Goal: Task Accomplishment & Management: Manage account settings

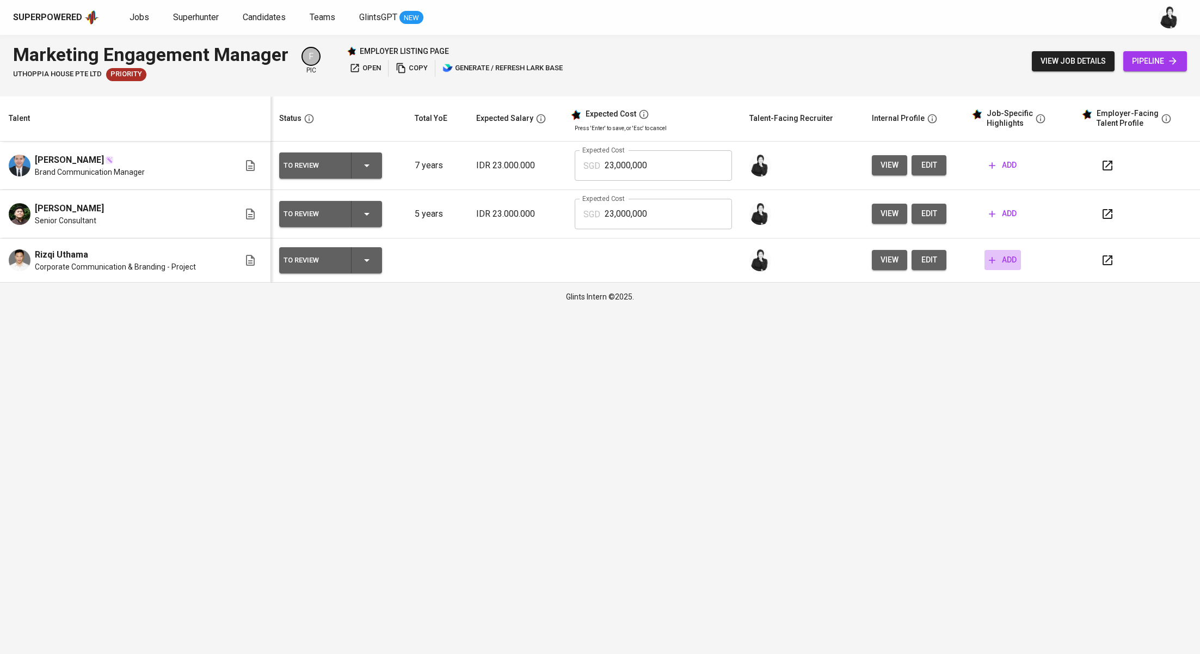
click at [997, 266] on button "add" at bounding box center [1002, 260] width 36 height 20
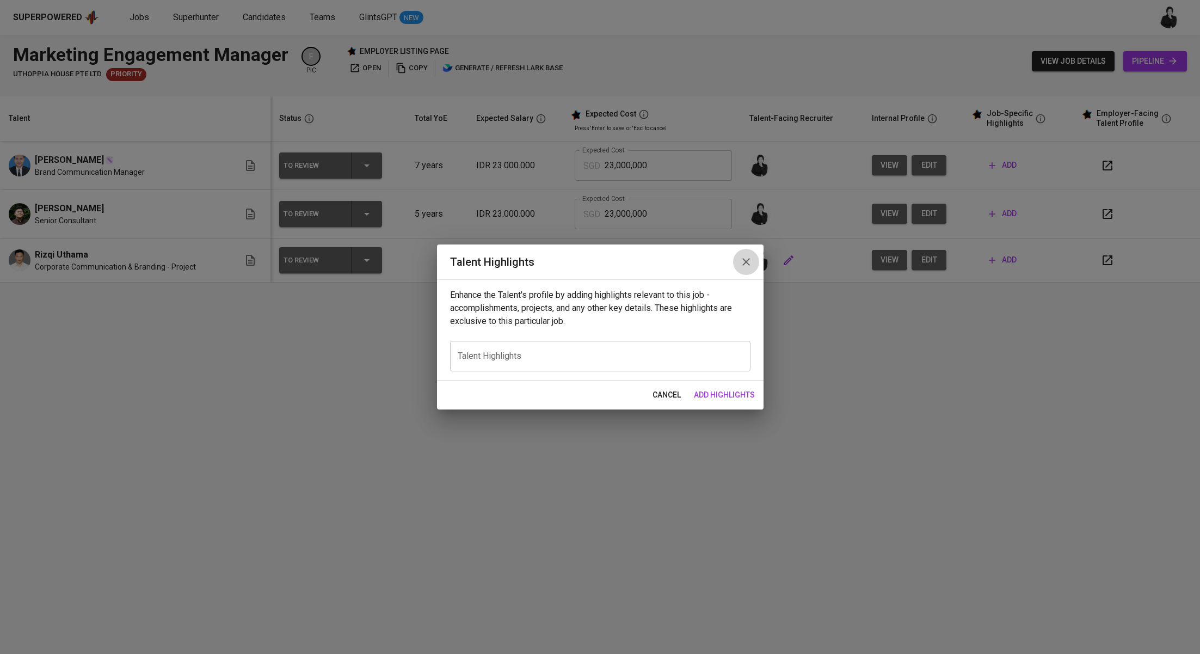
click at [750, 261] on icon "button" at bounding box center [746, 261] width 13 height 13
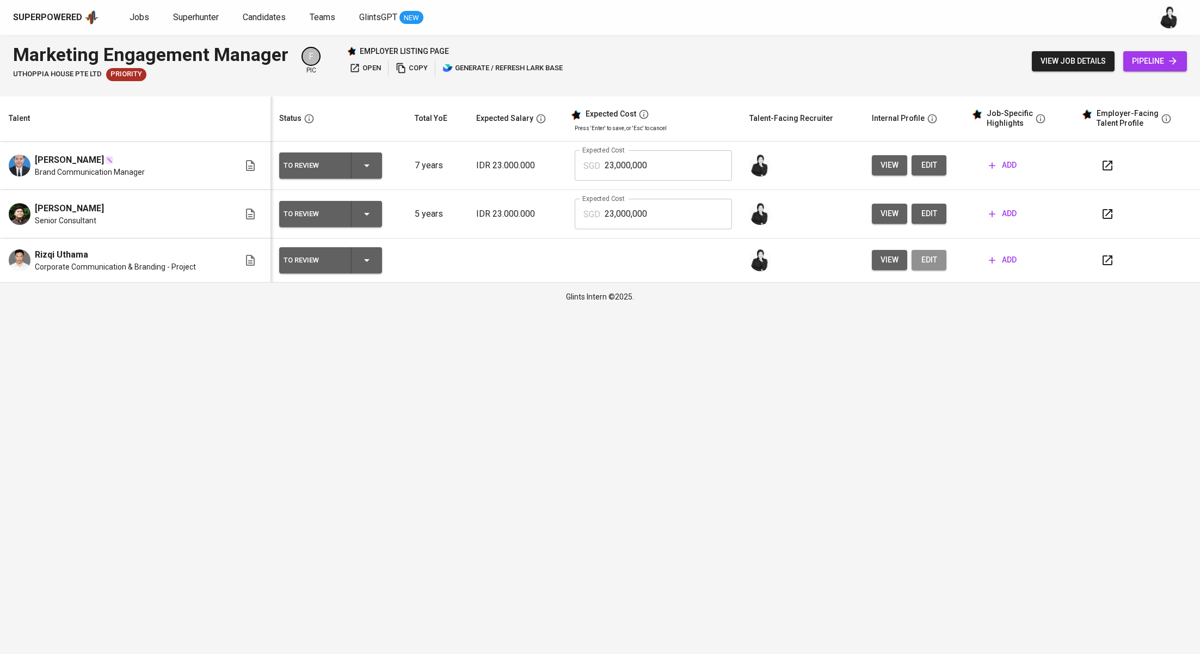
click at [932, 265] on span "edit" at bounding box center [928, 260] width 17 height 14
click at [920, 211] on span "edit" at bounding box center [928, 214] width 17 height 14
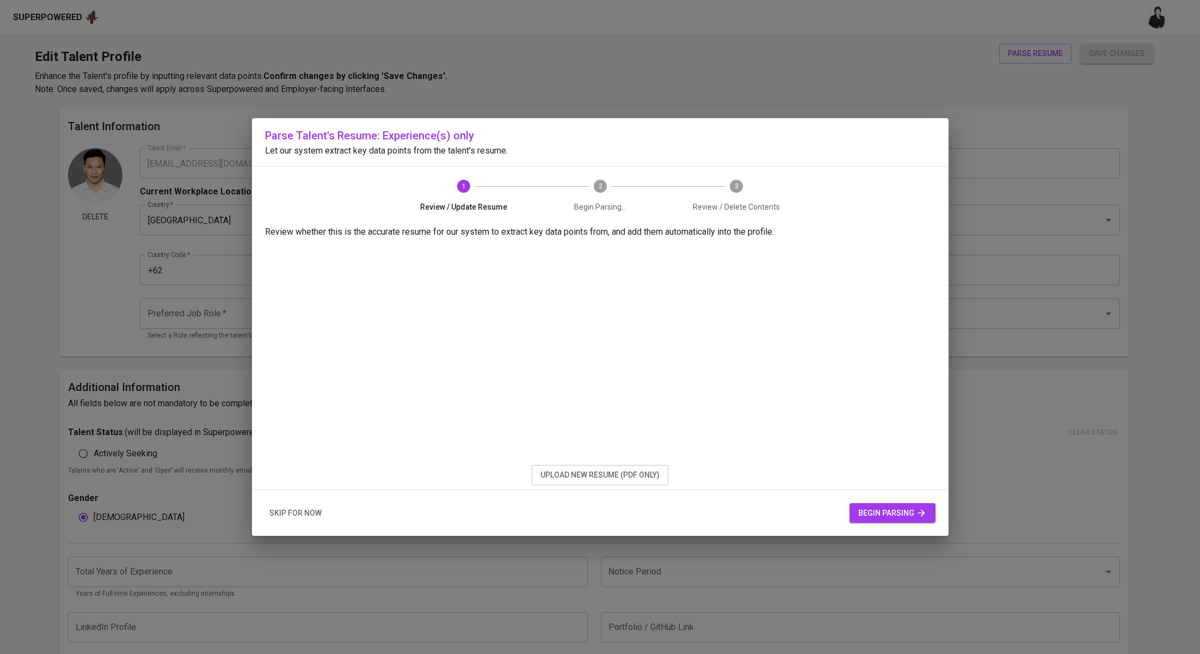
click at [577, 479] on span "upload new resume (pdf only)" at bounding box center [599, 475] width 119 height 14
click at [907, 514] on span "begin parsing" at bounding box center [892, 513] width 69 height 14
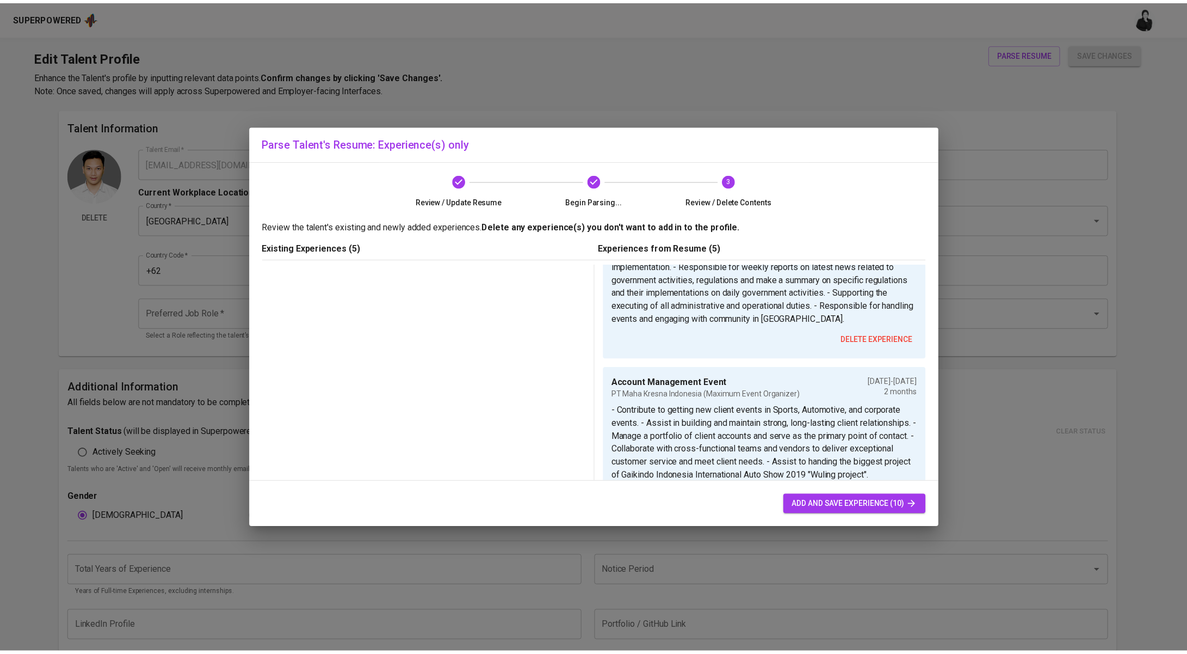
scroll to position [1042, 0]
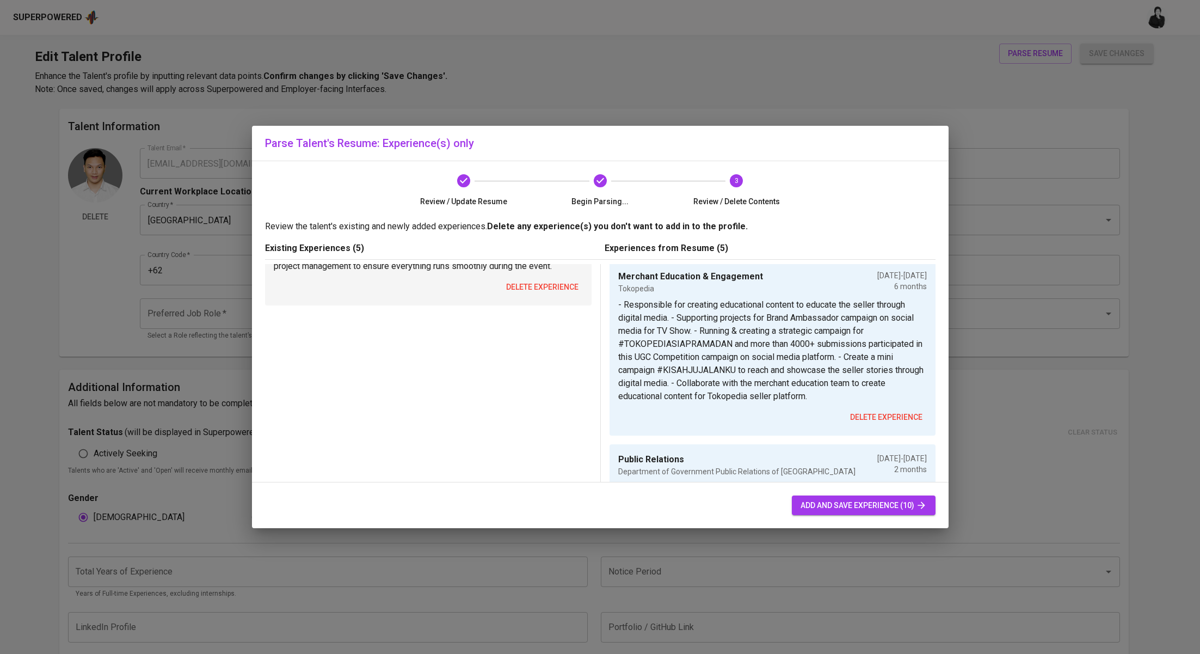
click at [551, 294] on span "delete experience" at bounding box center [542, 287] width 72 height 14
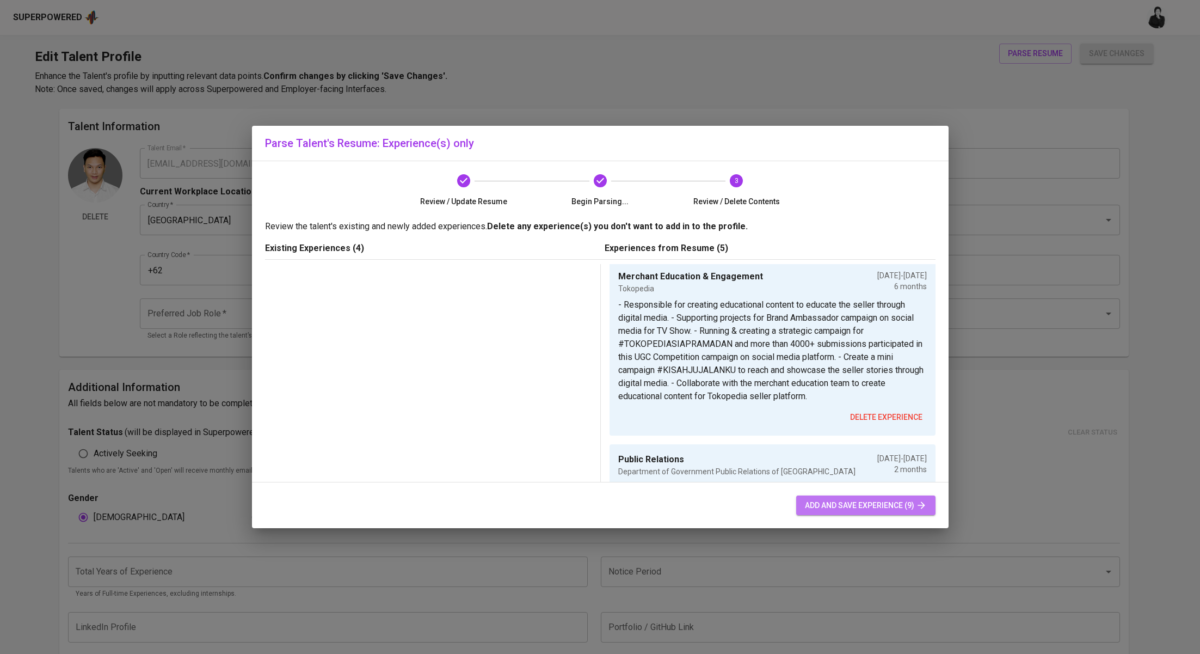
click at [904, 504] on span "add and save experience (9)" at bounding box center [866, 505] width 122 height 14
type input "Brand Communication"
type input "Astra Financial"
type input "[DATE]"
type input "Corporate Communication & Branding - Project"
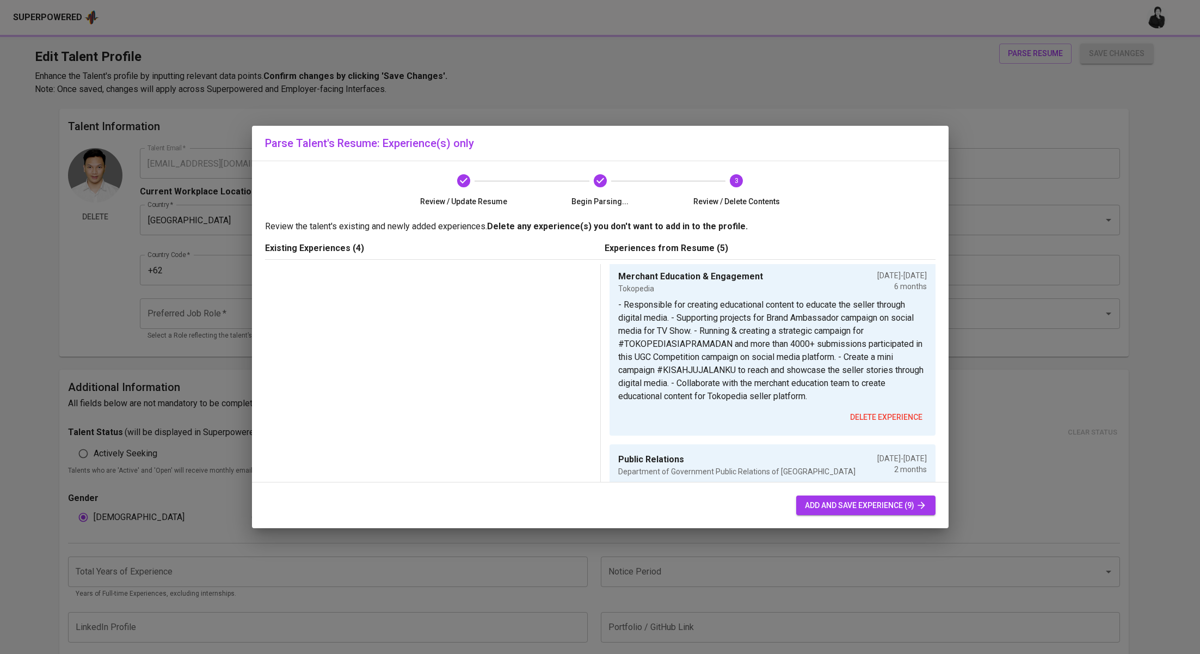
type input "Shopee International Indonesia"
checkbox input "true"
type input "[DATE]"
type input "Marketing Project"
type input "Shopee International Indonesia"
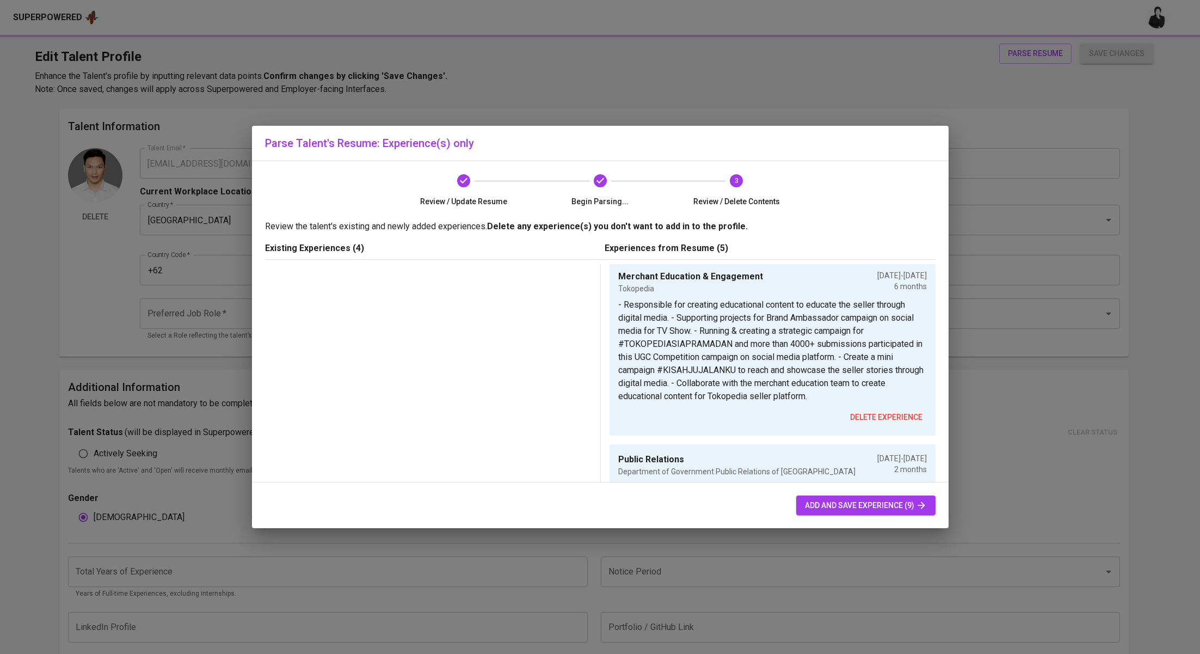
type input "[DATE]"
type input "Marketing (Internship)"
type input "Tokopedia"
type input "01/01/2021"
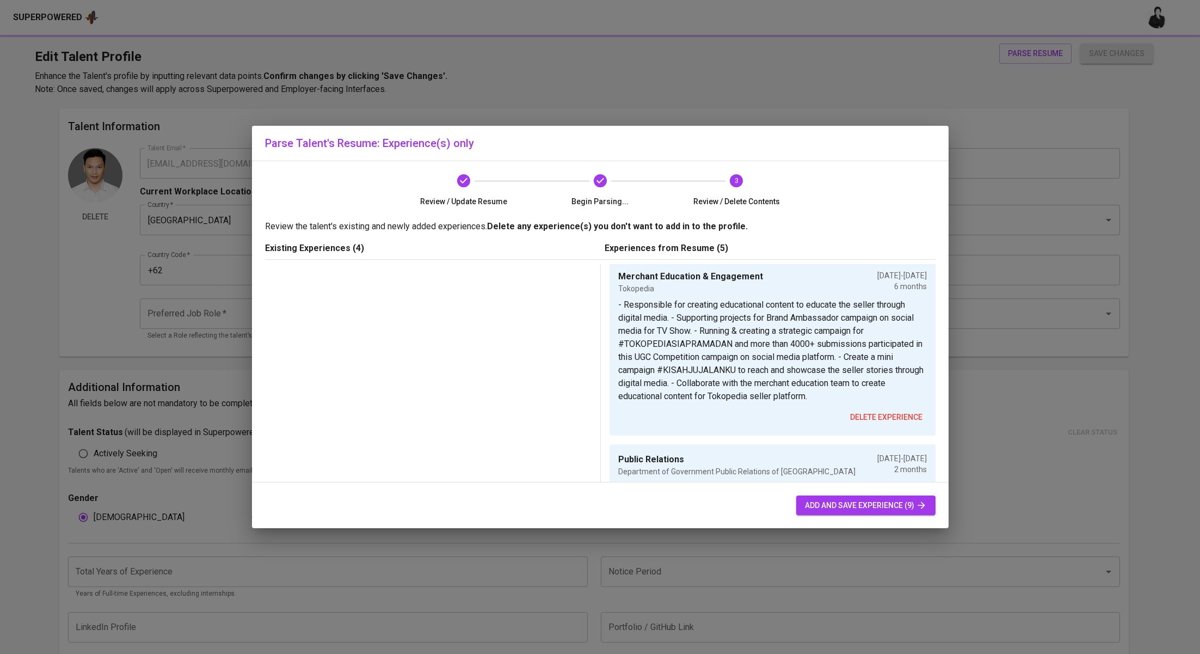
type input "08/01/2021"
type input "Merchant Education & Engagement"
type input "Tokopedia"
type input "01/01/2021"
type input "07/01/2021"
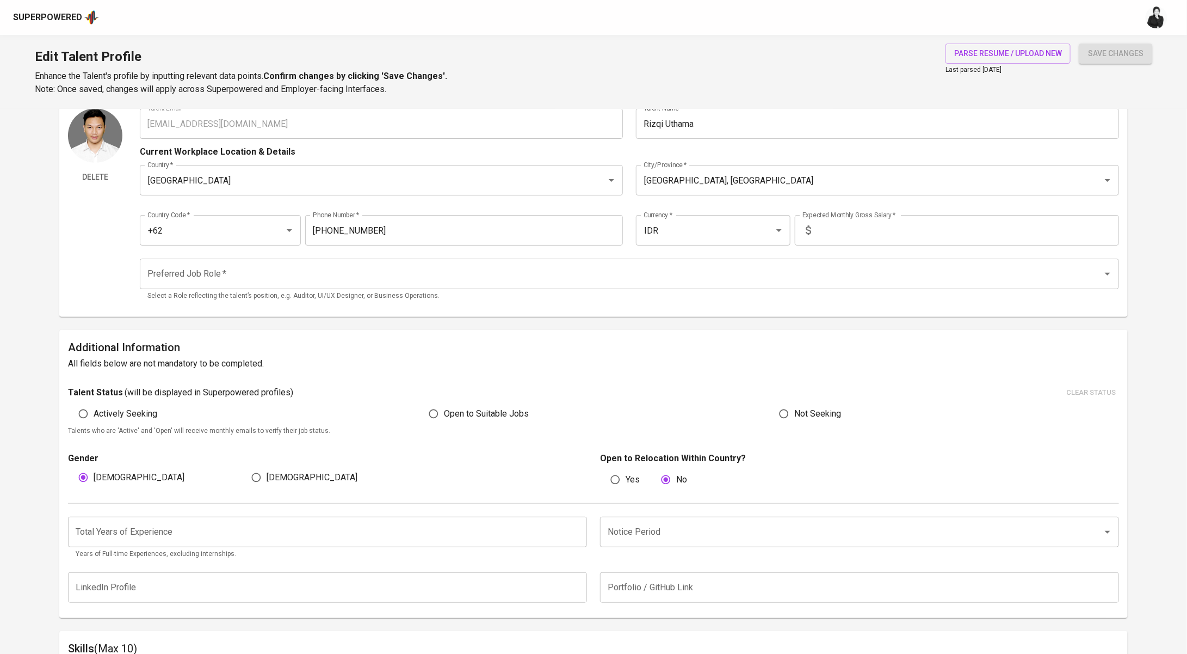
scroll to position [100, 0]
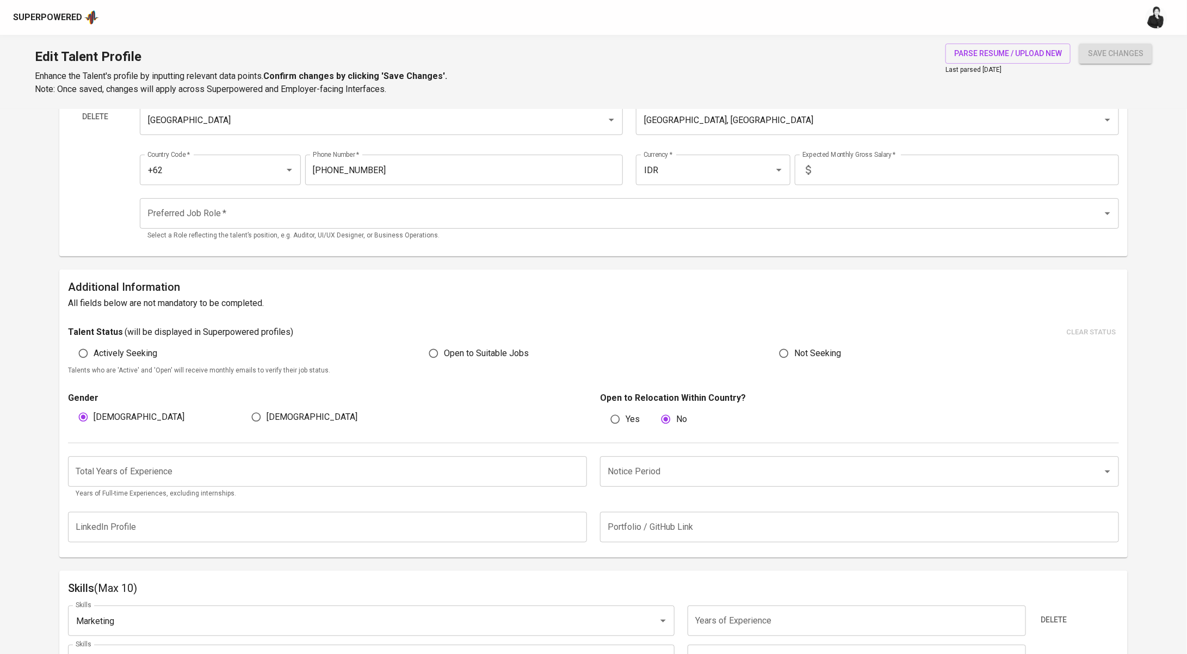
click at [356, 476] on input "number" at bounding box center [327, 471] width 519 height 30
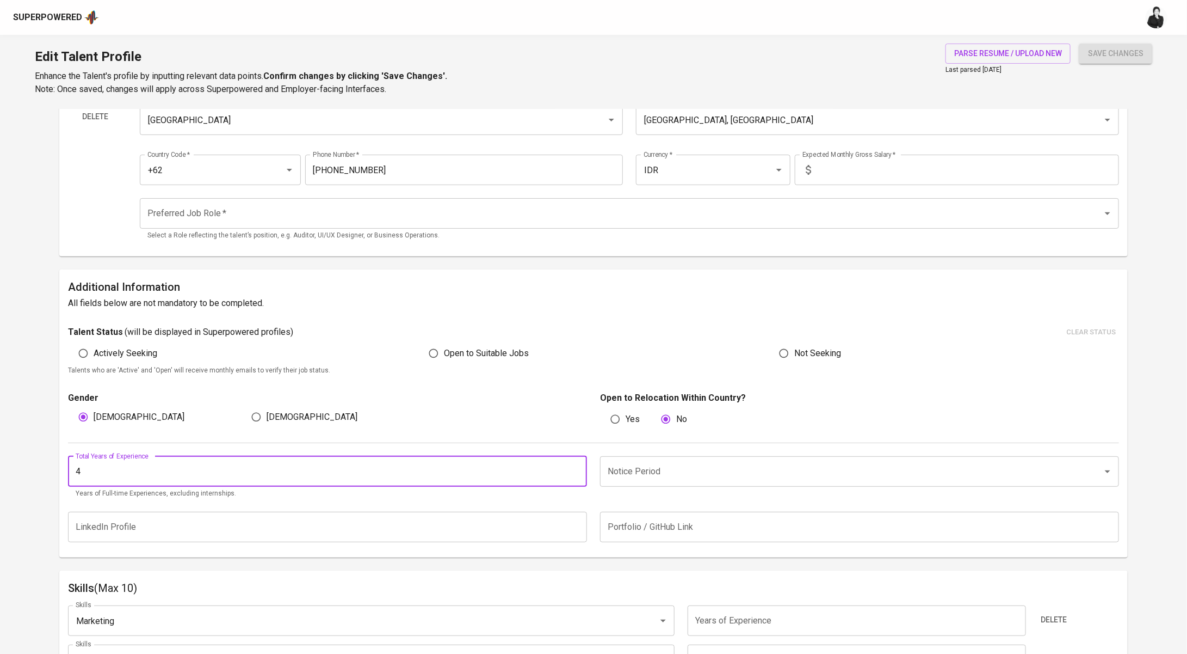
type input "4"
click at [767, 479] on input "Notice Period" at bounding box center [844, 471] width 479 height 21
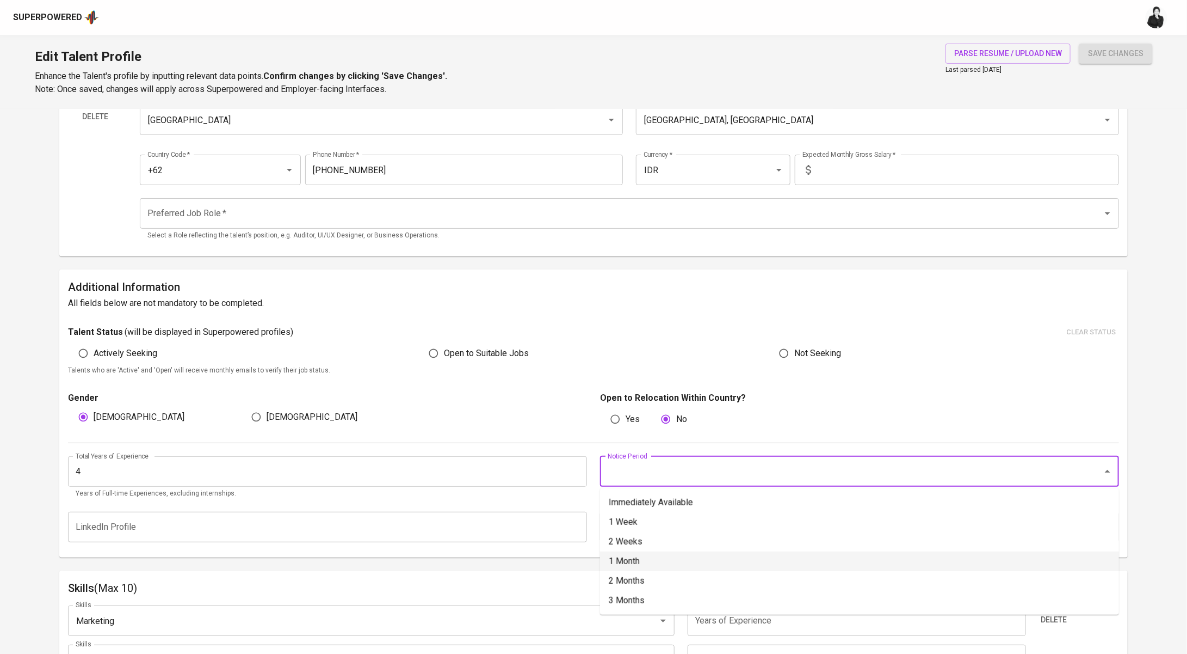
click at [680, 557] on li "1 Month" at bounding box center [859, 561] width 519 height 20
type input "1 Month"
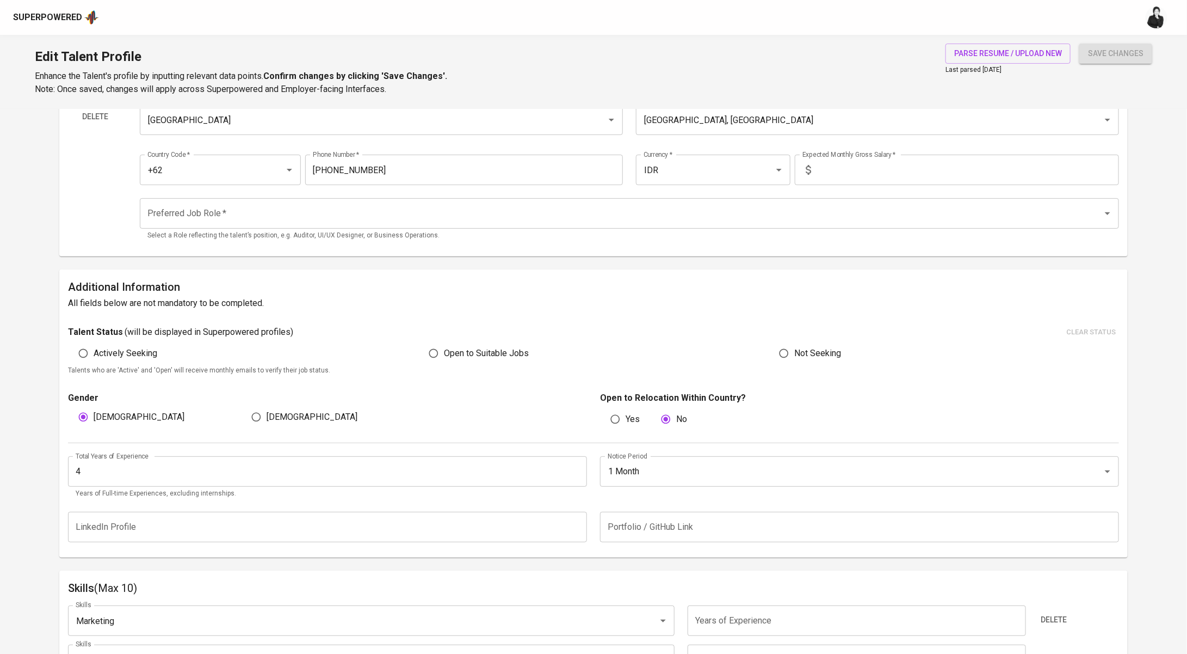
scroll to position [0, 0]
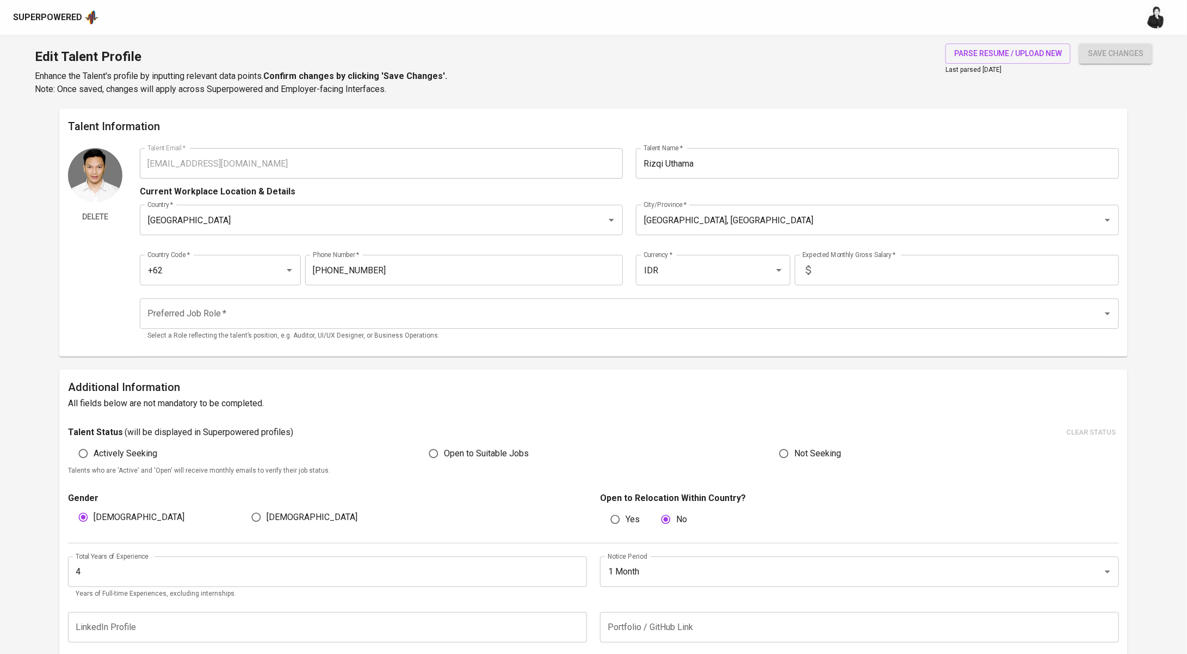
click at [846, 267] on input "text" at bounding box center [968, 270] width 304 height 30
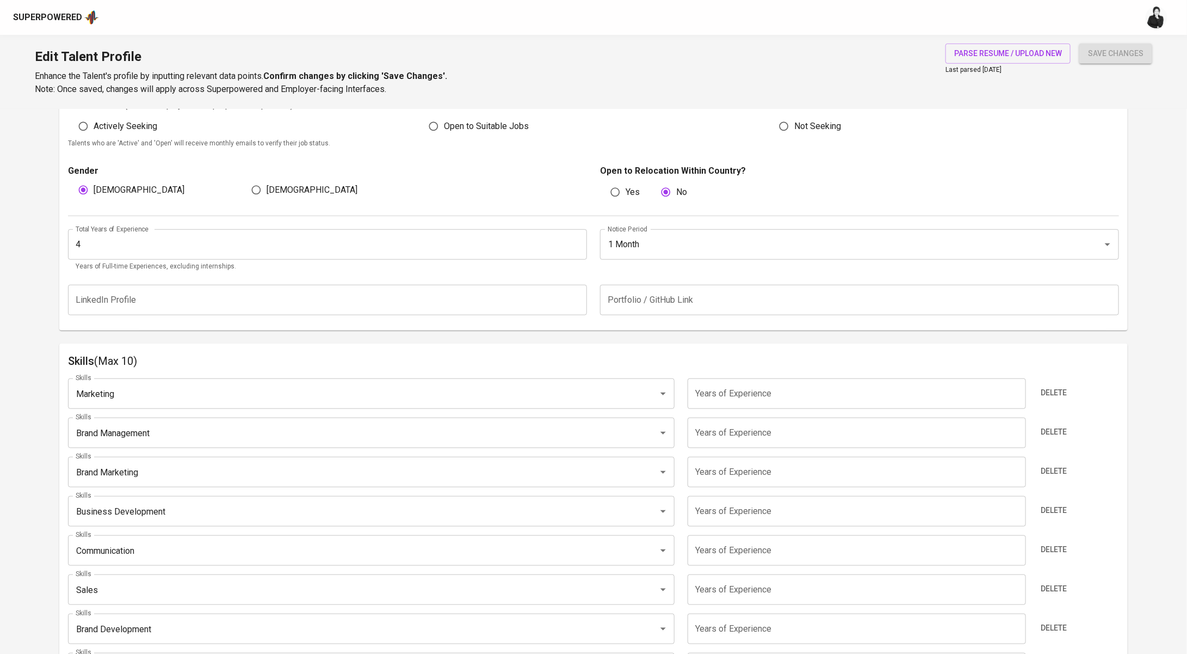
scroll to position [332, 0]
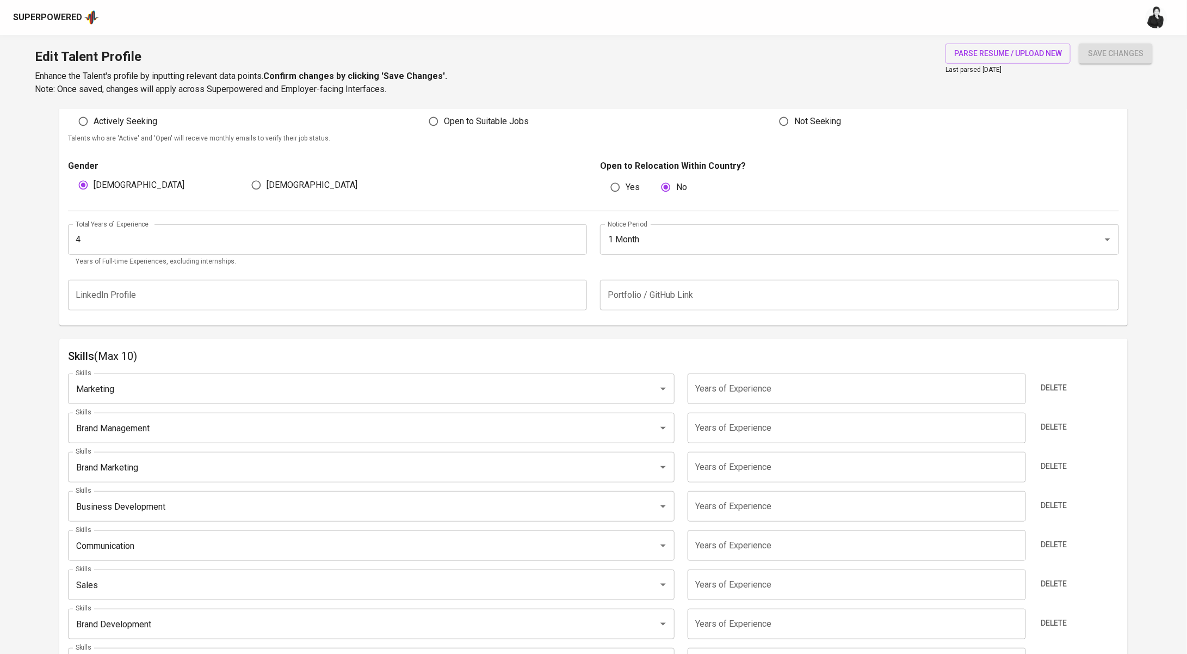
type input "23.000.000"
click at [771, 388] on input "number" at bounding box center [857, 388] width 338 height 30
type input "4"
click at [760, 433] on input "number" at bounding box center [857, 427] width 338 height 30
type input "4"
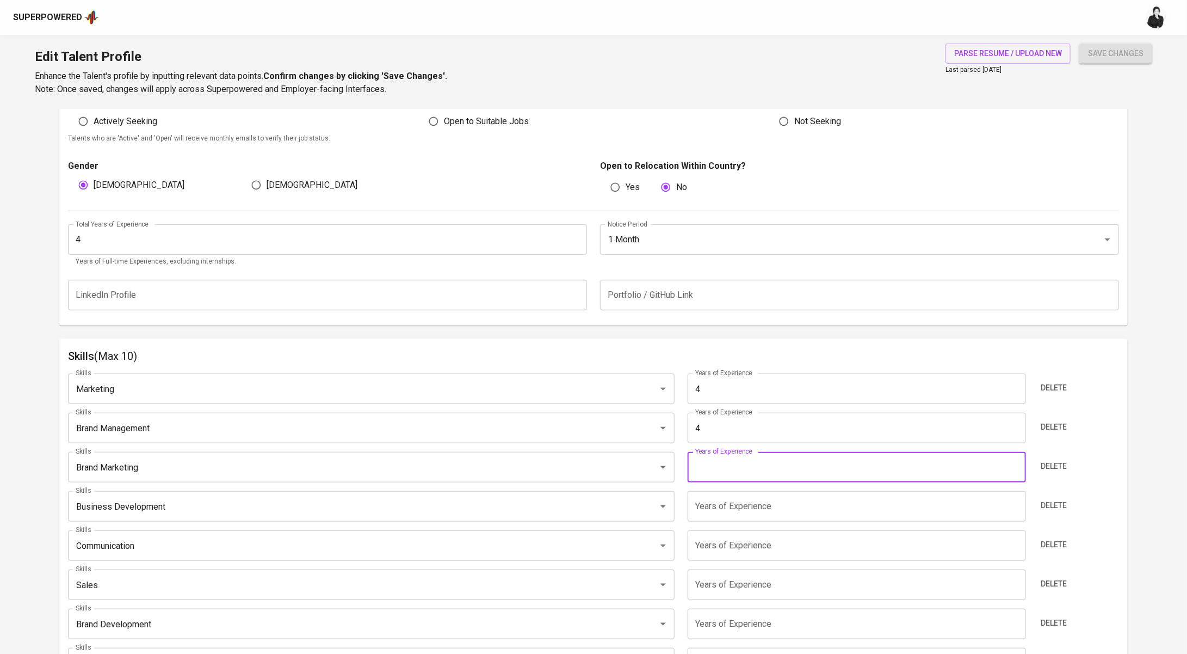
click at [760, 461] on input "number" at bounding box center [857, 467] width 338 height 30
type input "1"
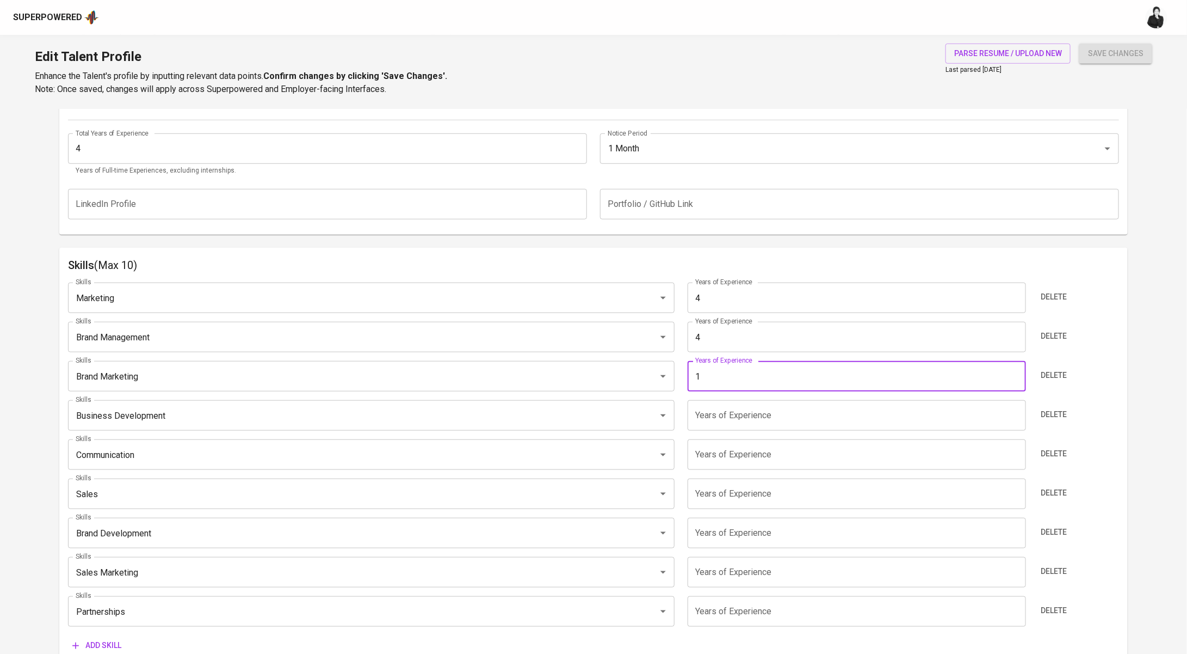
scroll to position [477, 0]
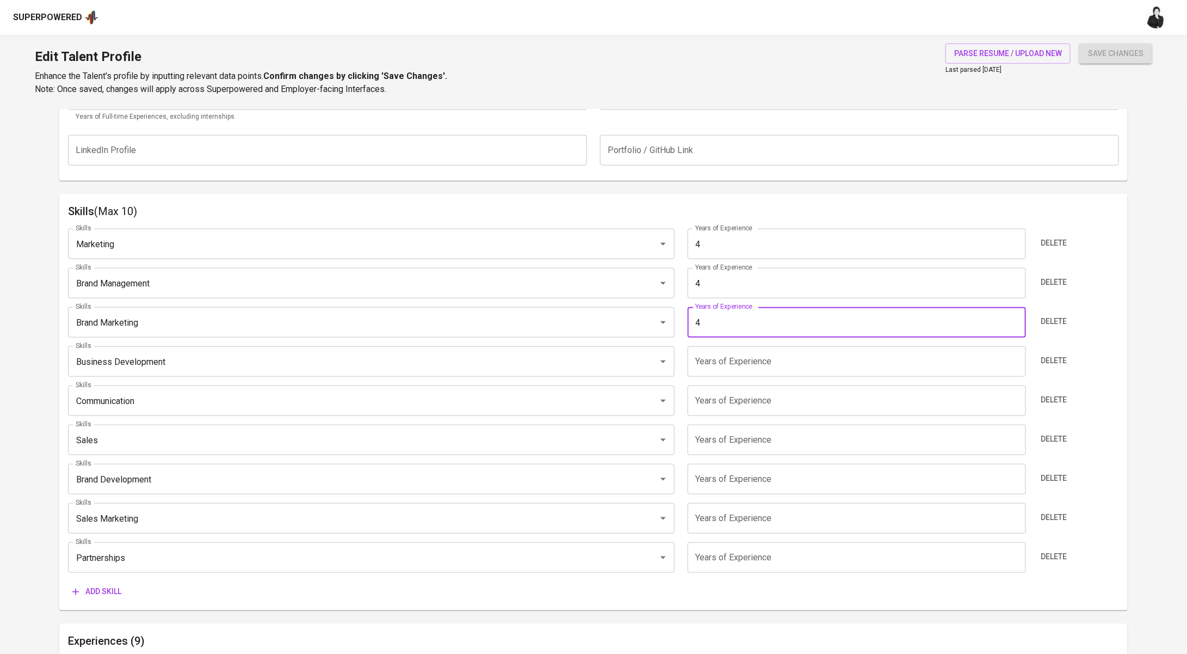
type input "4"
click at [748, 365] on input "number" at bounding box center [857, 361] width 338 height 30
click at [751, 369] on input "number" at bounding box center [857, 361] width 338 height 30
type input "4"
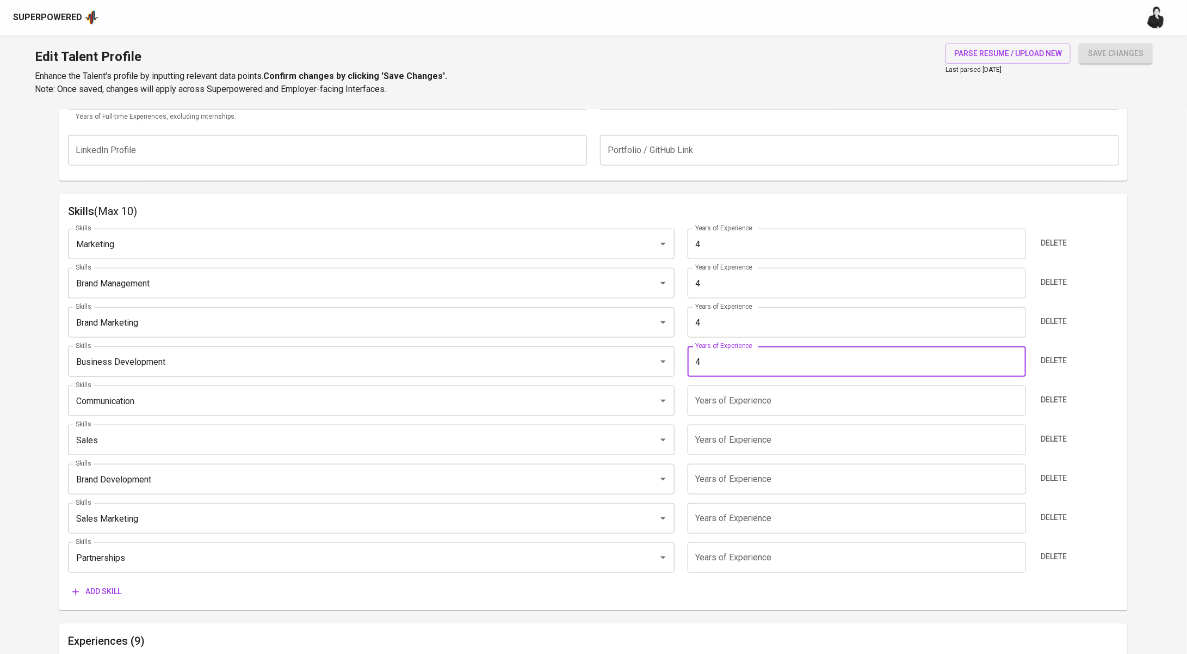
click at [738, 397] on input "number" at bounding box center [857, 400] width 338 height 30
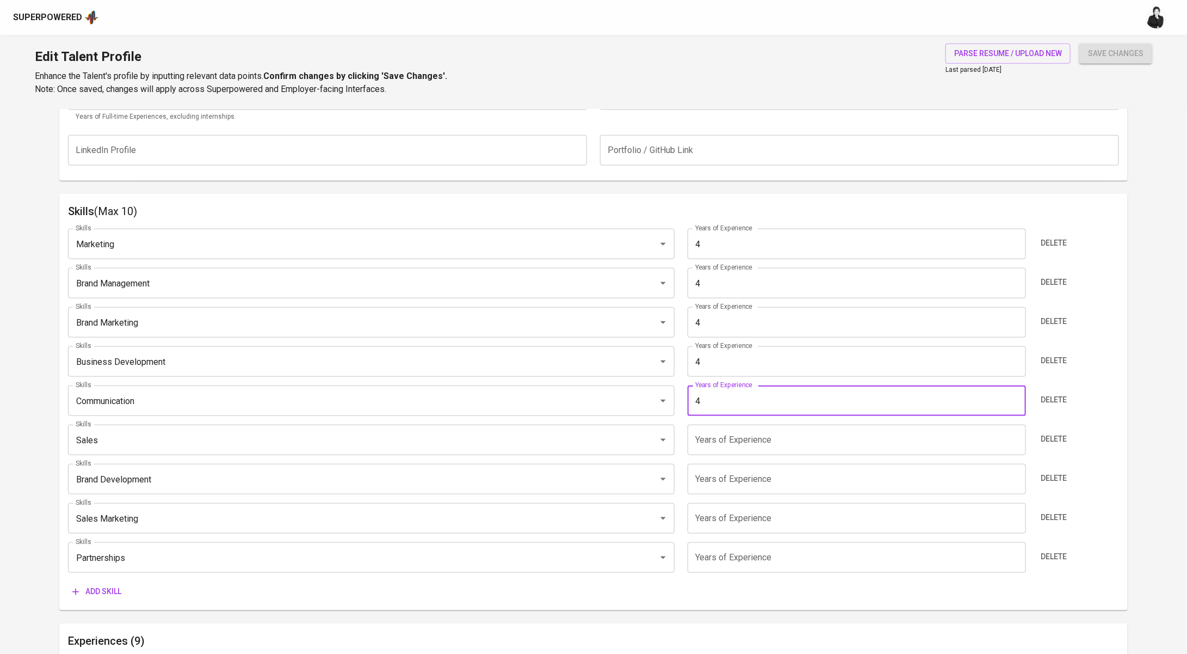
type input "4"
click at [746, 432] on input "number" at bounding box center [857, 439] width 338 height 30
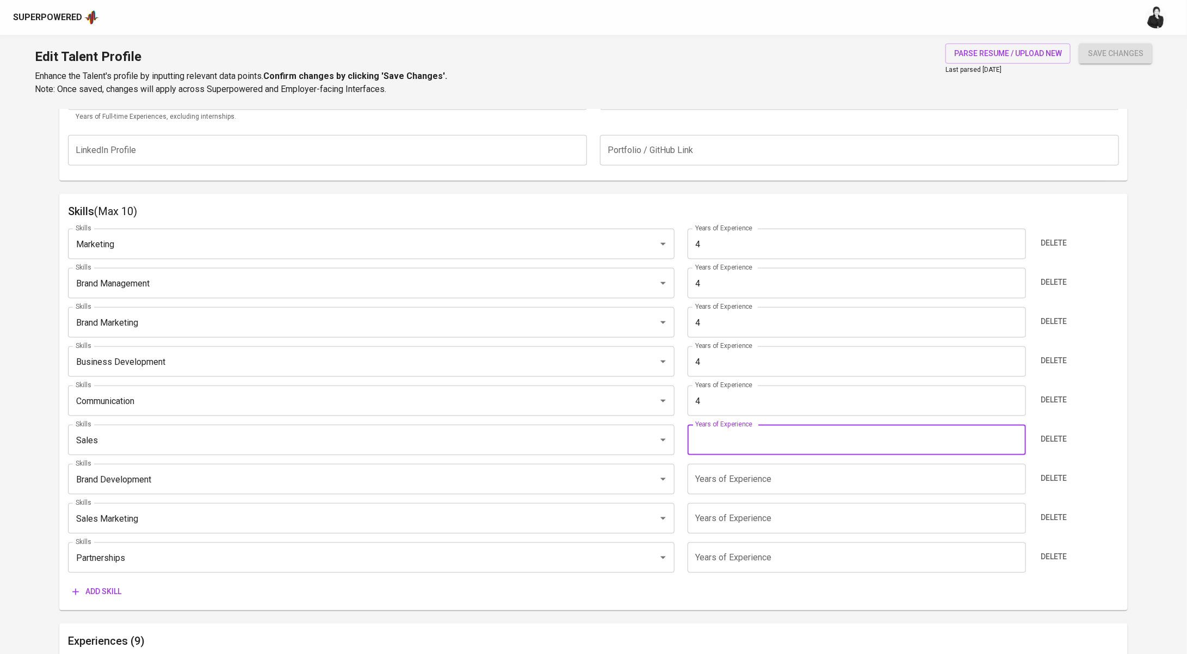
type input "4"
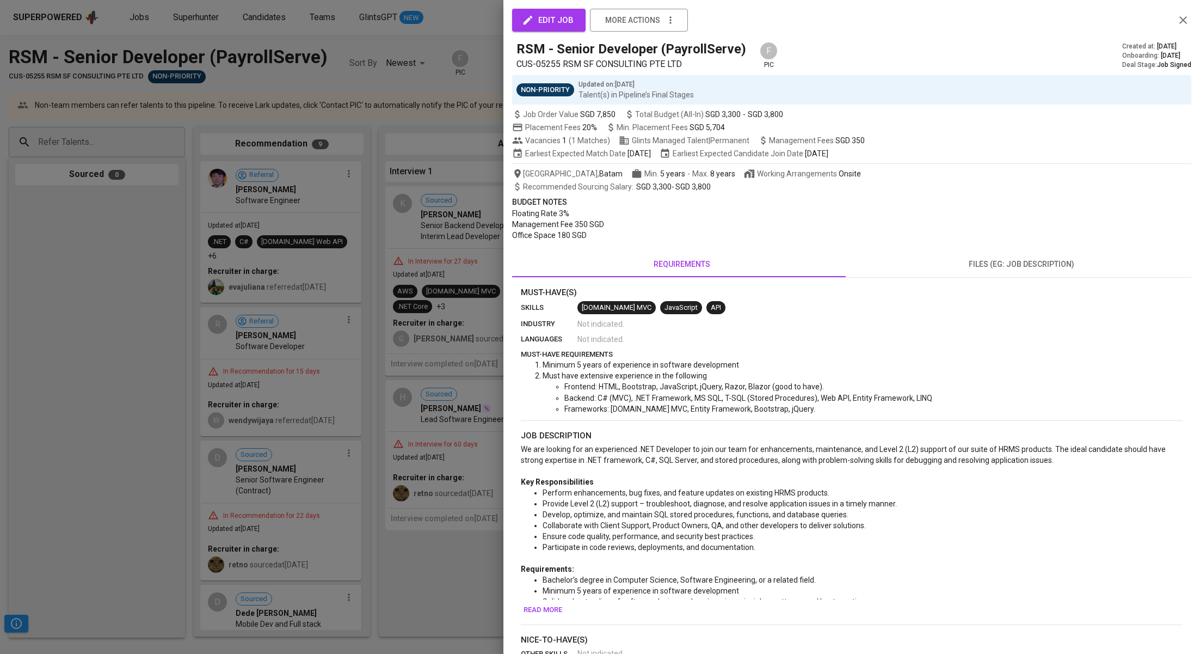
click at [403, 121] on div at bounding box center [600, 327] width 1200 height 654
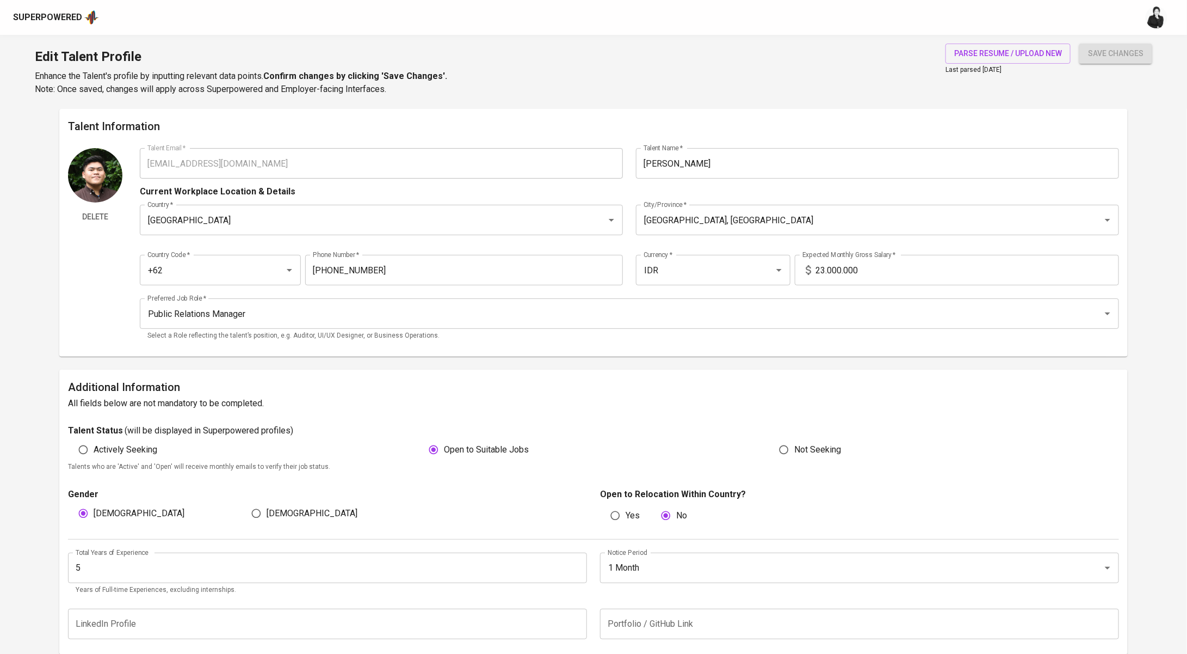
click at [823, 272] on input "23.000.000" at bounding box center [968, 270] width 304 height 30
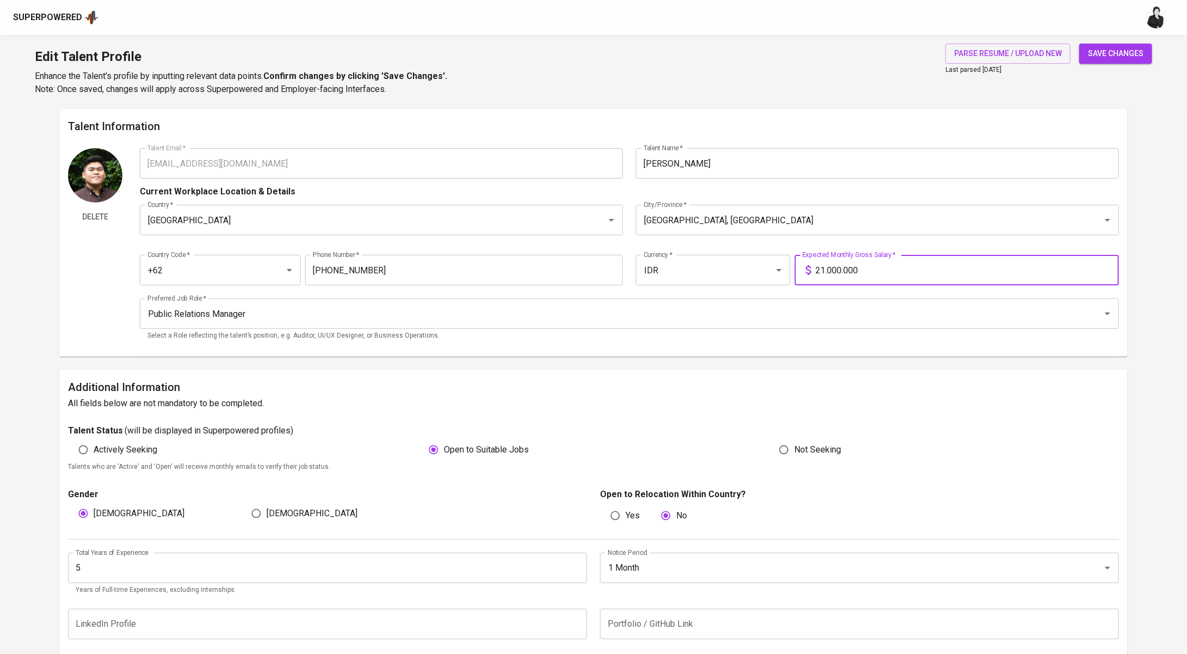
type input "21.000.000"
click at [1126, 47] on span "save changes" at bounding box center [1116, 54] width 56 height 14
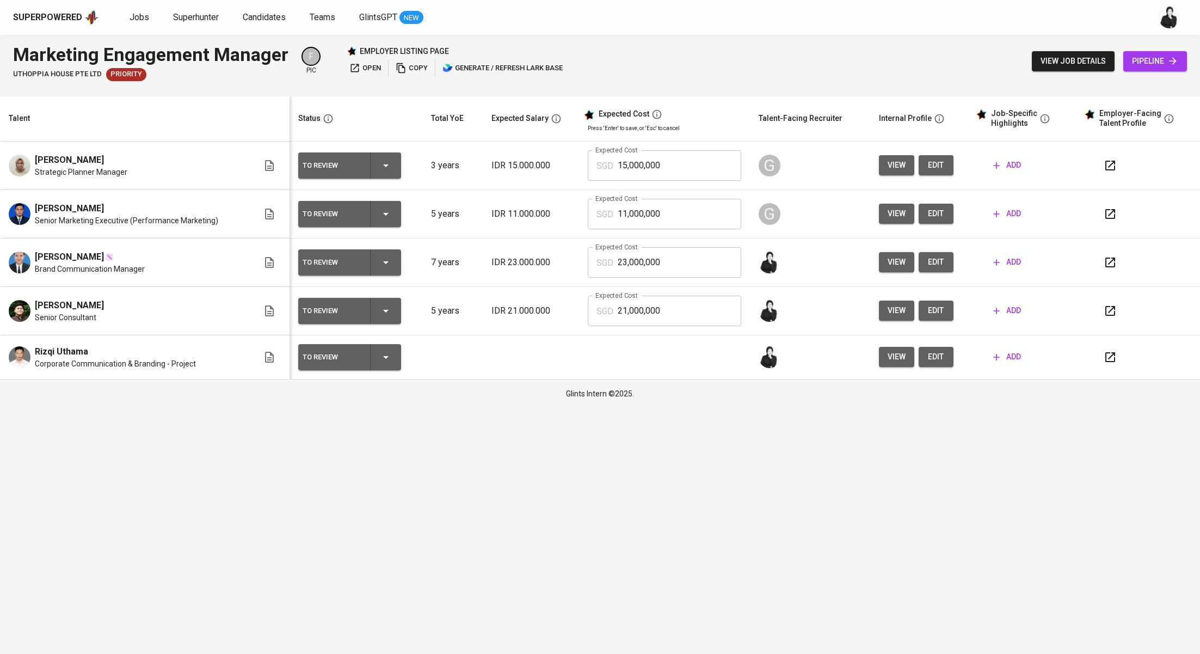
click at [1021, 262] on button "add" at bounding box center [1007, 262] width 36 height 20
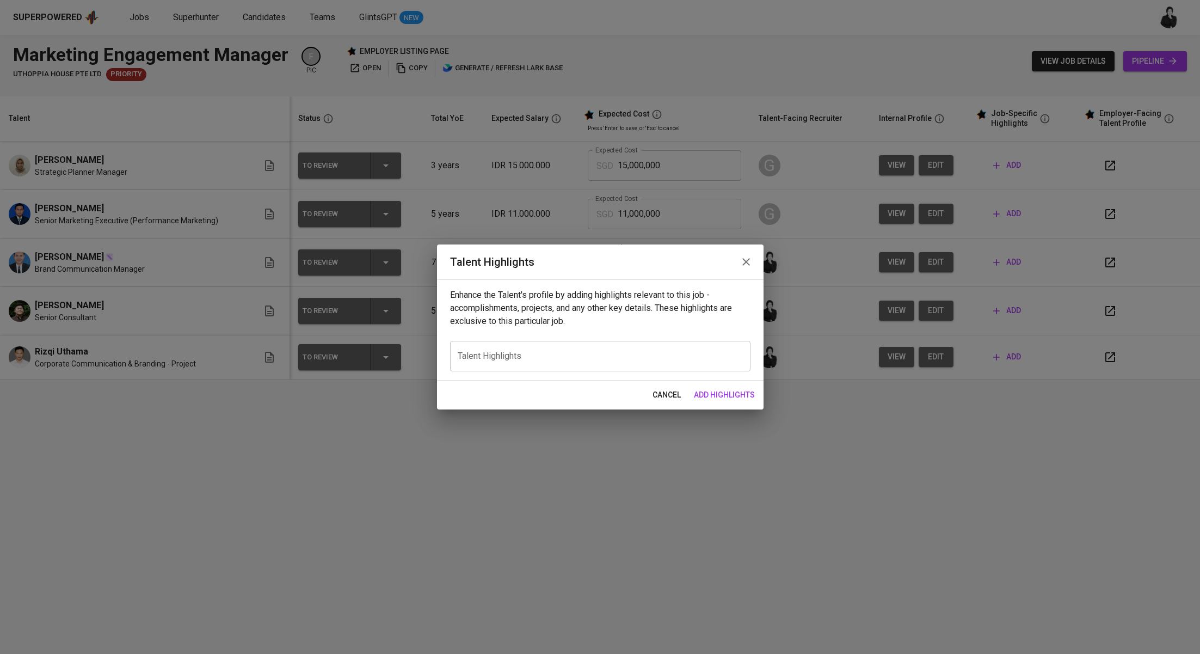
click at [594, 360] on textarea at bounding box center [600, 356] width 285 height 10
paste textarea "Lor ipsumdol s ametco adipi eli sed Doeiusmod/TE & Incididunt Utlabor etdo, mag…"
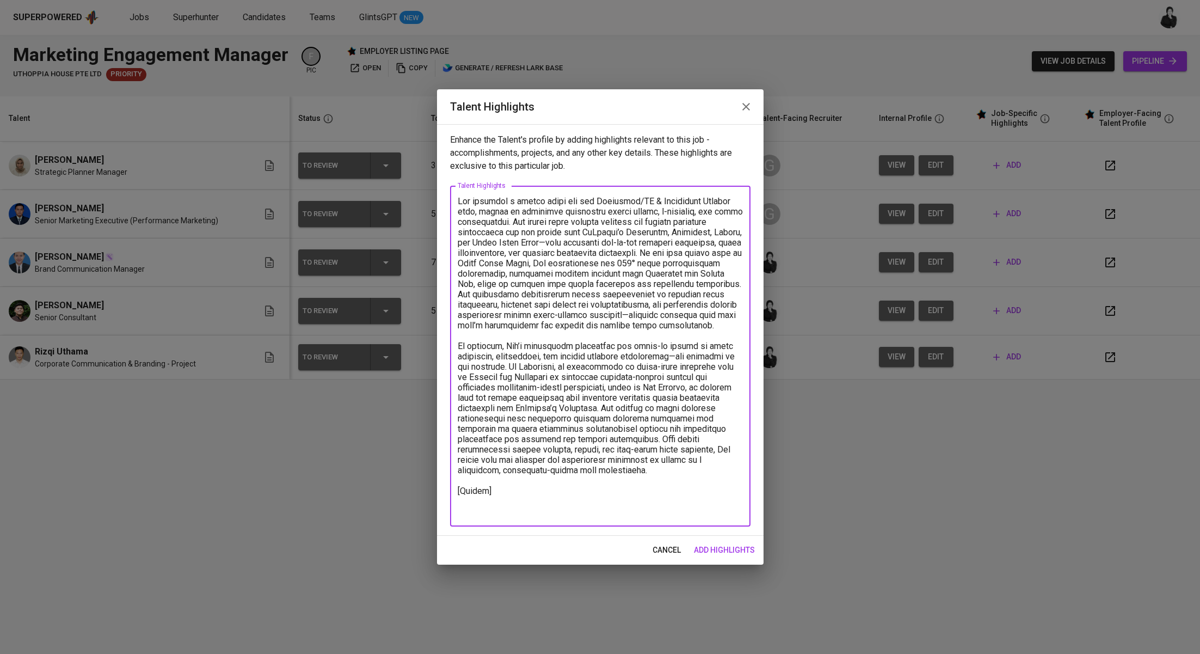
drag, startPoint x: 683, startPoint y: 366, endPoint x: 514, endPoint y: 372, distance: 169.4
click at [514, 372] on textarea at bounding box center [600, 356] width 285 height 321
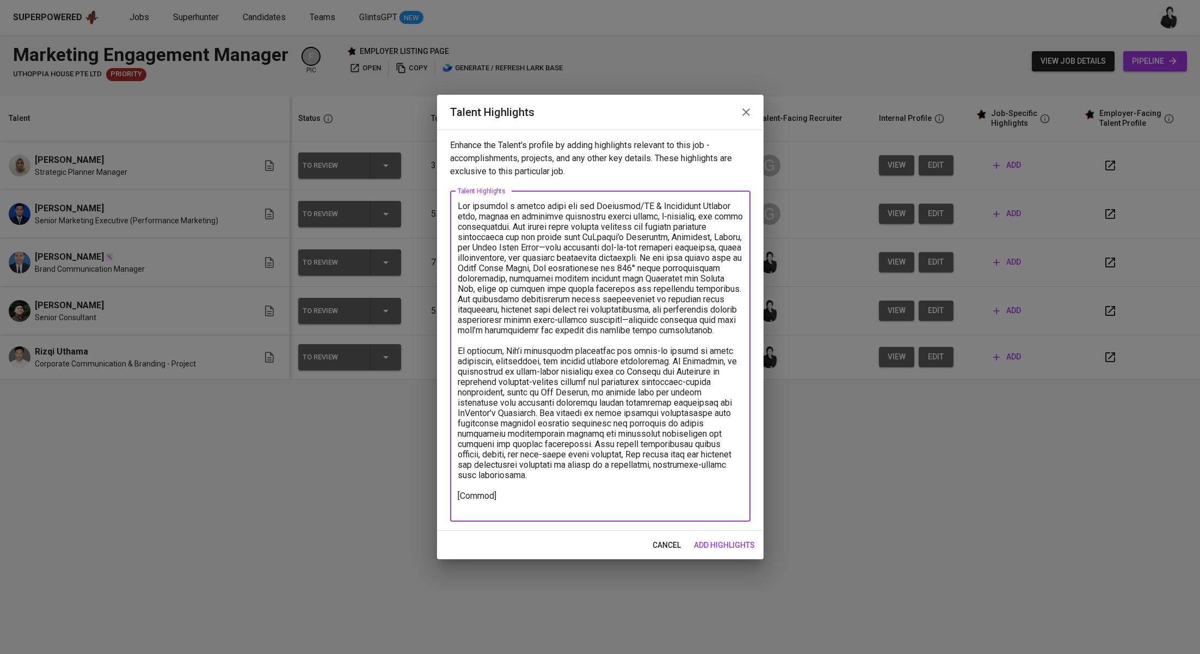
click at [526, 500] on textarea at bounding box center [600, 356] width 285 height 310
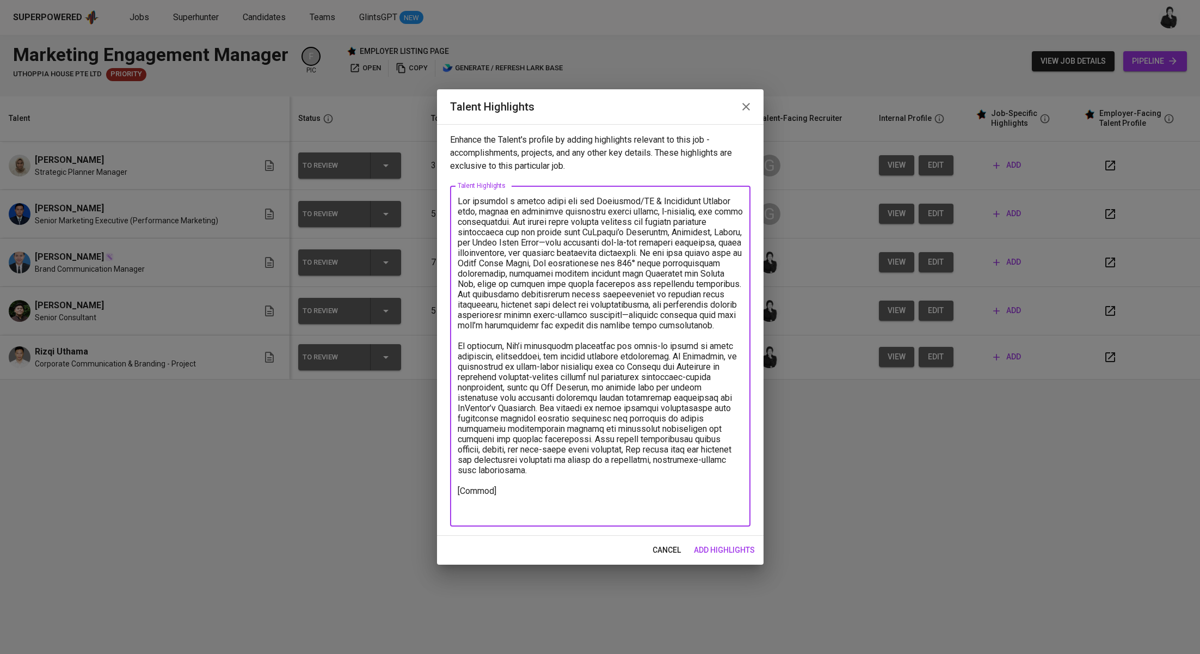
paste textarea "[URL][DOMAIN_NAME]"
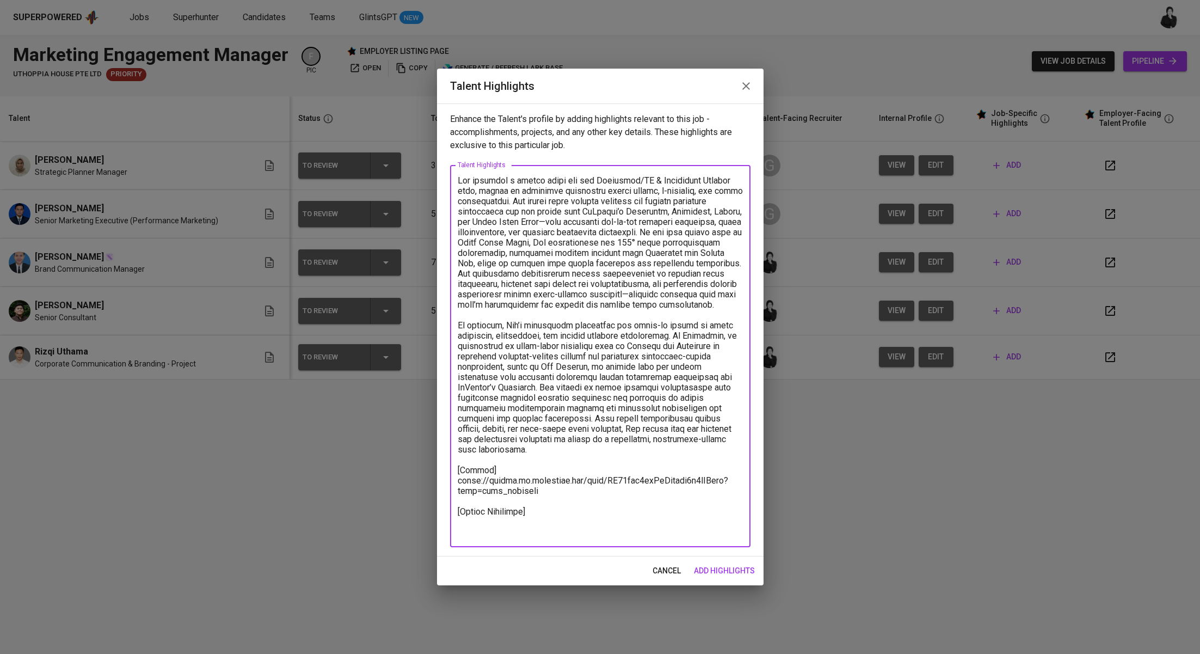
type textarea "Lor ipsumdol s ametco adipi eli sed Doeiusmod/TE & Incididunt Utlabor etdo, mag…"
click at [723, 574] on span "add highlights" at bounding box center [724, 571] width 61 height 14
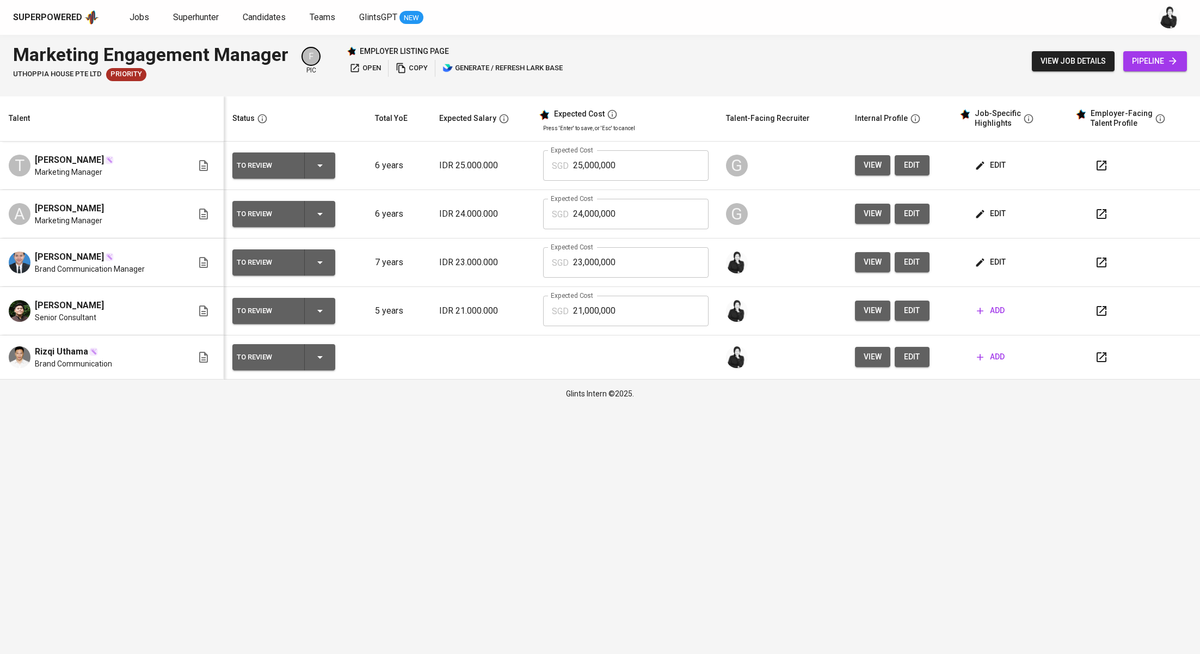
click at [994, 267] on span "edit" at bounding box center [991, 262] width 29 height 14
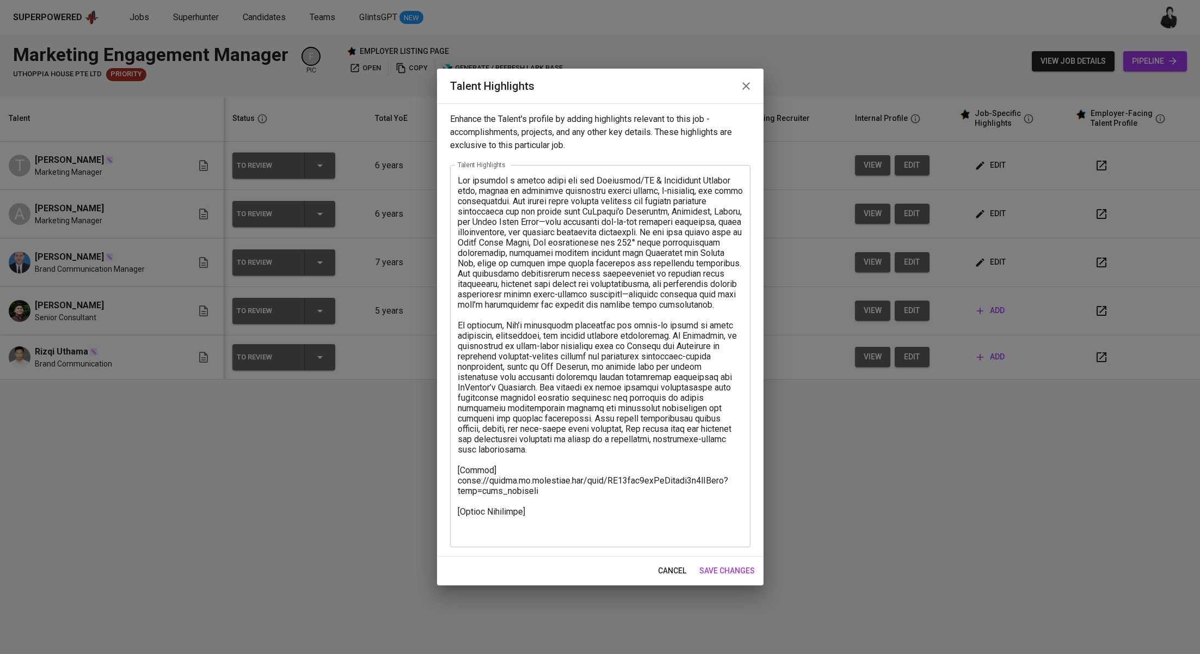
click at [514, 528] on textarea at bounding box center [600, 356] width 285 height 362
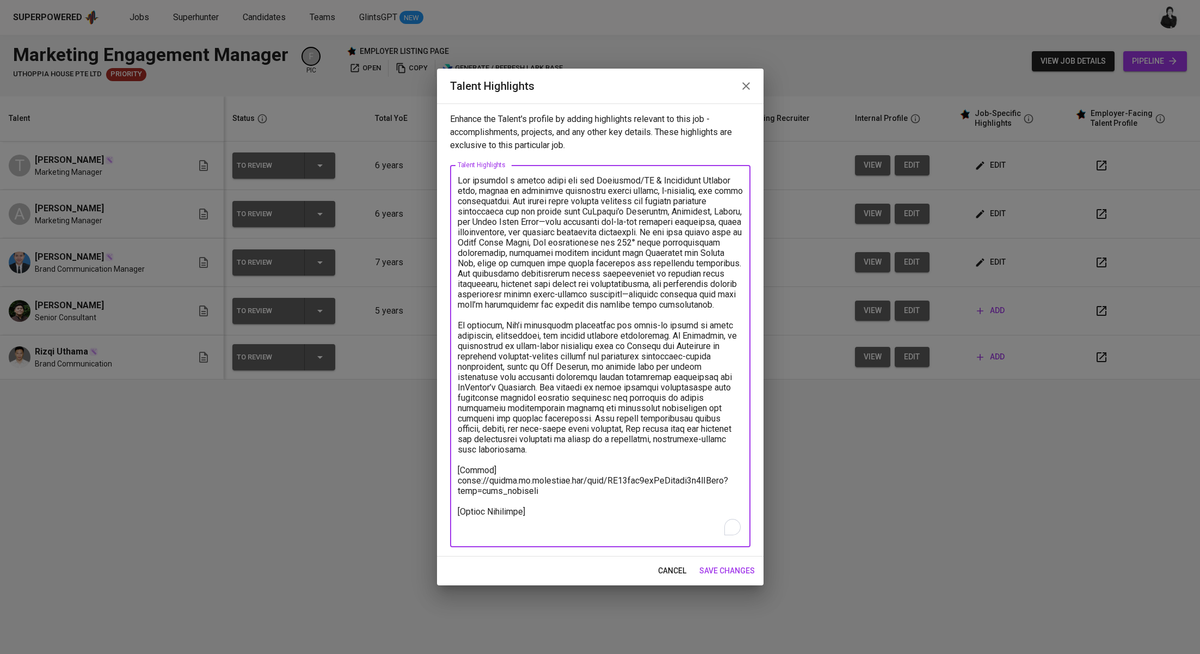
paste textarea "Basic Salary – 2,241.77 SGD BPJS Health (5%) – 50.25 SGD BPJS Manpower (6.24%) …"
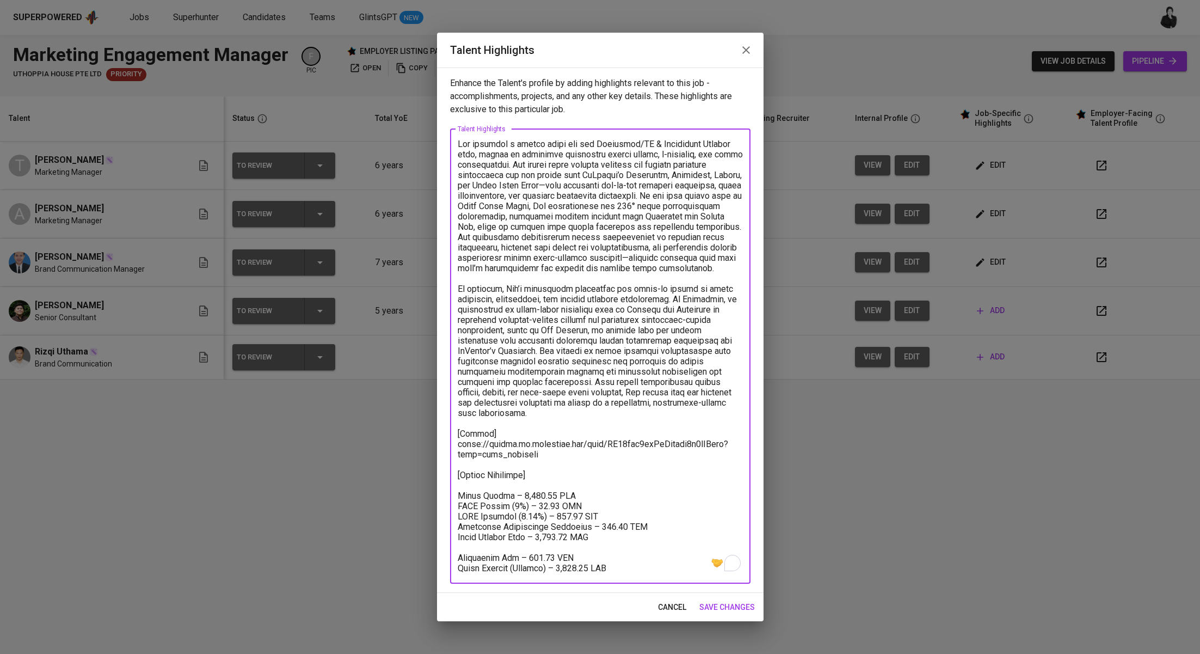
drag, startPoint x: 620, startPoint y: 572, endPoint x: 455, endPoint y: 568, distance: 165.5
click at [455, 568] on div "x Talent Highlights" at bounding box center [600, 356] width 300 height 454
click at [549, 478] on textarea "To enrich screen reader interactions, please activate Accessibility in Grammarl…" at bounding box center [600, 356] width 285 height 434
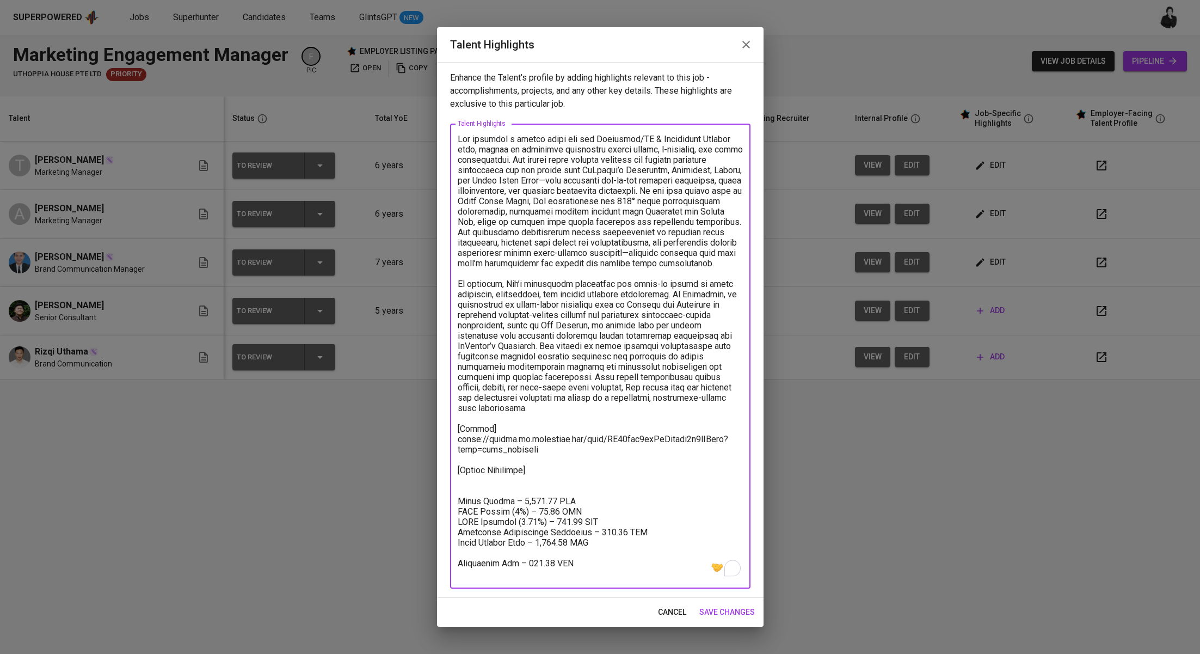
paste textarea "Total Pricing (Monthly) – 2,891.55 SGD"
click at [555, 479] on textarea "To enrich screen reader interactions, please activate Accessibility in Grammarl…" at bounding box center [600, 356] width 285 height 445
click at [512, 476] on textarea "To enrich screen reader interactions, please activate Accessibility in Grammarl…" at bounding box center [600, 356] width 285 height 445
click at [459, 500] on textarea "To enrich screen reader interactions, please activate Accessibility in Grammarl…" at bounding box center [600, 356] width 285 height 445
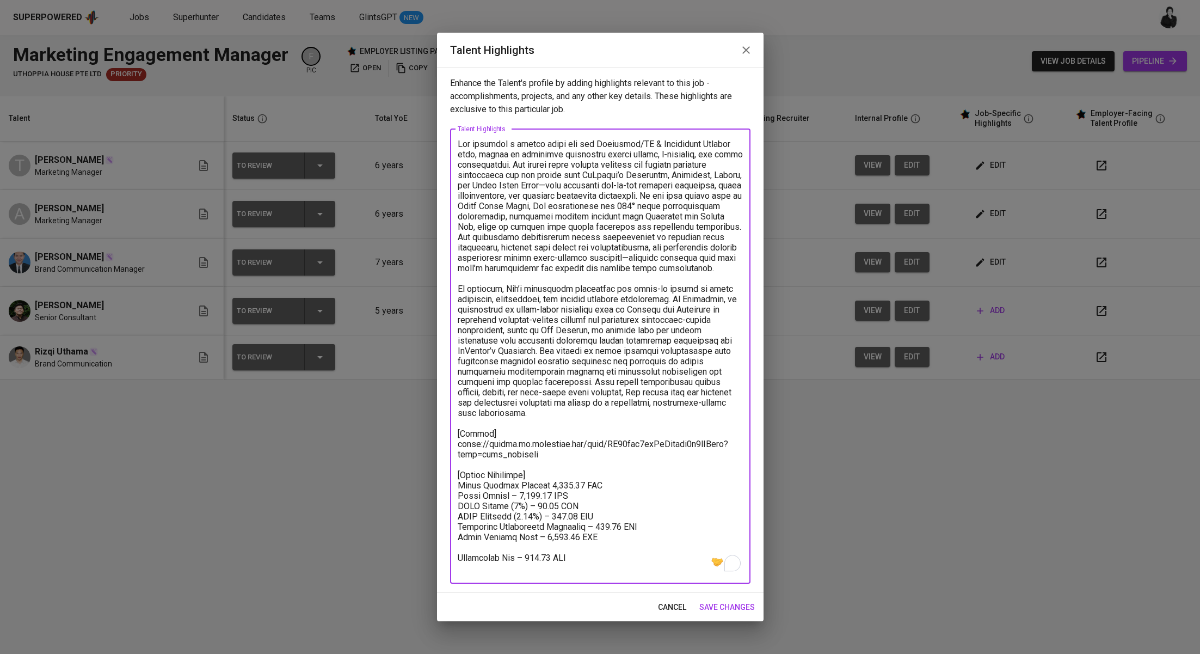
click at [513, 492] on textarea "To enrich screen reader interactions, please activate Accessibility in Grammarl…" at bounding box center [600, 356] width 285 height 434
click at [534, 505] on textarea "To enrich screen reader interactions, please activate Accessibility in Grammarl…" at bounding box center [600, 356] width 285 height 434
click at [562, 515] on textarea "To enrich screen reader interactions, please activate Accessibility in Grammarl…" at bounding box center [600, 356] width 285 height 434
click at [588, 526] on textarea "To enrich screen reader interactions, please activate Accessibility in Grammarl…" at bounding box center [600, 356] width 285 height 434
drag, startPoint x: 600, startPoint y: 540, endPoint x: 443, endPoint y: 537, distance: 156.7
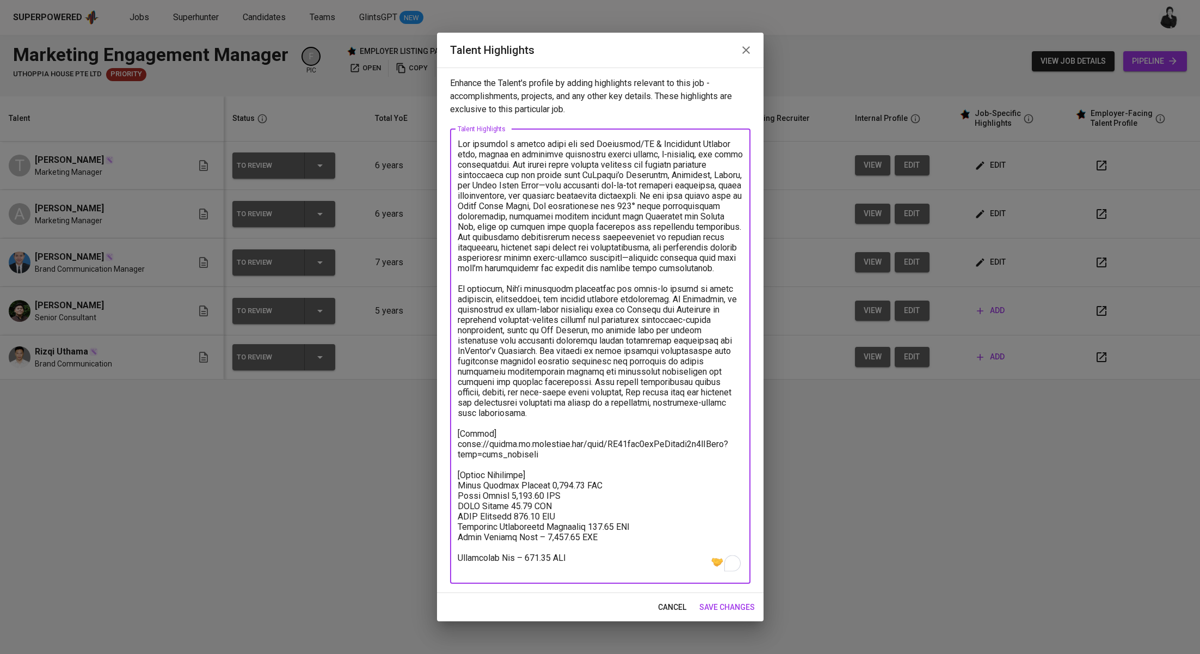
click at [438, 538] on div "Enhance the Talent's profile by adding highlights relevant to this job - accomp…" at bounding box center [600, 329] width 326 height 525
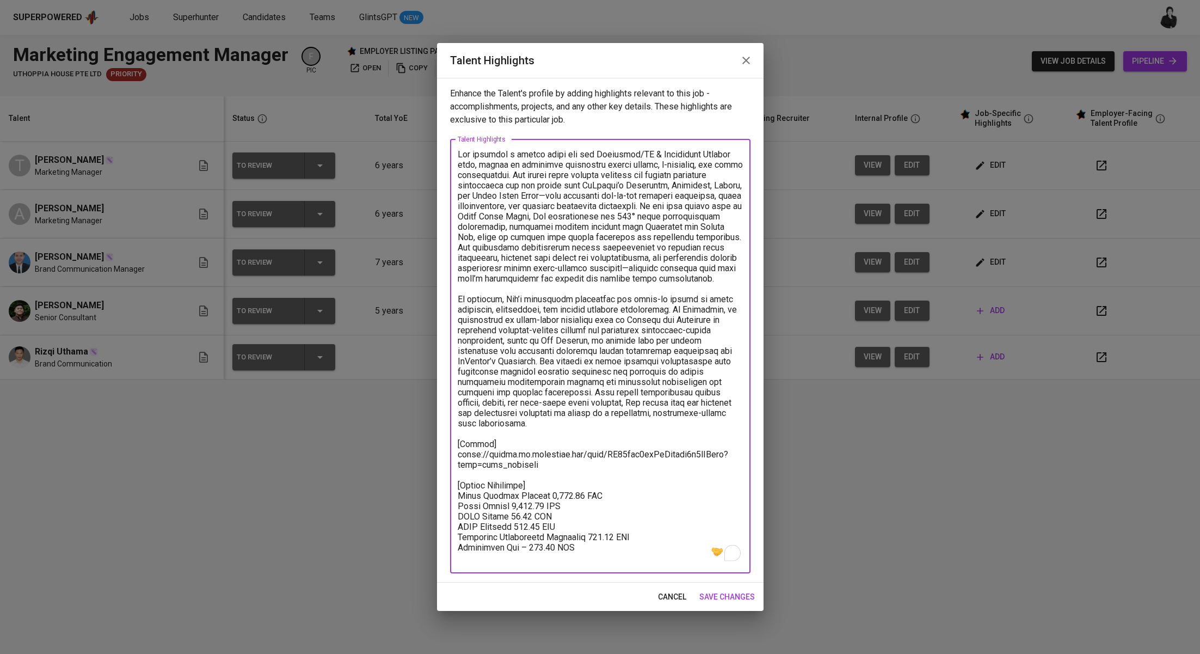
click at [534, 546] on textarea "To enrich screen reader interactions, please activate Accessibility in Grammarl…" at bounding box center [600, 356] width 285 height 414
click at [558, 554] on textarea "To enrich screen reader interactions, please activate Accessibility in Grammarl…" at bounding box center [600, 356] width 285 height 414
click at [559, 540] on textarea "To enrich screen reader interactions, please activate Accessibility in Grammarl…" at bounding box center [600, 356] width 285 height 414
click at [595, 546] on textarea "To enrich screen reader interactions, please activate Accessibility in Grammarl…" at bounding box center [600, 356] width 285 height 414
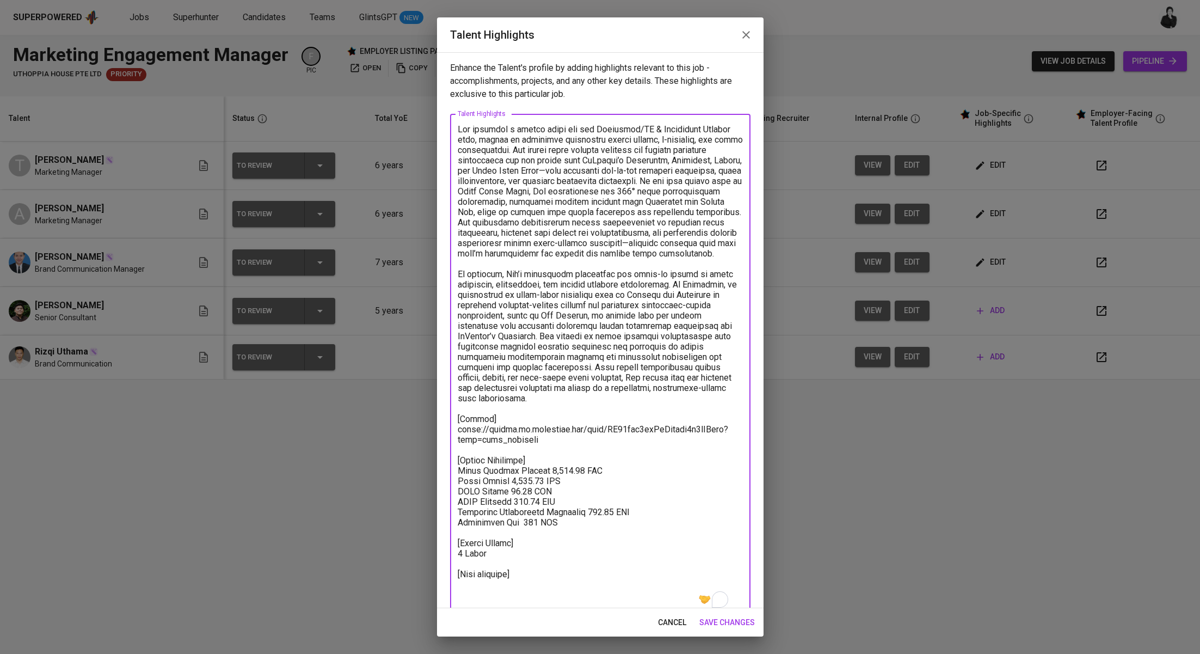
paste textarea "https://glints.sg.larksuite.com/minutes/obsggr84948ja1laa5aqsna5?from=from_copy…"
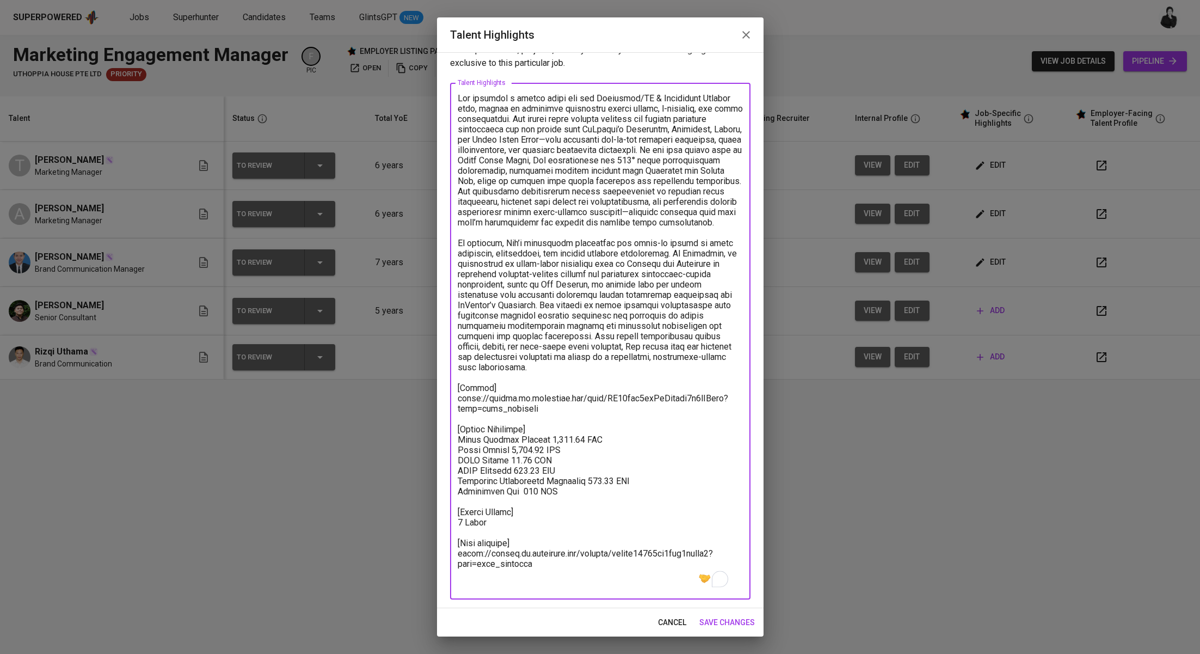
type textarea "Adi presents a strong match for the Marketing/PR & Engagement Manager role, bac…"
click at [725, 626] on span "save changes" at bounding box center [727, 622] width 56 height 14
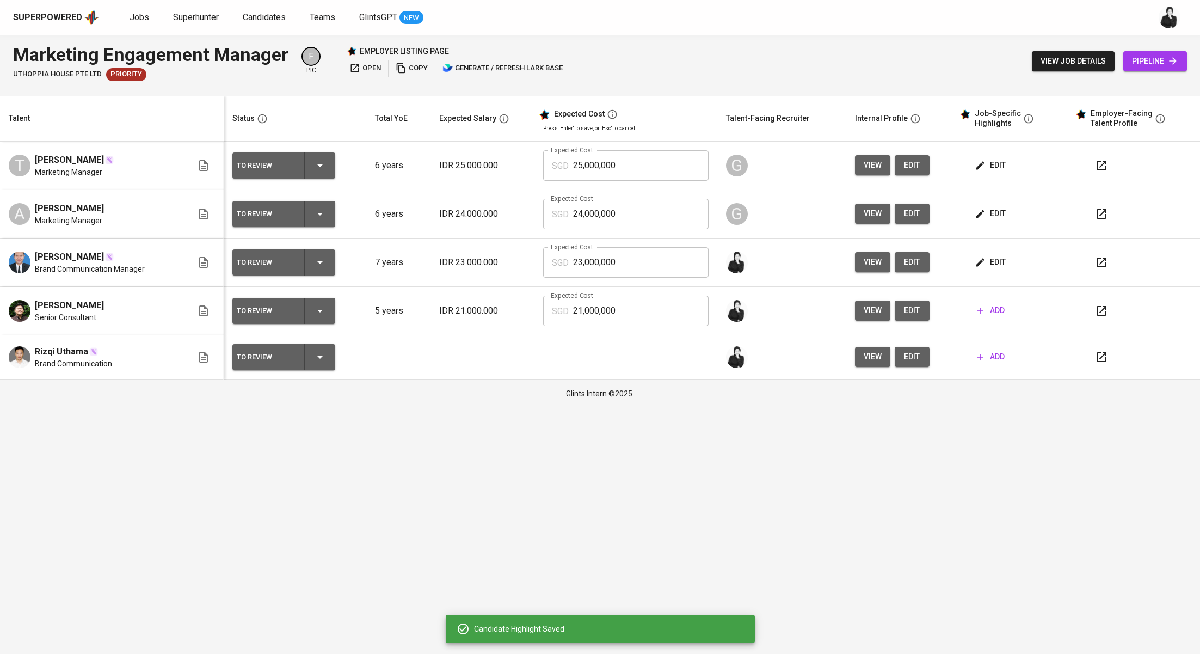
click at [985, 261] on span "edit" at bounding box center [991, 262] width 29 height 14
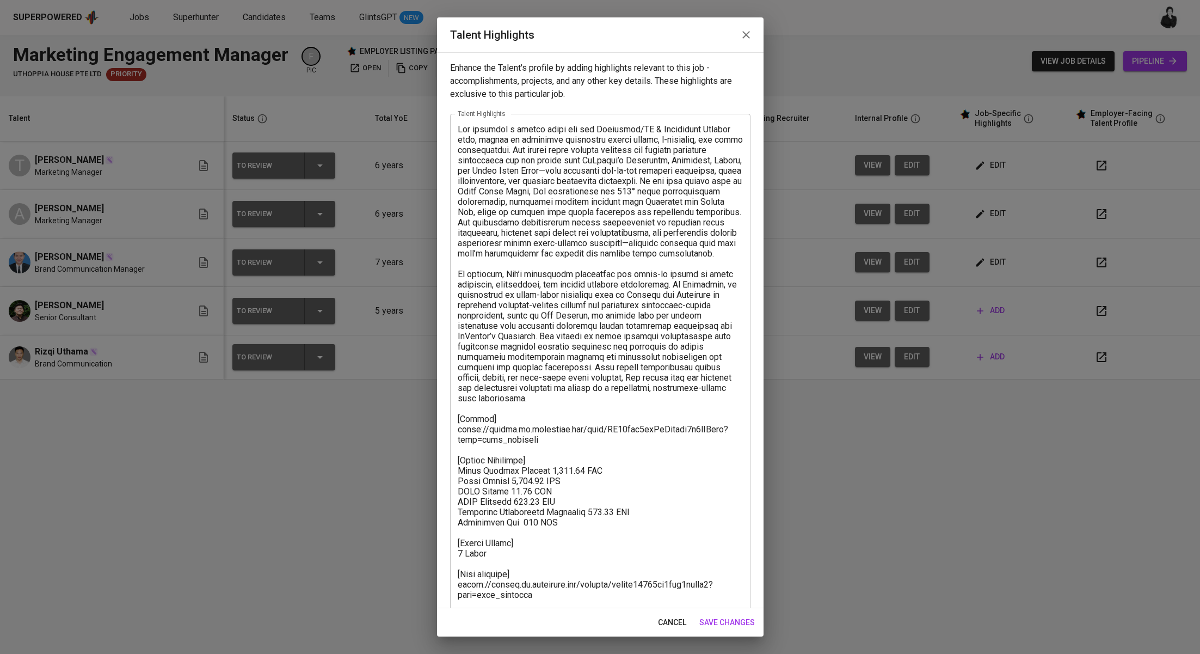
click at [745, 31] on icon "button" at bounding box center [746, 34] width 13 height 13
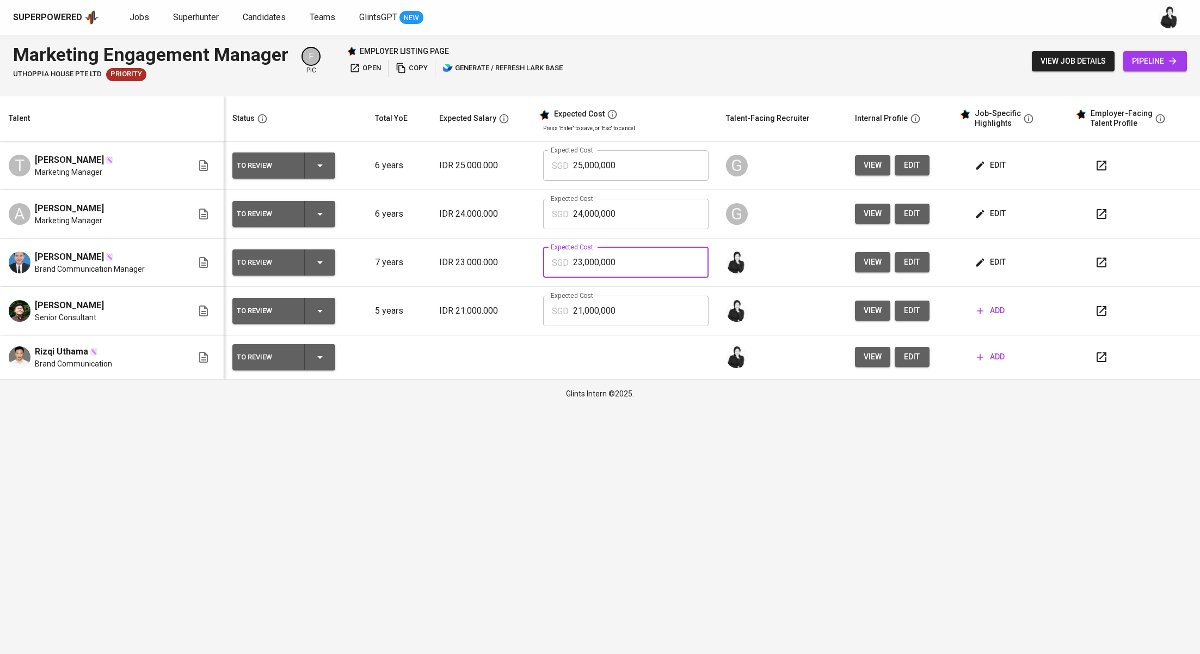
drag, startPoint x: 626, startPoint y: 261, endPoint x: 557, endPoint y: 260, distance: 69.1
click at [557, 260] on div "SGD 23,000,000 Expected Cost" at bounding box center [625, 262] width 165 height 30
type input "2,891"
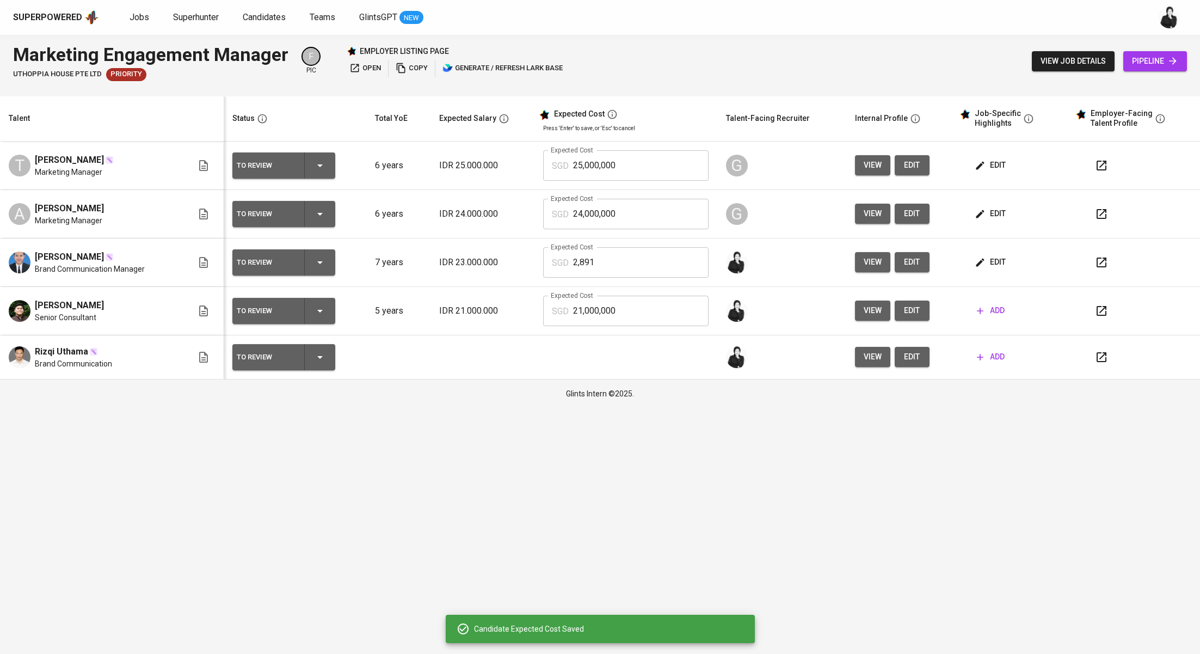
click at [1096, 261] on icon "button" at bounding box center [1101, 262] width 10 height 10
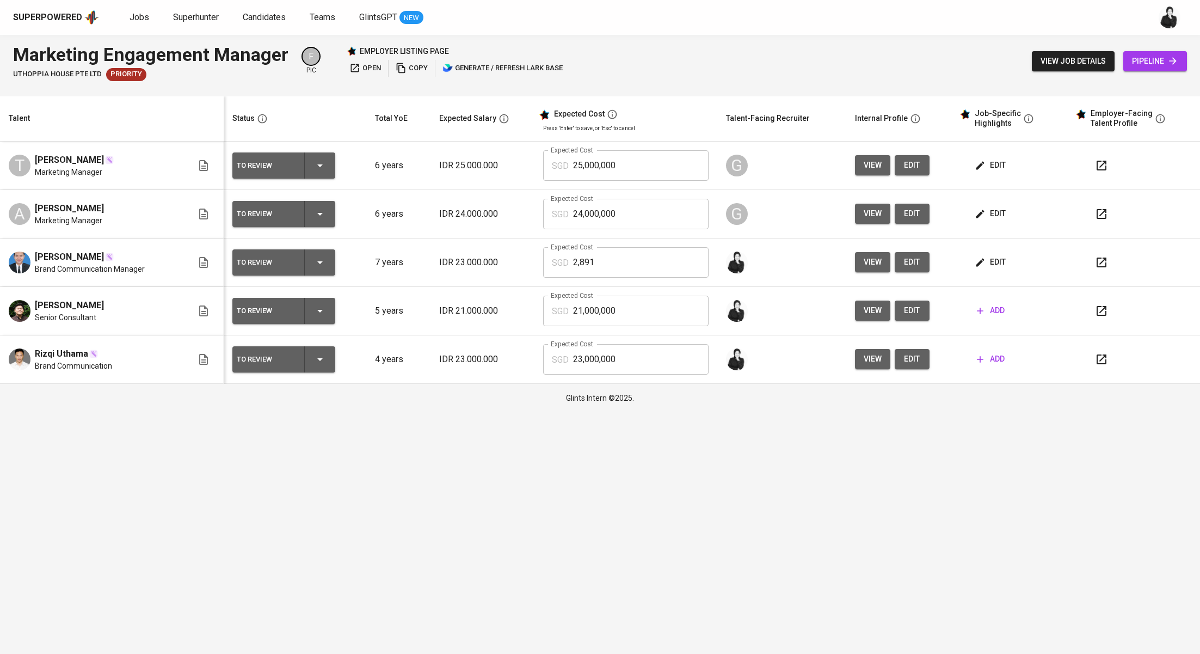
click at [913, 361] on span "edit" at bounding box center [911, 359] width 17 height 14
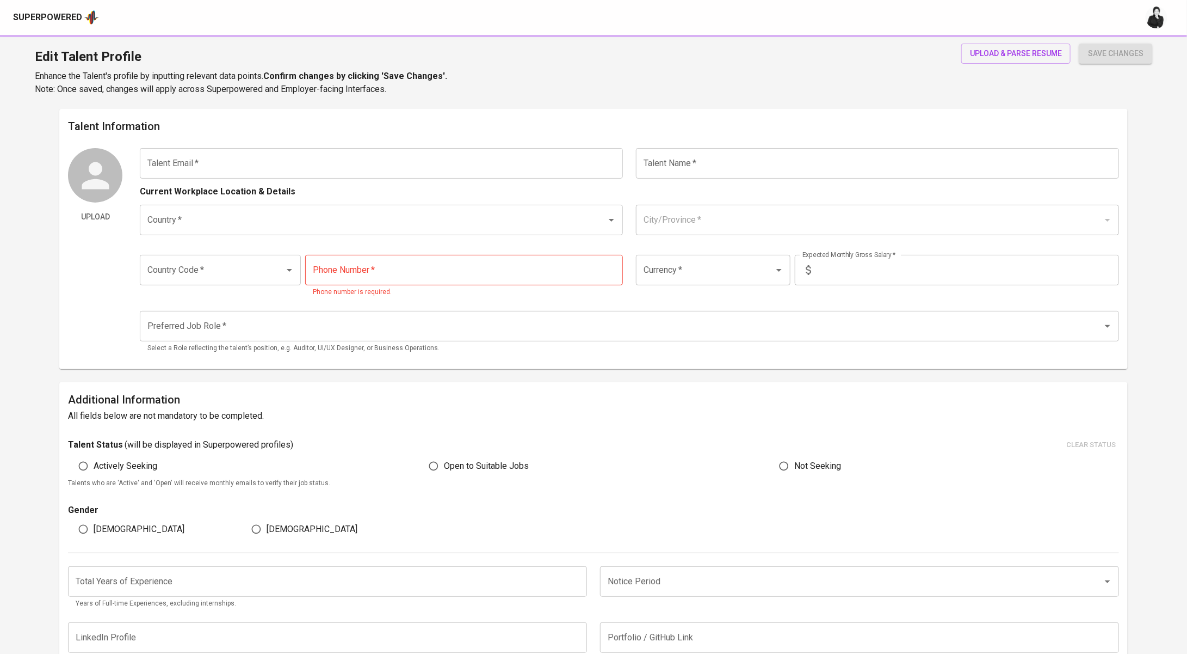
type input "[EMAIL_ADDRESS][DOMAIN_NAME]"
type input "Rizqi Uthama"
type input "[GEOGRAPHIC_DATA]"
type input "[GEOGRAPHIC_DATA], [GEOGRAPHIC_DATA]"
type input "+62"
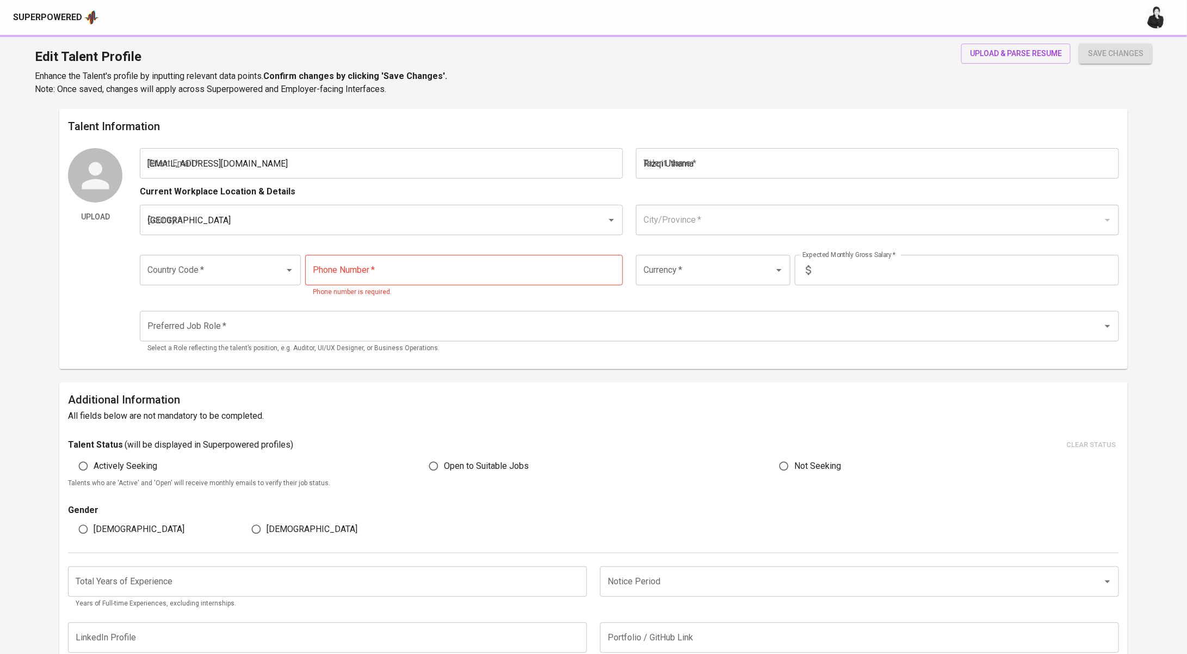
type input "[PHONE_NUMBER]"
type input "IDR"
type input "Public Relations Manager"
radio input "true"
type input "4"
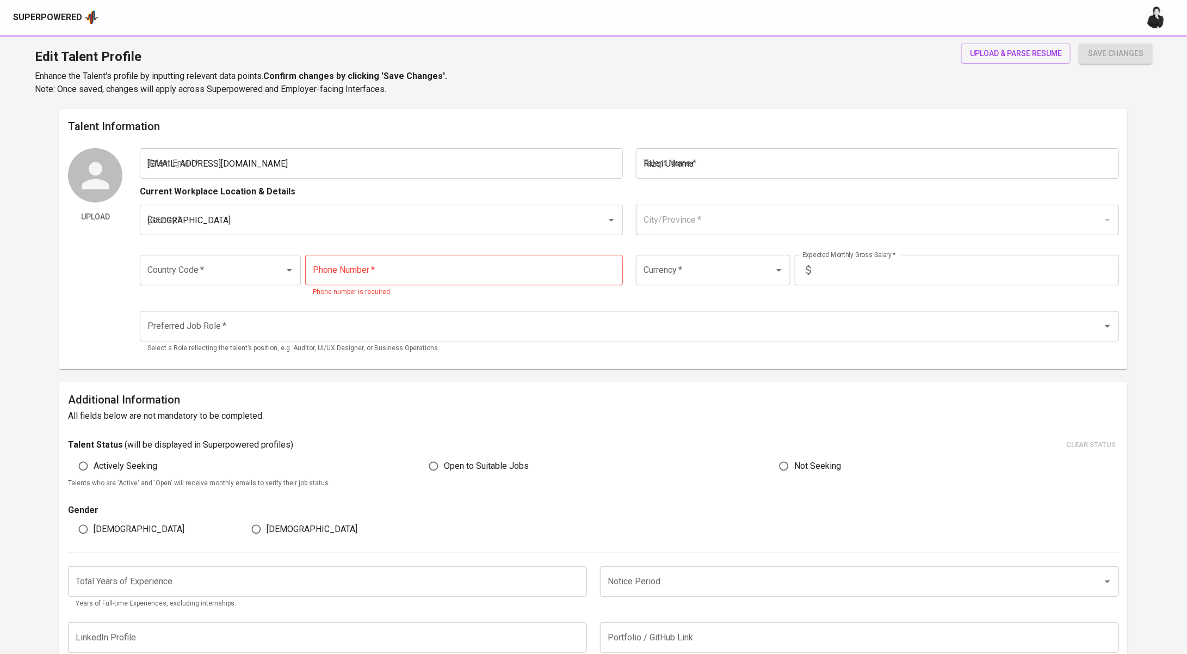
type input "1 Month"
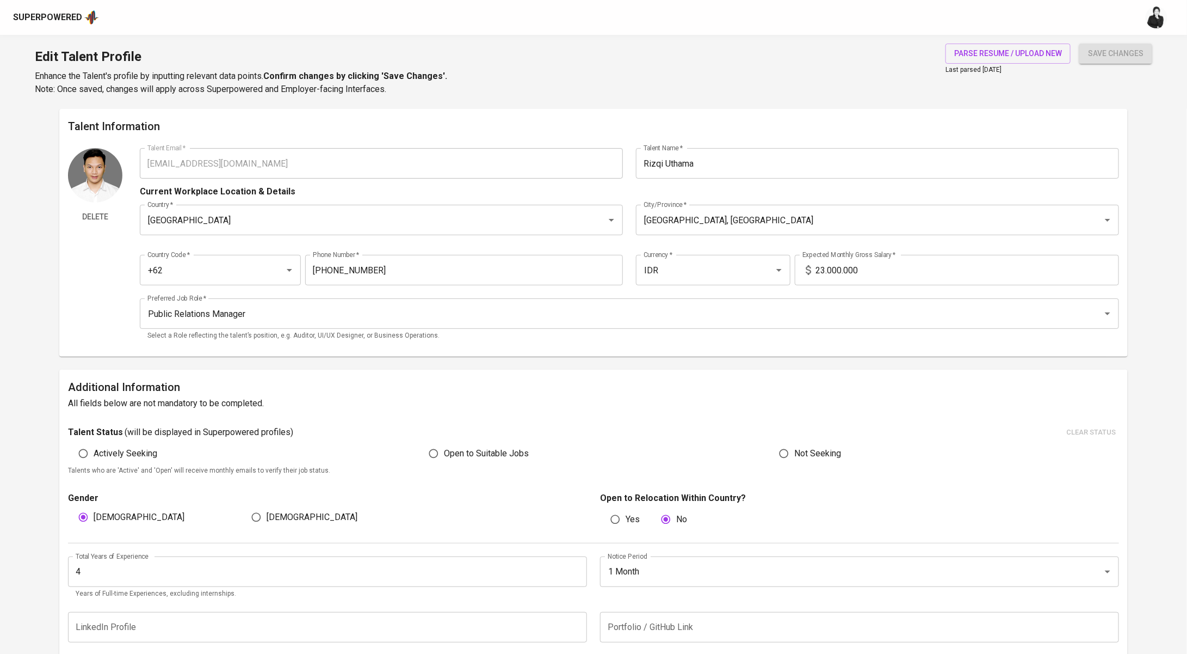
click at [828, 269] on input "23.000.000" at bounding box center [968, 270] width 304 height 30
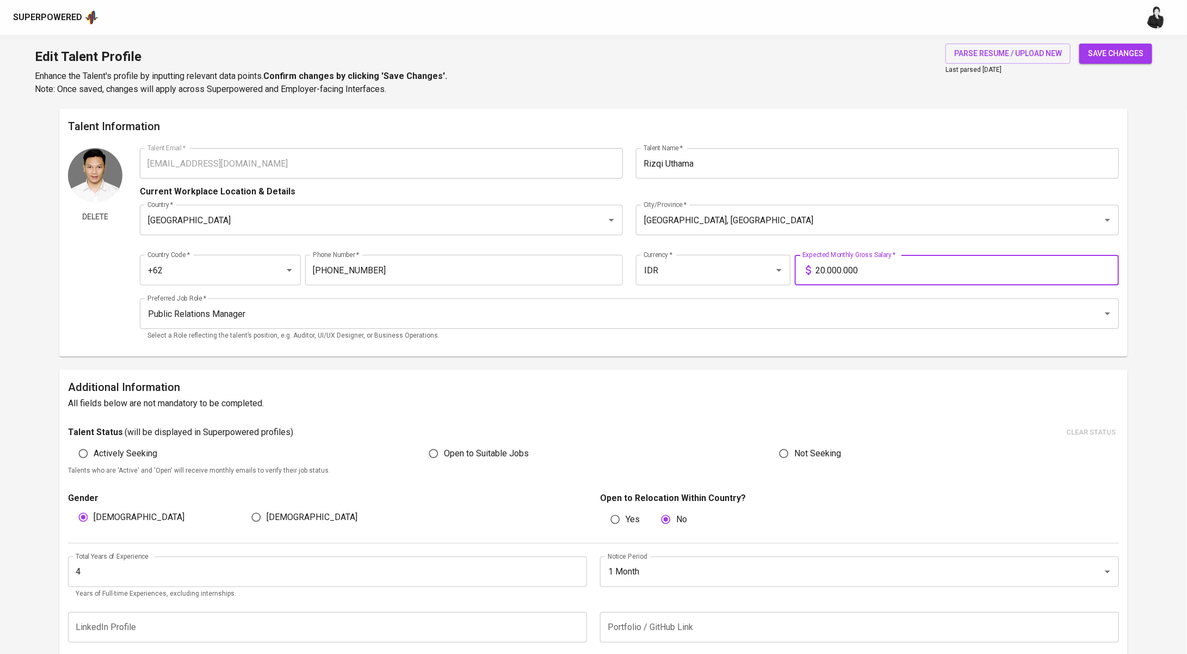
type input "20.000.000"
click at [1141, 54] on span "save changes" at bounding box center [1116, 54] width 56 height 14
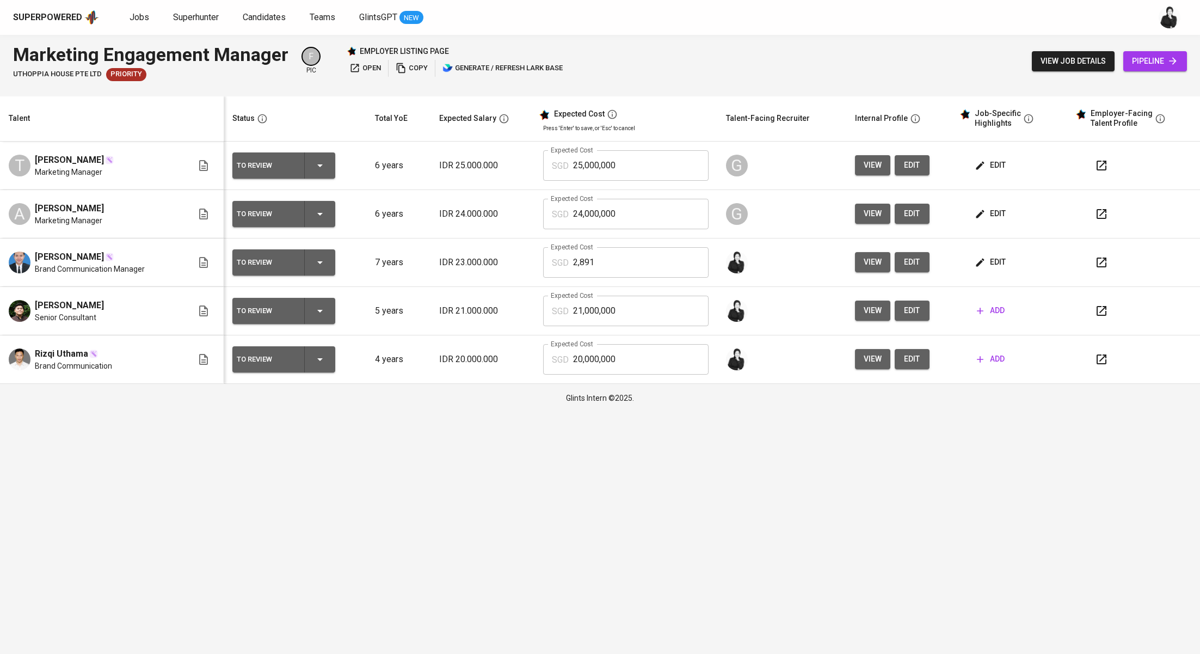
click at [1098, 266] on icon "button" at bounding box center [1101, 262] width 10 height 10
click at [989, 308] on span "add" at bounding box center [991, 311] width 28 height 14
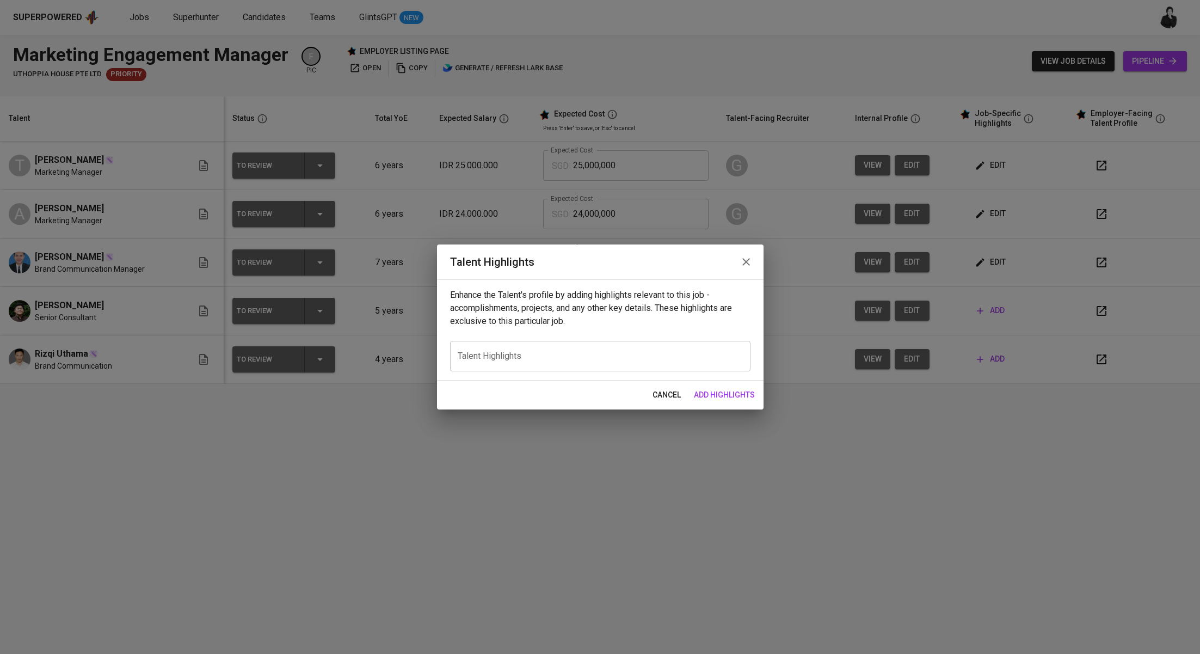
click at [643, 346] on div "x Talent Highlights" at bounding box center [600, 356] width 300 height 30
paste textarea "Monaldo brings over five years of solid experience in public relations and comm…"
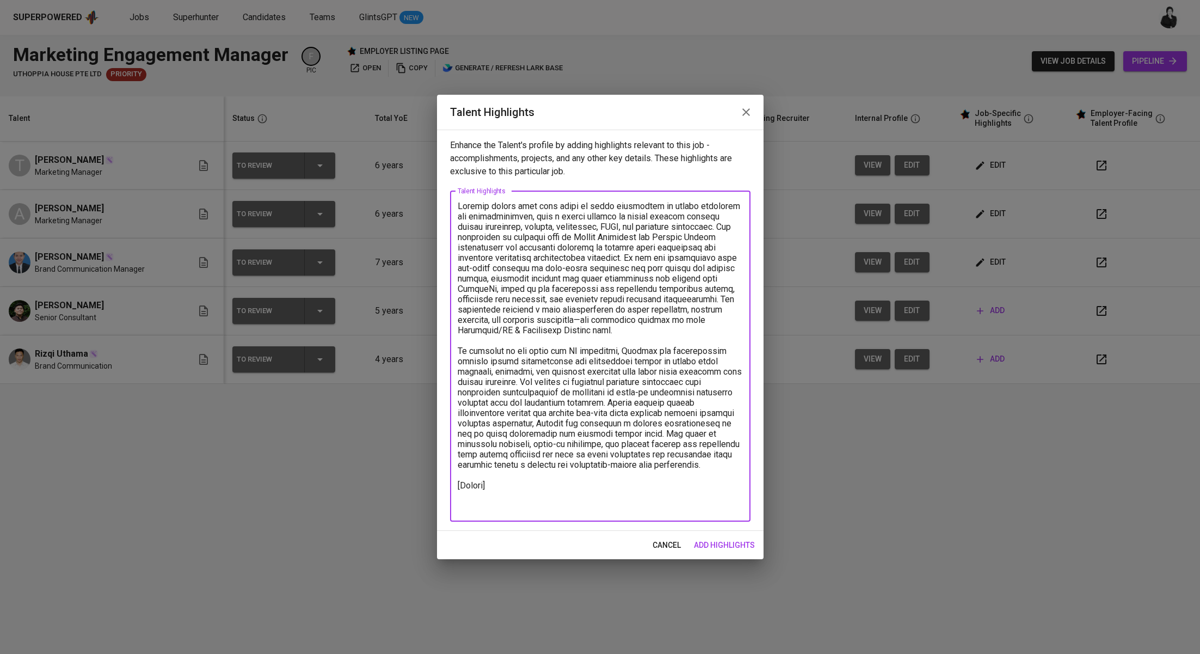
paste textarea "https://glints.sg.larksuite.com/file/Jzj8bX6bto91eFxXvjnltFIsgJd?from=from_copy…"
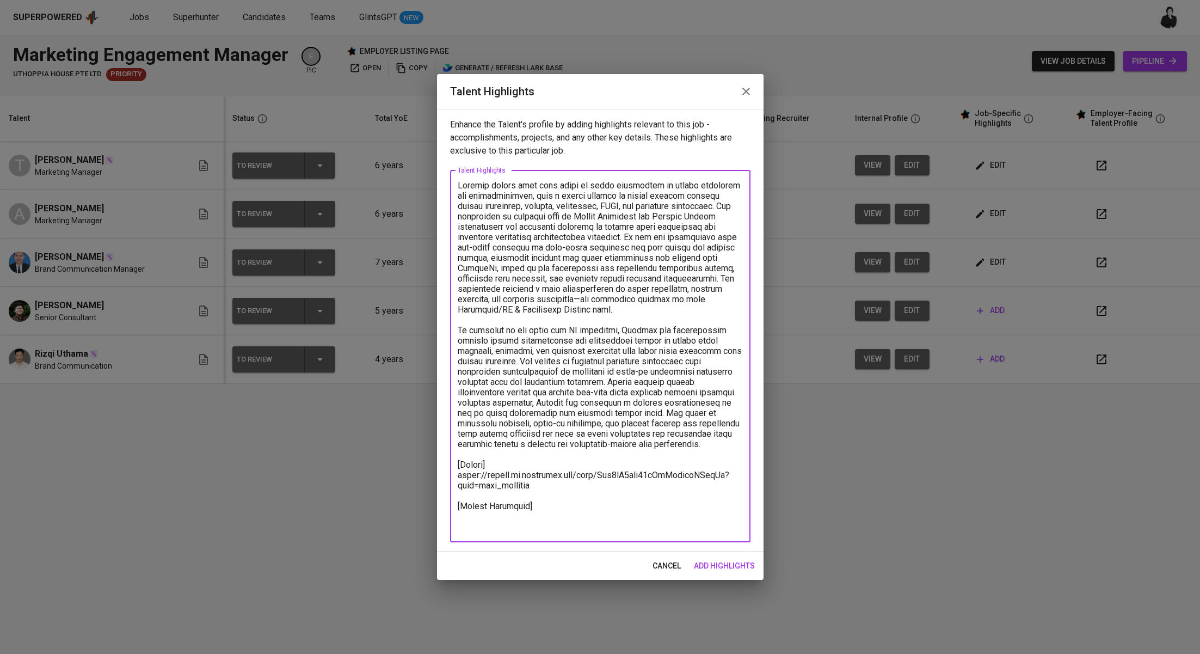
type textarea "Monaldo brings over five years of solid experience in public relations and comm…"
click at [715, 562] on span "add highlights" at bounding box center [724, 566] width 61 height 14
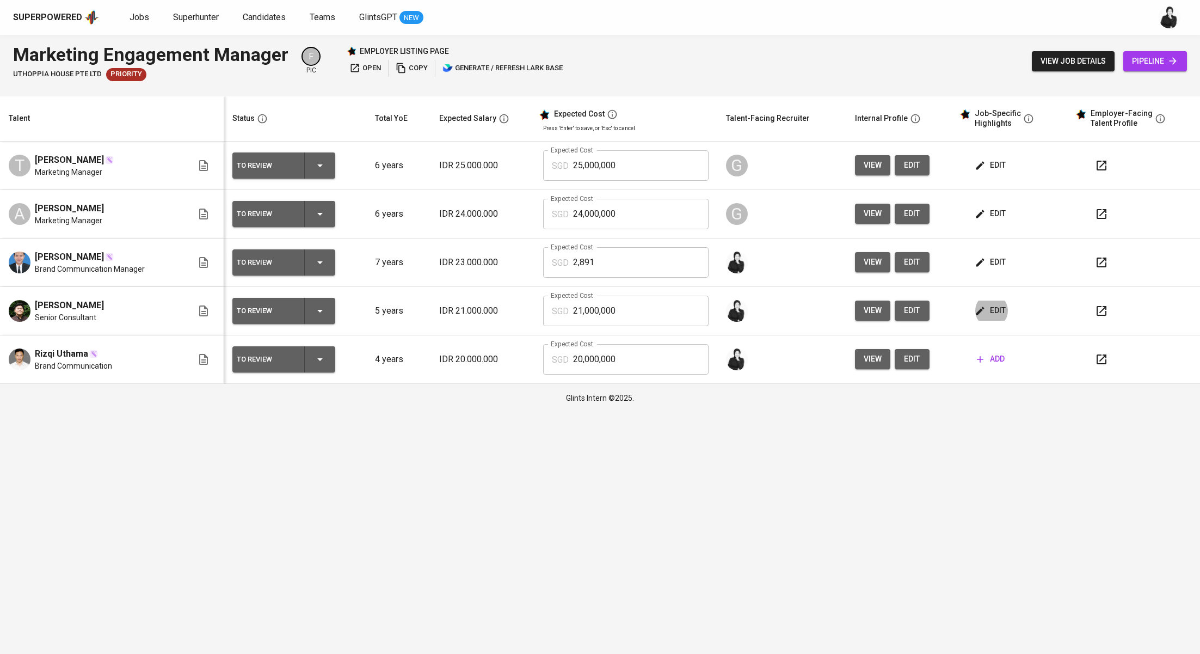
click at [990, 312] on span "edit" at bounding box center [991, 311] width 29 height 14
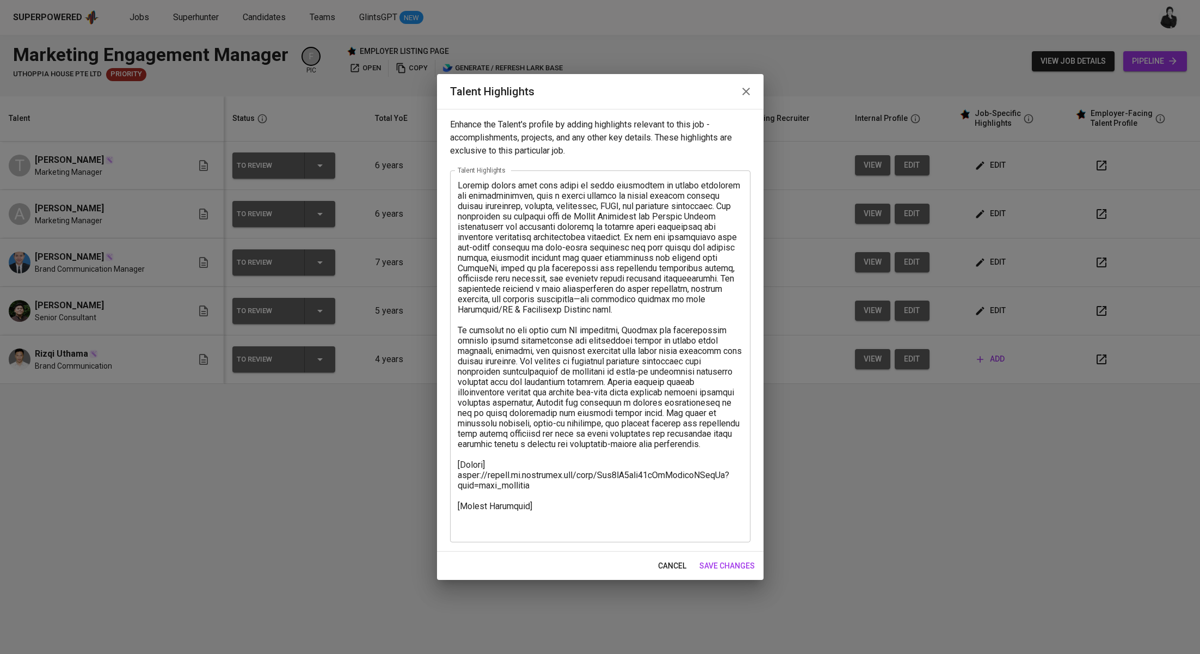
click at [544, 520] on textarea at bounding box center [600, 356] width 285 height 352
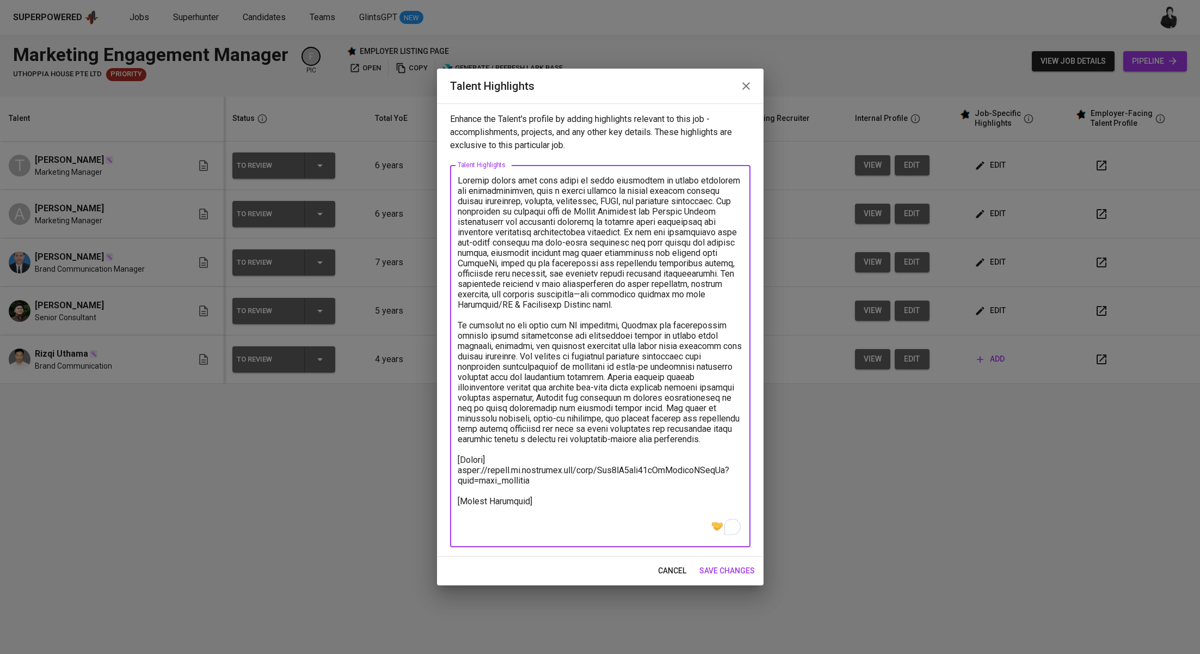
paste textarea "Basic Salary – 2,013.87 SGD BPJS Health (5%) – 50.25 SGD BPJS Manpower (6.24%) …"
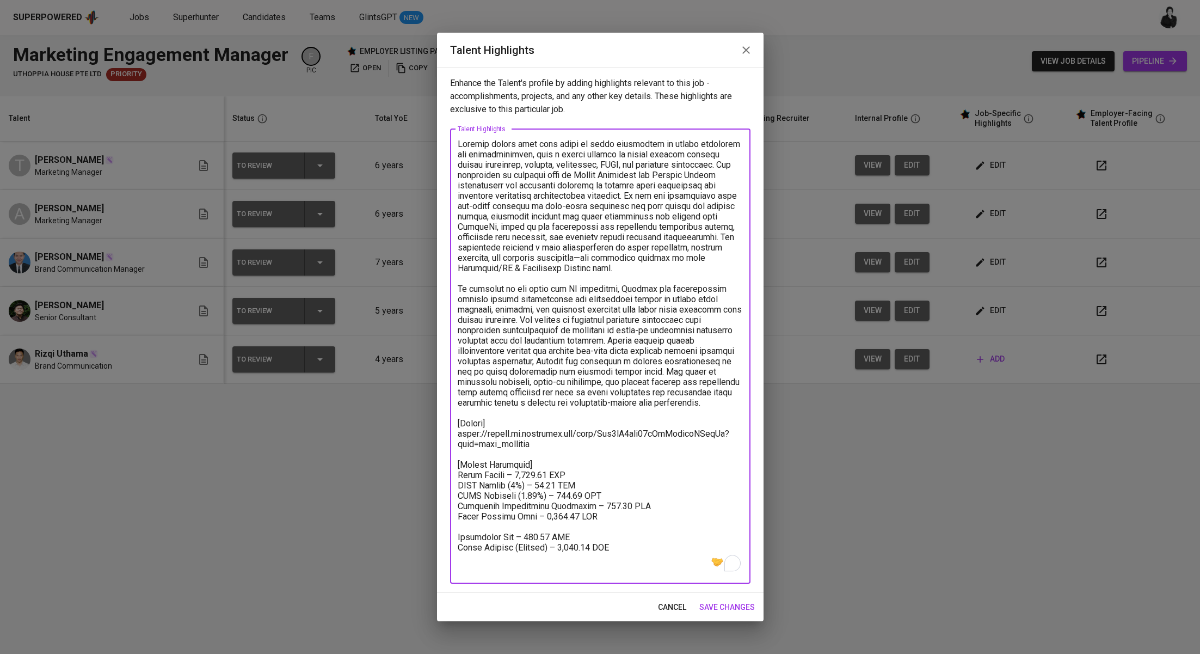
drag, startPoint x: 619, startPoint y: 561, endPoint x: 446, endPoint y: 556, distance: 173.7
click at [446, 556] on div "Enhance the Talent's profile by adding highlights relevant to this job - accomp…" at bounding box center [600, 329] width 326 height 525
click at [543, 472] on textarea "To enrich screen reader interactions, please activate Accessibility in Grammarl…" at bounding box center [600, 356] width 285 height 434
paste textarea "Total Pricing (Monthly) – 2,634.99 SGD"
click at [532, 474] on textarea "To enrich screen reader interactions, please activate Accessibility in Grammarl…" at bounding box center [600, 356] width 285 height 434
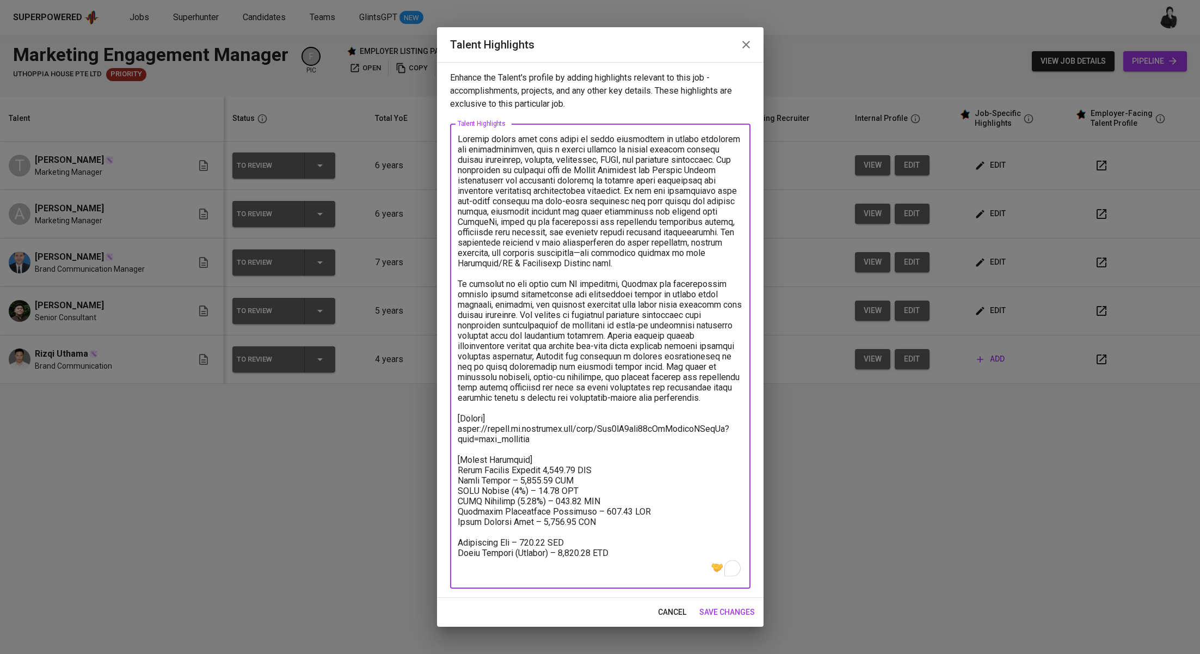
drag, startPoint x: 515, startPoint y: 494, endPoint x: 509, endPoint y: 490, distance: 6.6
click at [509, 490] on textarea "To enrich screen reader interactions, please activate Accessibility in Grammarl…" at bounding box center [600, 356] width 285 height 445
drag, startPoint x: 535, startPoint y: 497, endPoint x: 508, endPoint y: 502, distance: 27.0
click at [508, 502] on textarea "To enrich screen reader interactions, please activate Accessibility in Grammarl…" at bounding box center [600, 356] width 285 height 445
drag, startPoint x: 560, startPoint y: 509, endPoint x: 525, endPoint y: 508, distance: 34.8
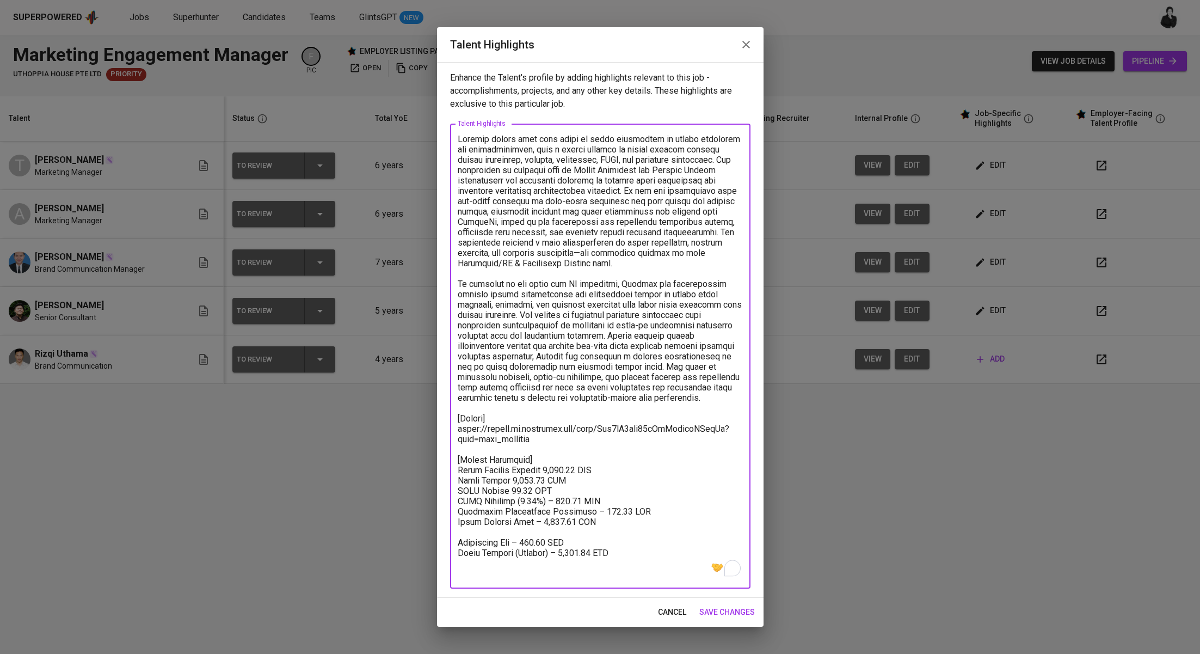
click at [525, 508] on textarea "To enrich screen reader interactions, please activate Accessibility in Grammarl…" at bounding box center [600, 356] width 285 height 445
drag, startPoint x: 586, startPoint y: 524, endPoint x: 577, endPoint y: 524, distance: 8.7
click at [577, 524] on textarea "To enrich screen reader interactions, please activate Accessibility in Grammarl…" at bounding box center [600, 356] width 285 height 445
drag, startPoint x: 590, startPoint y: 537, endPoint x: 443, endPoint y: 537, distance: 146.4
click at [443, 537] on div "Enhance the Talent's profile by adding highlights relevant to this job - accomp…" at bounding box center [600, 329] width 326 height 535
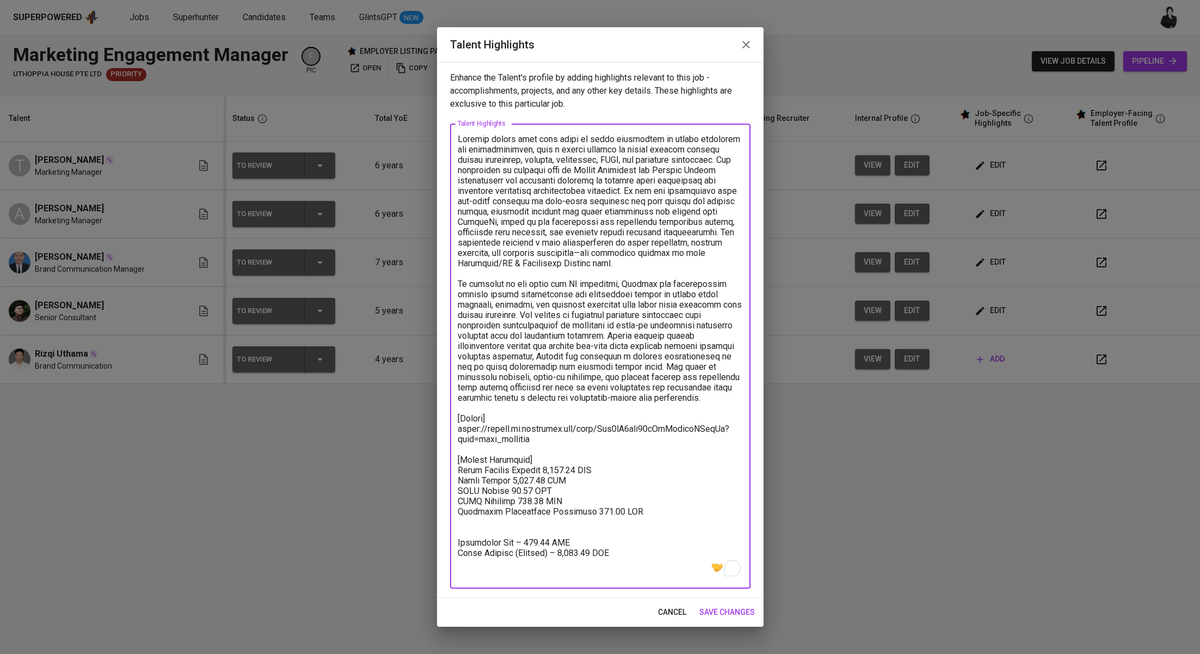
drag, startPoint x: 459, startPoint y: 552, endPoint x: 467, endPoint y: 543, distance: 12.0
click at [460, 551] on textarea "To enrich screen reader interactions, please activate Accessibility in Grammarl…" at bounding box center [600, 356] width 285 height 445
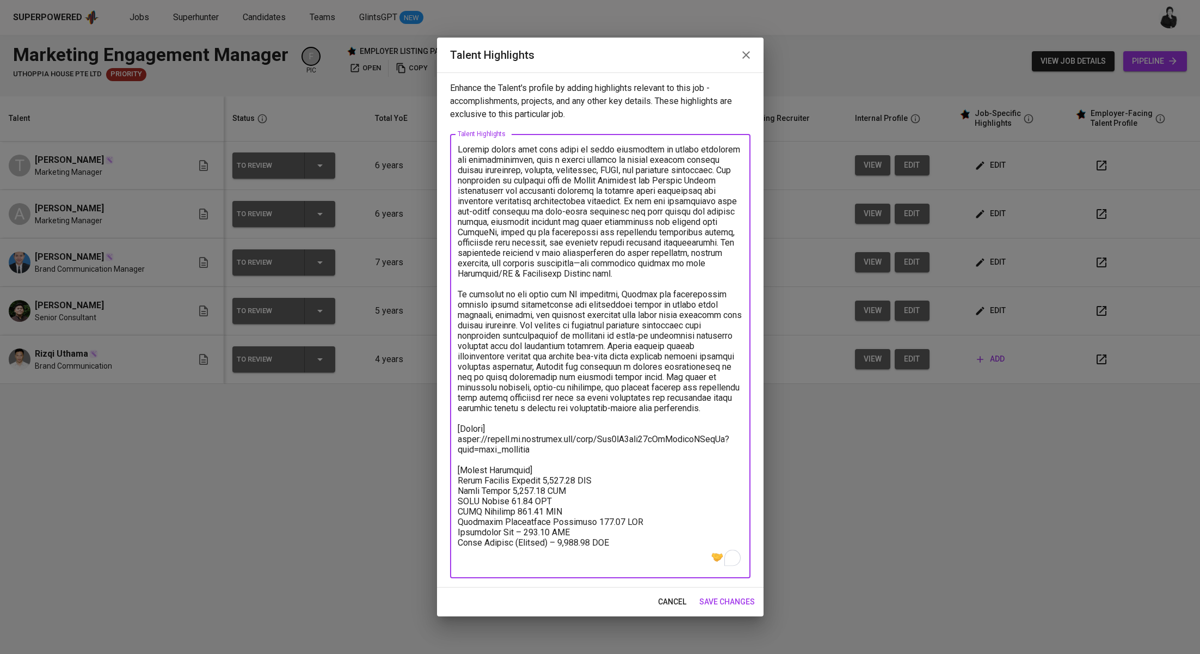
drag, startPoint x: 534, startPoint y: 543, endPoint x: 527, endPoint y: 542, distance: 7.2
click at [526, 542] on textarea "To enrich screen reader interactions, please activate Accessibility in Grammarl…" at bounding box center [600, 356] width 285 height 424
drag, startPoint x: 620, startPoint y: 552, endPoint x: 415, endPoint y: 552, distance: 205.1
click at [415, 552] on div "Talent Highlights Enhance the Talent's profile by adding highlights relevant to…" at bounding box center [600, 327] width 1200 height 654
click at [556, 543] on textarea "To enrich screen reader interactions, please activate Accessibility in Grammarl…" at bounding box center [600, 356] width 285 height 424
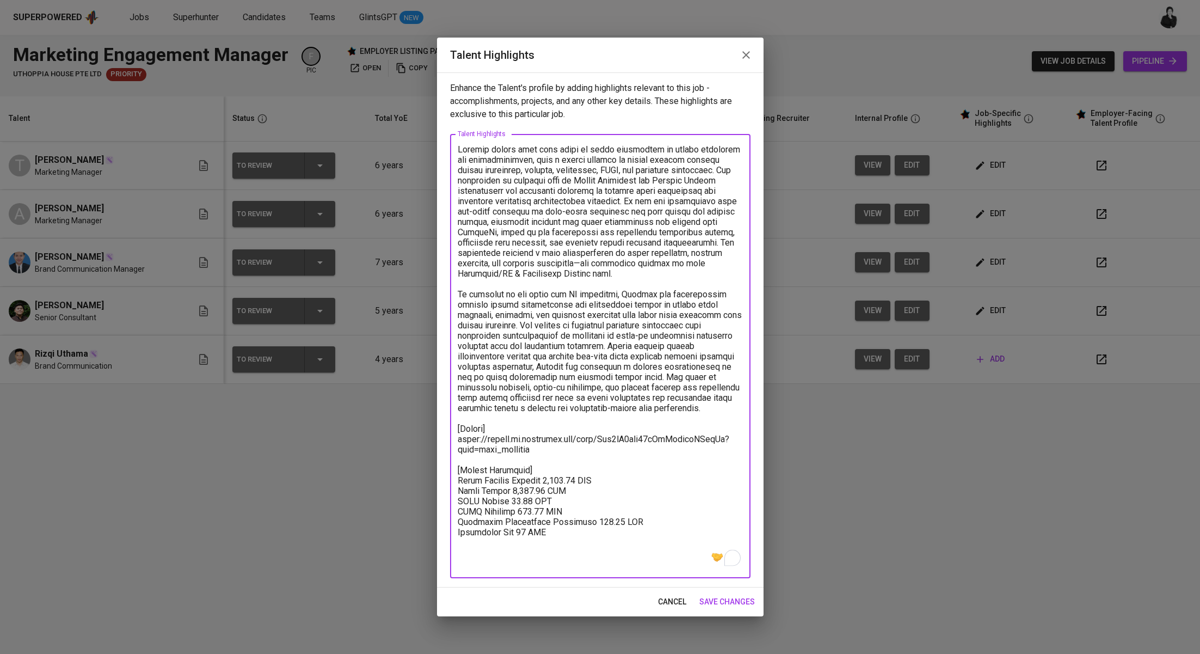
click at [588, 543] on textarea "To enrich screen reader interactions, please activate Accessibility in Grammarl…" at bounding box center [600, 356] width 285 height 424
click at [537, 541] on textarea "To enrich screen reader interactions, please activate Accessibility in Grammarl…" at bounding box center [600, 356] width 285 height 424
click at [599, 541] on textarea "To enrich screen reader interactions, please activate Accessibility in Grammarl…" at bounding box center [600, 356] width 285 height 424
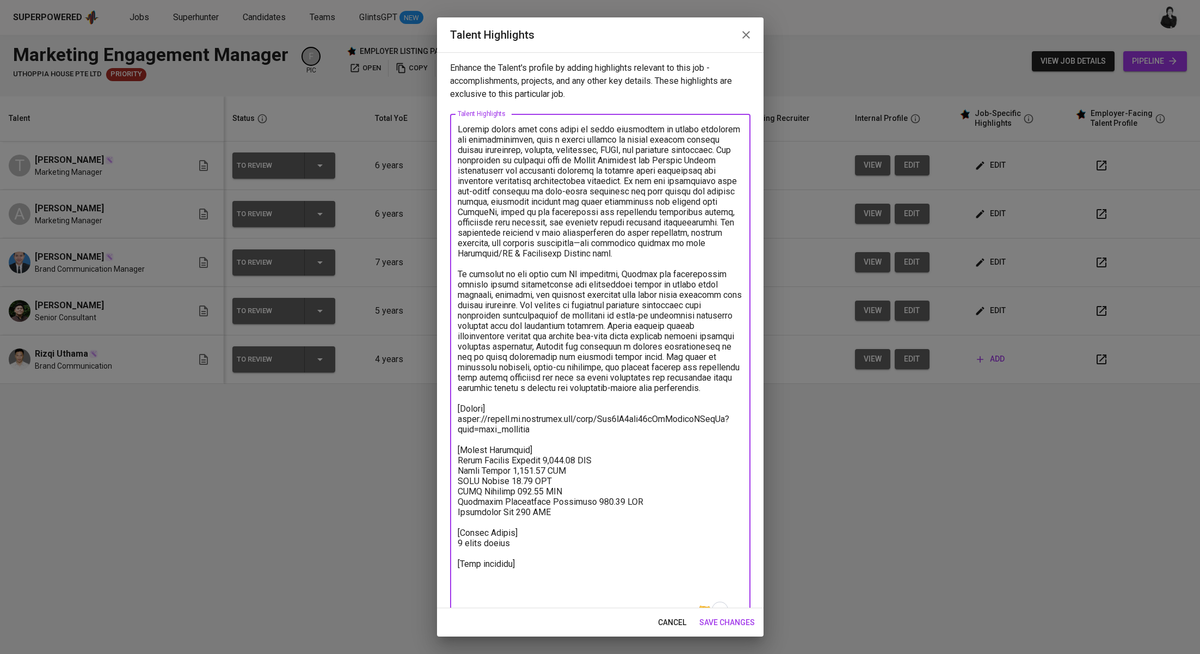
paste textarea "https://glints.sg.larksuite.com/minutes/obsggsxefo88uj36ljpj2oft?from=from_copy…"
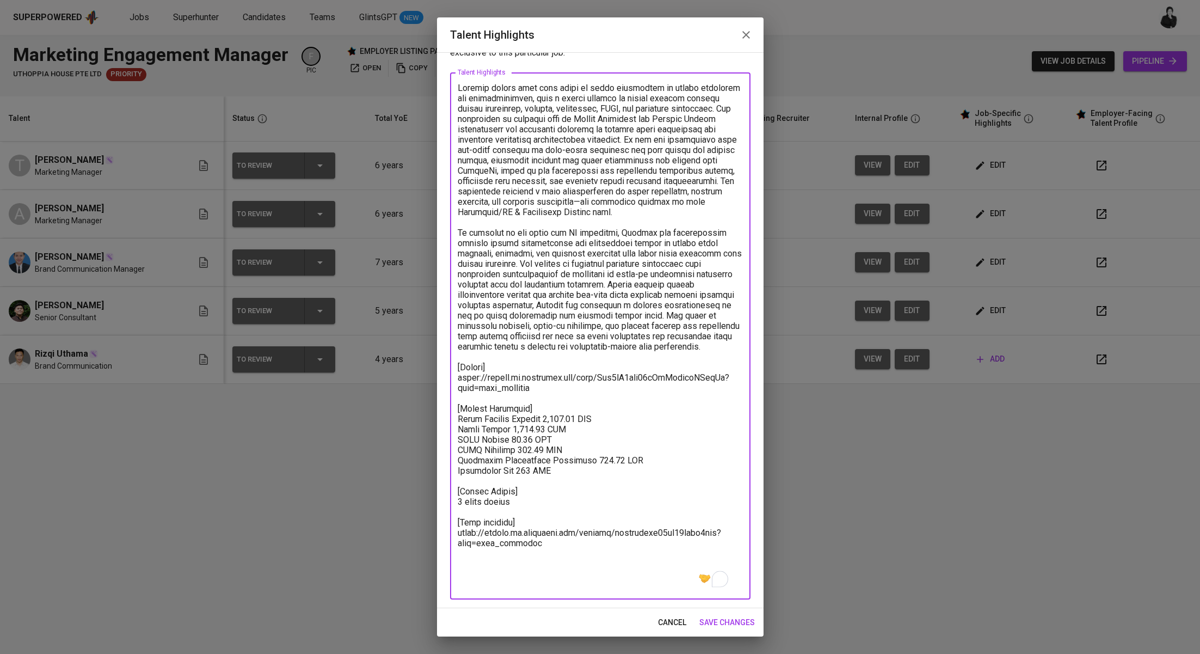
click at [537, 588] on textarea "To enrich screen reader interactions, please activate Accessibility in Grammarl…" at bounding box center [600, 336] width 285 height 507
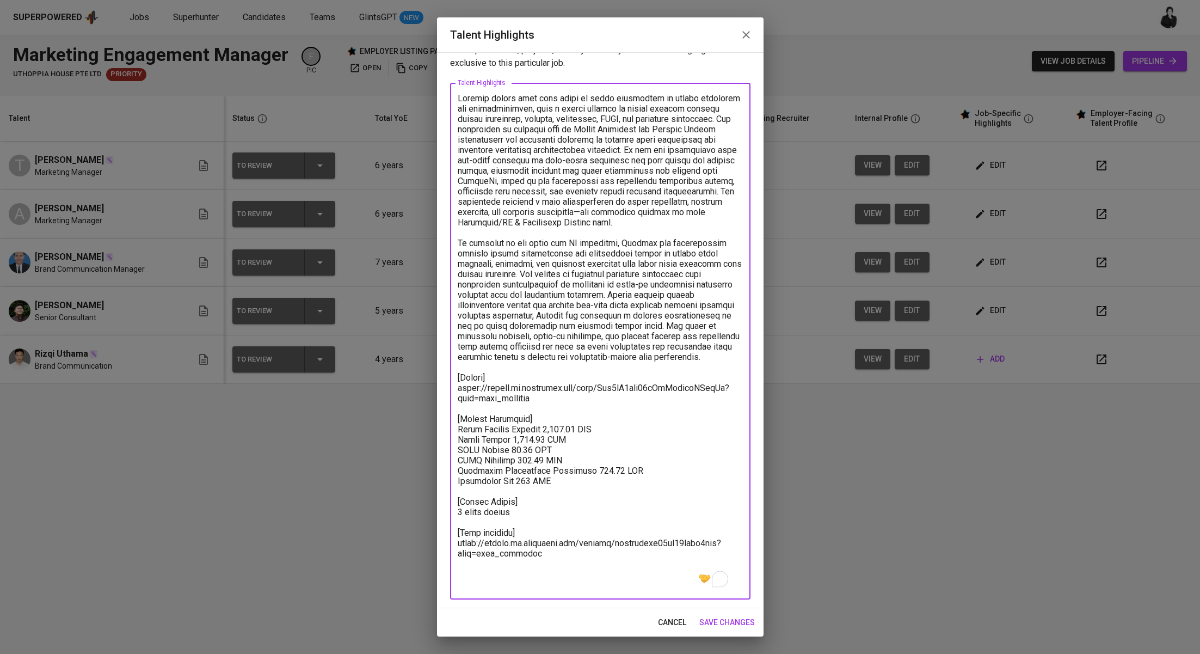
scroll to position [21, 0]
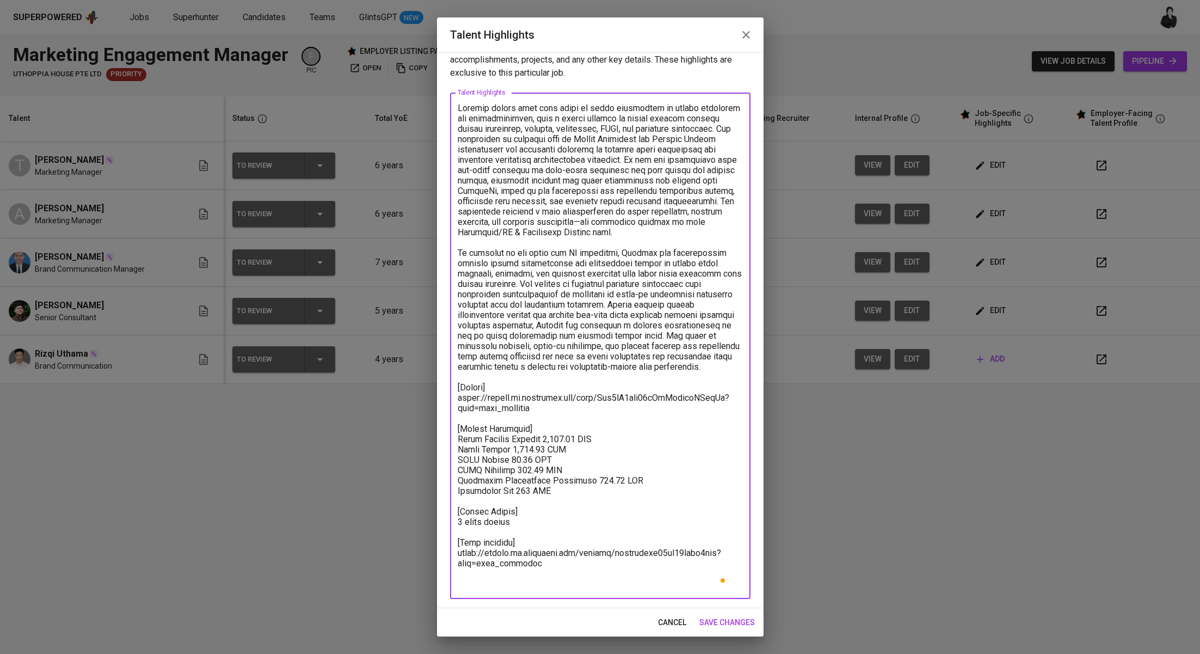
type textarea "Monaldo brings over five years of solid experience in public relations and comm…"
click at [726, 621] on span "save changes" at bounding box center [727, 622] width 56 height 14
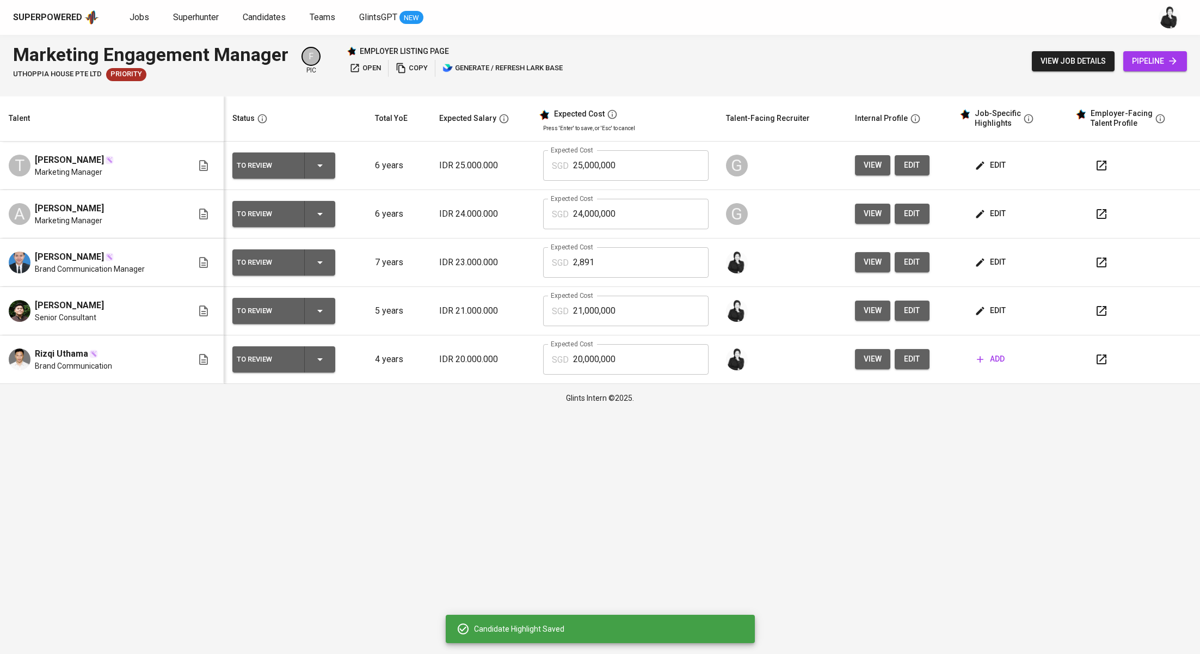
click at [987, 309] on span "edit" at bounding box center [991, 311] width 29 height 14
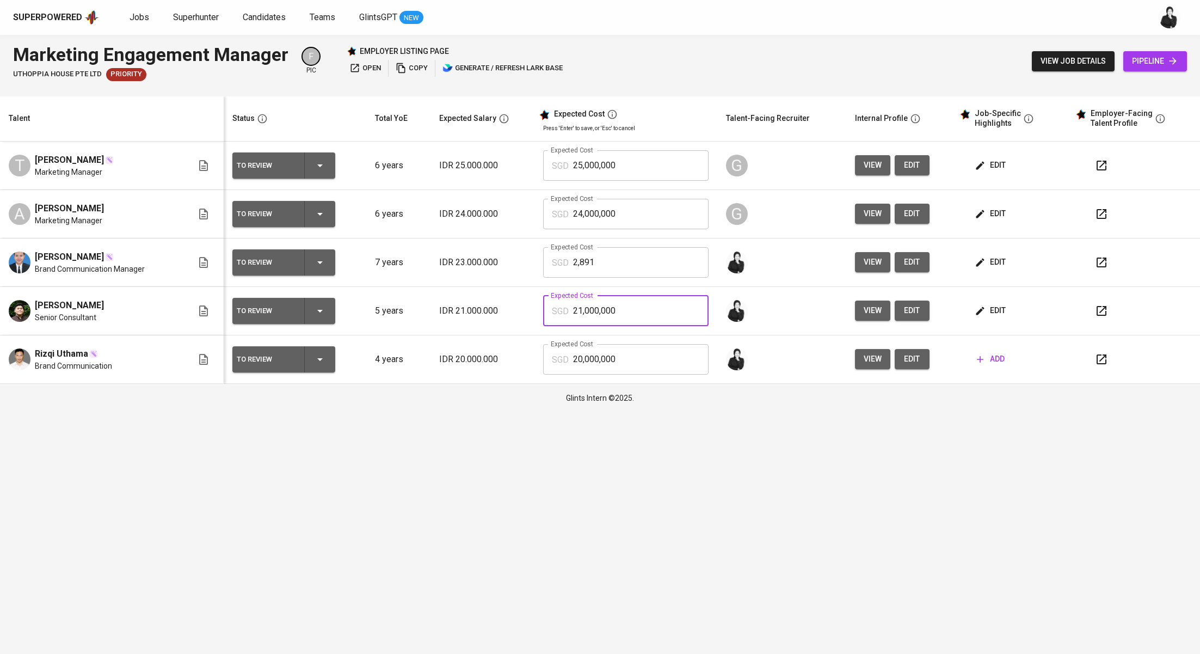
drag, startPoint x: 648, startPoint y: 309, endPoint x: 558, endPoint y: 312, distance: 89.8
click at [558, 312] on div "SGD 21,000,000 Expected Cost" at bounding box center [625, 310] width 165 height 30
type input "2,635"
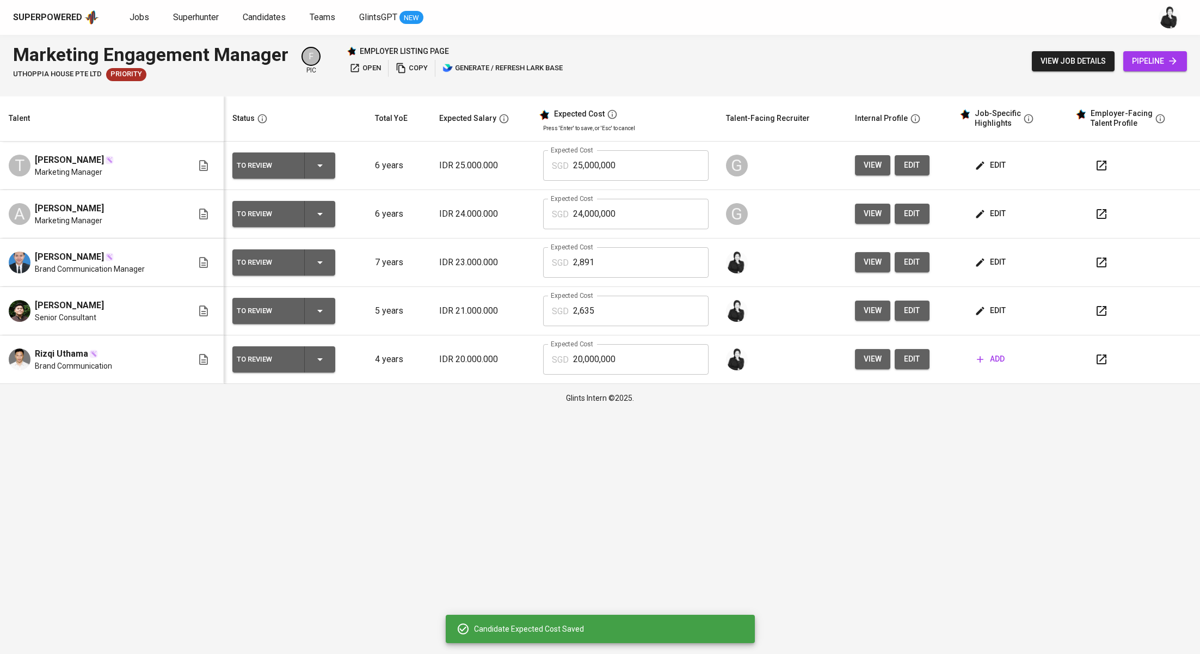
click at [1101, 315] on icon "button" at bounding box center [1101, 311] width 10 height 10
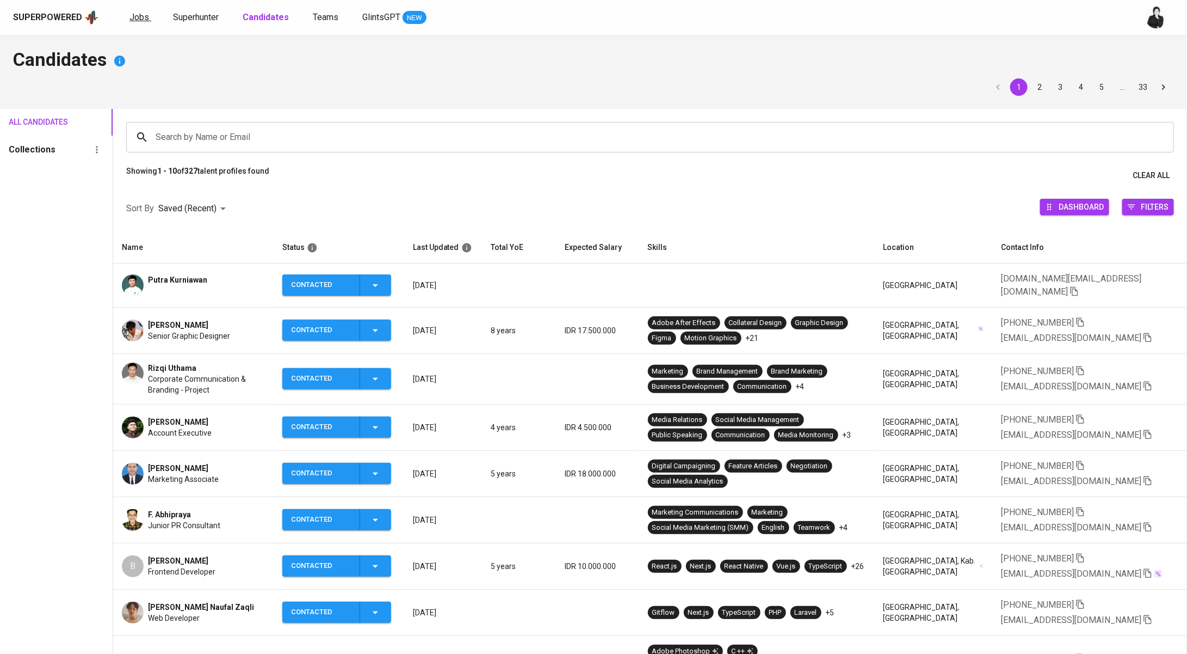
click at [136, 13] on span "Jobs" at bounding box center [140, 17] width 20 height 10
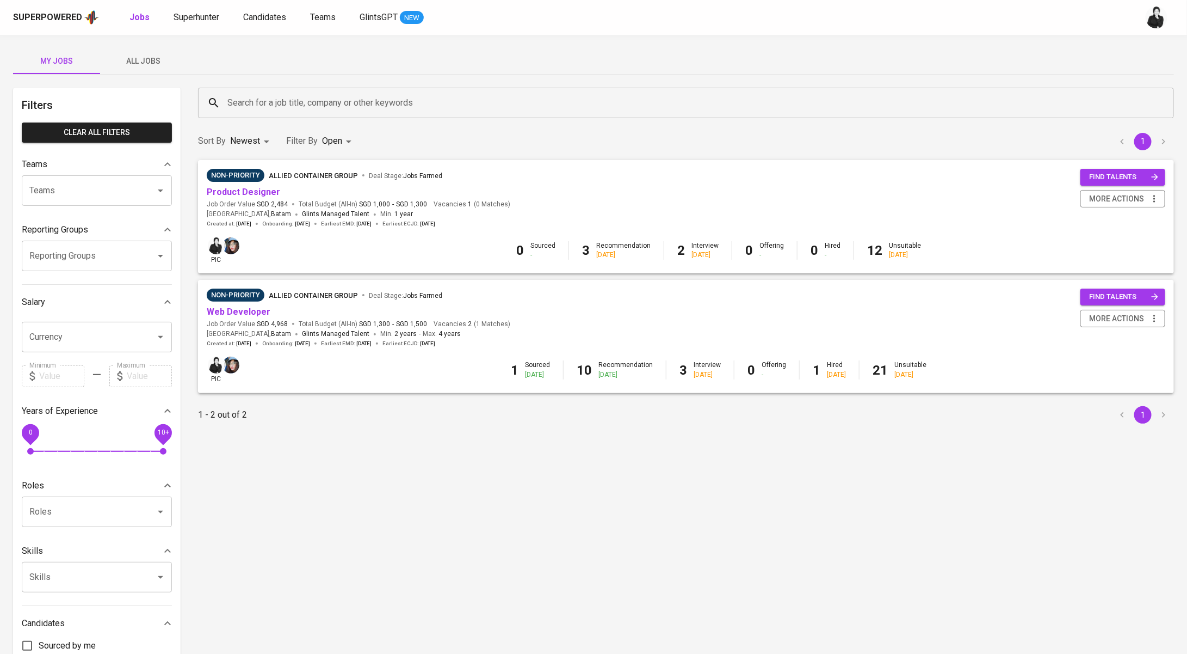
click at [142, 67] on span "All Jobs" at bounding box center [144, 61] width 74 height 14
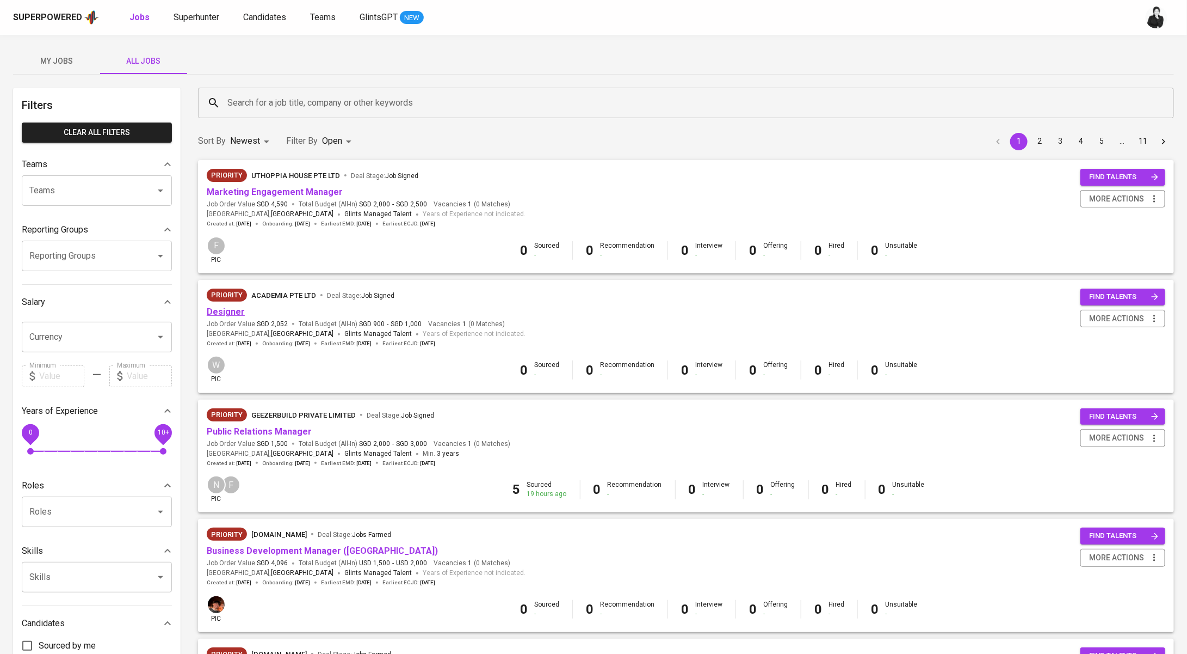
click at [232, 311] on link "Designer" at bounding box center [226, 311] width 38 height 10
click at [259, 17] on span "Candidates" at bounding box center [264, 17] width 43 height 10
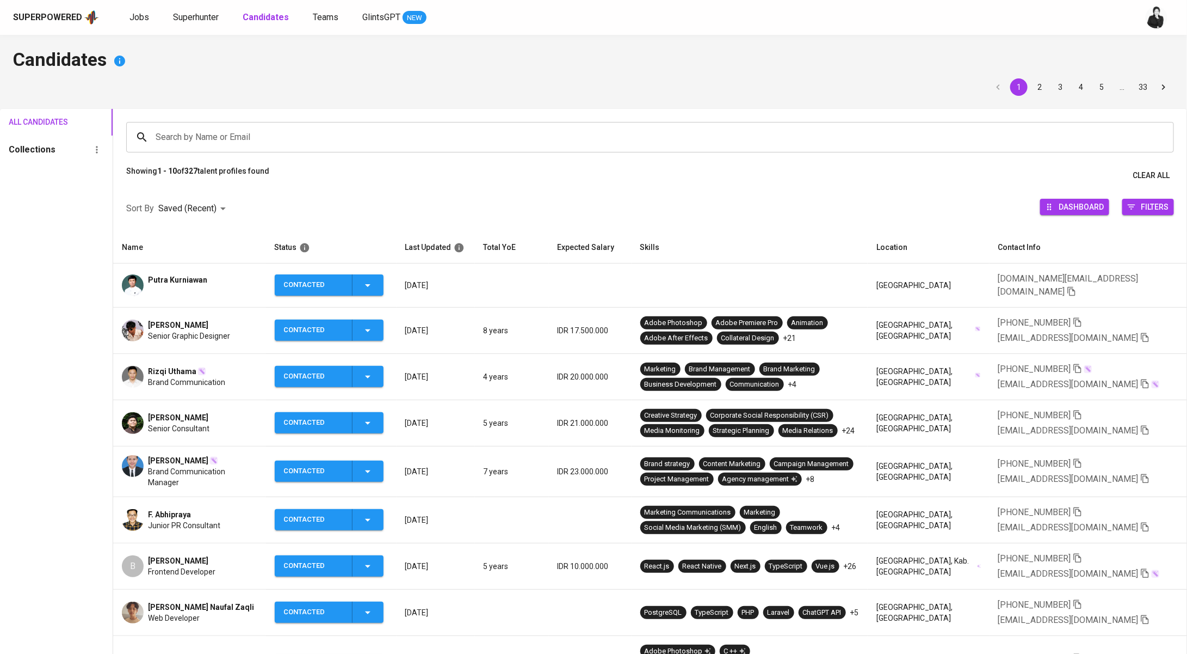
click at [180, 319] on span "Adib Daffa" at bounding box center [178, 324] width 60 height 11
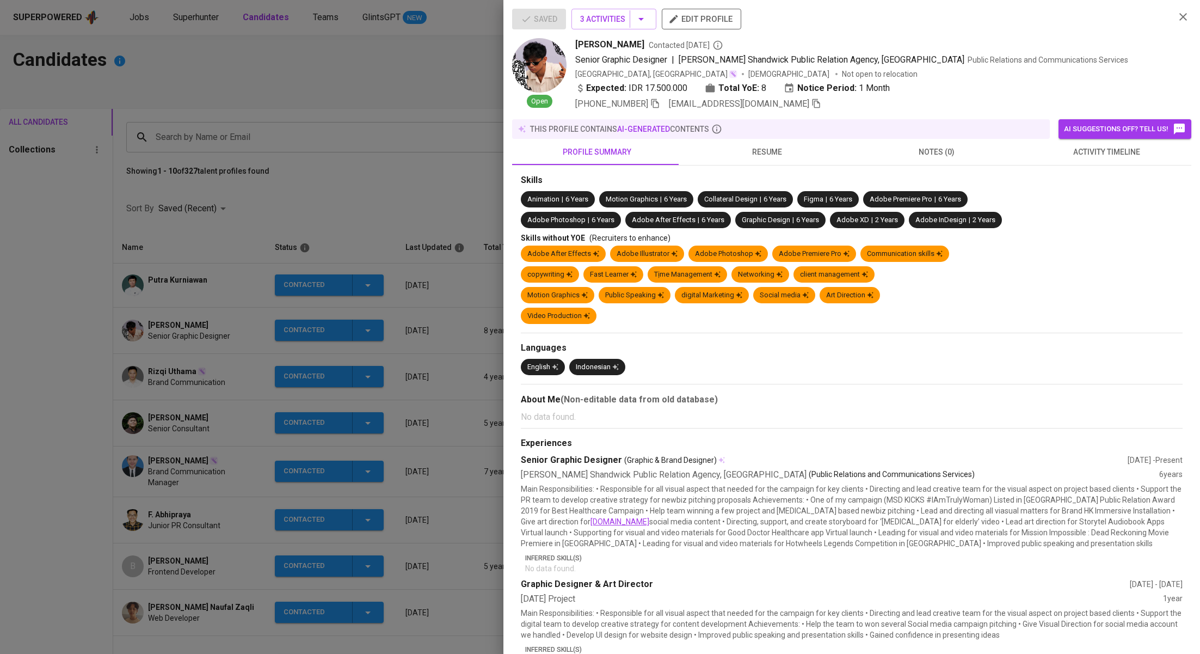
click at [1082, 149] on span "activity timeline" at bounding box center [1106, 152] width 157 height 14
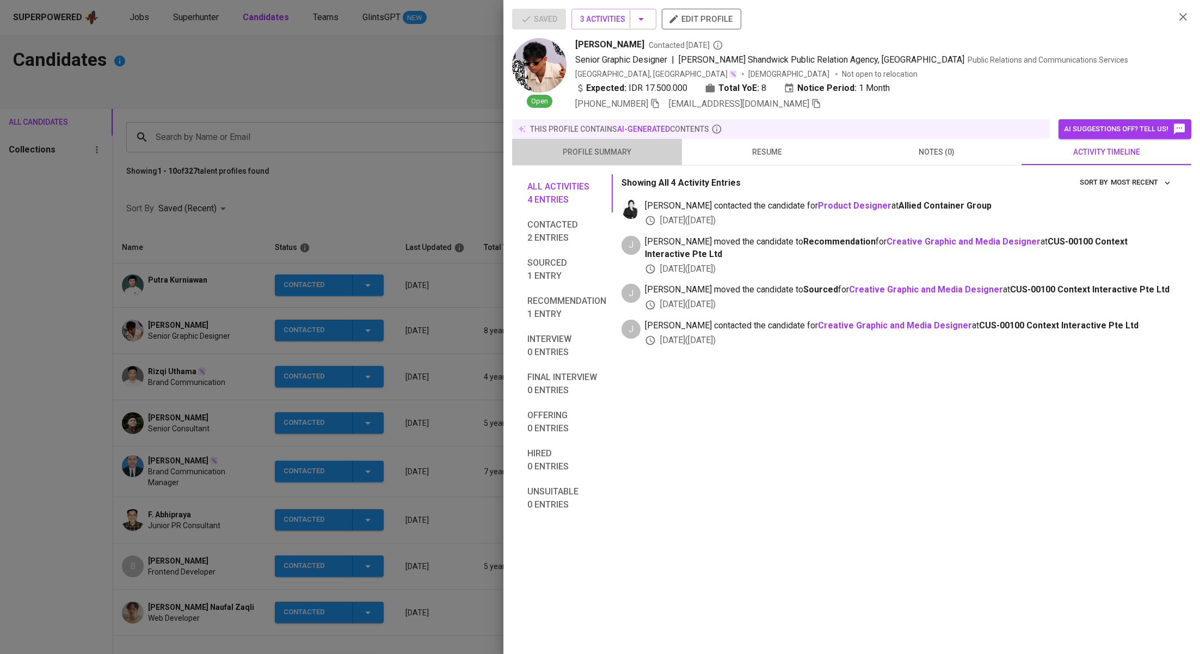
drag, startPoint x: 594, startPoint y: 158, endPoint x: 713, endPoint y: 162, distance: 118.7
click at [594, 159] on button "profile summary" at bounding box center [597, 152] width 170 height 26
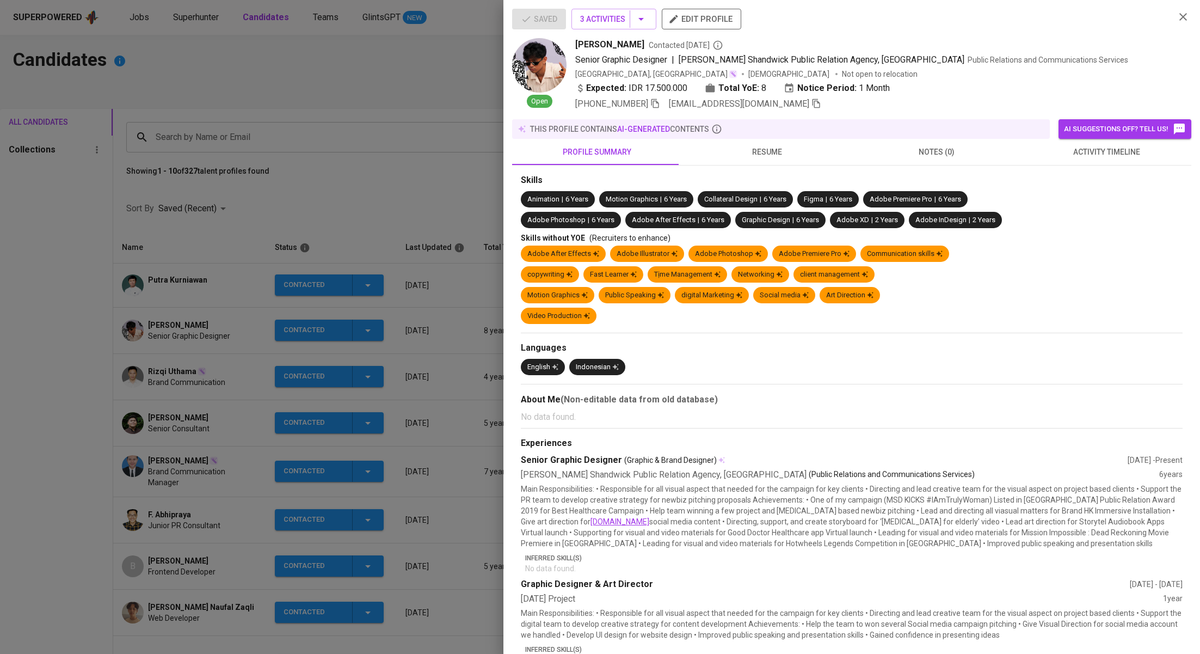
click at [1068, 157] on span "activity timeline" at bounding box center [1106, 152] width 157 height 14
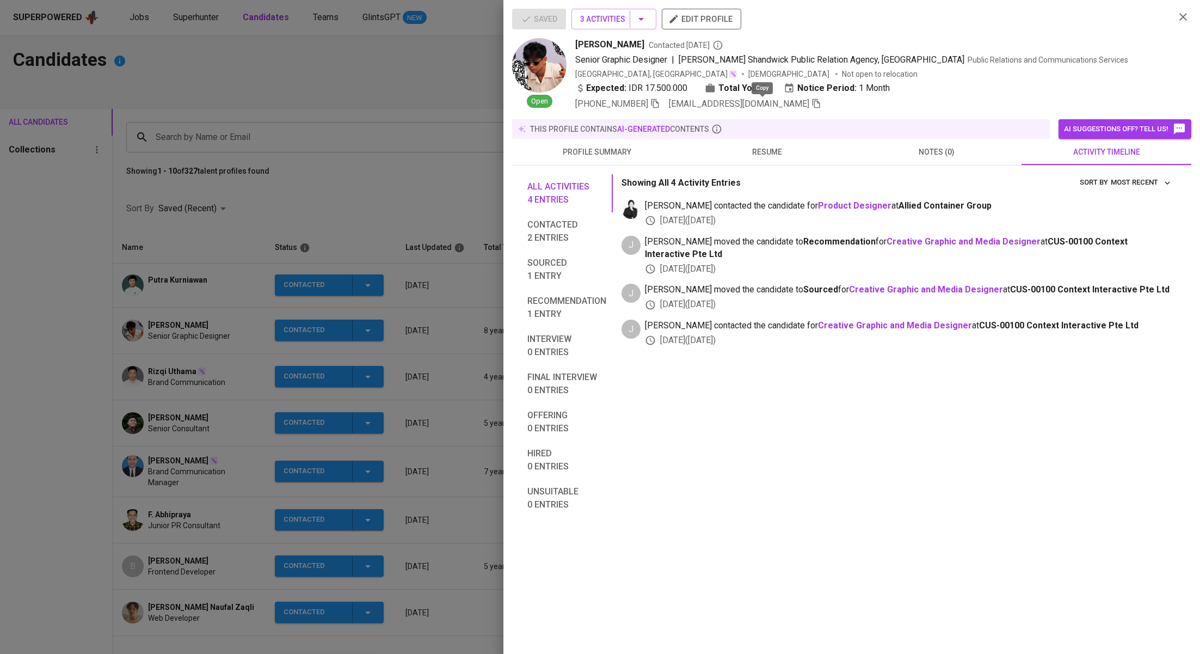
click at [811, 105] on icon "button" at bounding box center [816, 103] width 10 height 10
click at [393, 93] on div at bounding box center [600, 327] width 1200 height 654
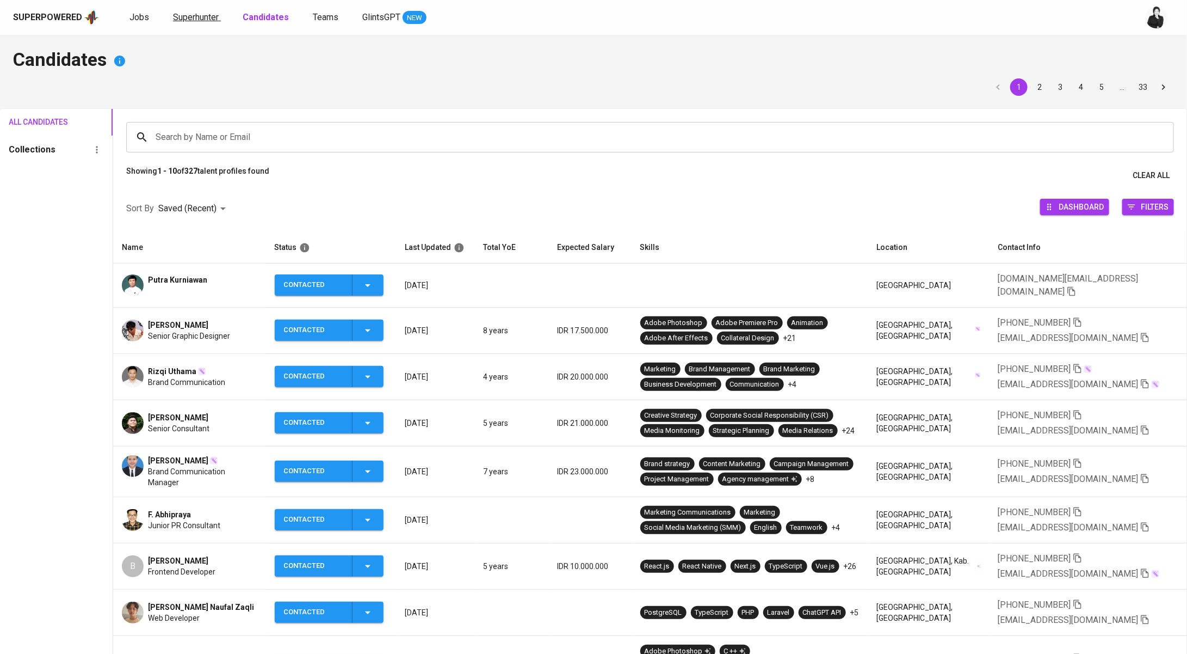
click at [199, 22] on link "Superhunter" at bounding box center [197, 18] width 48 height 14
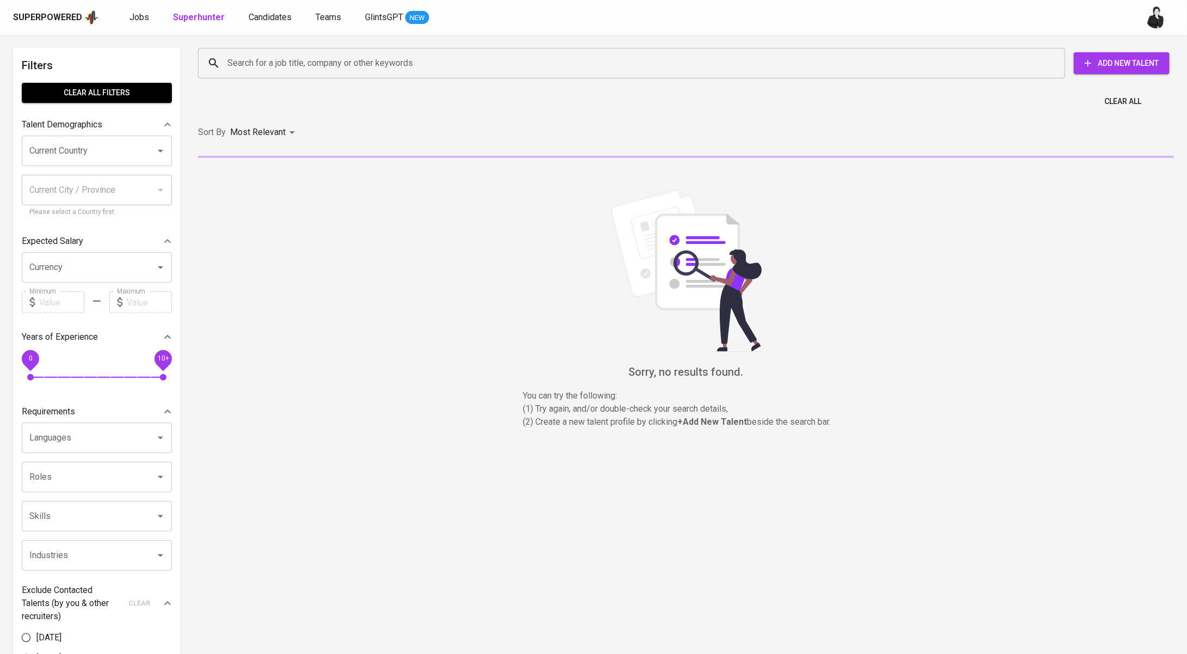
click at [345, 70] on input "Search for a job title, company or other keywords" at bounding box center [635, 63] width 820 height 21
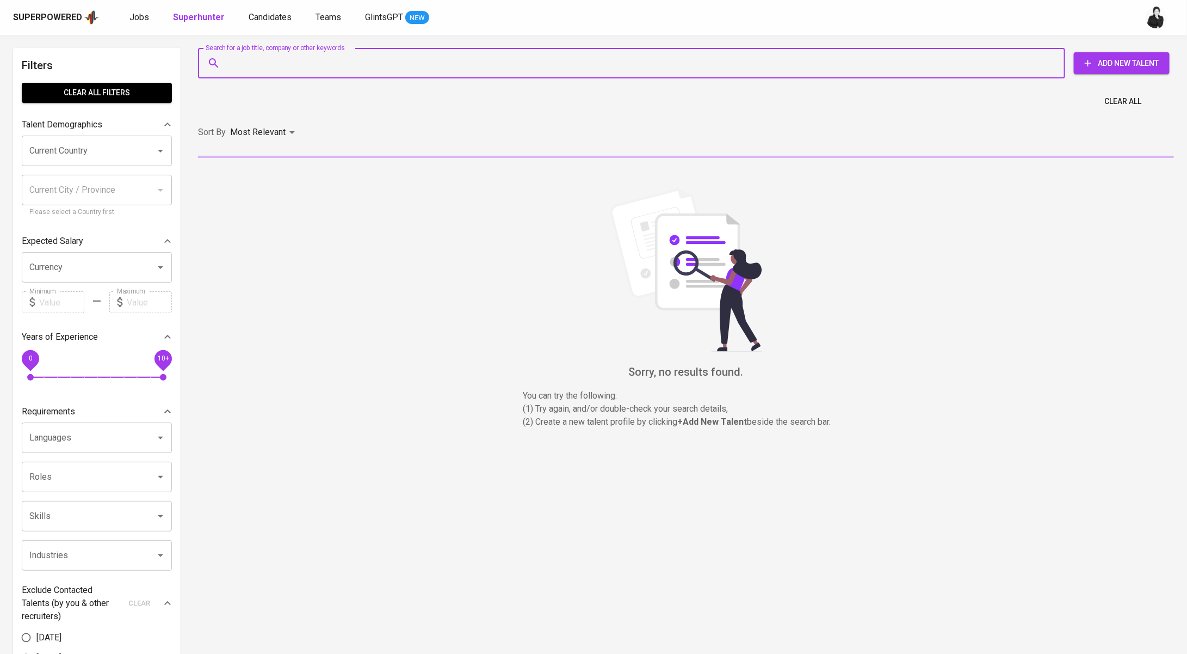
paste input "7daffa14@gmail.com"
type input "7daffa14@gmail.com"
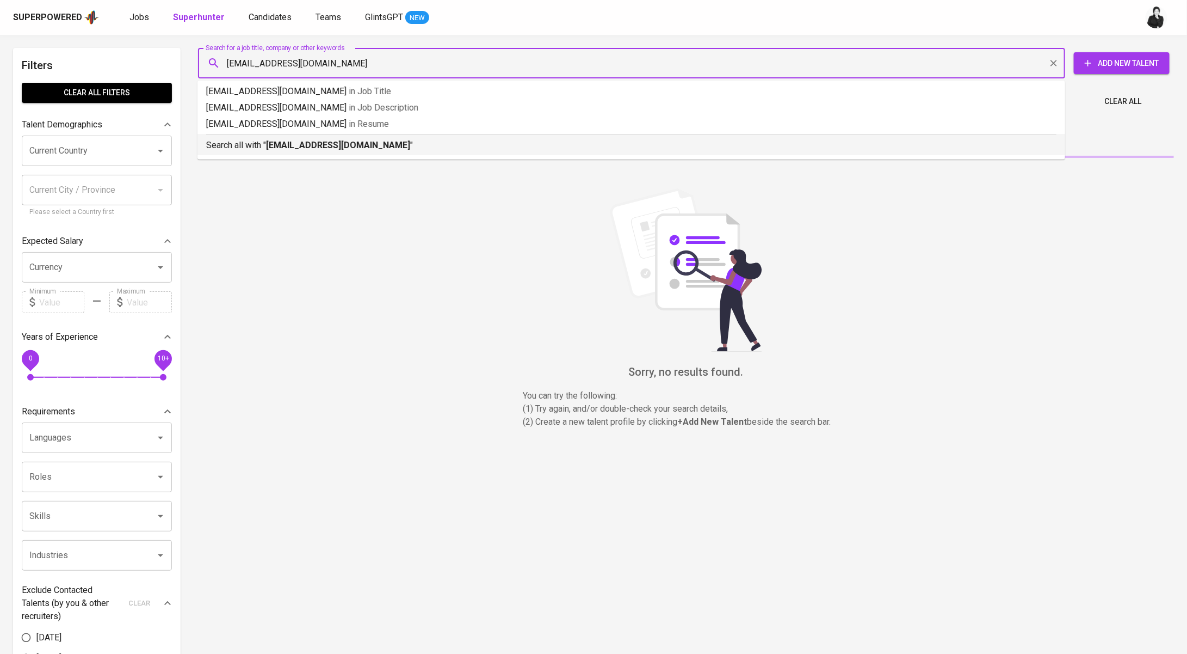
click at [353, 150] on p "Search all with " 7daffa14@gmail.com "" at bounding box center [631, 145] width 851 height 13
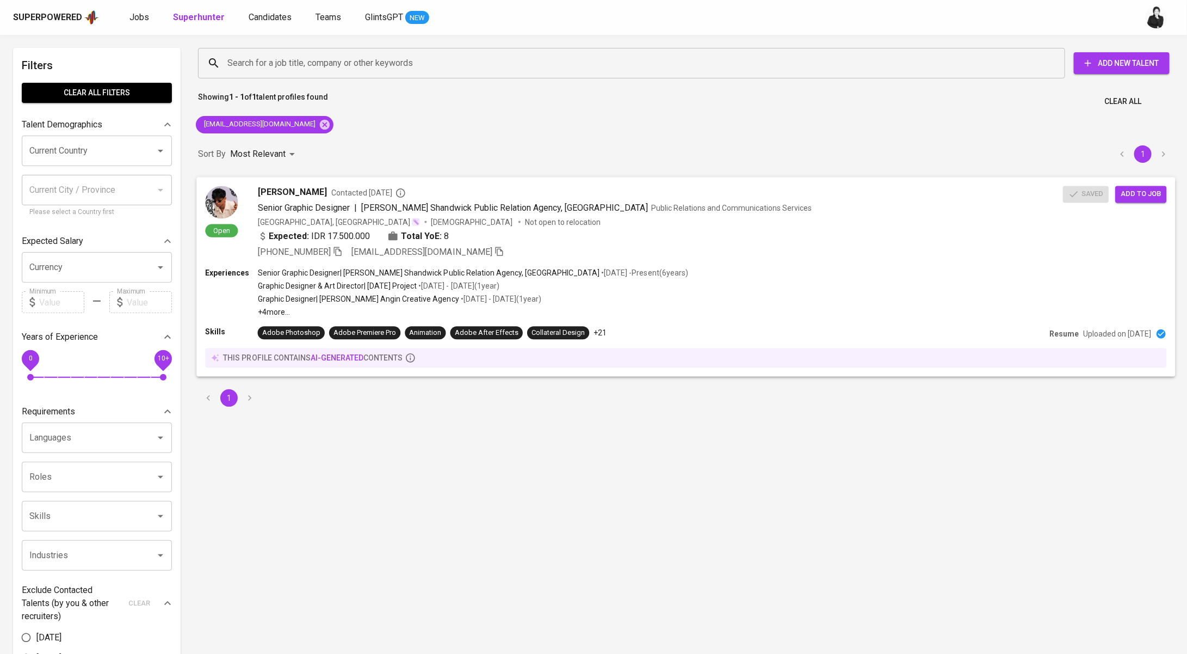
click at [298, 187] on span "Adib Daffa" at bounding box center [292, 192] width 69 height 13
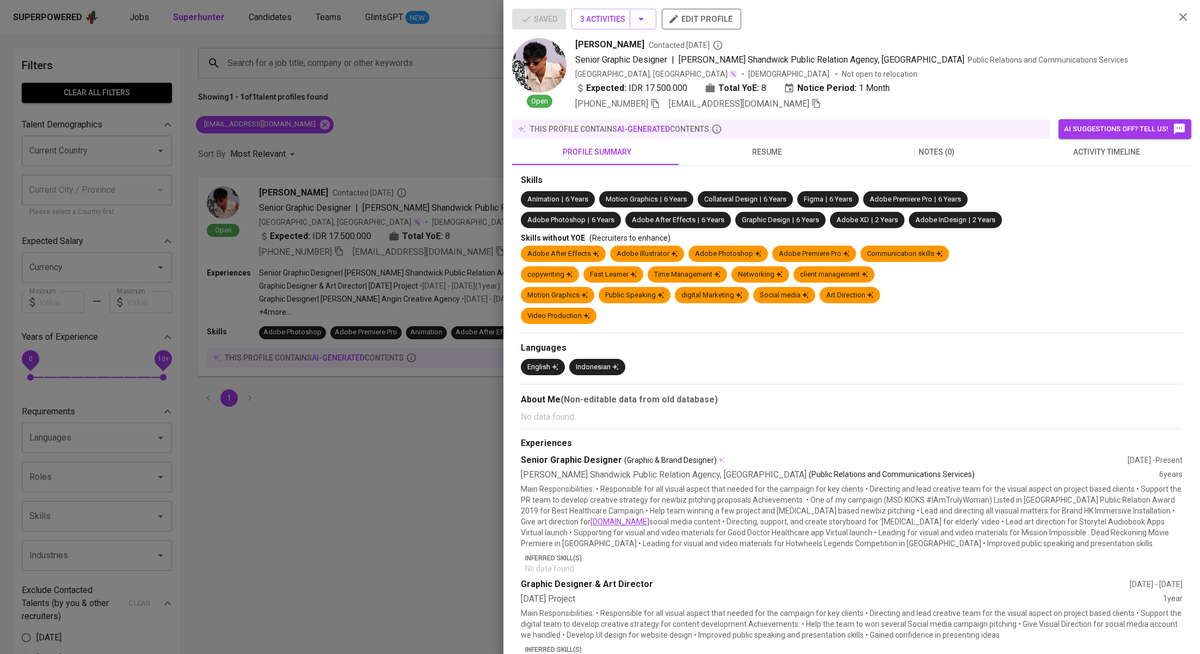
drag, startPoint x: 402, startPoint y: 144, endPoint x: 535, endPoint y: 161, distance: 134.9
click at [402, 144] on div at bounding box center [600, 327] width 1200 height 654
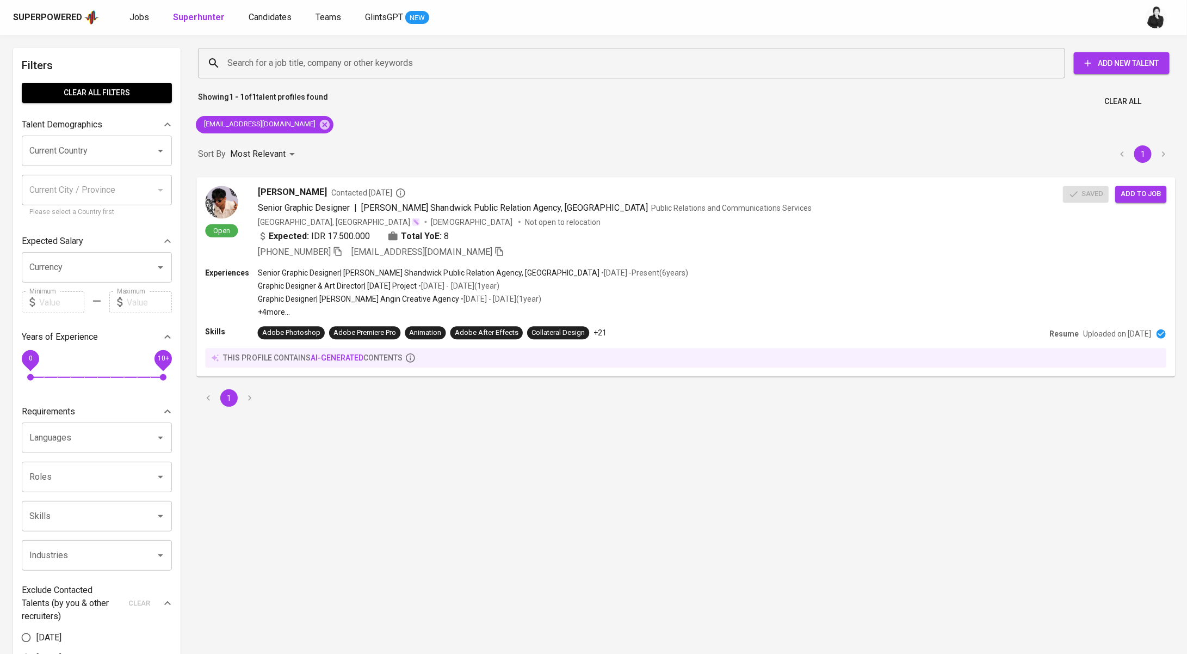
click at [1136, 190] on span "Add to job" at bounding box center [1141, 194] width 40 height 13
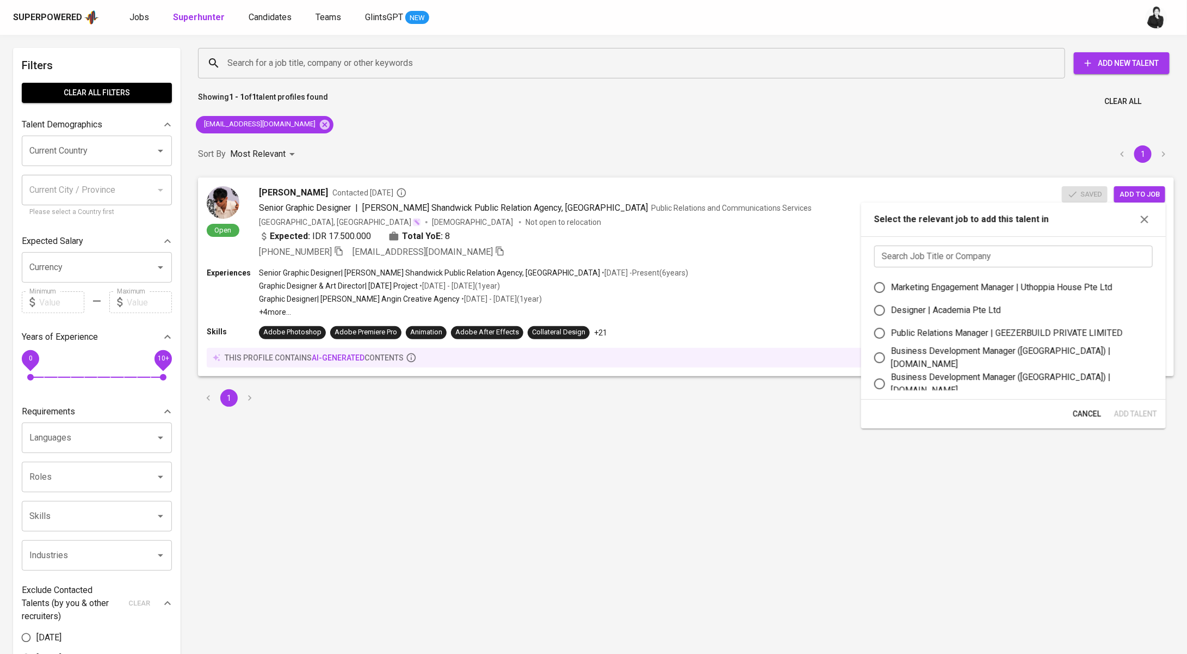
click at [988, 249] on input "text" at bounding box center [1013, 256] width 279 height 22
paste input "Academia Pte Ltd"
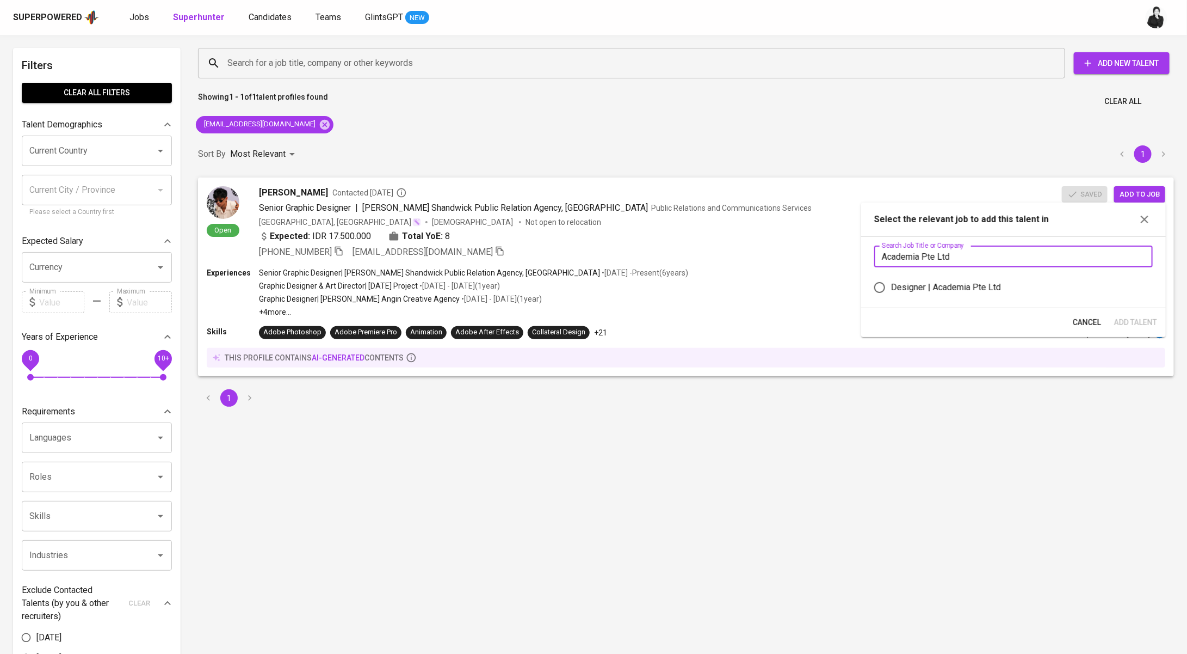
type input "Academia Pte Ltd"
click at [946, 284] on div "Designer | Academia Pte Ltd" at bounding box center [946, 287] width 110 height 13
click at [891, 284] on input "Designer | Academia Pte Ltd" at bounding box center [879, 287] width 23 height 23
radio input "true"
click at [1155, 319] on span "Add Talent" at bounding box center [1135, 323] width 43 height 14
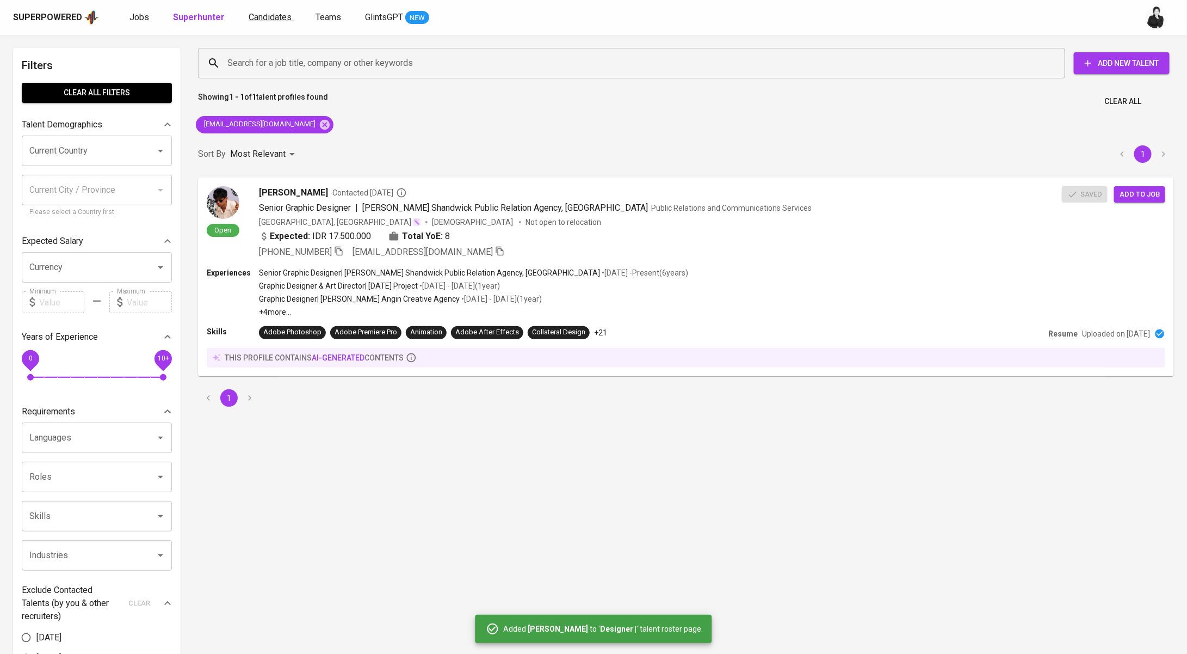
click at [261, 18] on span "Candidates" at bounding box center [270, 17] width 43 height 10
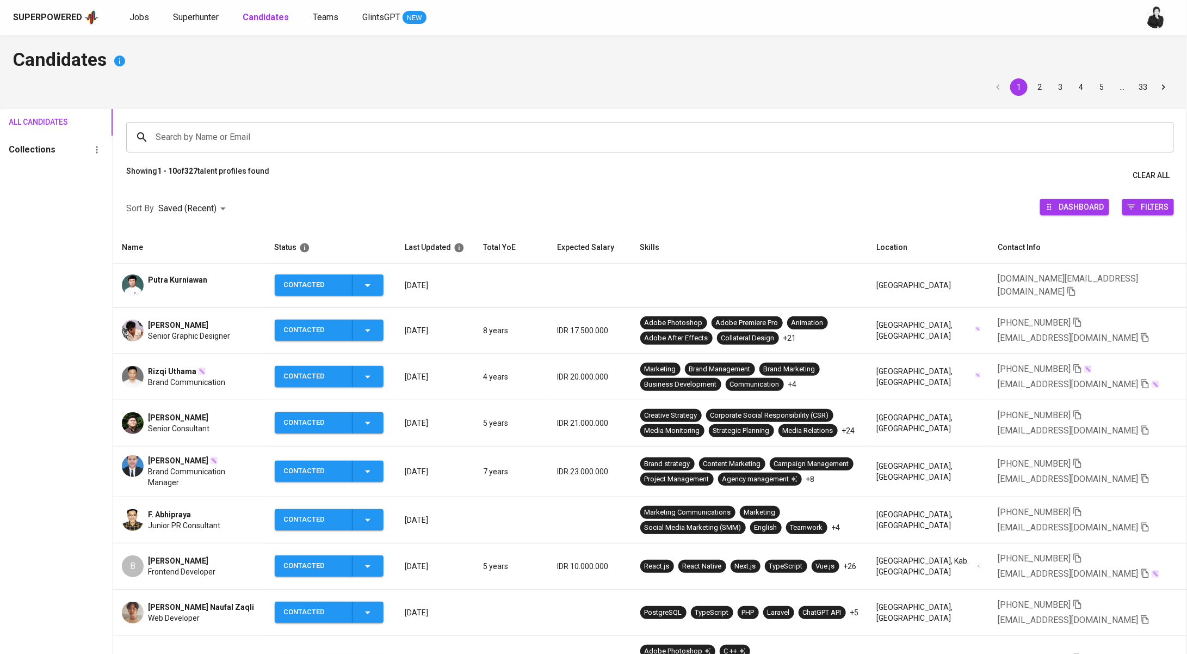
click at [222, 278] on div "Putra Kurniawan" at bounding box center [189, 285] width 135 height 22
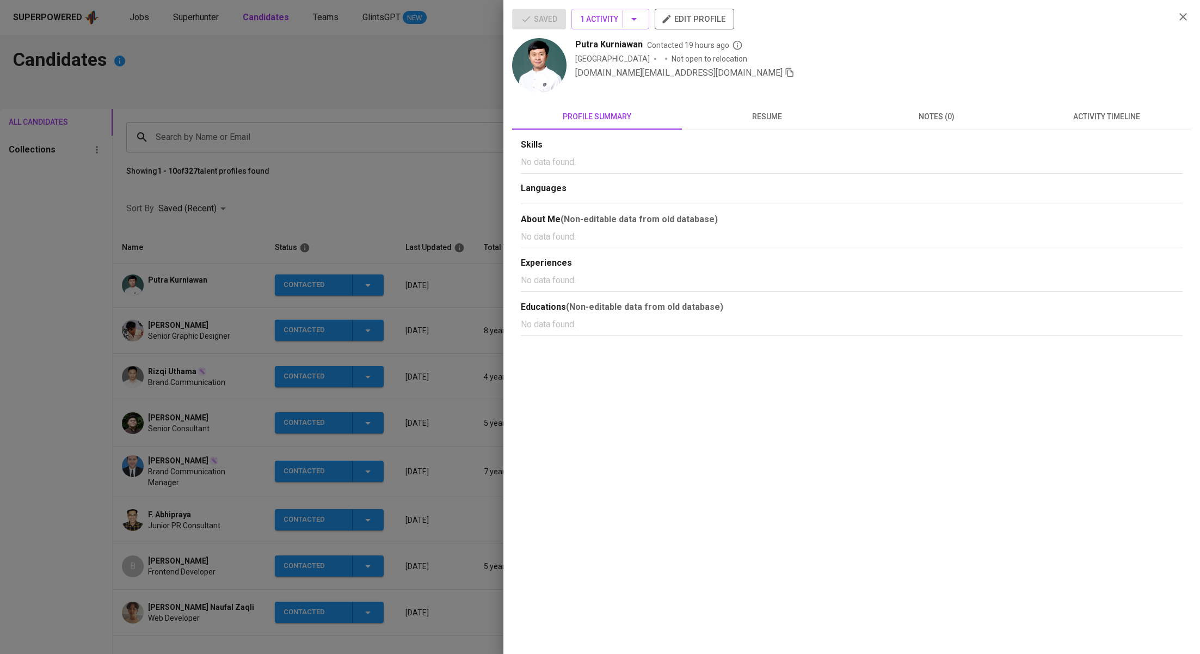
click at [677, 71] on div "utakutik.id@gmail.com" at bounding box center [870, 72] width 591 height 13
click at [786, 72] on icon "button" at bounding box center [790, 72] width 8 height 9
click at [386, 120] on div at bounding box center [600, 327] width 1200 height 654
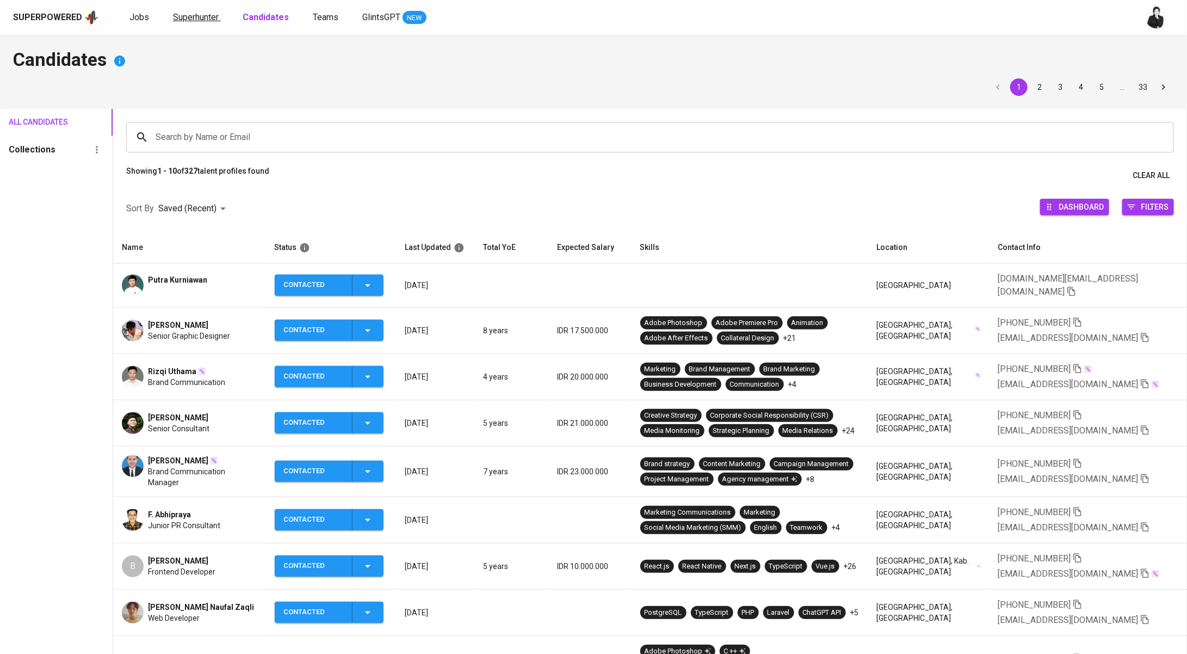
click at [199, 20] on span "Superhunter" at bounding box center [196, 17] width 46 height 10
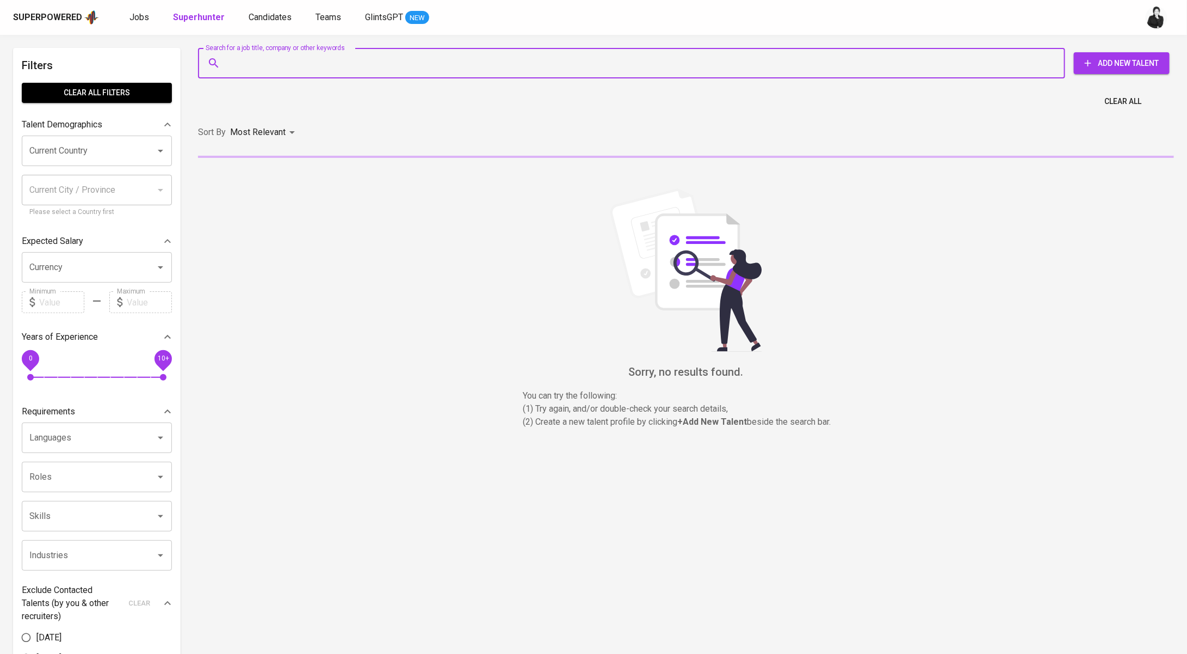
click at [282, 64] on input "Search for a job title, company or other keywords" at bounding box center [635, 63] width 820 height 21
paste input "utakutik.id@gmail.com"
type input "utakutik.id@gmail.com"
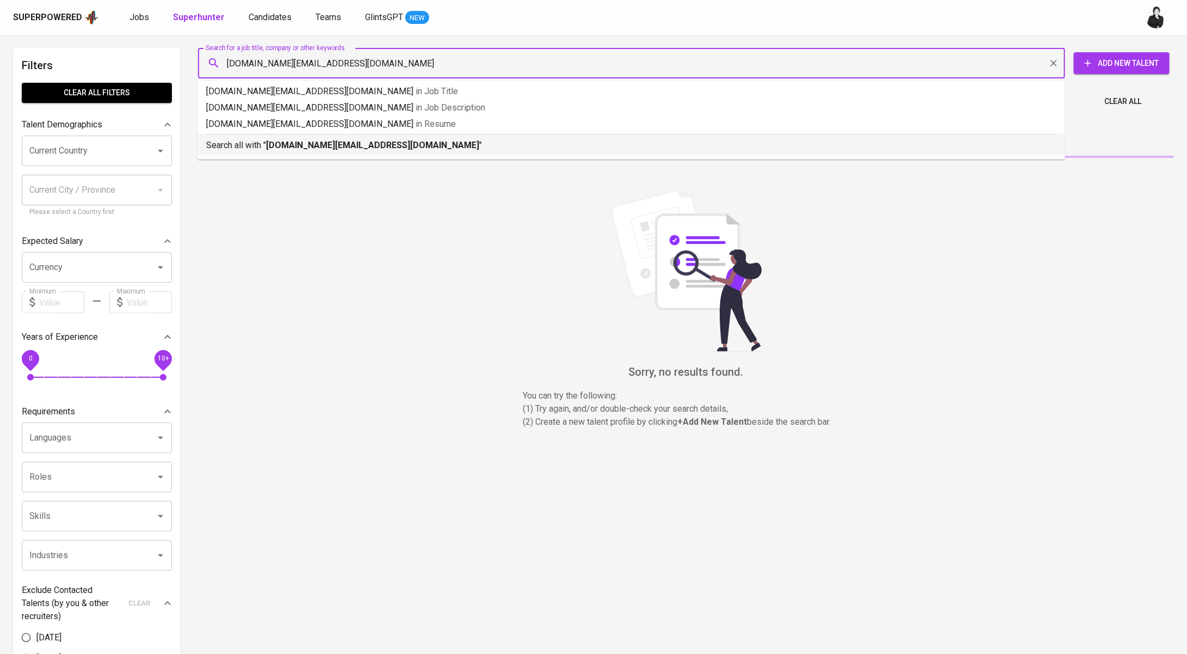
click at [359, 149] on p "Search all with " utakutik.id@gmail.com "" at bounding box center [631, 145] width 851 height 13
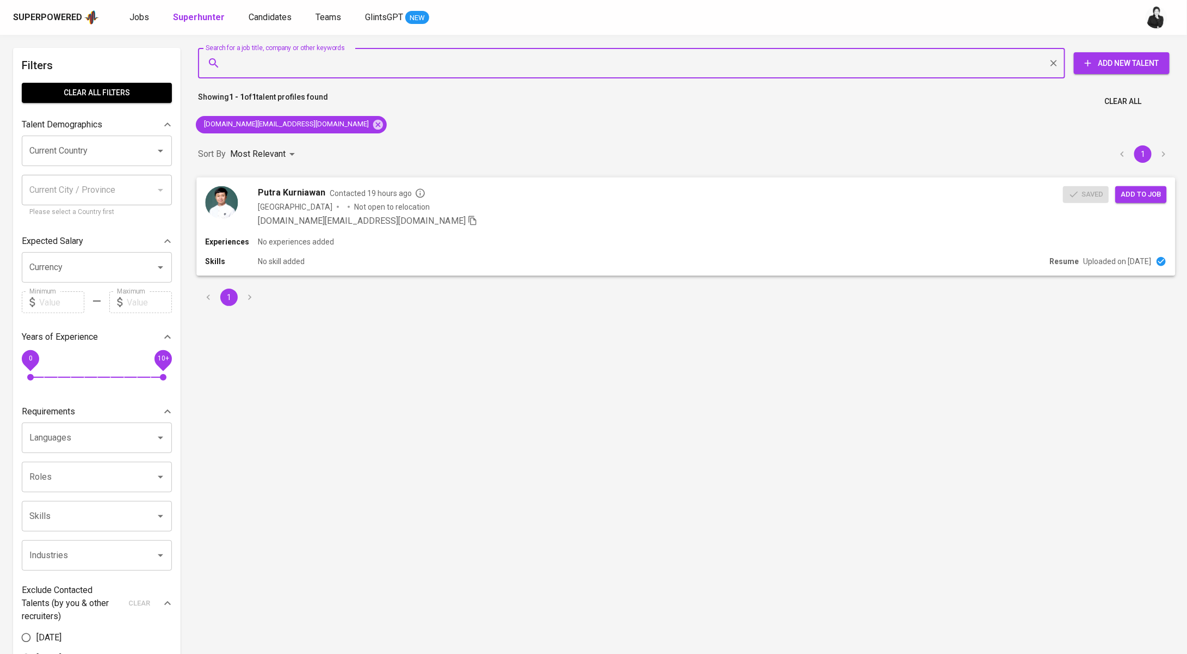
click at [1157, 200] on button "Add to job" at bounding box center [1141, 194] width 51 height 17
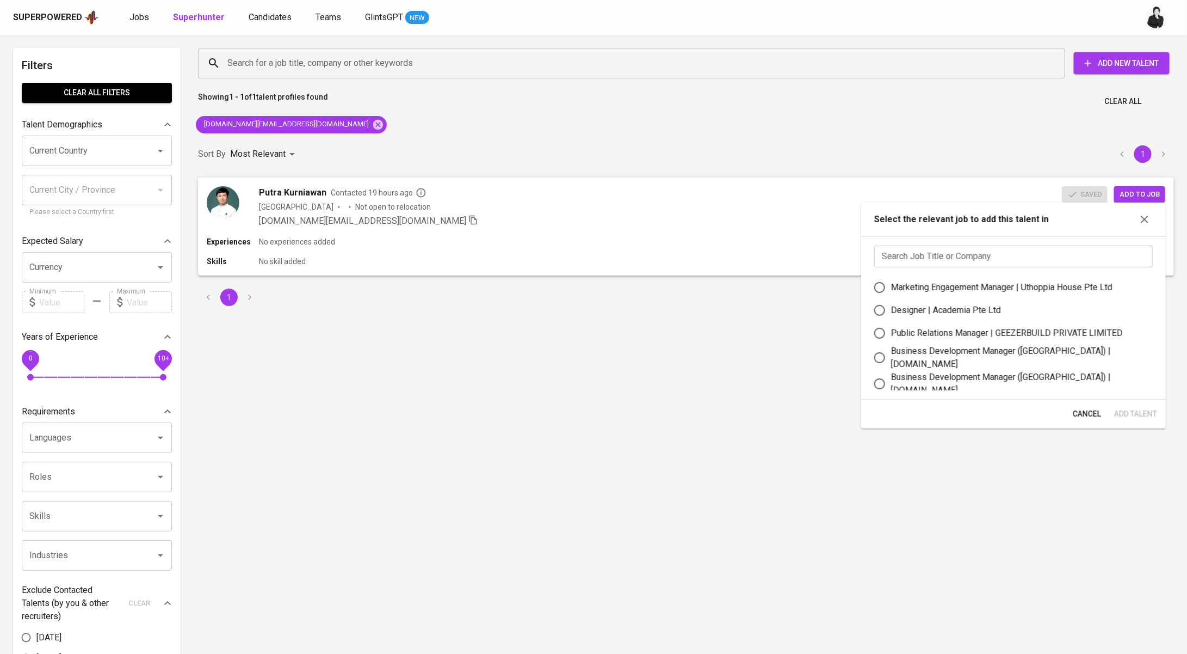
click at [969, 258] on input "text" at bounding box center [1013, 256] width 279 height 22
drag, startPoint x: 983, startPoint y: 304, endPoint x: 1023, endPoint y: 325, distance: 45.0
click at [983, 304] on div "Designer | Academia Pte Ltd" at bounding box center [946, 310] width 110 height 13
click at [891, 304] on input "Designer | Academia Pte Ltd" at bounding box center [879, 310] width 23 height 23
radio input "true"
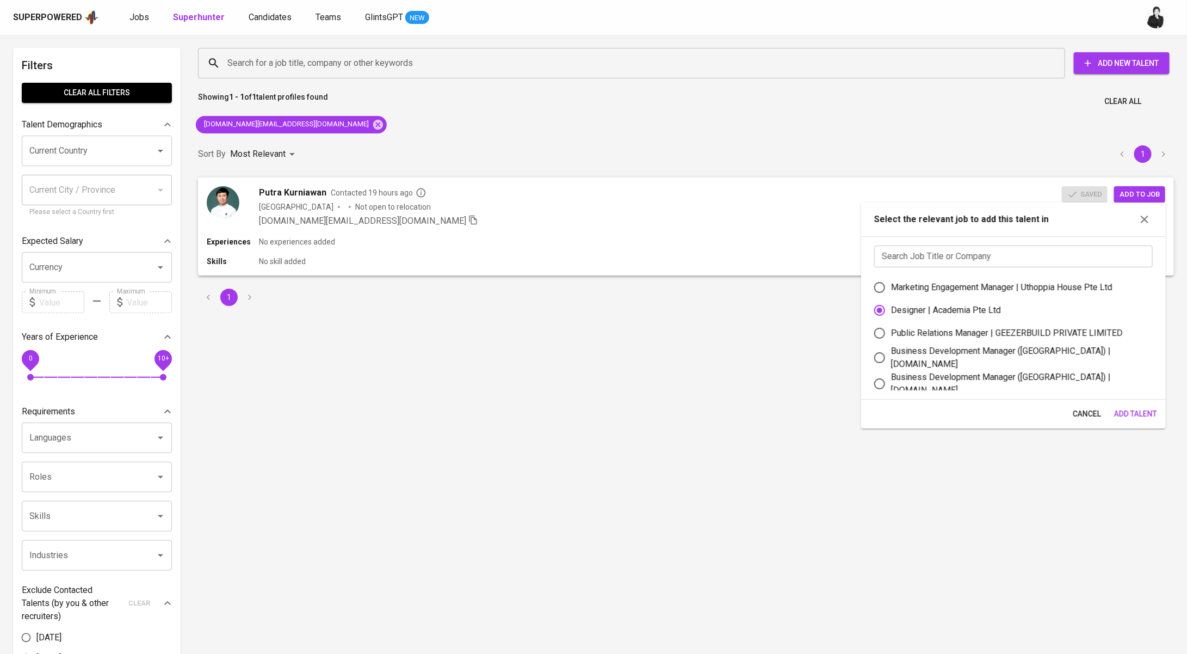
click at [1143, 415] on span "Add Talent" at bounding box center [1135, 414] width 43 height 14
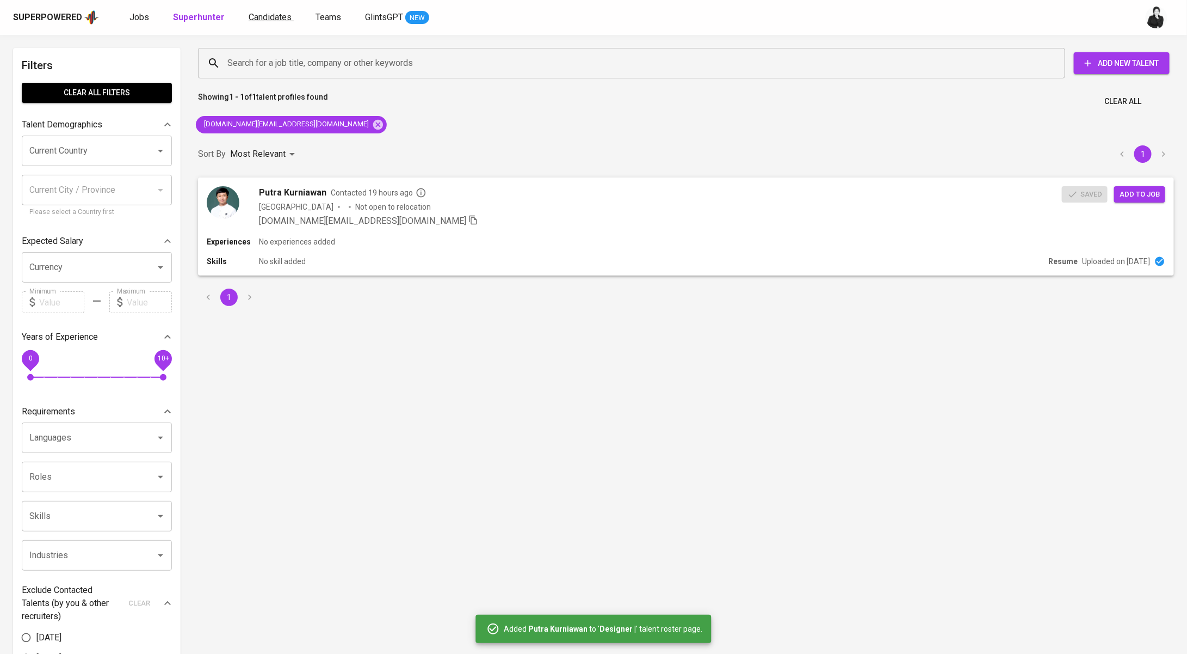
click at [274, 16] on span "Candidates" at bounding box center [270, 17] width 43 height 10
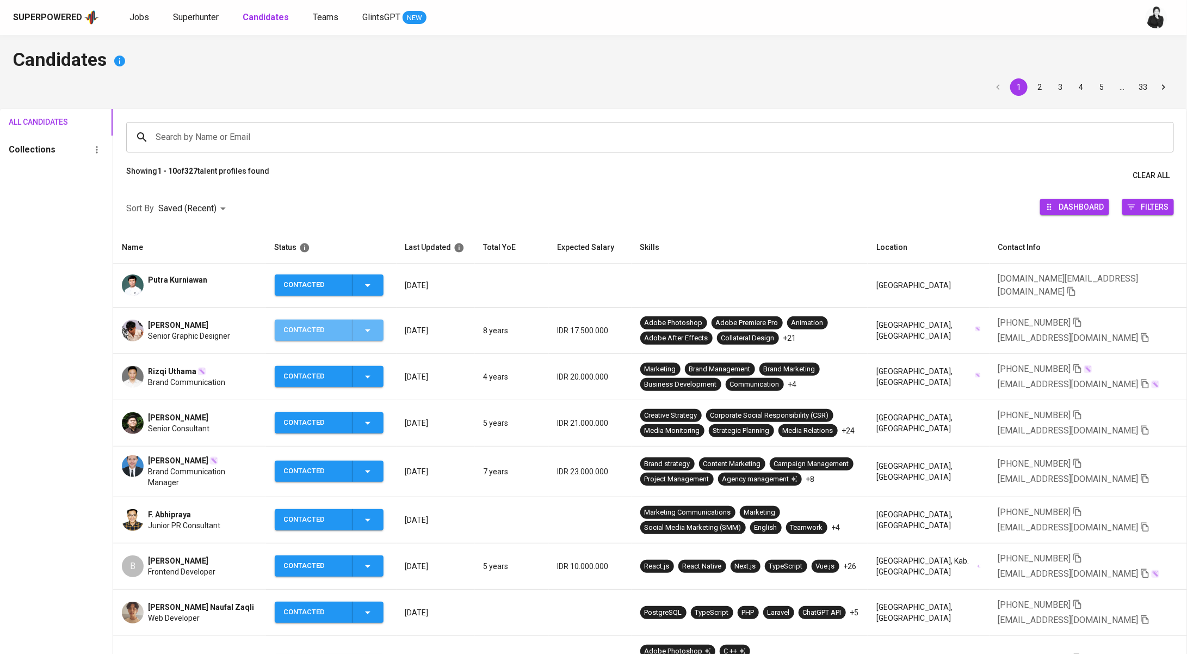
click at [373, 325] on icon "button" at bounding box center [367, 330] width 13 height 13
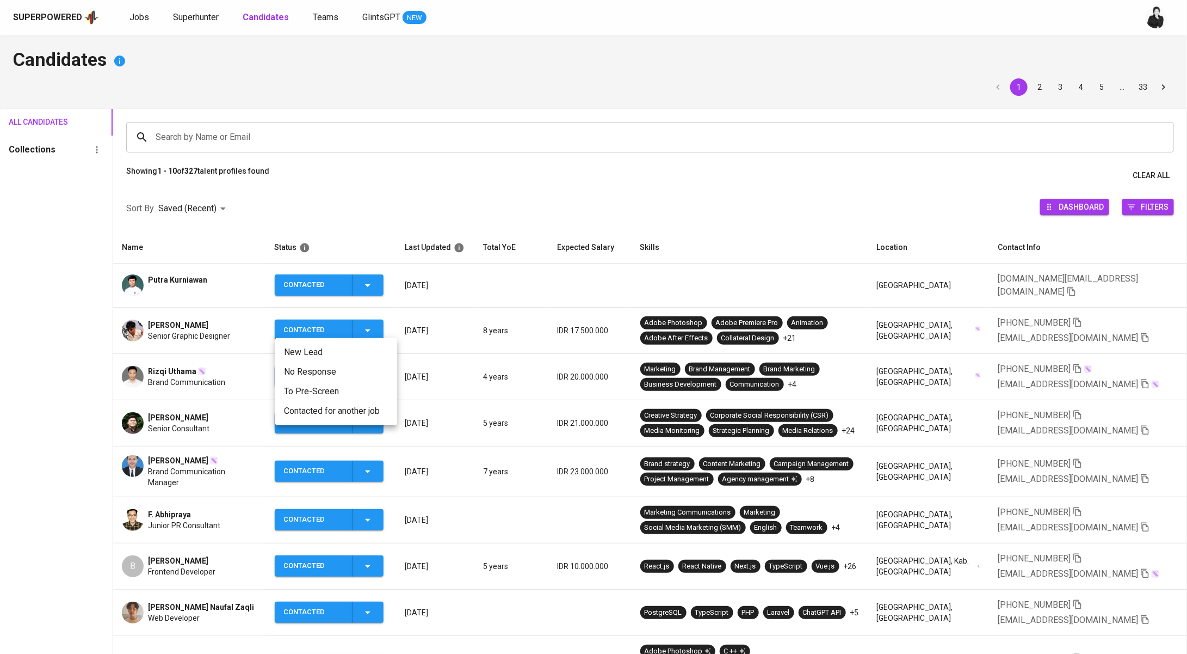
click at [356, 404] on li "Contacted for another job" at bounding box center [336, 411] width 122 height 20
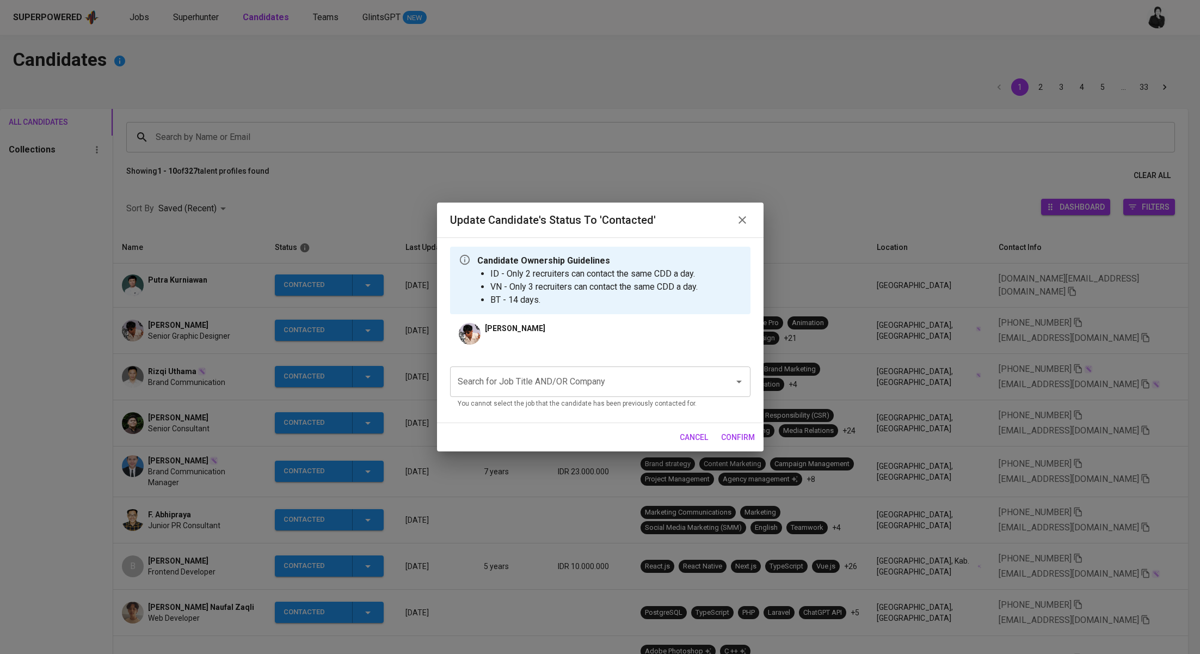
click at [618, 389] on input "Search for Job Title AND/OR Company" at bounding box center [585, 381] width 260 height 21
type input "a"
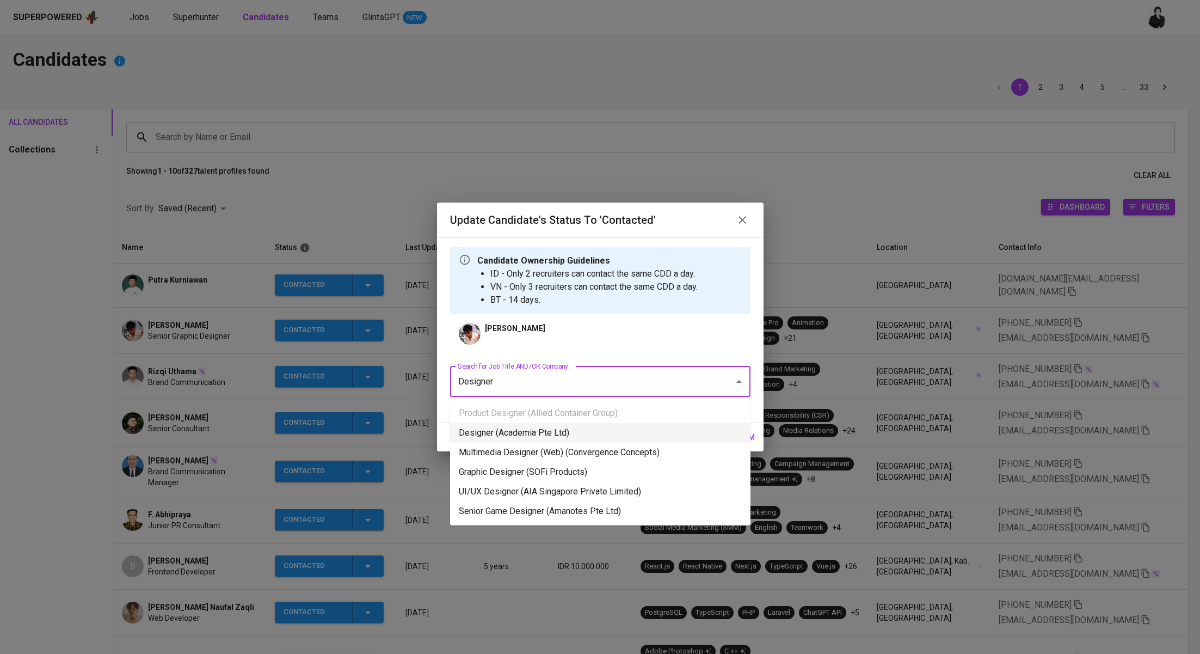
click at [623, 435] on li "Designer (Academia Pte Ltd)" at bounding box center [600, 433] width 300 height 20
type input "Designer"
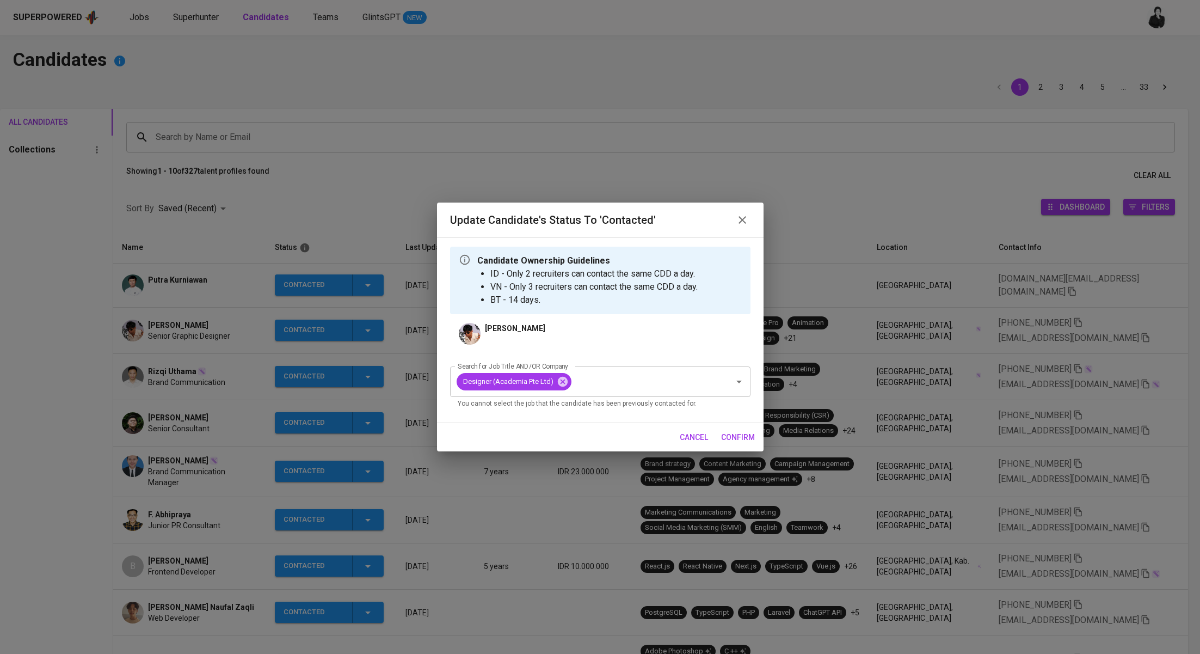
click at [724, 439] on span "confirm" at bounding box center [738, 437] width 34 height 14
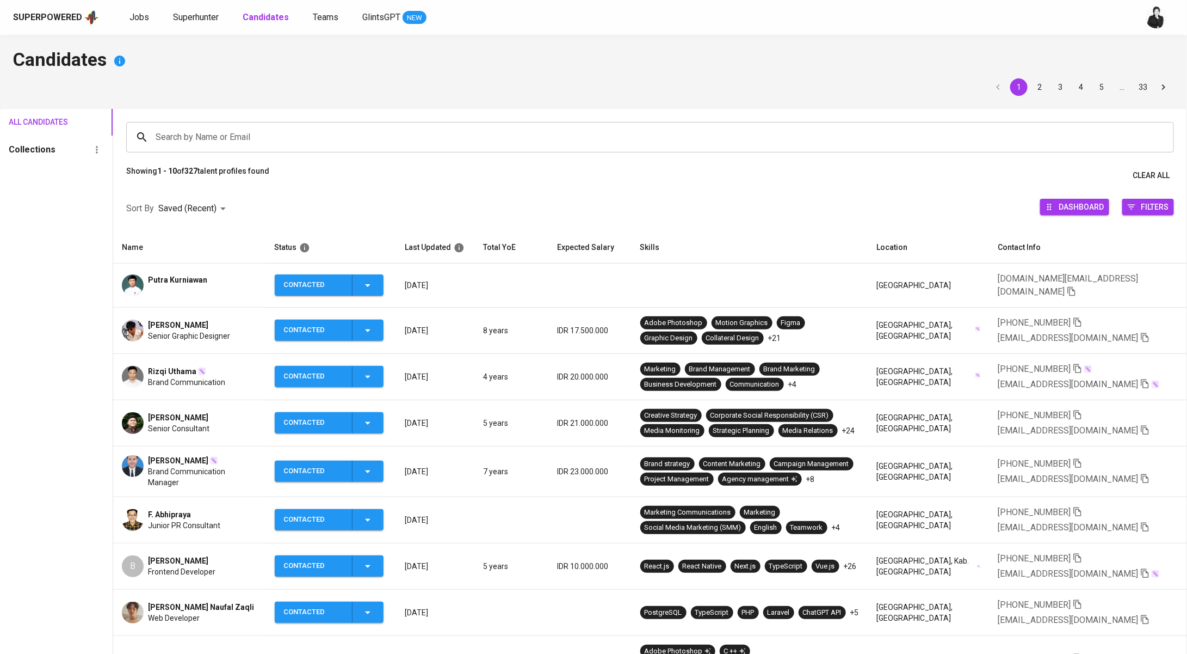
click at [381, 280] on button "Contacted" at bounding box center [329, 284] width 109 height 21
click at [367, 362] on li "Contacted for another job" at bounding box center [336, 368] width 122 height 20
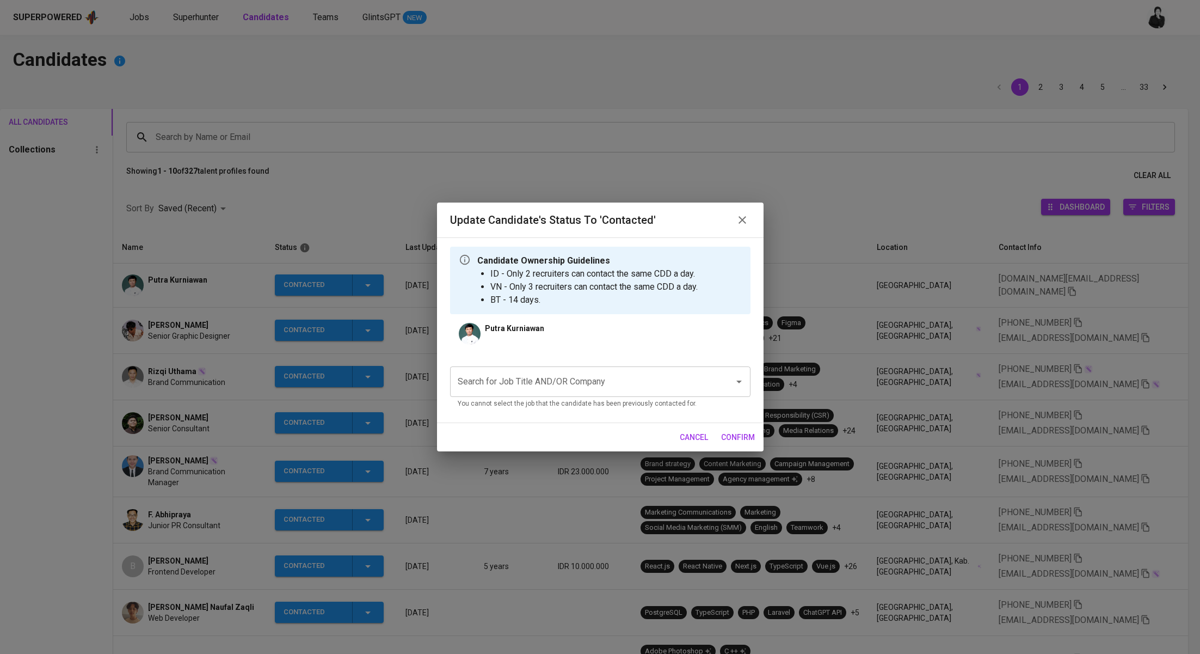
click at [628, 384] on input "Search for Job Title AND/OR Company" at bounding box center [585, 381] width 260 height 21
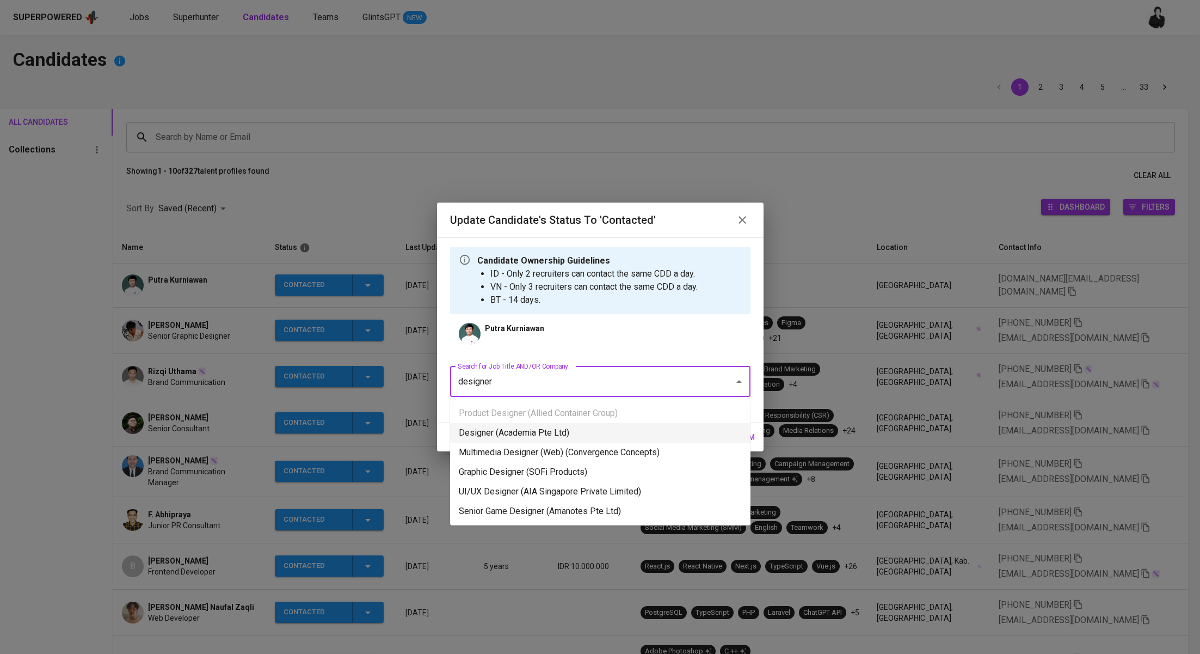
click at [632, 433] on li "Designer (Academia Pte Ltd)" at bounding box center [600, 433] width 300 height 20
type input "designer"
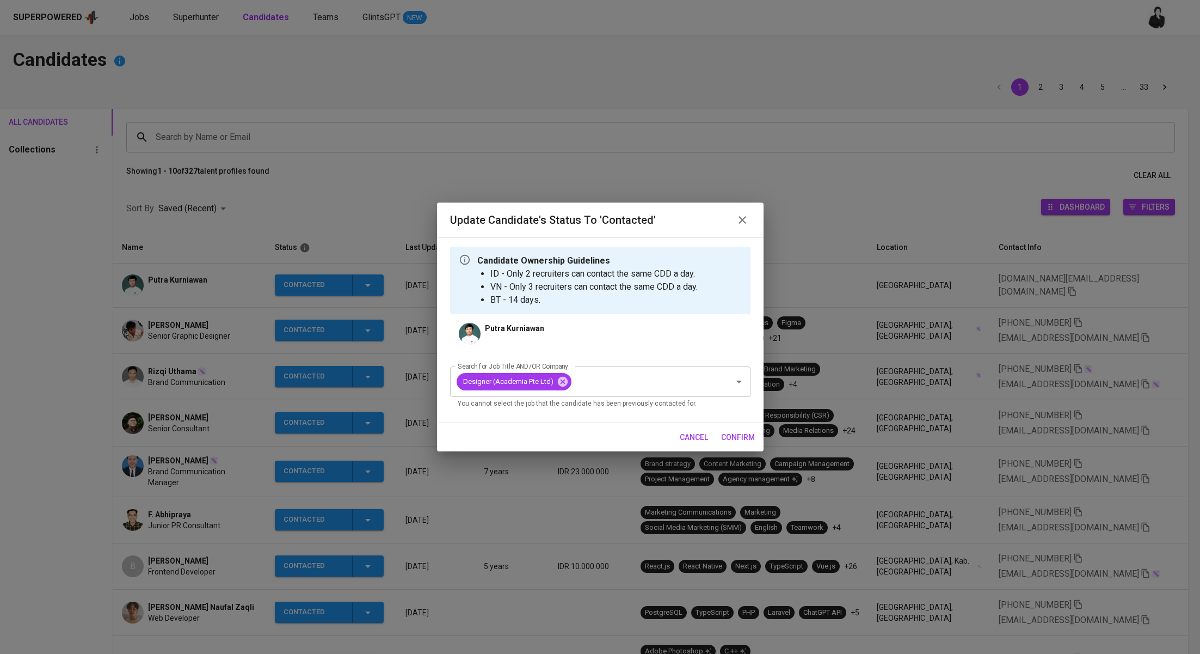
click at [732, 438] on span "confirm" at bounding box center [738, 437] width 34 height 14
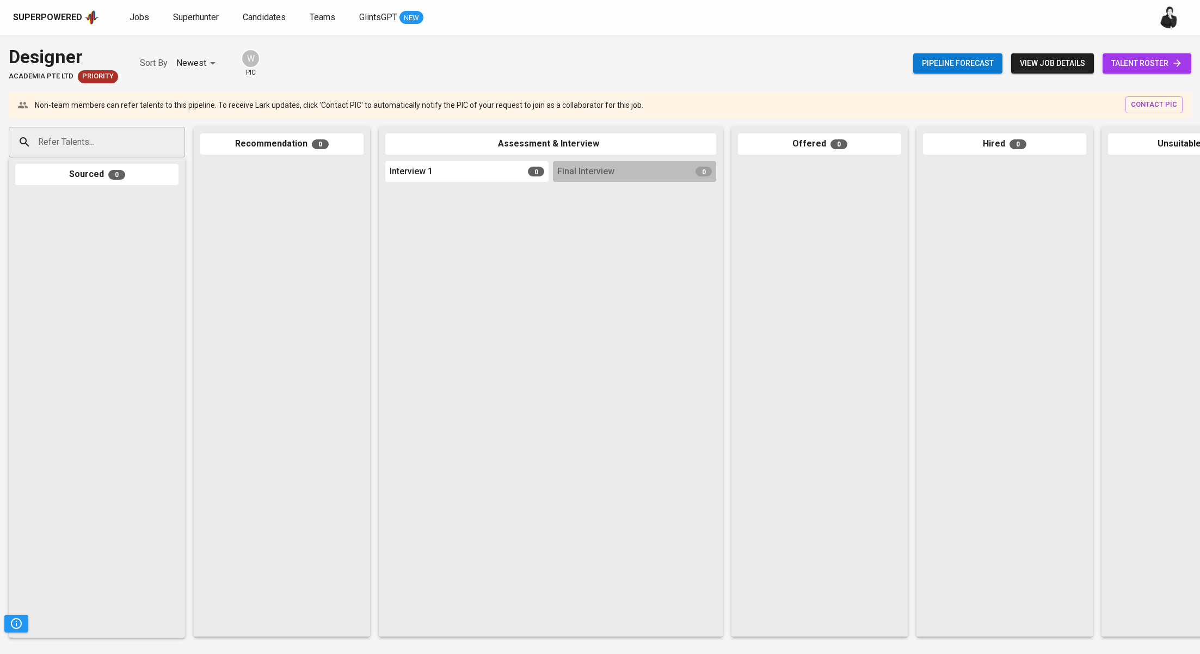
click at [1114, 59] on span "talent roster" at bounding box center [1146, 64] width 71 height 14
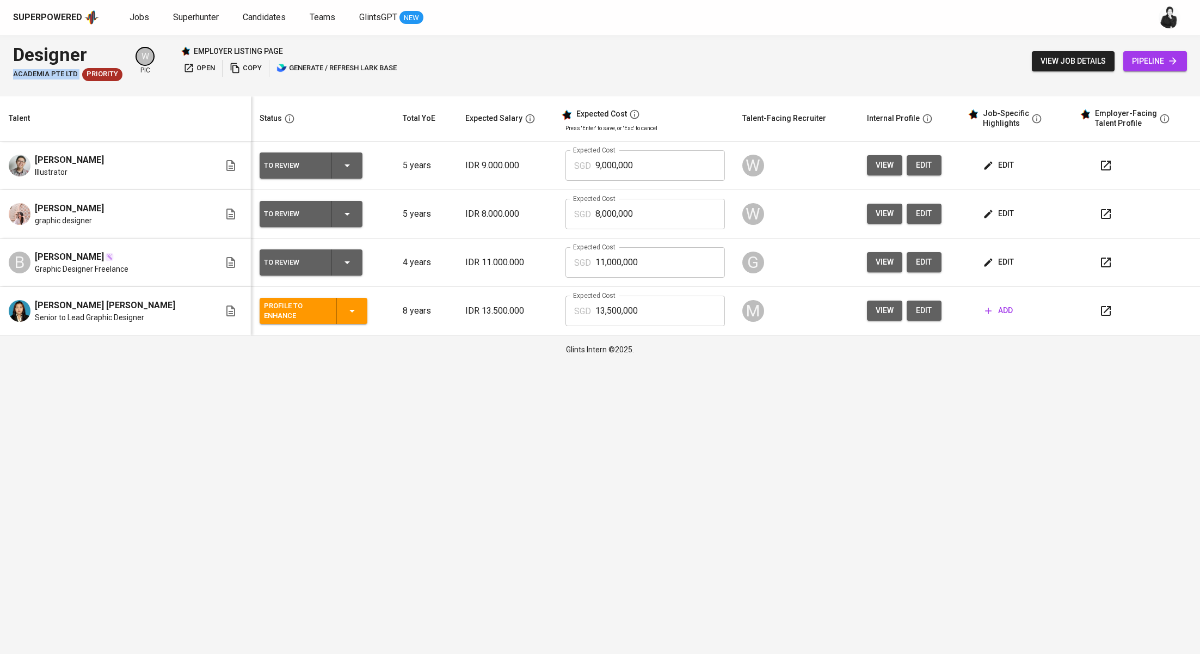
drag, startPoint x: 77, startPoint y: 72, endPoint x: 3, endPoint y: 75, distance: 73.5
click at [3, 75] on div "Designer Academia Pte Ltd Priority W pic employer listing page open copy genera…" at bounding box center [600, 61] width 1200 height 53
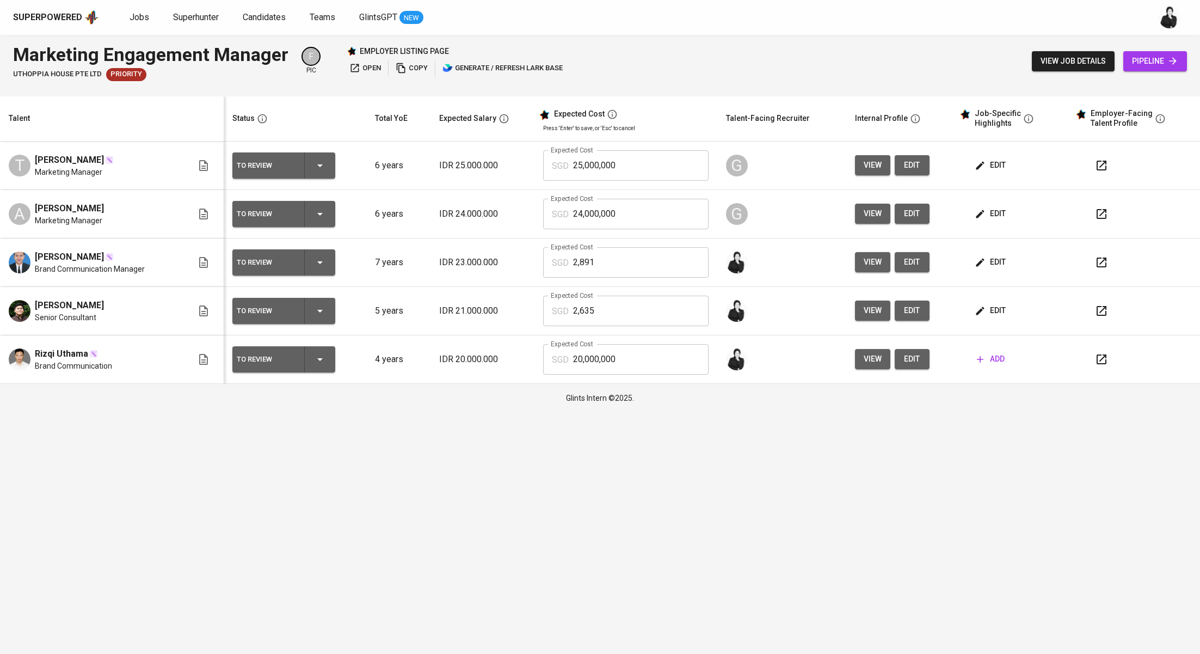
click at [1109, 365] on button "button" at bounding box center [1101, 359] width 26 height 26
click at [981, 359] on icon "button" at bounding box center [980, 359] width 11 height 11
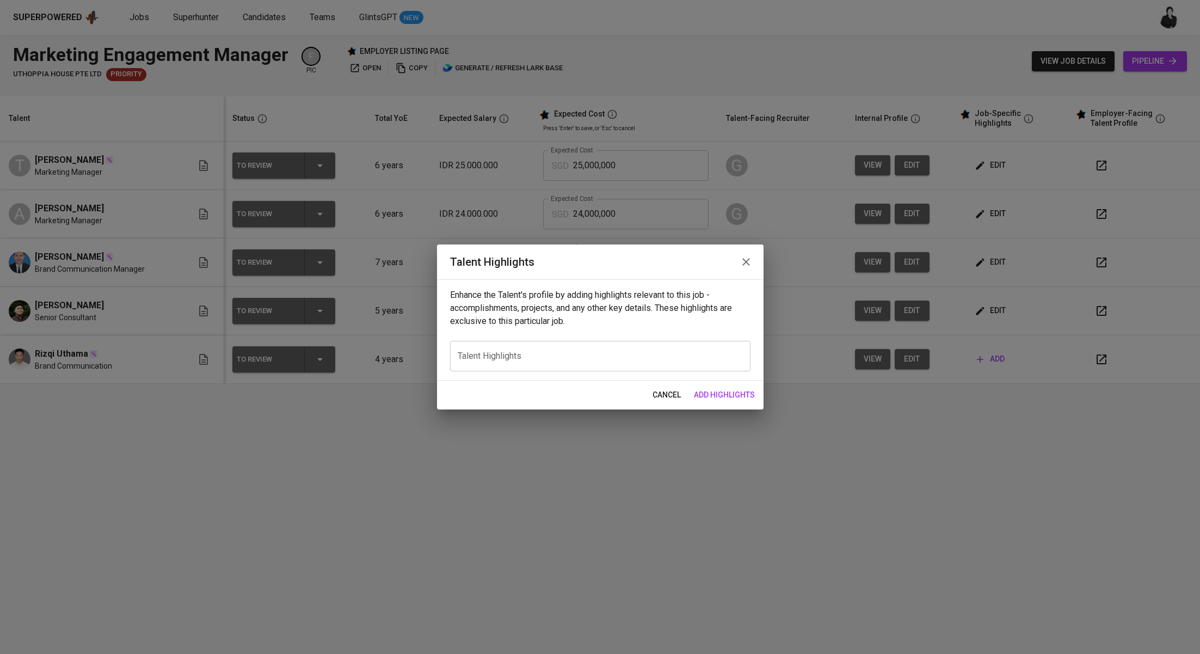
click at [510, 362] on div "x Talent Highlights" at bounding box center [600, 356] width 300 height 30
paste textarea "Lorem ips dolor sitame cons adipi el seddoeiusm te incididun utl etdoloremagnaa…"
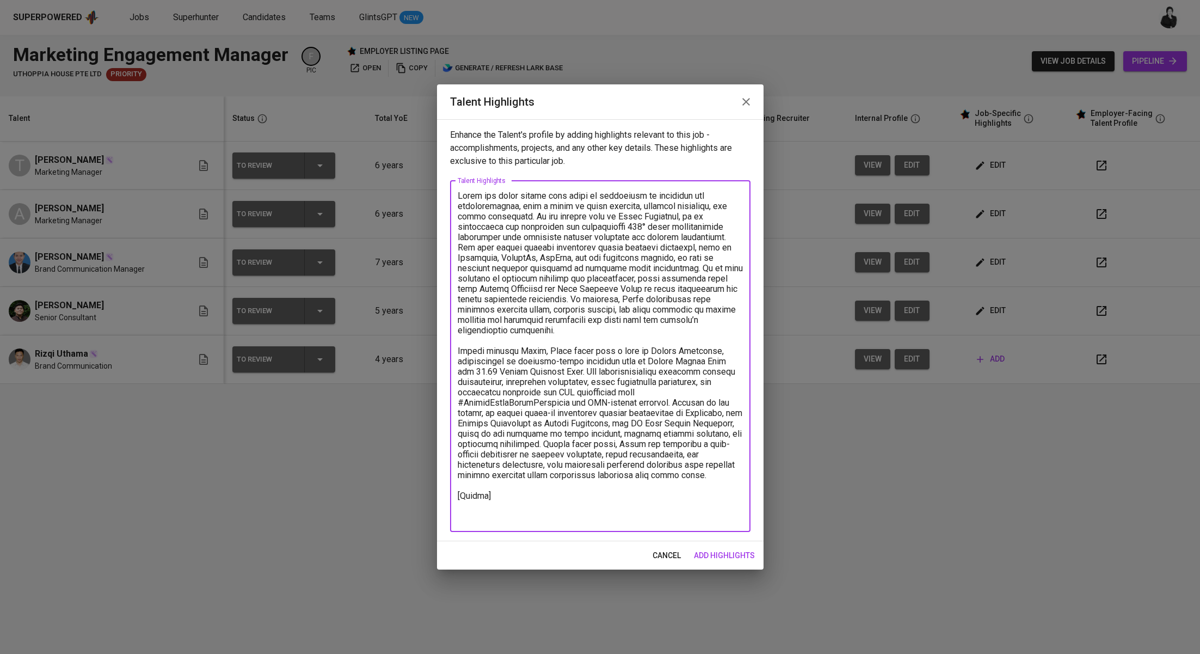
paste textarea "[URL][DOMAIN_NAME]"
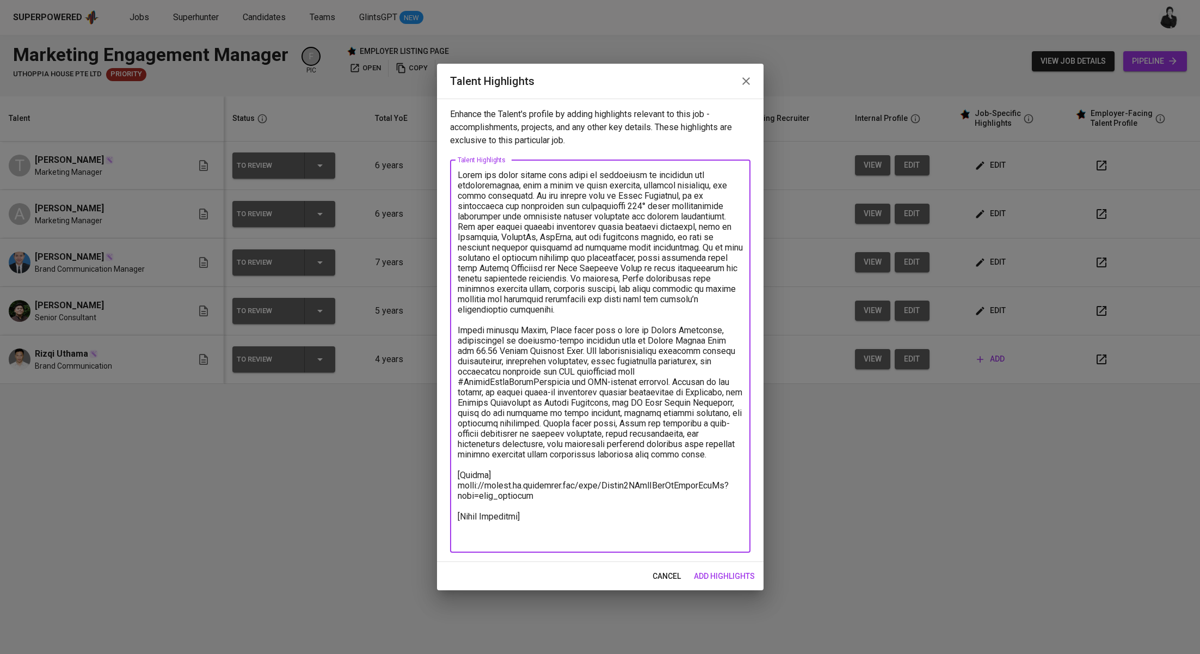
paste textarea "Basic Salary – 1,910.05 SGD BPJS Health (5%) – 50.25 SGD BPJS Manpower (6.24%) …"
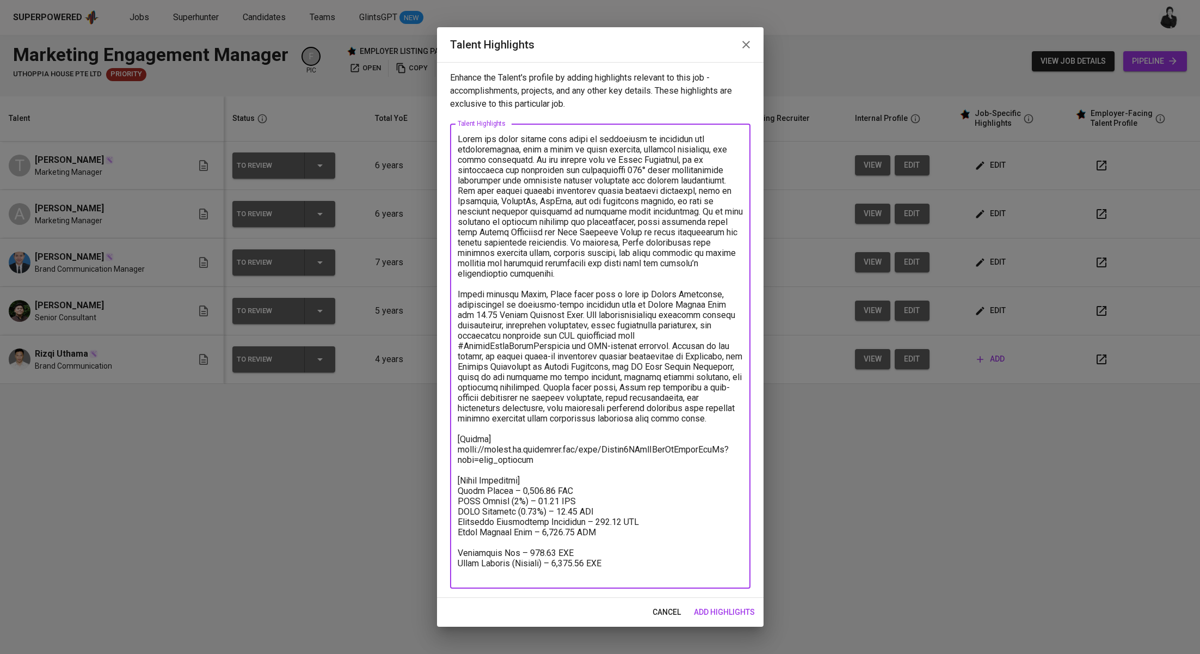
drag, startPoint x: 618, startPoint y: 575, endPoint x: 457, endPoint y: 570, distance: 160.6
click at [458, 570] on textarea at bounding box center [600, 356] width 285 height 445
click at [540, 490] on textarea at bounding box center [600, 356] width 285 height 445
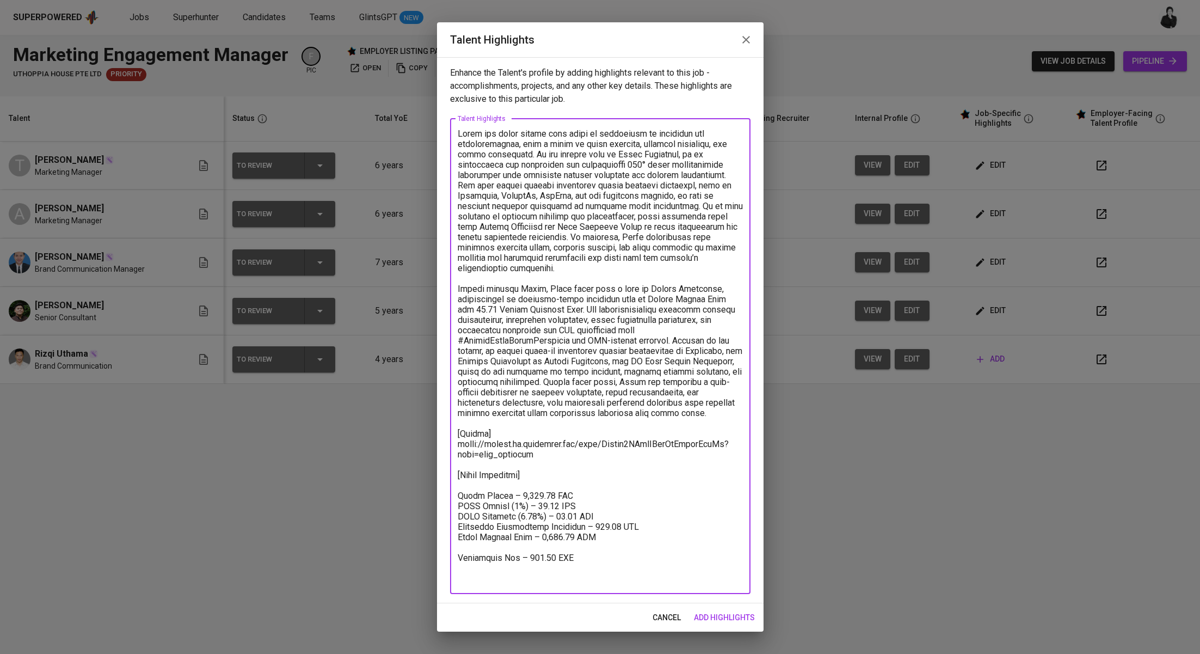
paste textarea "Total Pricing (Monthly) – 2,518.12 SGD"
click at [460, 492] on textarea at bounding box center [600, 355] width 285 height 455
drag, startPoint x: 555, startPoint y: 493, endPoint x: 513, endPoint y: 495, distance: 42.5
click at [513, 495] on textarea at bounding box center [600, 355] width 285 height 455
drag, startPoint x: 514, startPoint y: 504, endPoint x: 507, endPoint y: 504, distance: 7.1
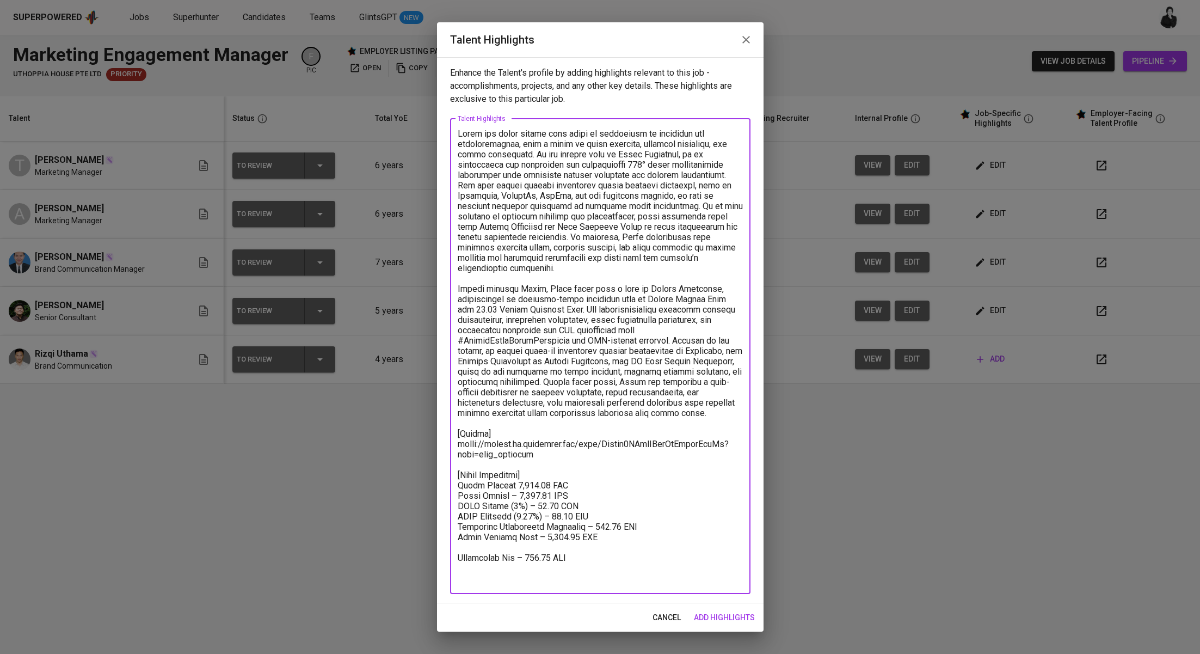
click at [507, 504] on textarea at bounding box center [600, 355] width 285 height 455
drag, startPoint x: 534, startPoint y: 516, endPoint x: 509, endPoint y: 517, distance: 24.5
click at [509, 517] on textarea at bounding box center [600, 355] width 285 height 455
drag, startPoint x: 562, startPoint y: 525, endPoint x: 530, endPoint y: 525, distance: 31.6
click at [530, 525] on textarea at bounding box center [600, 355] width 285 height 455
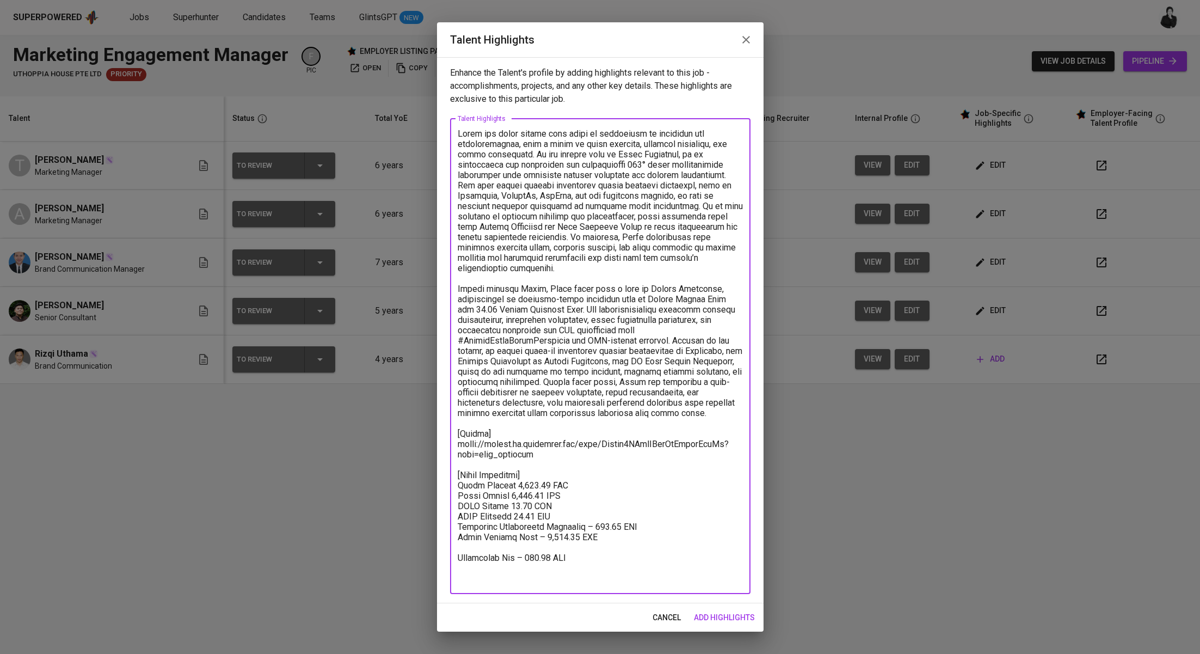
click at [590, 536] on textarea at bounding box center [600, 355] width 285 height 455
drag, startPoint x: 597, startPoint y: 552, endPoint x: 446, endPoint y: 546, distance: 150.8
click at [446, 546] on div "Enhance the Talent's profile by adding highlights relevant to this job - accomp…" at bounding box center [600, 330] width 326 height 546
click at [459, 565] on textarea at bounding box center [600, 355] width 285 height 455
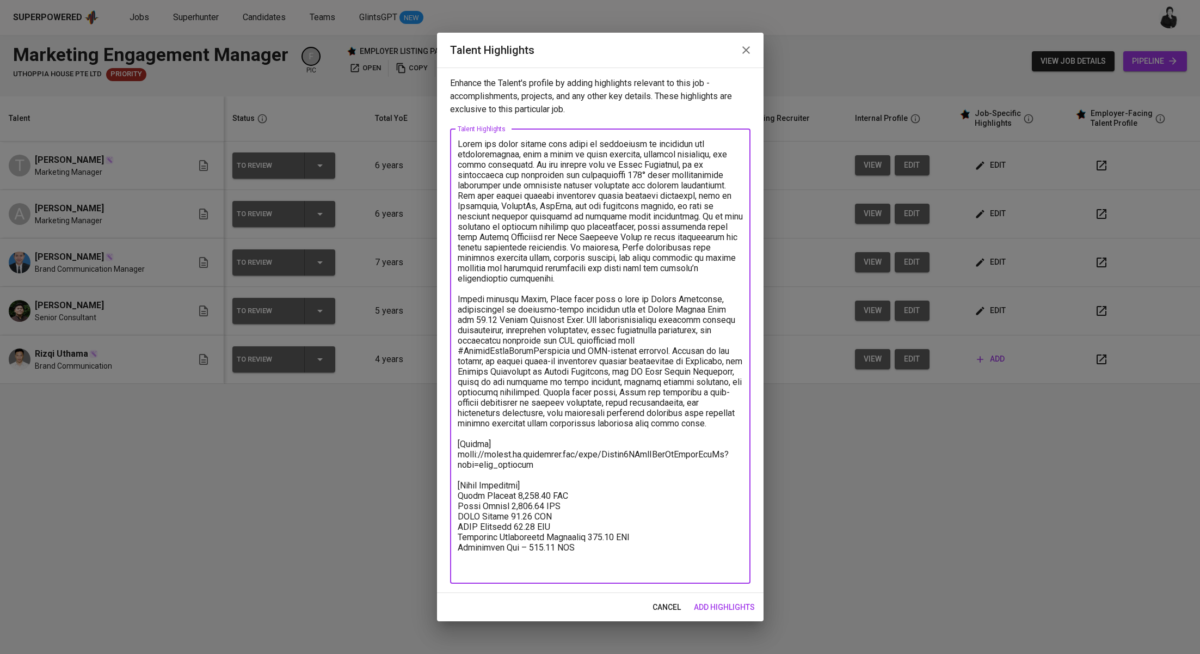
click at [563, 558] on textarea at bounding box center [600, 356] width 285 height 434
click at [537, 558] on textarea at bounding box center [600, 356] width 285 height 434
click at [580, 550] on textarea at bounding box center [600, 356] width 285 height 434
click at [575, 553] on textarea at bounding box center [600, 356] width 285 height 434
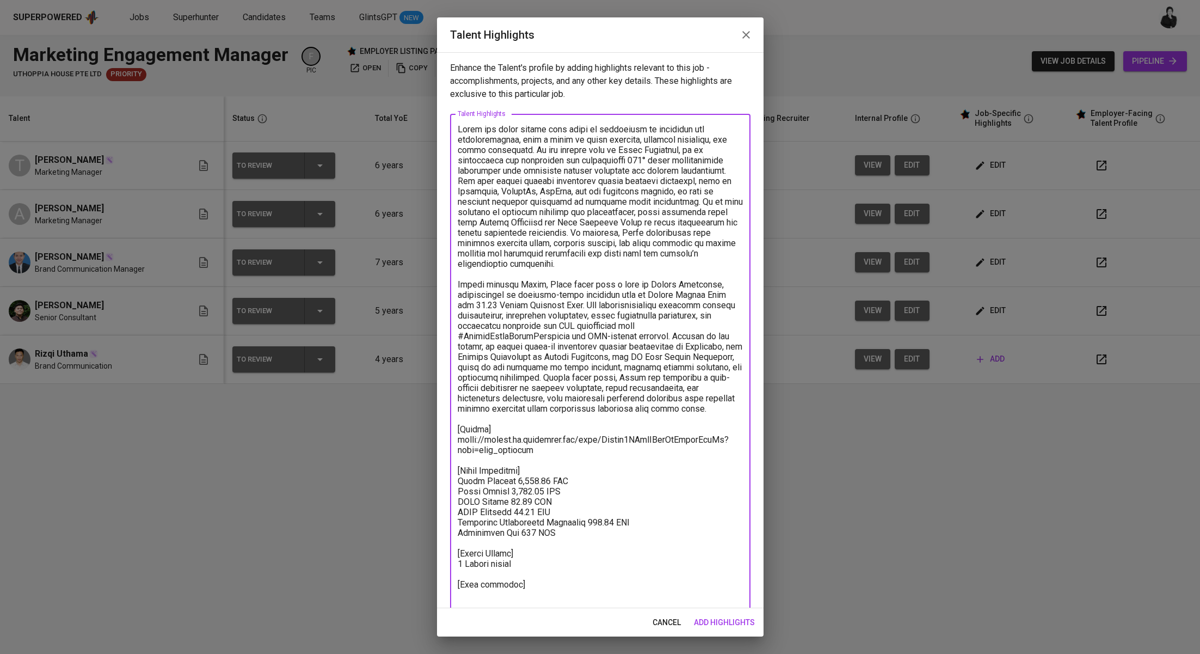
scroll to position [2, 0]
paste textarea "https://glints.sg.larksuite.com/minutes/obsggrhzp6tchewjachcb2qv?from=from_copy…"
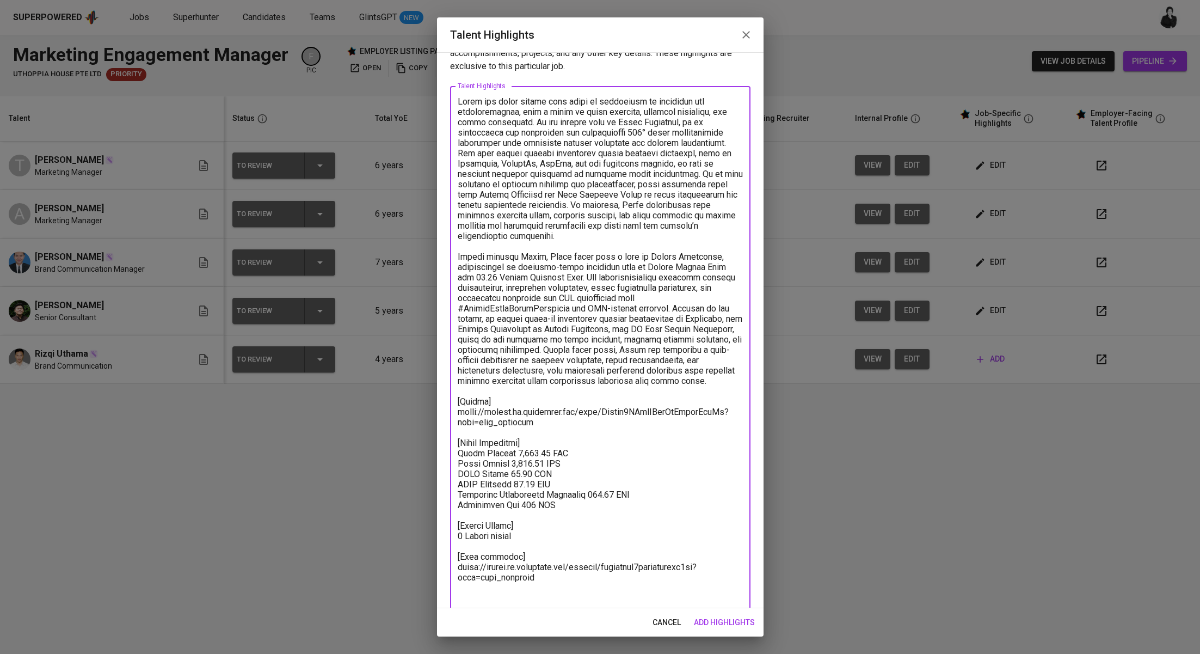
scroll to position [41, 0]
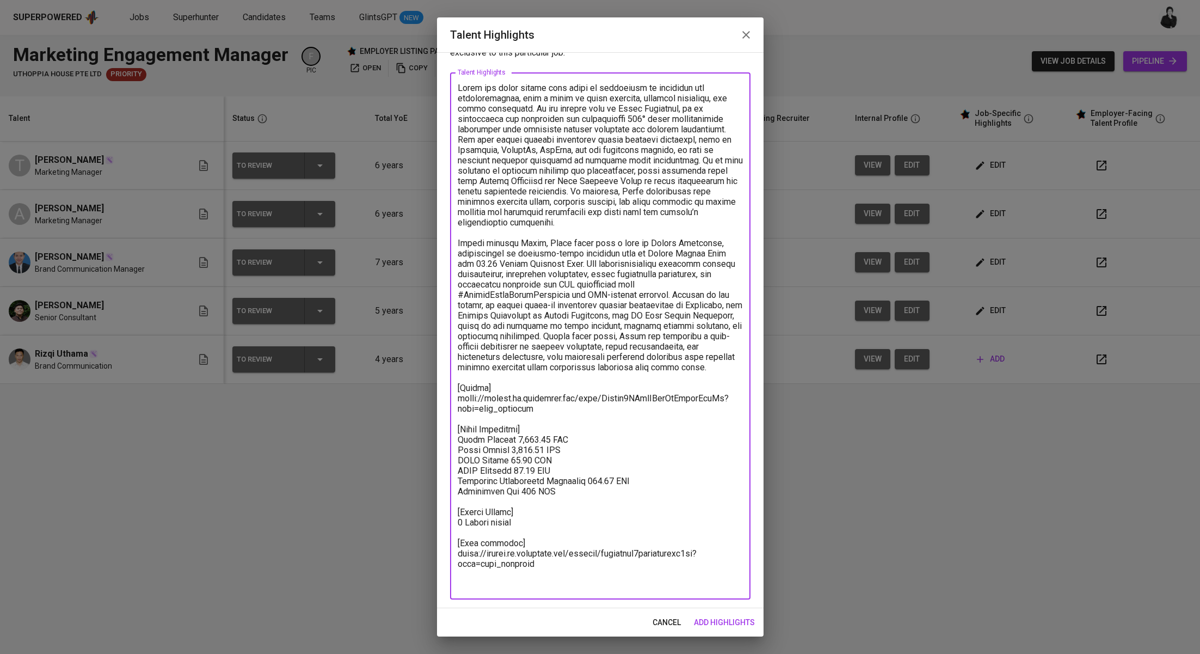
type textarea "Rizqi has built around four years of experience in marketing and communications…"
click at [724, 617] on span "add highlights" at bounding box center [724, 622] width 61 height 14
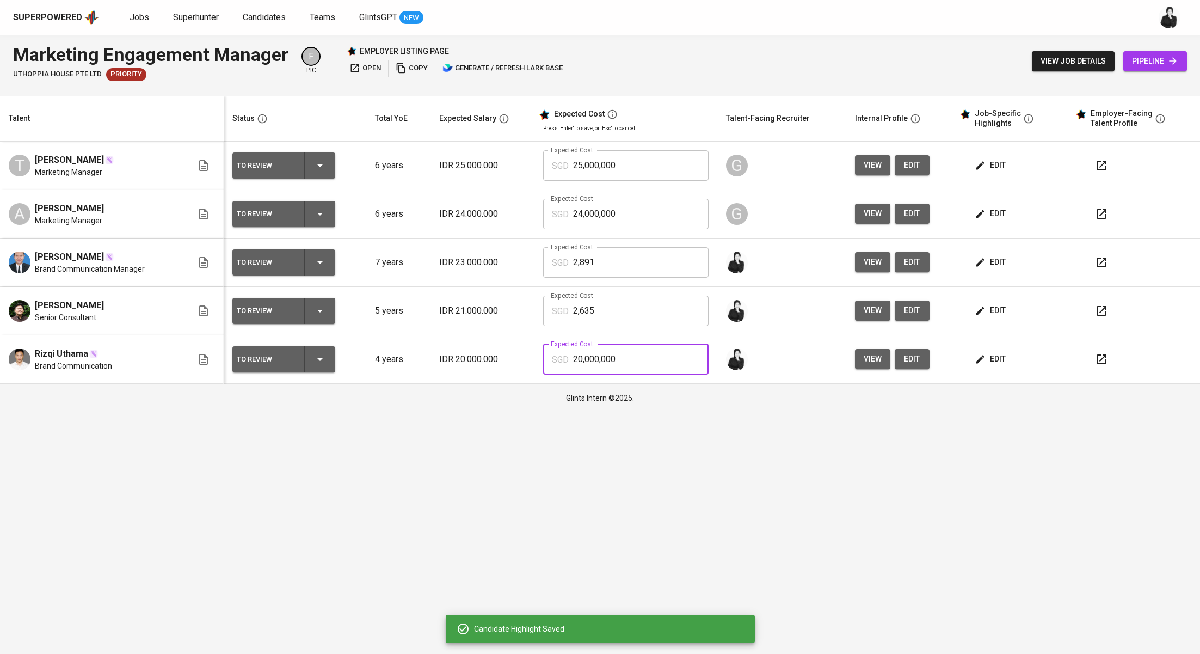
drag, startPoint x: 642, startPoint y: 354, endPoint x: 512, endPoint y: 354, distance: 129.5
click at [512, 354] on tr "Rizqi Uthama Brand Communication To Review 4 years IDR 20.000.000 Expected Cost…" at bounding box center [600, 359] width 1200 height 48
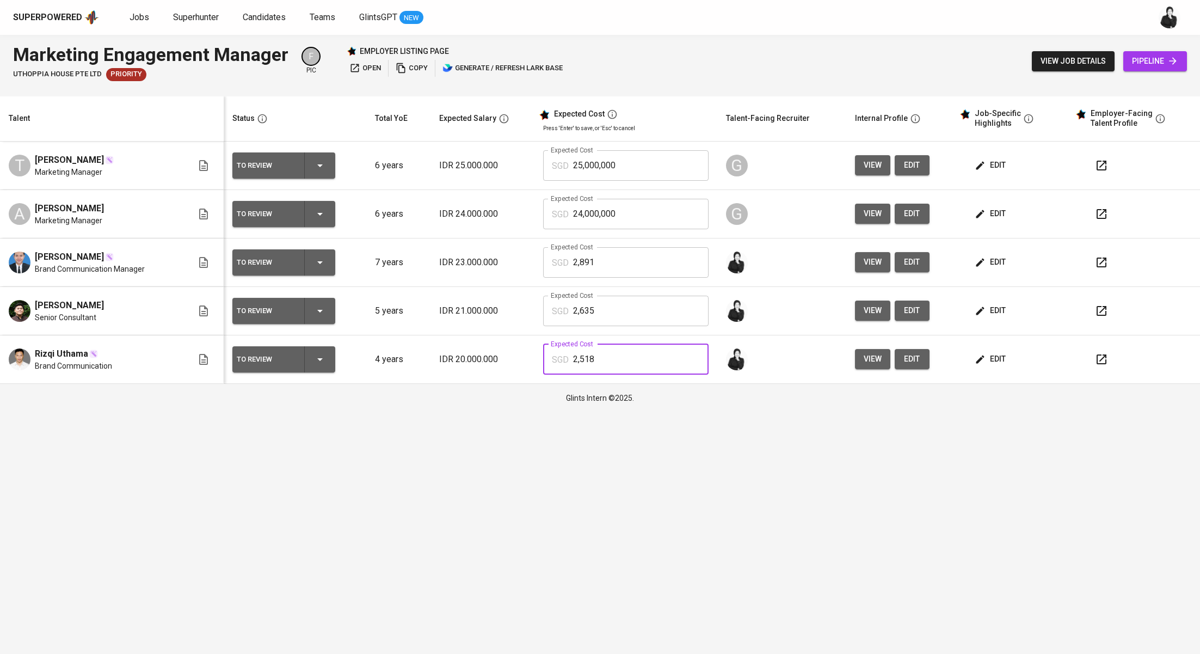
type input "2,518"
click at [323, 256] on icon "button" at bounding box center [319, 262] width 13 height 13
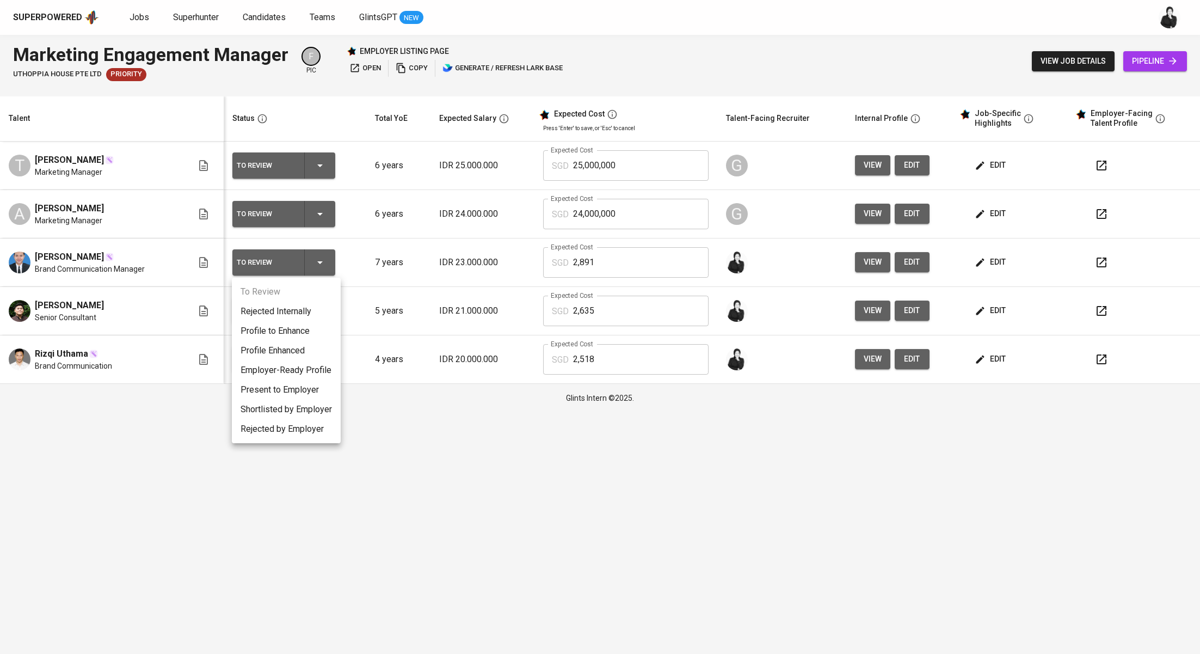
click at [1051, 439] on div at bounding box center [600, 327] width 1200 height 654
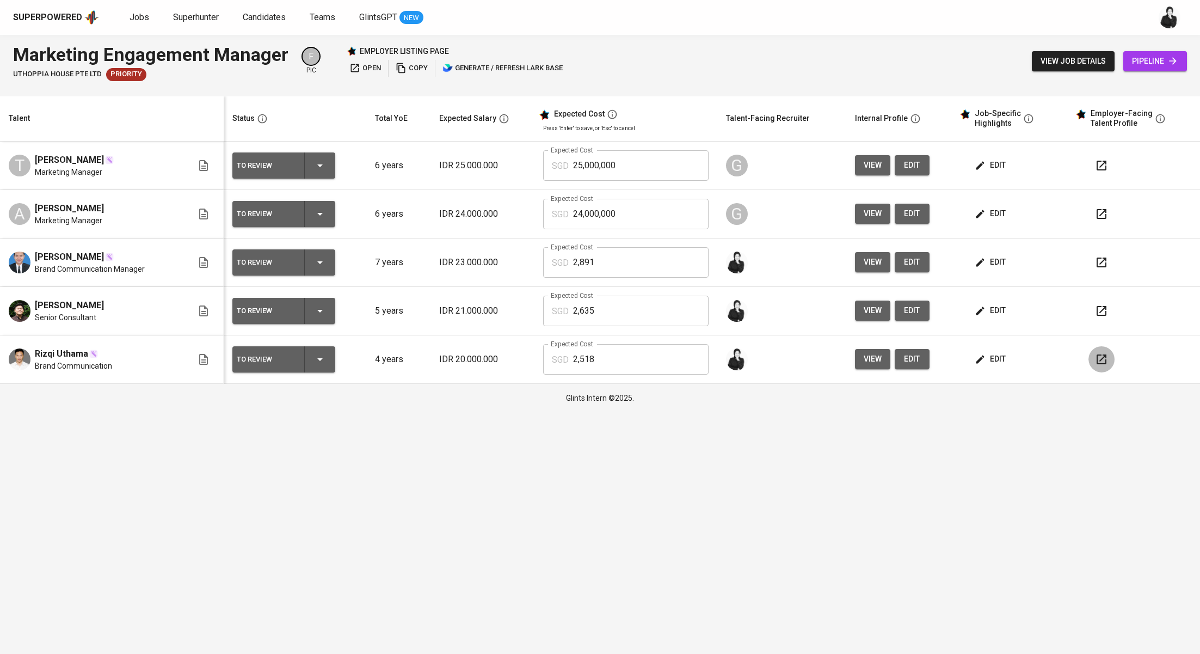
click at [1098, 357] on icon "button" at bounding box center [1101, 359] width 13 height 13
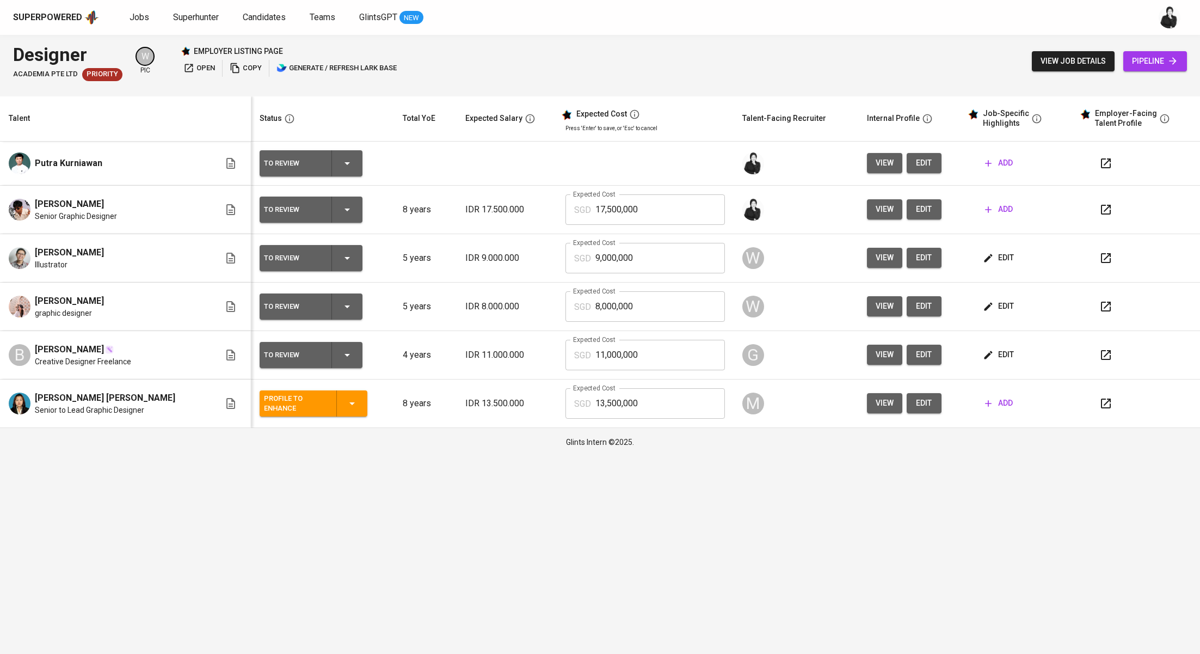
click at [990, 210] on span "add" at bounding box center [999, 209] width 28 height 14
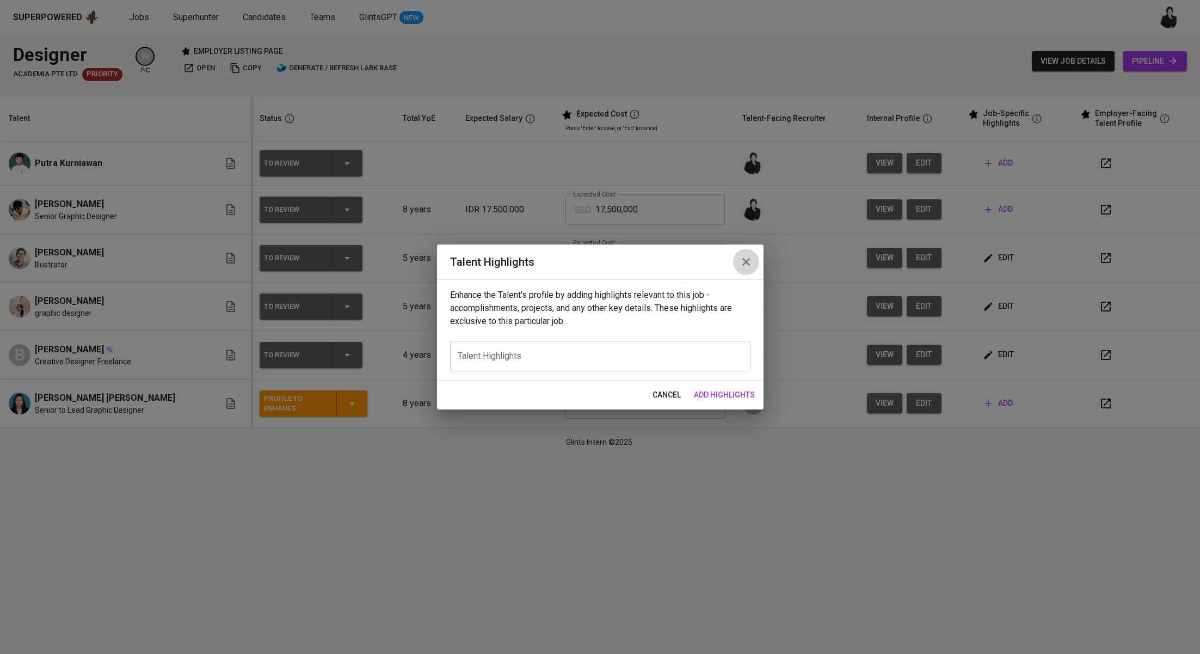
click at [748, 263] on icon "button" at bounding box center [746, 261] width 13 height 13
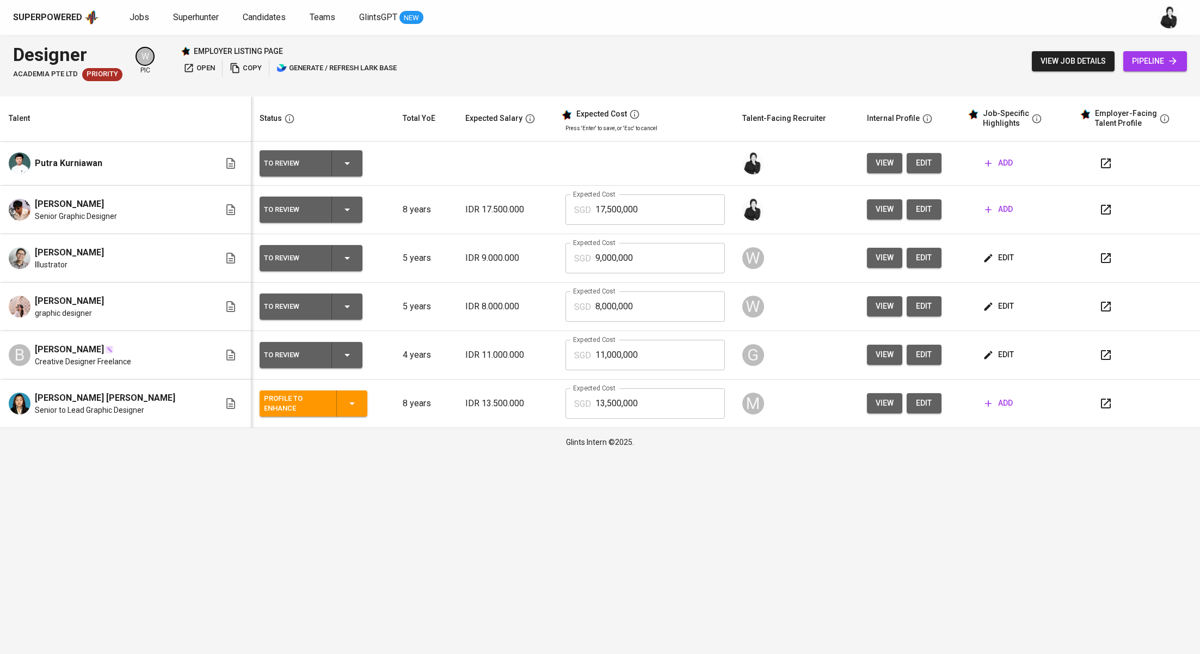
click at [916, 214] on span "edit" at bounding box center [923, 209] width 17 height 14
click at [915, 167] on span "edit" at bounding box center [923, 163] width 17 height 14
click at [994, 213] on span "add" at bounding box center [999, 209] width 28 height 14
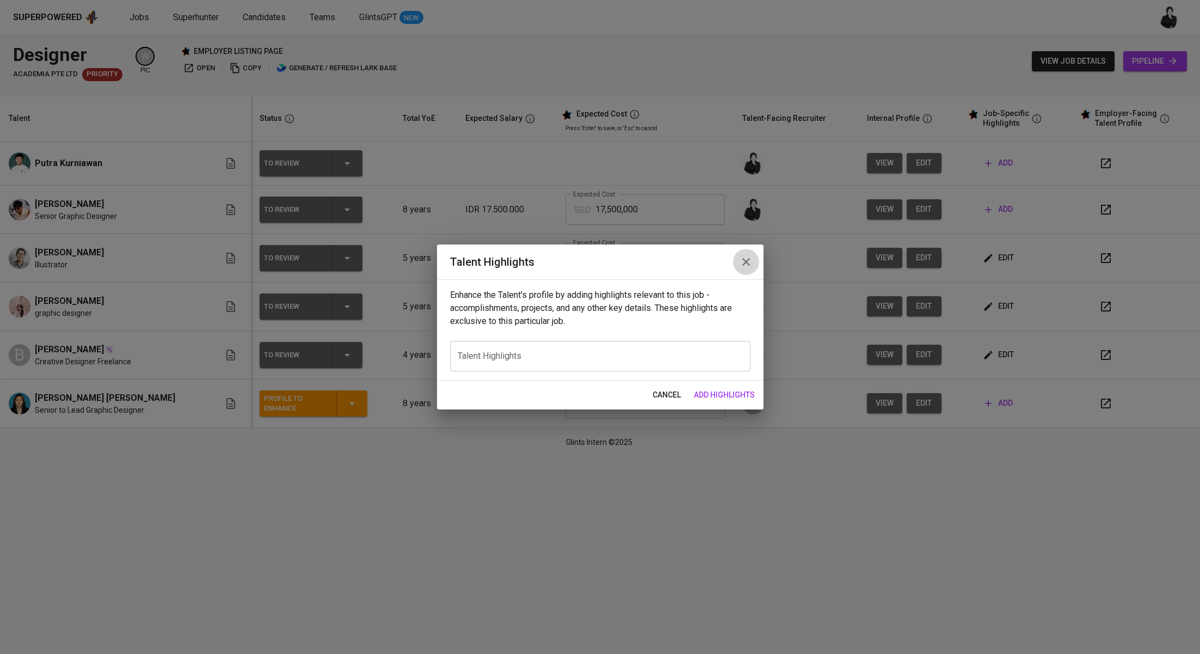
click at [747, 266] on icon "button" at bounding box center [746, 261] width 13 height 13
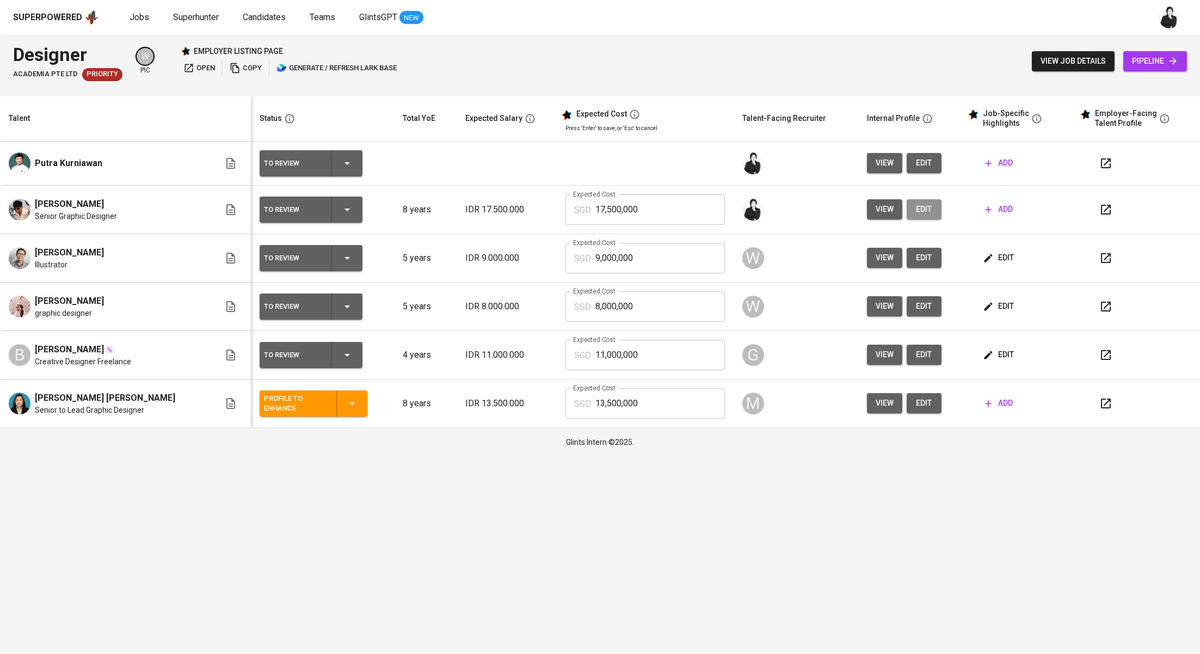
click at [916, 211] on span "edit" at bounding box center [923, 209] width 17 height 14
click at [1101, 210] on icon "button" at bounding box center [1106, 210] width 10 height 10
click at [991, 207] on span "add" at bounding box center [999, 209] width 28 height 14
click at [920, 215] on button "edit" at bounding box center [924, 209] width 35 height 20
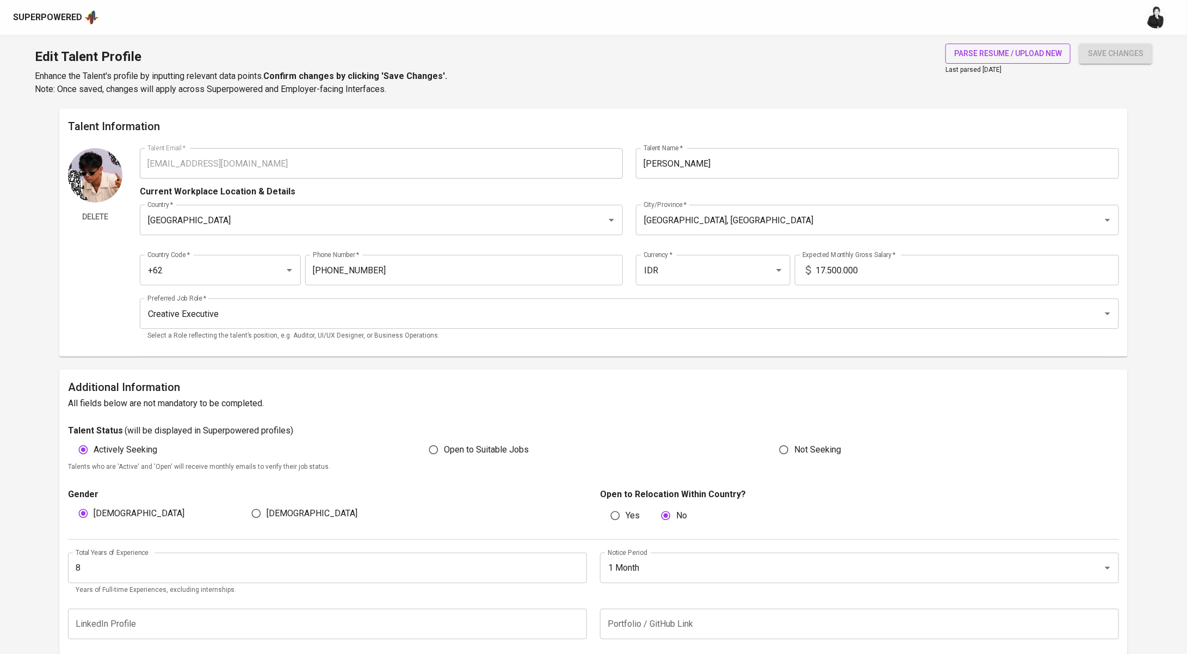
click at [1006, 50] on span "parse resume / upload new" at bounding box center [1008, 54] width 108 height 14
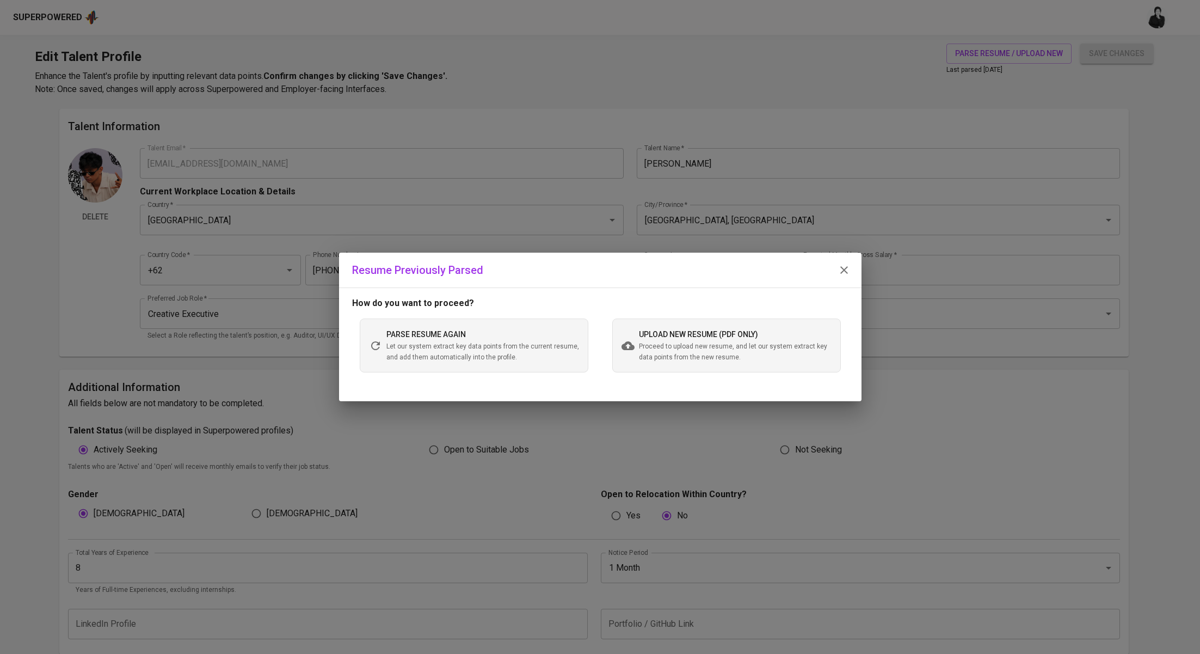
click at [678, 335] on span "upload new resume (pdf only)" at bounding box center [698, 334] width 119 height 9
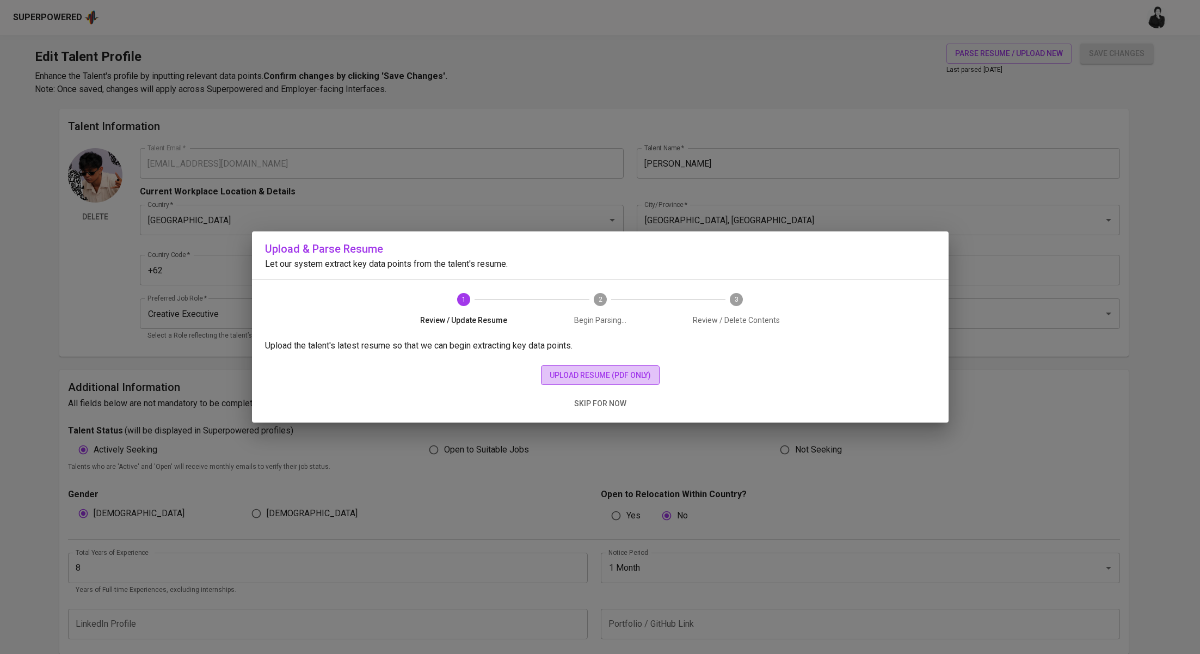
click at [625, 372] on span "upload resume (pdf only)" at bounding box center [600, 375] width 101 height 14
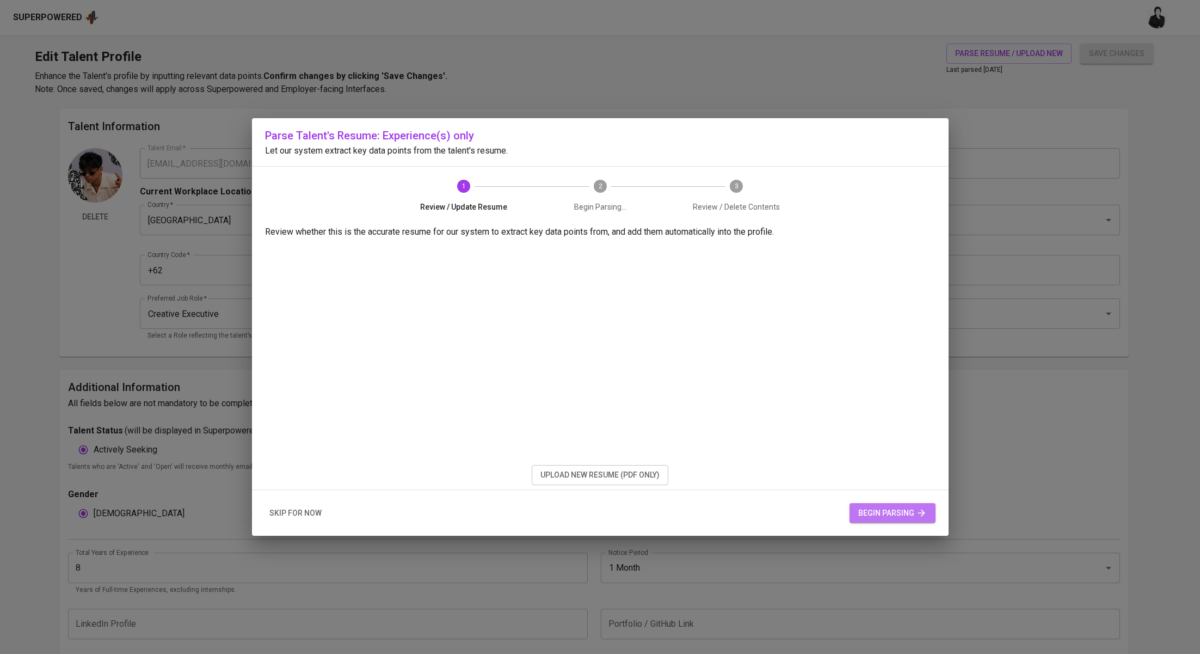
click at [899, 515] on span "begin parsing" at bounding box center [892, 513] width 69 height 14
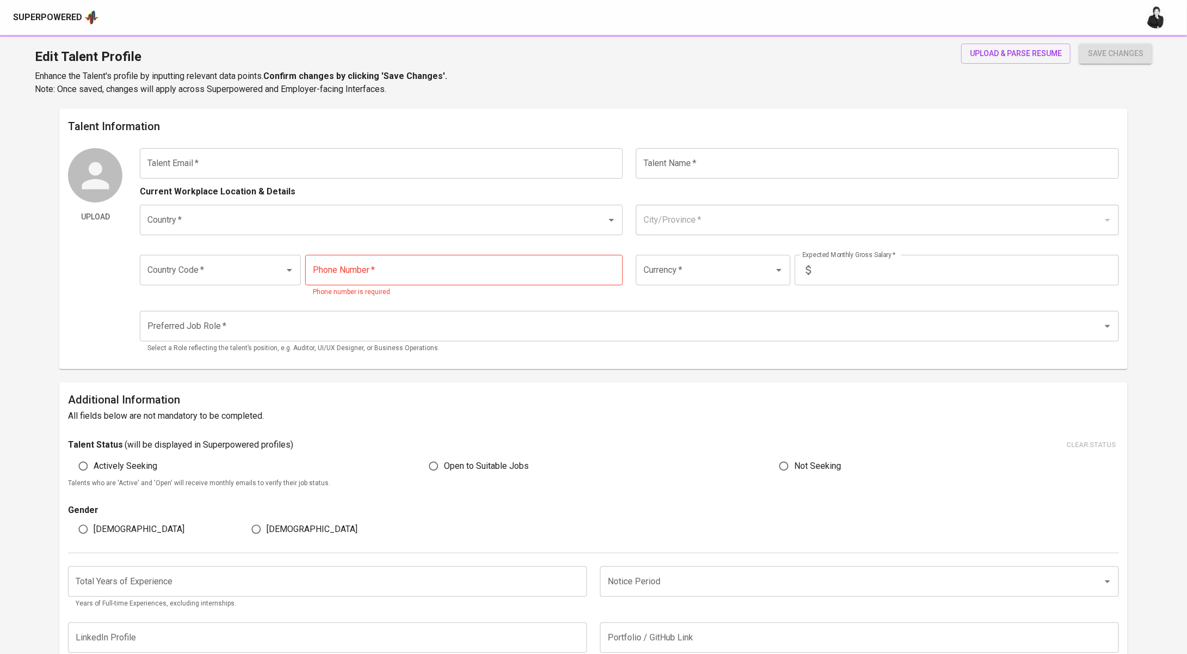
type input "[DOMAIN_NAME][EMAIL_ADDRESS][DOMAIN_NAME]"
type input "Putra Kurniawan"
type input "[GEOGRAPHIC_DATA]"
type input "+62"
type input "IDR"
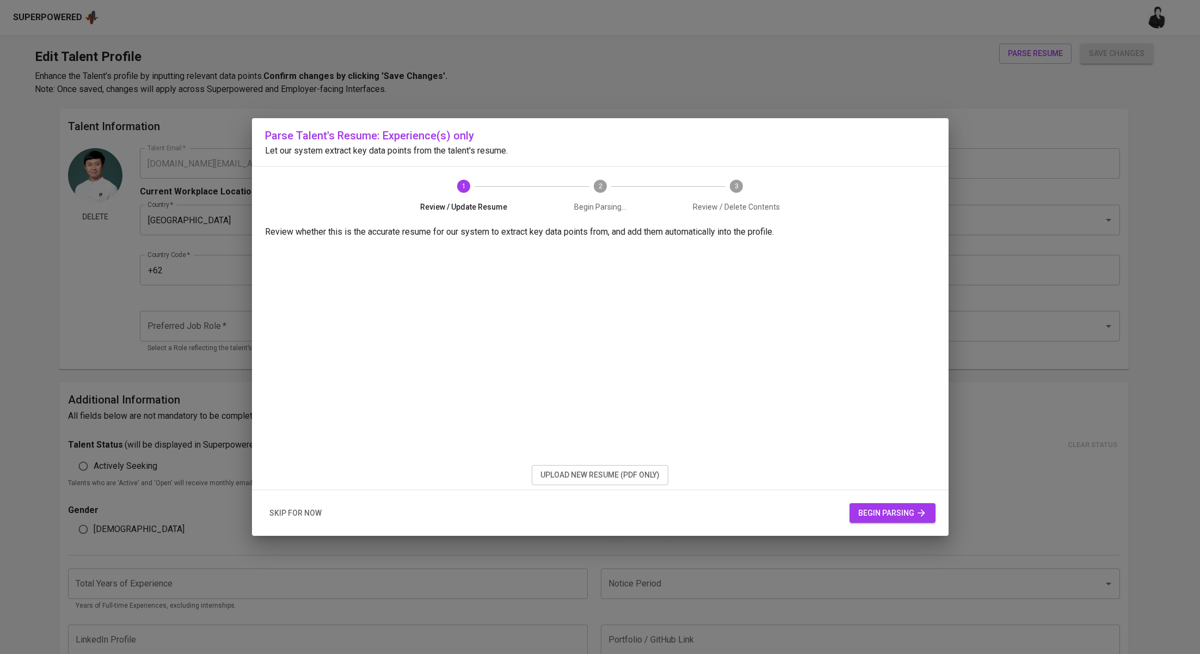
click at [652, 472] on span "upload new resume (pdf only)" at bounding box center [599, 475] width 119 height 14
click at [904, 514] on span "begin parsing" at bounding box center [892, 513] width 69 height 14
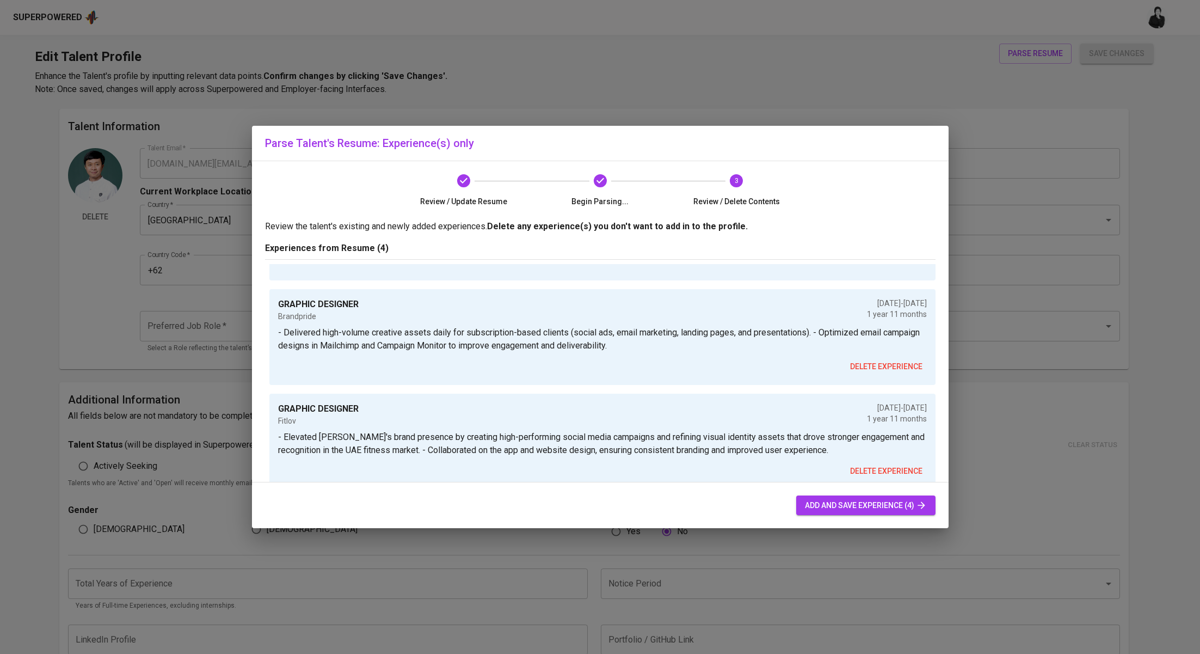
scroll to position [212, 0]
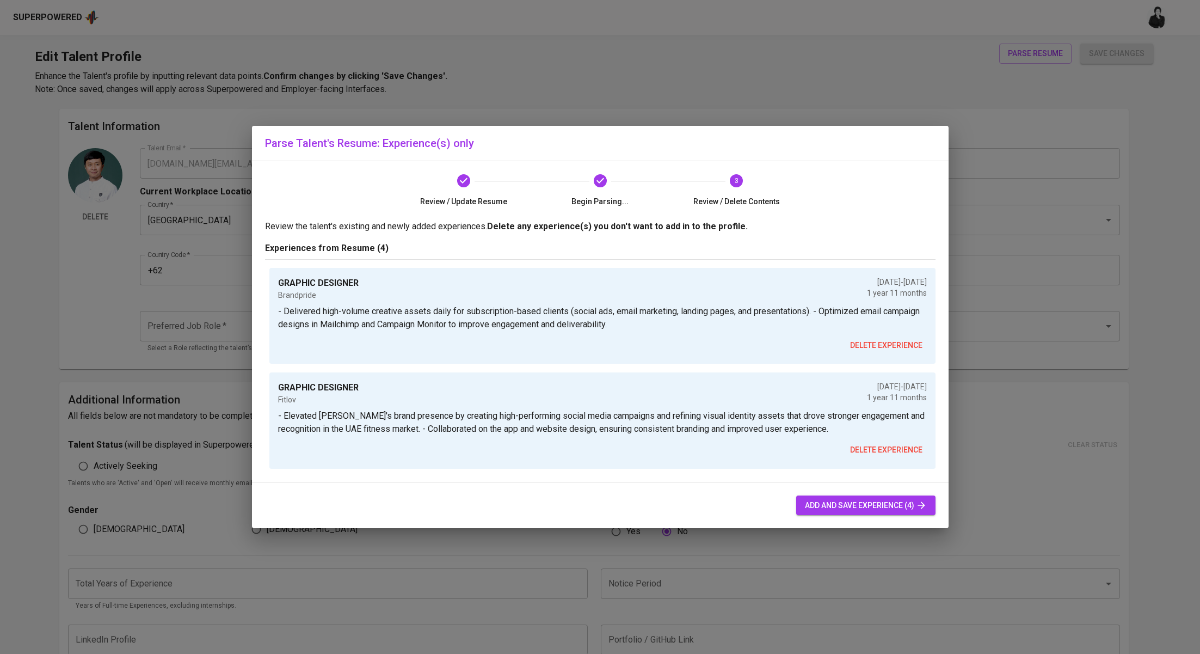
click at [916, 503] on icon "button" at bounding box center [921, 505] width 11 height 11
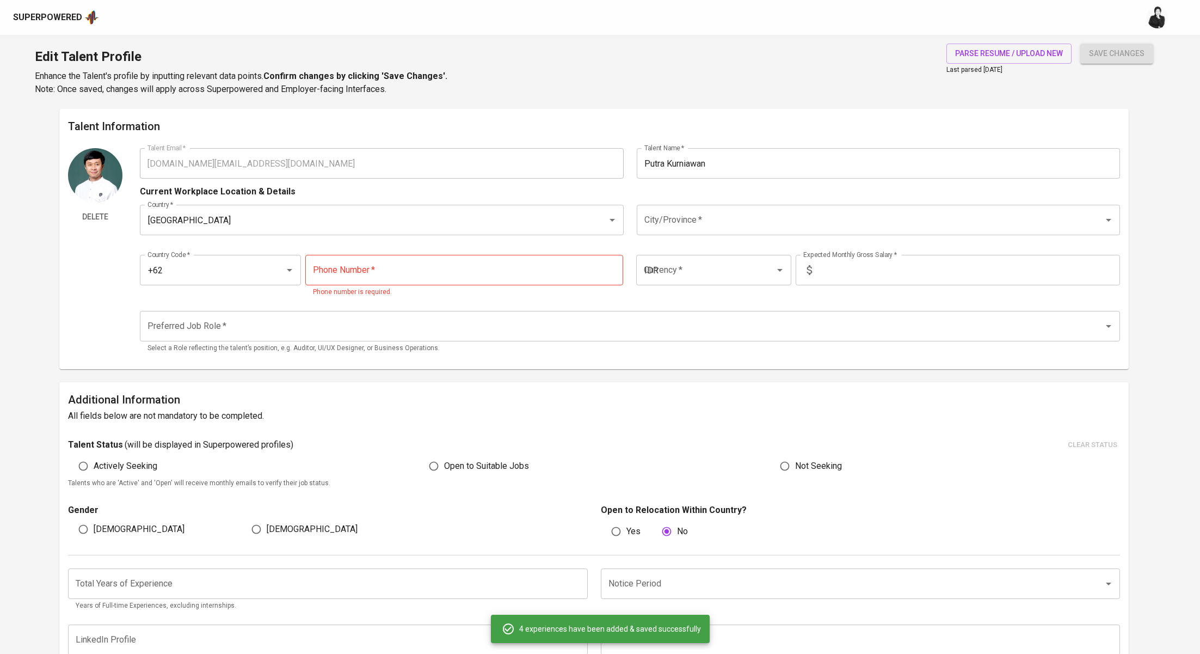
type input "+62"
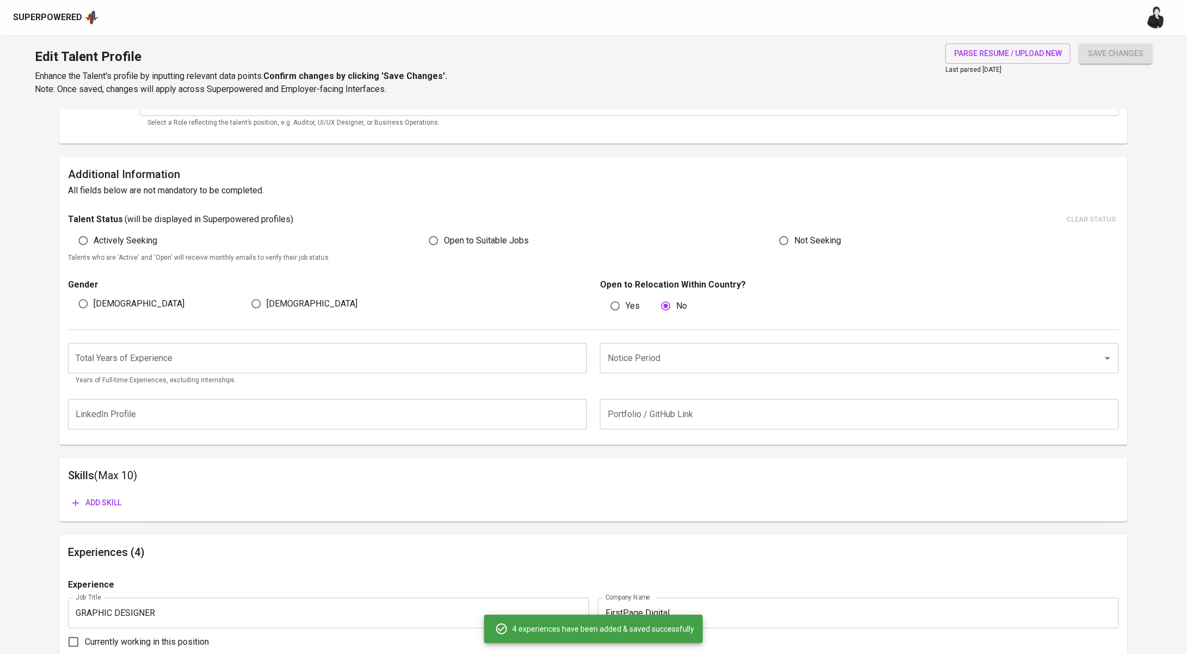
scroll to position [0, 0]
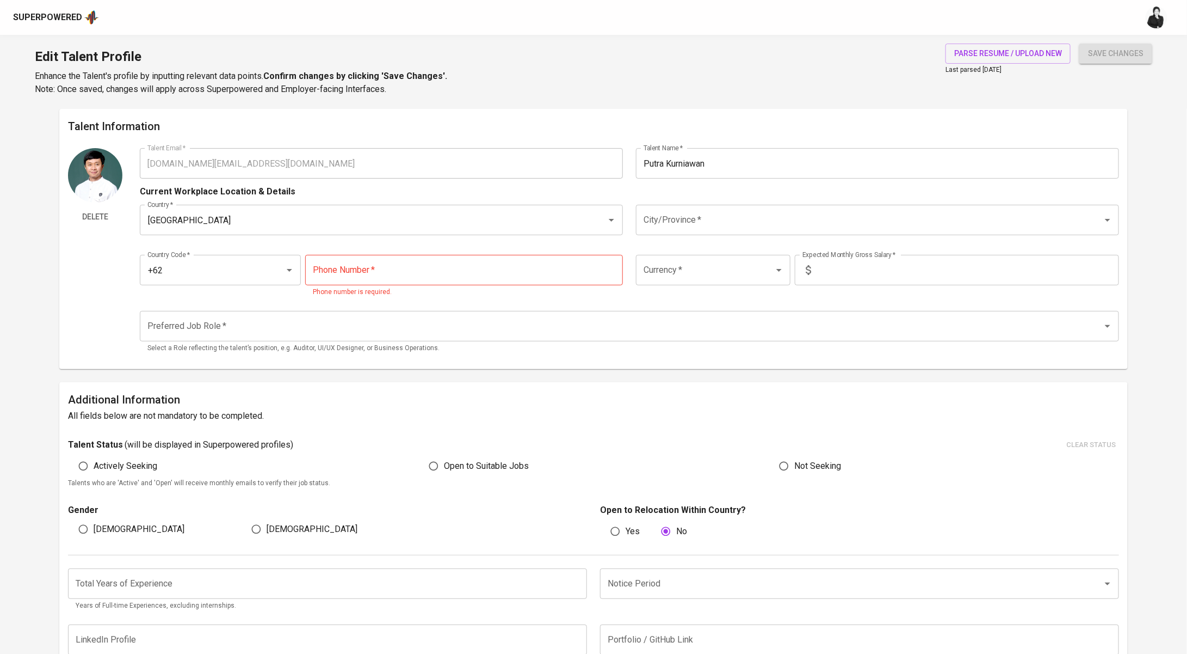
click at [417, 274] on input "tel" at bounding box center [464, 270] width 318 height 30
paste input "856-9159-7535"
type input "856-9159-7535"
click at [759, 220] on input "City/Province   *" at bounding box center [862, 220] width 443 height 21
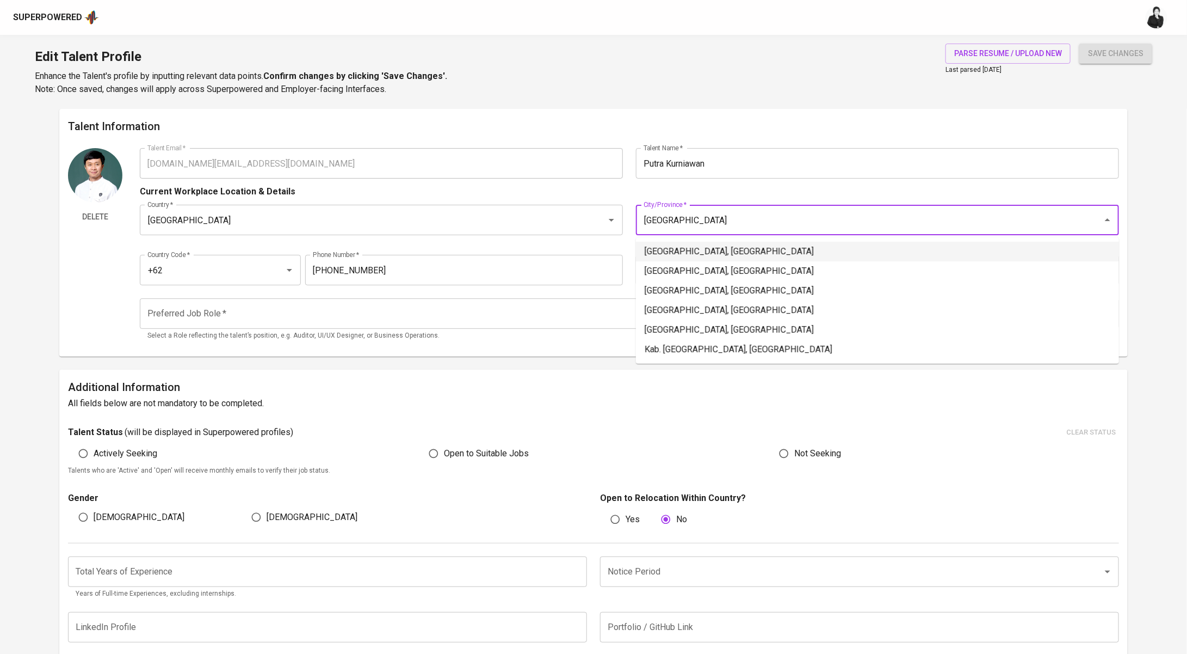
click at [756, 250] on li "[GEOGRAPHIC_DATA], [GEOGRAPHIC_DATA]" at bounding box center [877, 252] width 483 height 20
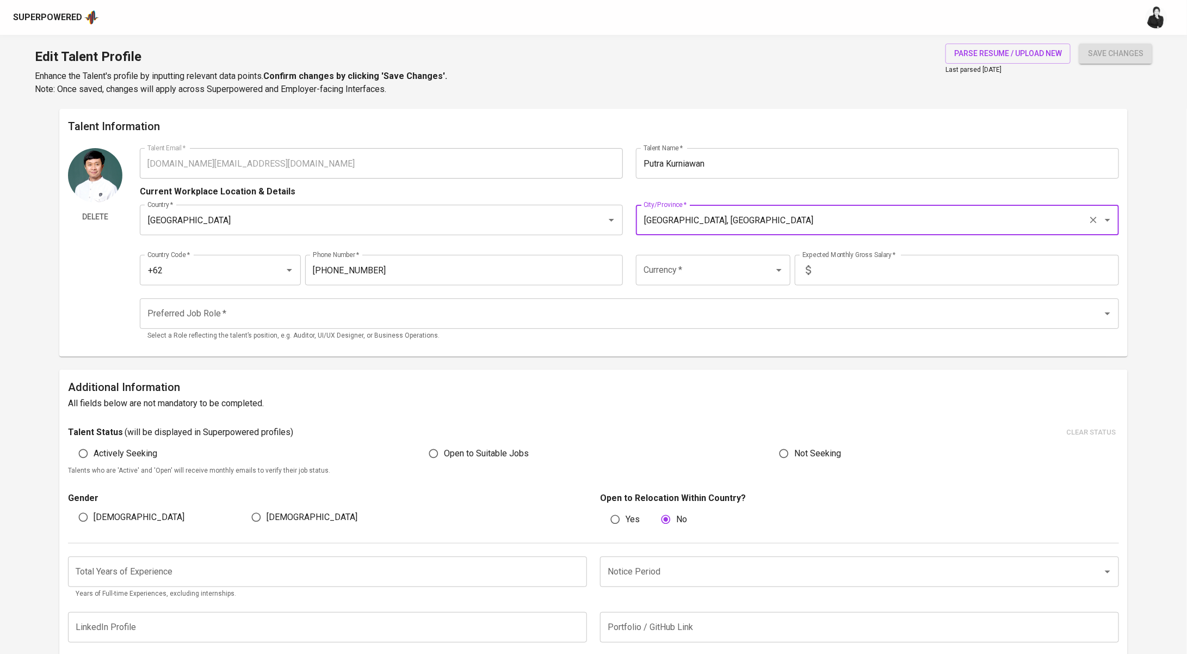
type input "[GEOGRAPHIC_DATA], [GEOGRAPHIC_DATA]"
click at [865, 274] on input "text" at bounding box center [968, 270] width 304 height 30
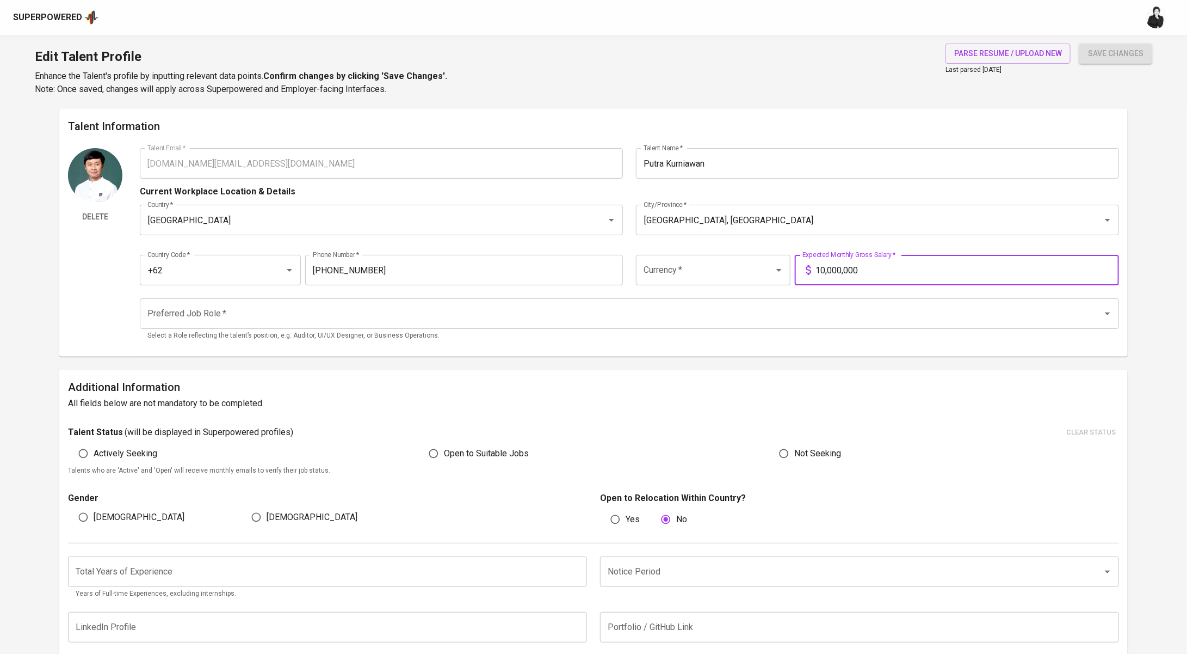
type input "10,000,000"
click at [743, 278] on input "Currency   *" at bounding box center [698, 270] width 114 height 21
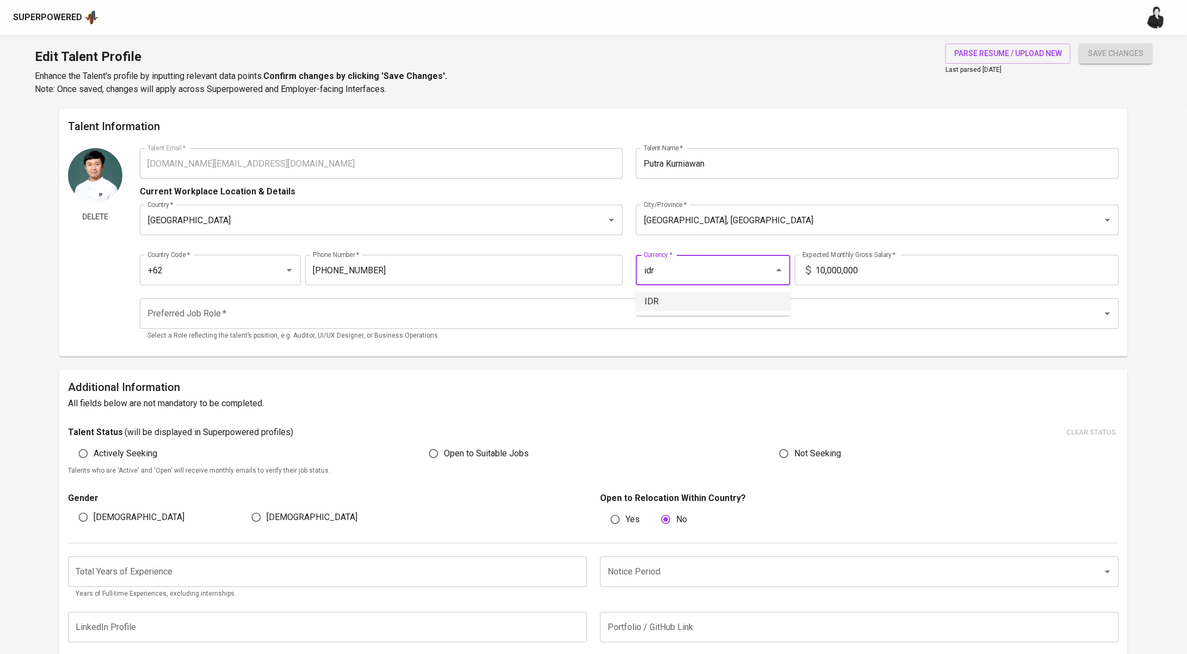
click at [722, 304] on li "IDR" at bounding box center [713, 302] width 155 height 20
type input "IDR"
click at [258, 313] on input "Preferred Job Role   *" at bounding box center [614, 313] width 939 height 21
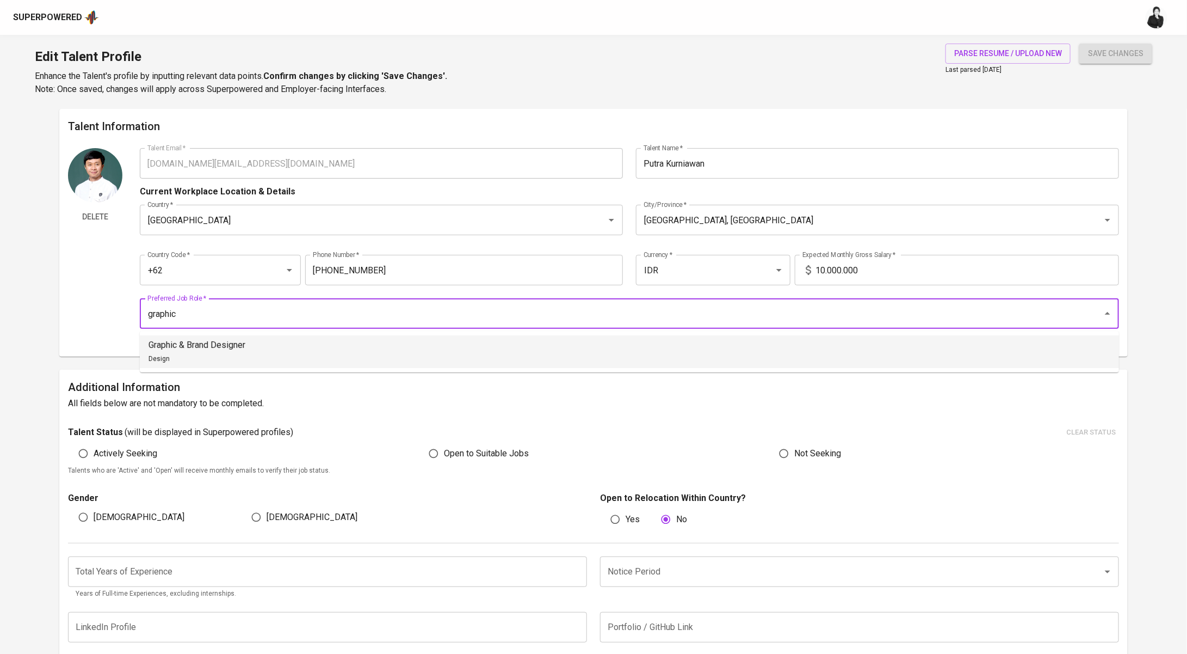
click at [242, 353] on div "Graphic & Brand Designer Design" at bounding box center [197, 351] width 97 height 26
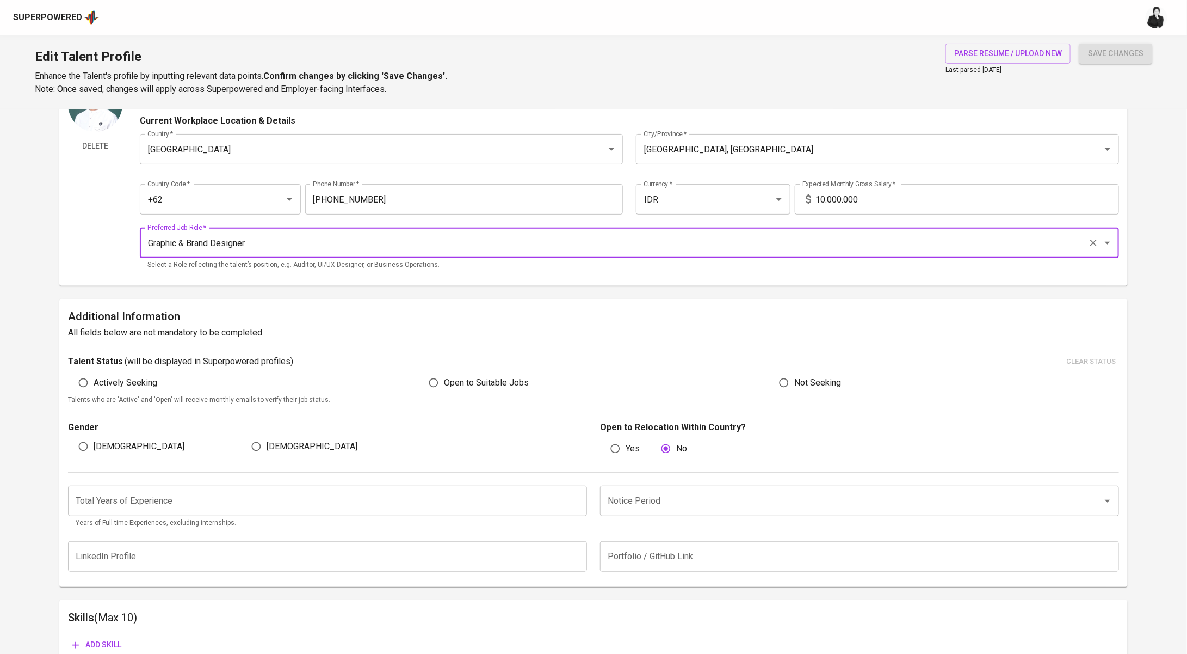
scroll to position [87, 0]
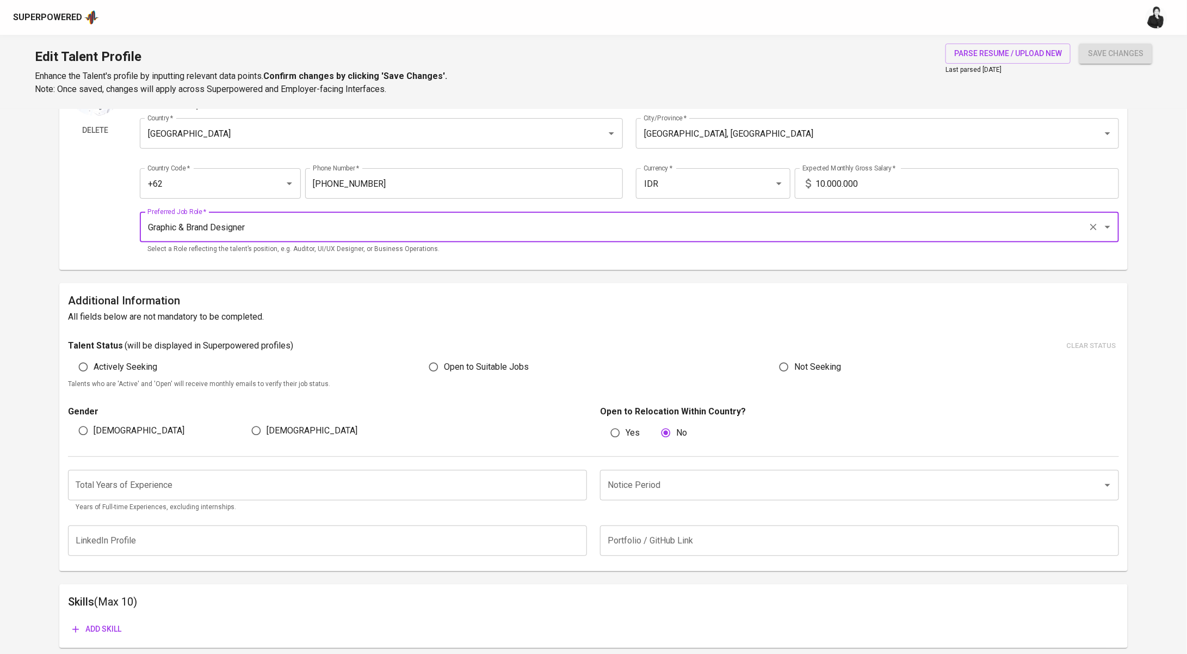
type input "Graphic & Brand Designer"
click at [450, 371] on span "Open to Suitable Jobs" at bounding box center [486, 366] width 85 height 13
click at [444, 371] on input "Open to Suitable Jobs" at bounding box center [433, 366] width 21 height 21
radio input "true"
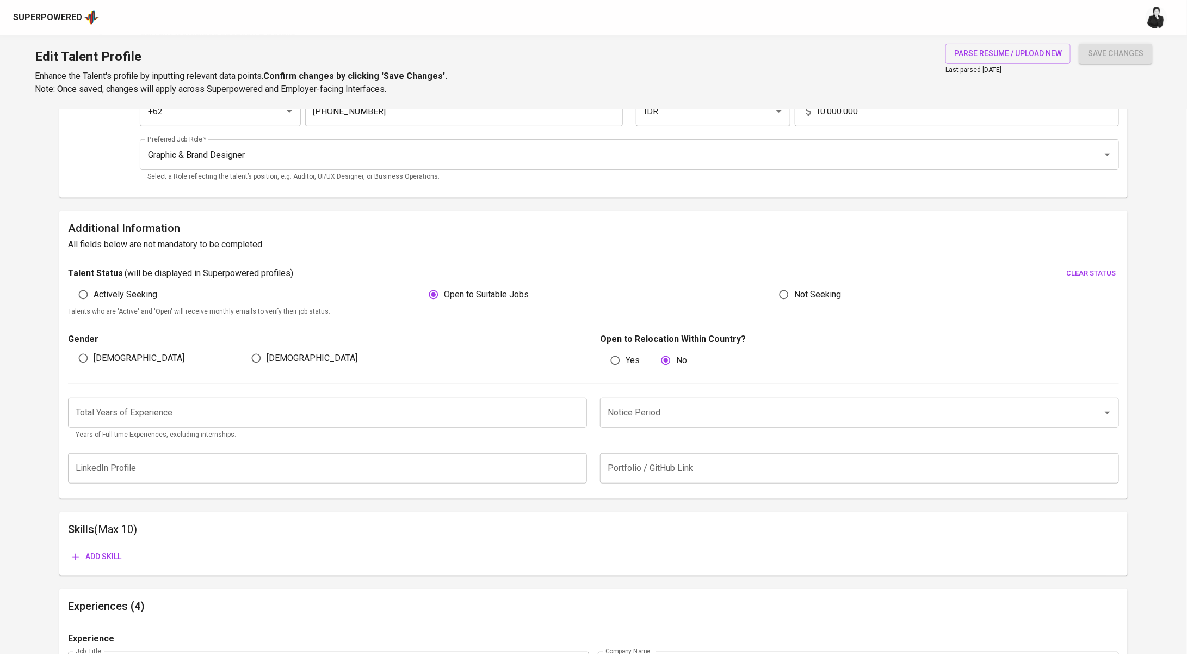
scroll to position [174, 0]
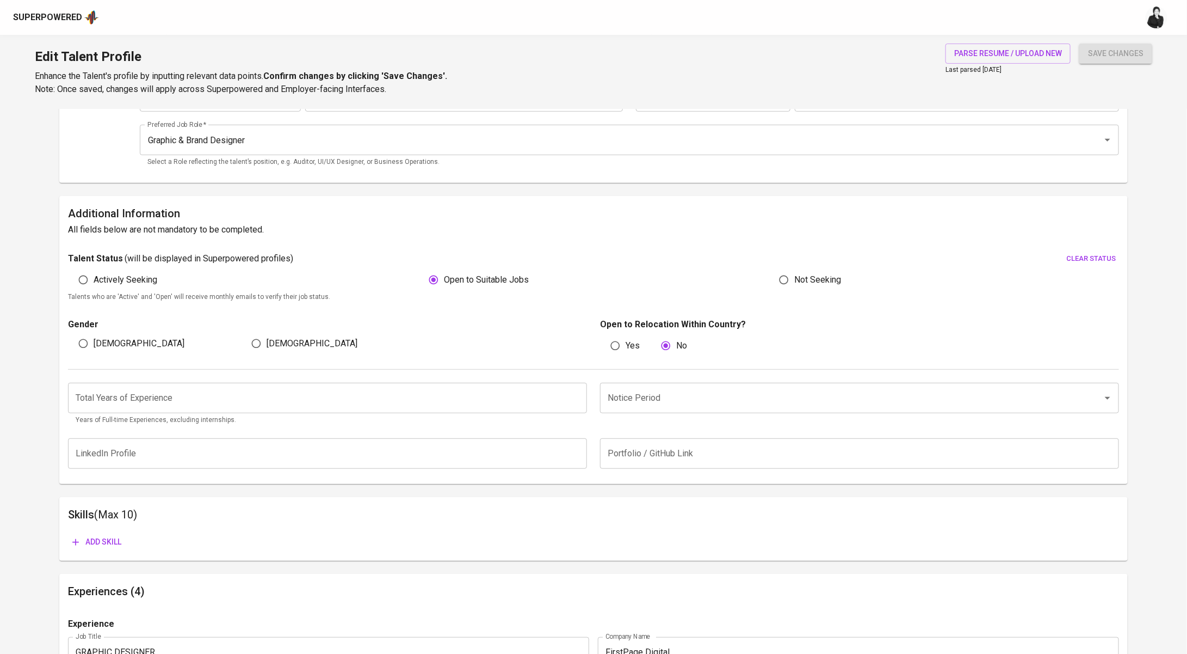
click at [326, 398] on input "number" at bounding box center [327, 398] width 519 height 30
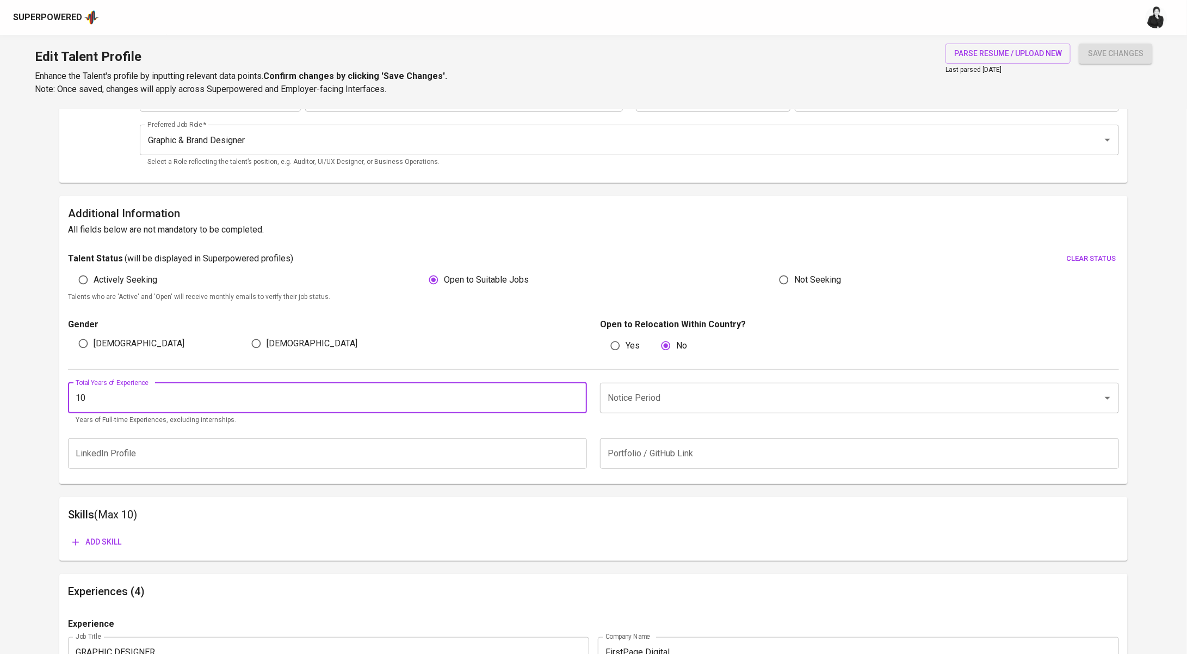
click at [753, 410] on div "Notice Period" at bounding box center [859, 398] width 519 height 30
type input "10"
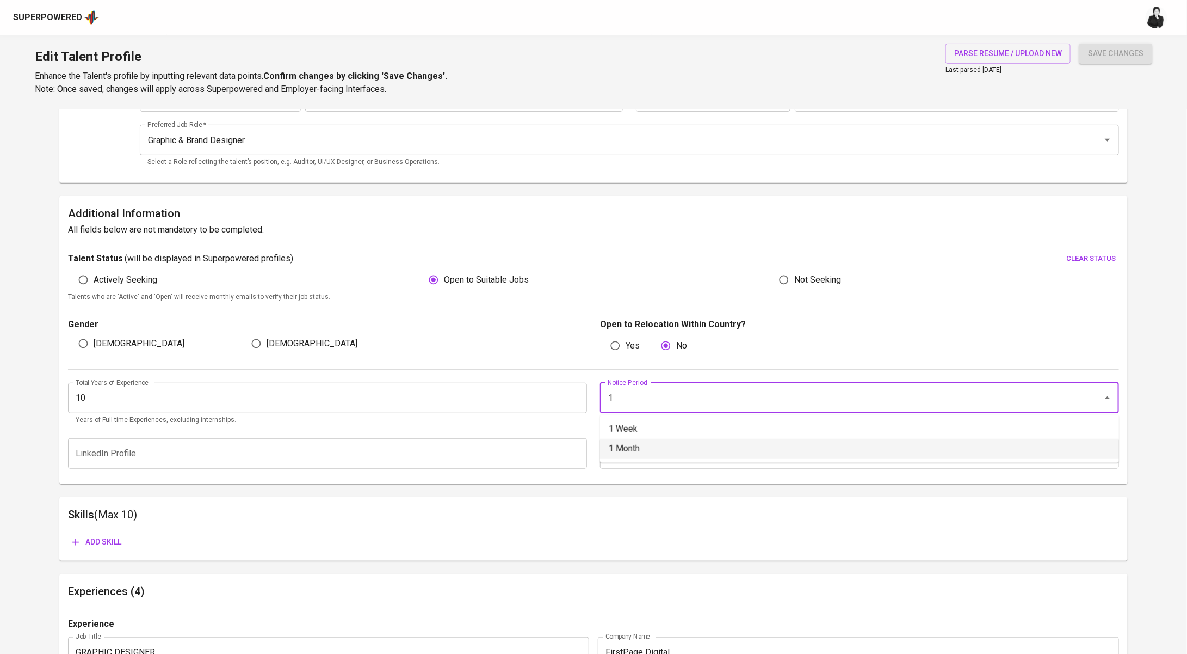
click at [705, 452] on li "1 Month" at bounding box center [859, 449] width 519 height 20
type input "1 Month"
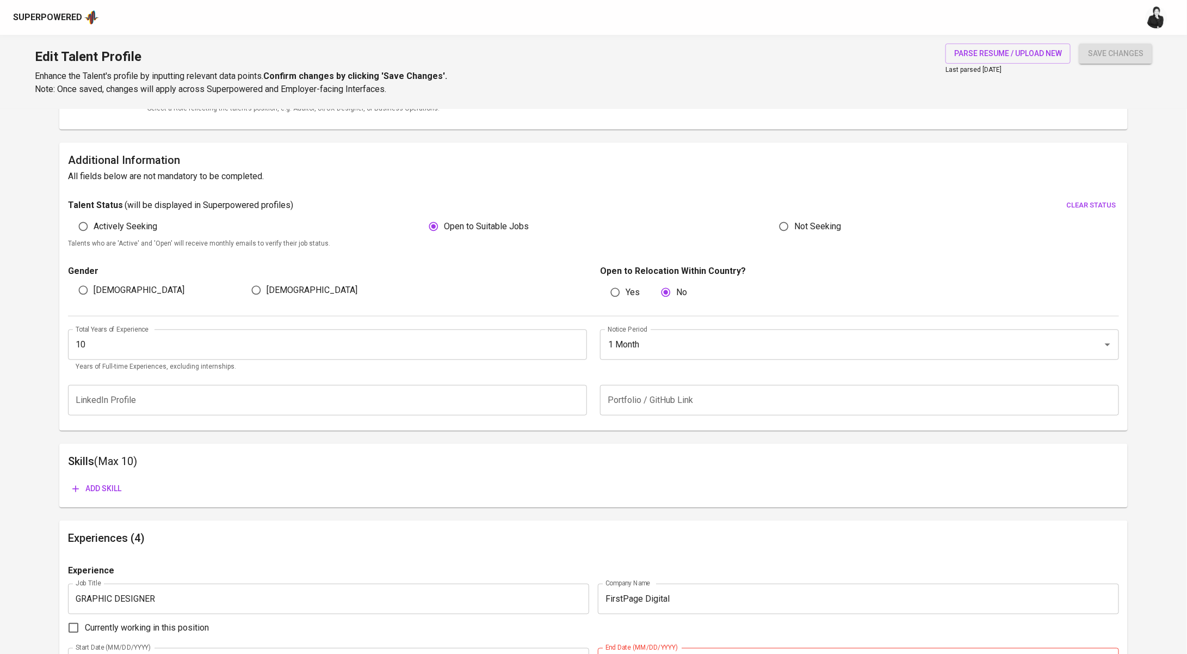
scroll to position [290, 0]
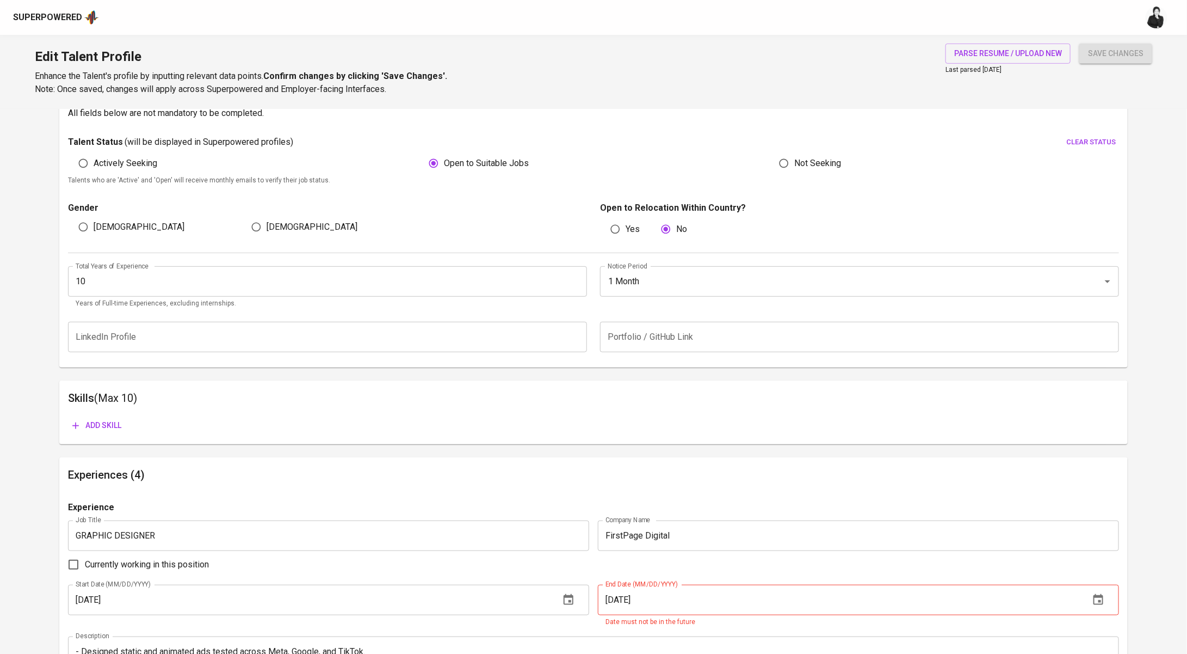
click at [107, 421] on span "Add skill" at bounding box center [96, 425] width 49 height 14
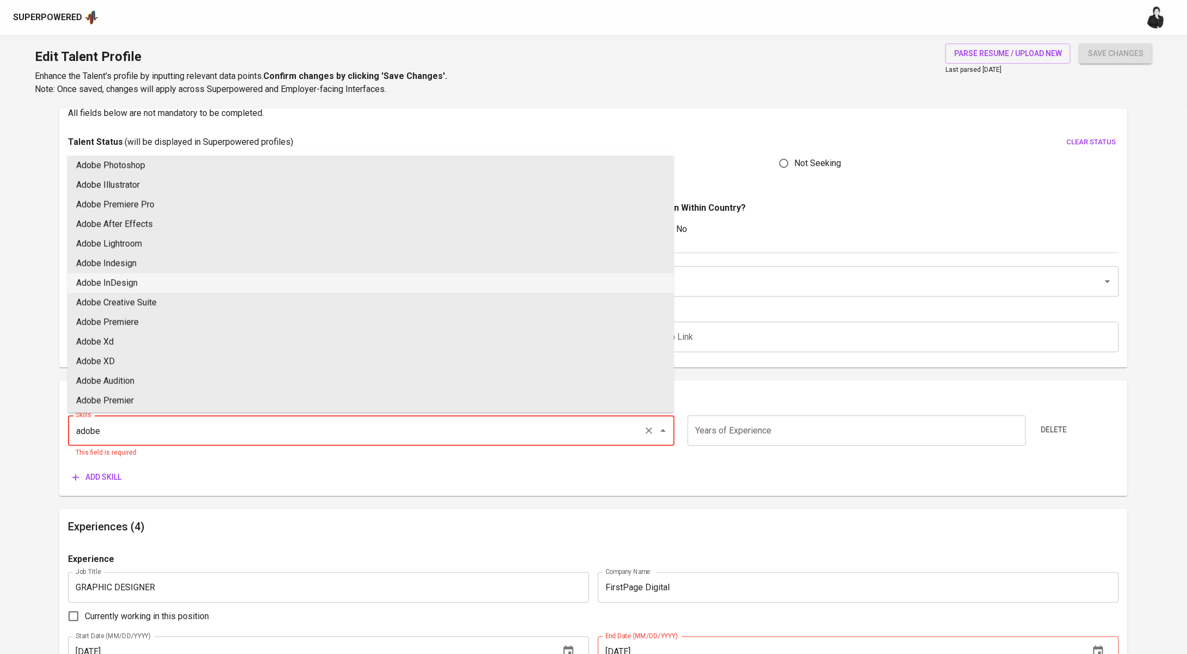
click at [272, 283] on li "Adobe InDesign" at bounding box center [370, 283] width 607 height 20
type input "Adobe InDesign"
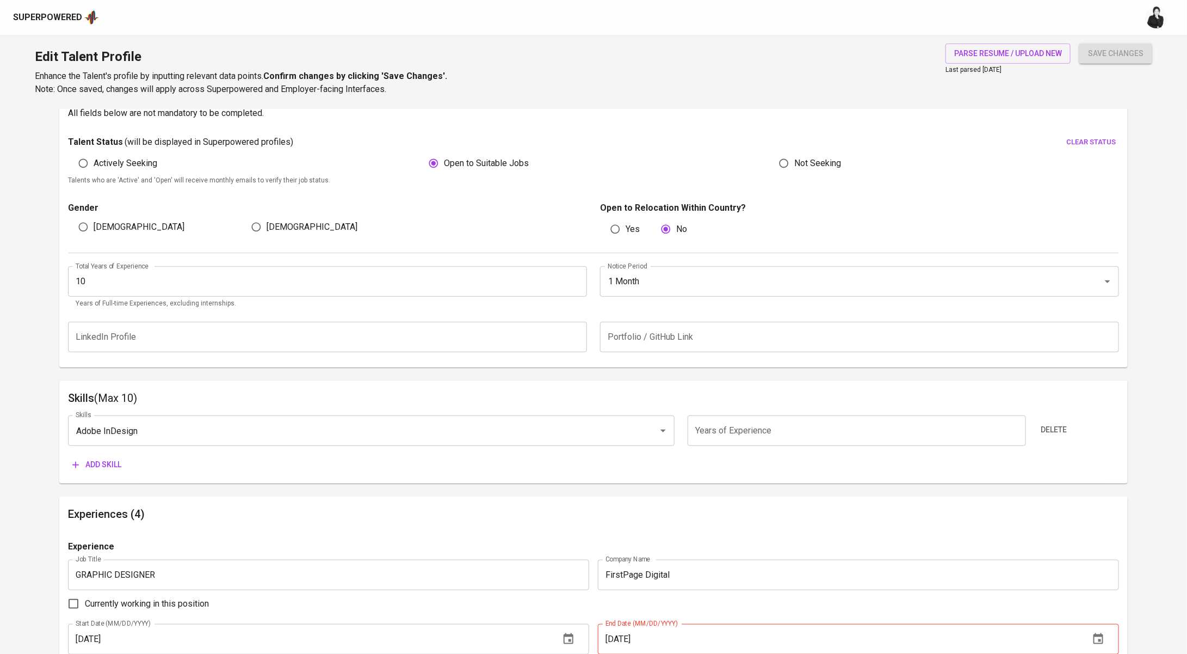
click at [741, 419] on input "number" at bounding box center [857, 430] width 338 height 30
type input "8"
click at [112, 460] on span "Add skill" at bounding box center [96, 465] width 49 height 14
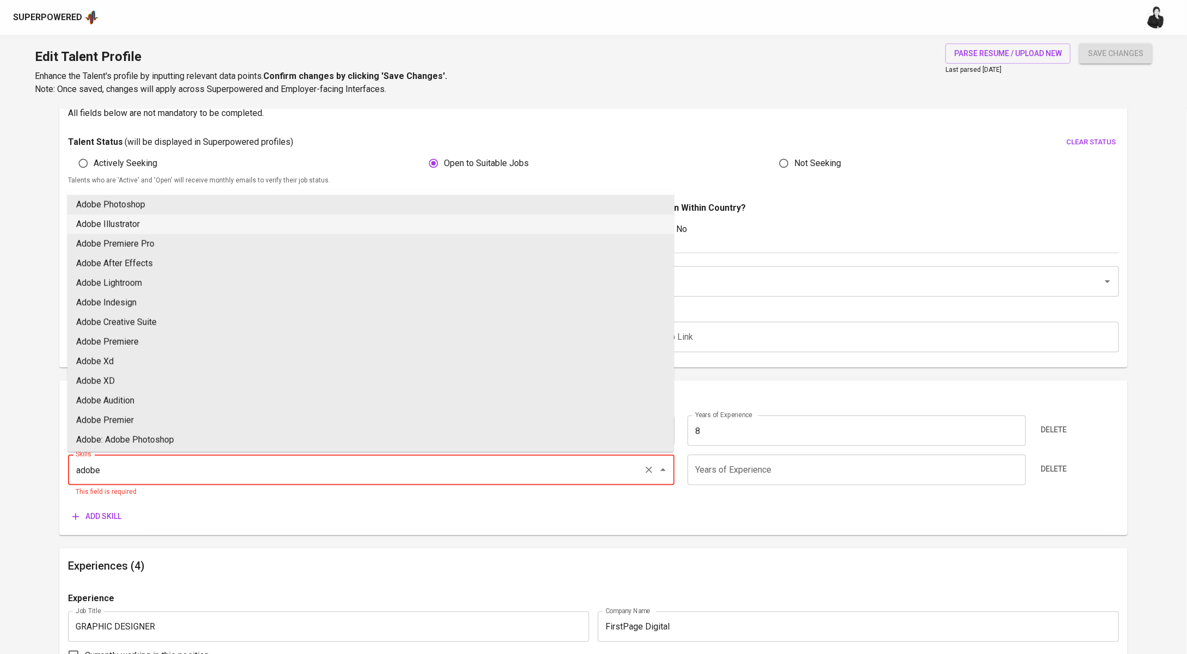
click at [418, 232] on li "Adobe Illustrator" at bounding box center [370, 224] width 607 height 20
type input "Adobe Illustrator"
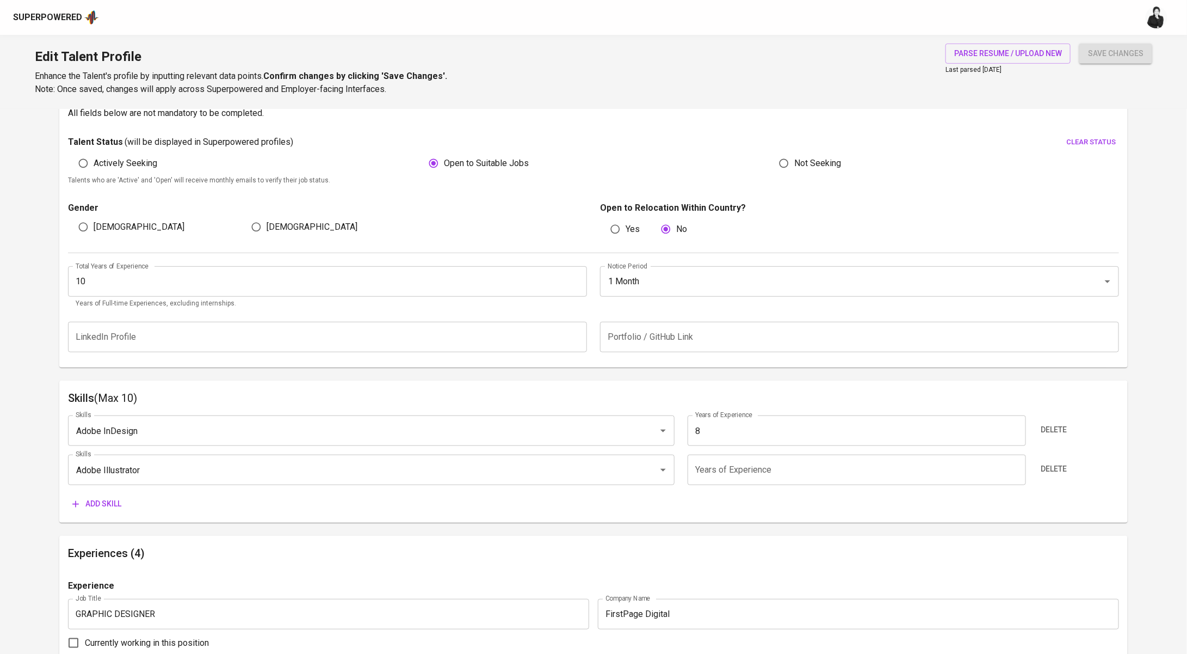
click at [757, 463] on input "number" at bounding box center [857, 469] width 338 height 30
type input "8"
click at [106, 503] on span "Add skill" at bounding box center [96, 504] width 49 height 14
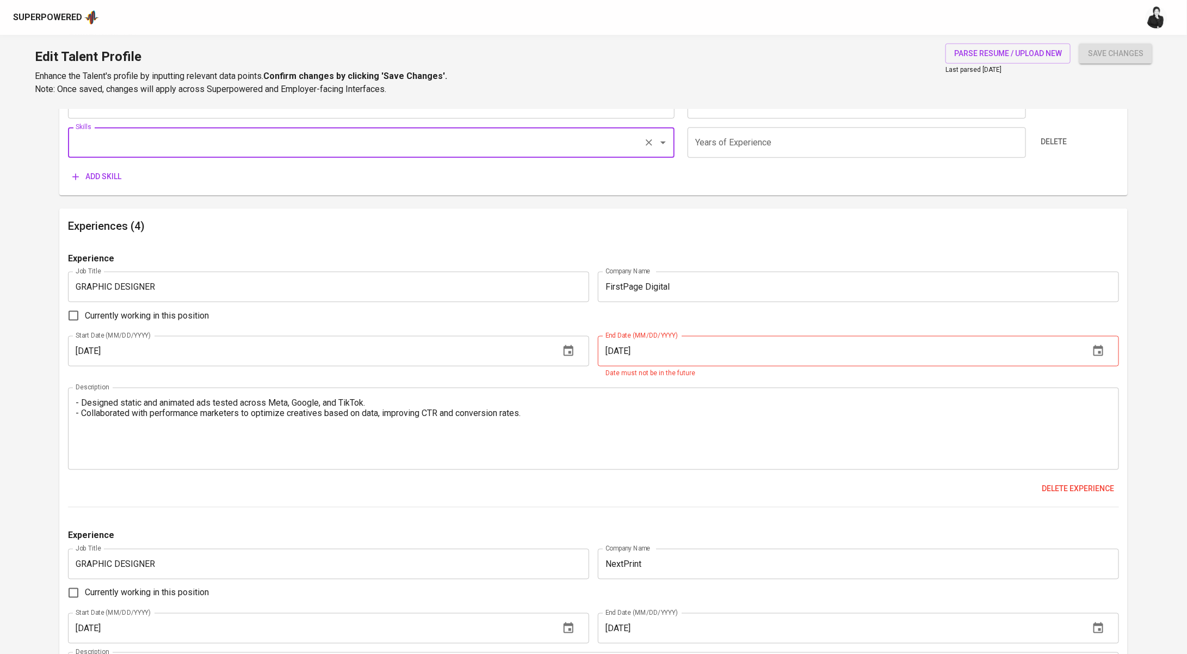
scroll to position [658, 0]
click at [625, 347] on input "[DATE]" at bounding box center [839, 349] width 483 height 30
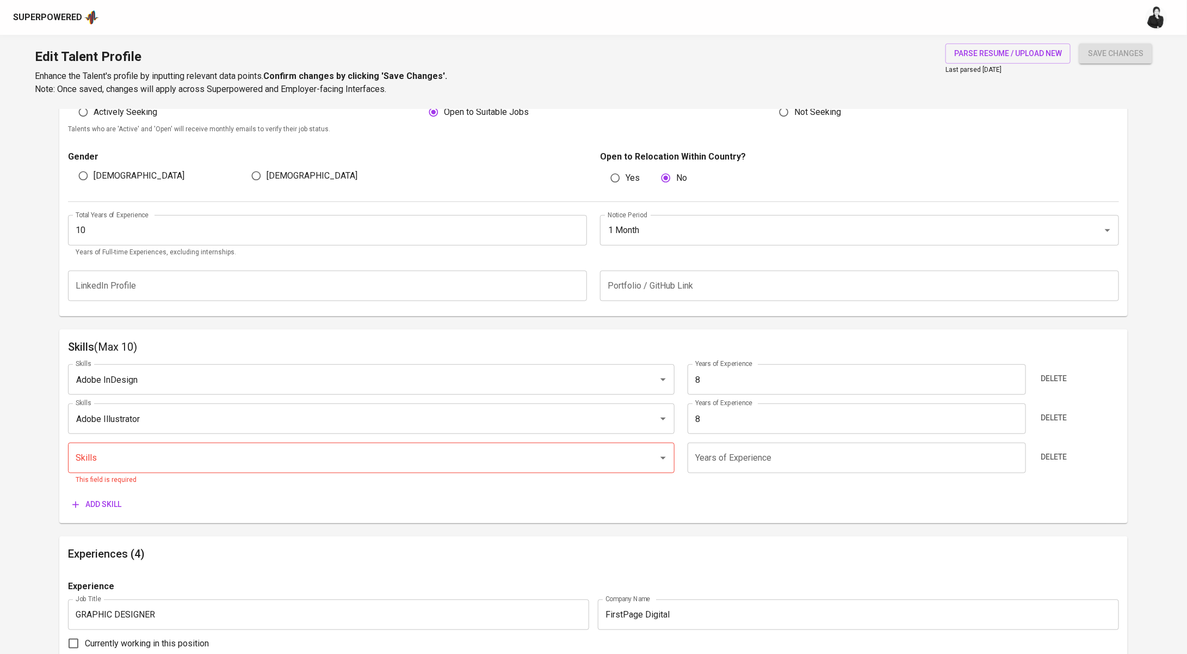
scroll to position [321, 0]
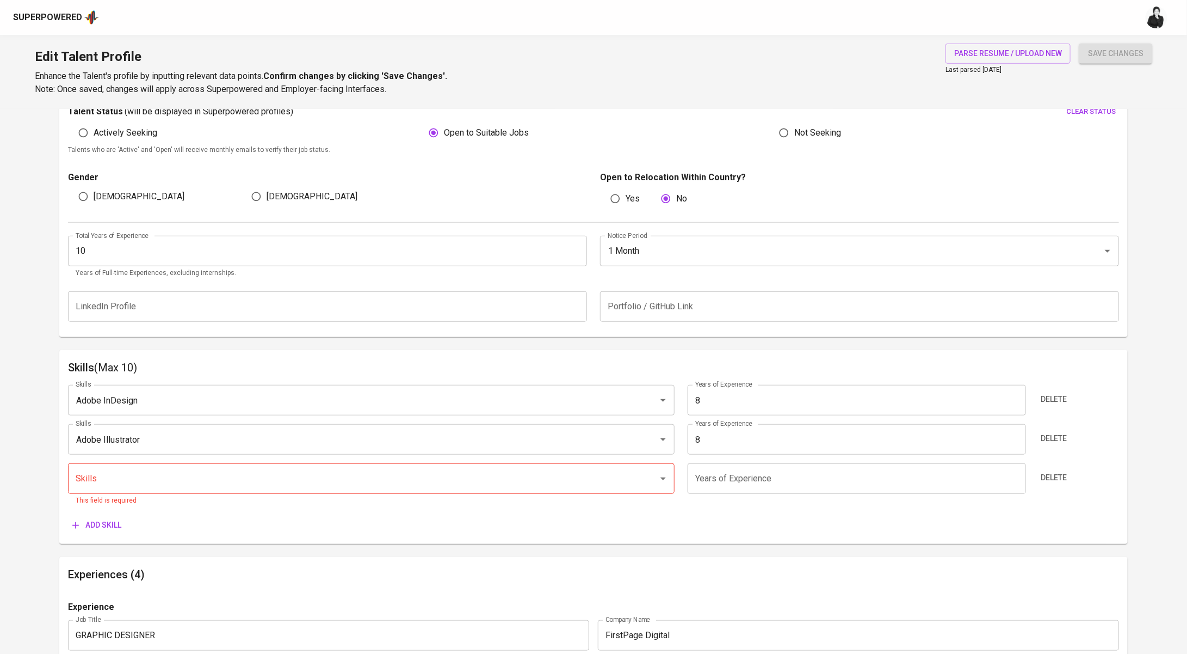
type input "[DATE]"
click at [210, 472] on input "Skills" at bounding box center [356, 478] width 566 height 21
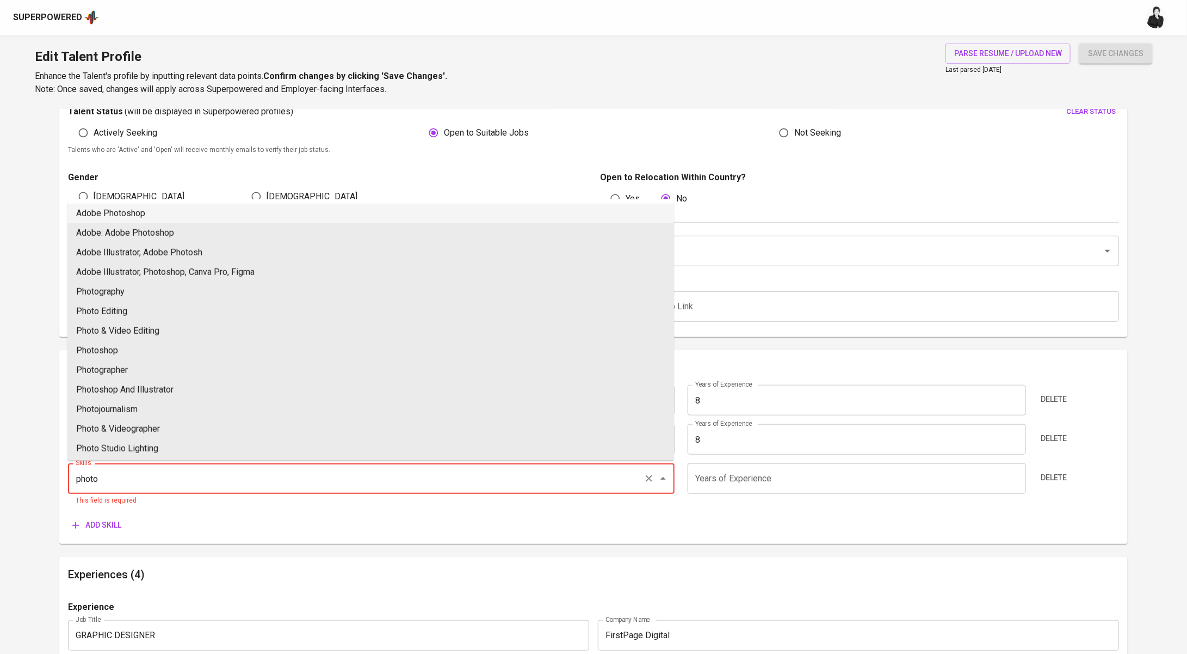
click at [245, 214] on li "Adobe Photoshop" at bounding box center [370, 214] width 607 height 20
type input "Adobe Photoshop"
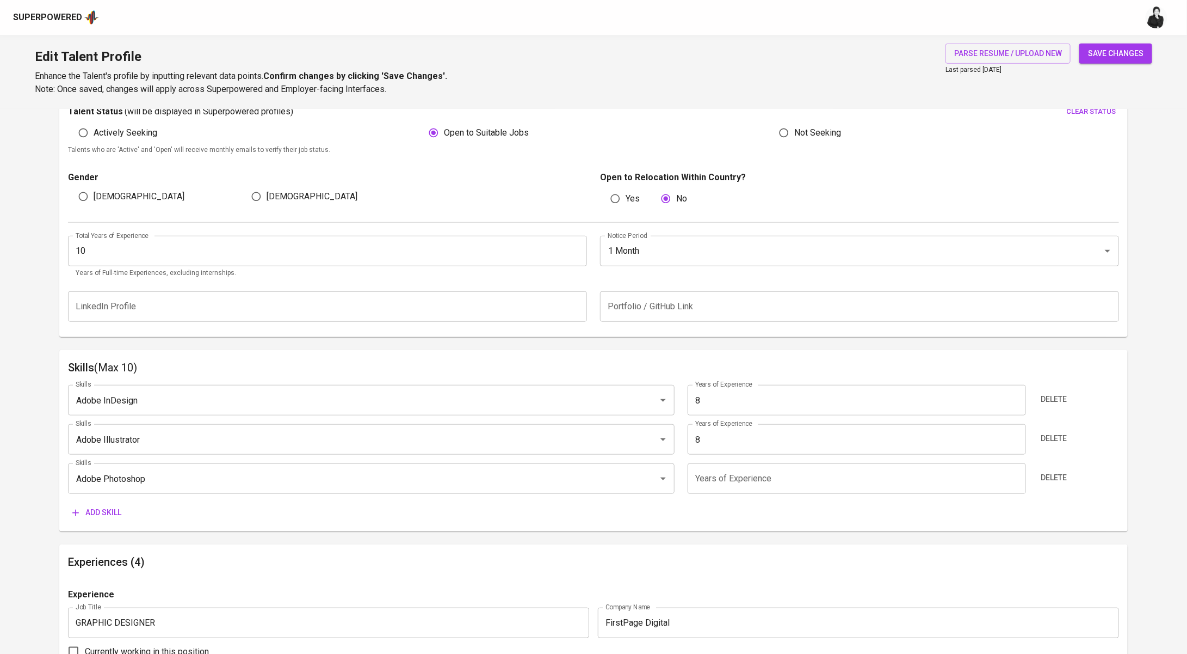
click at [737, 476] on input "number" at bounding box center [857, 478] width 338 height 30
type input "8"
click at [101, 516] on span "Add skill" at bounding box center [96, 513] width 49 height 14
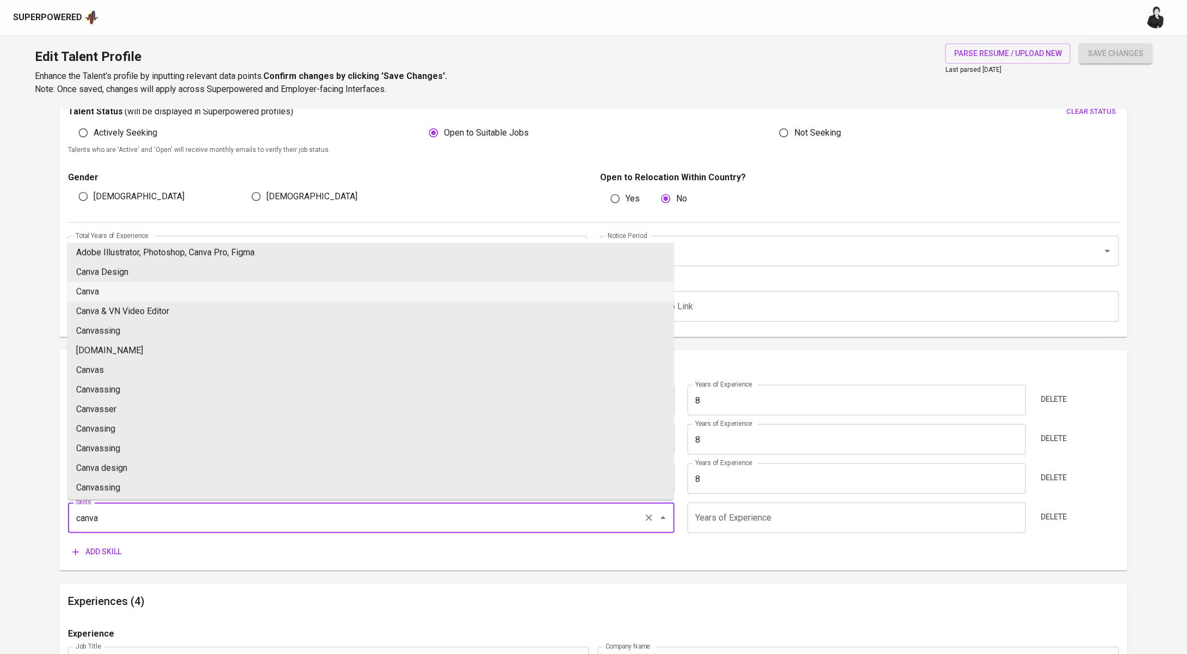
click at [311, 299] on li "Canva" at bounding box center [370, 292] width 607 height 20
type input "Canva"
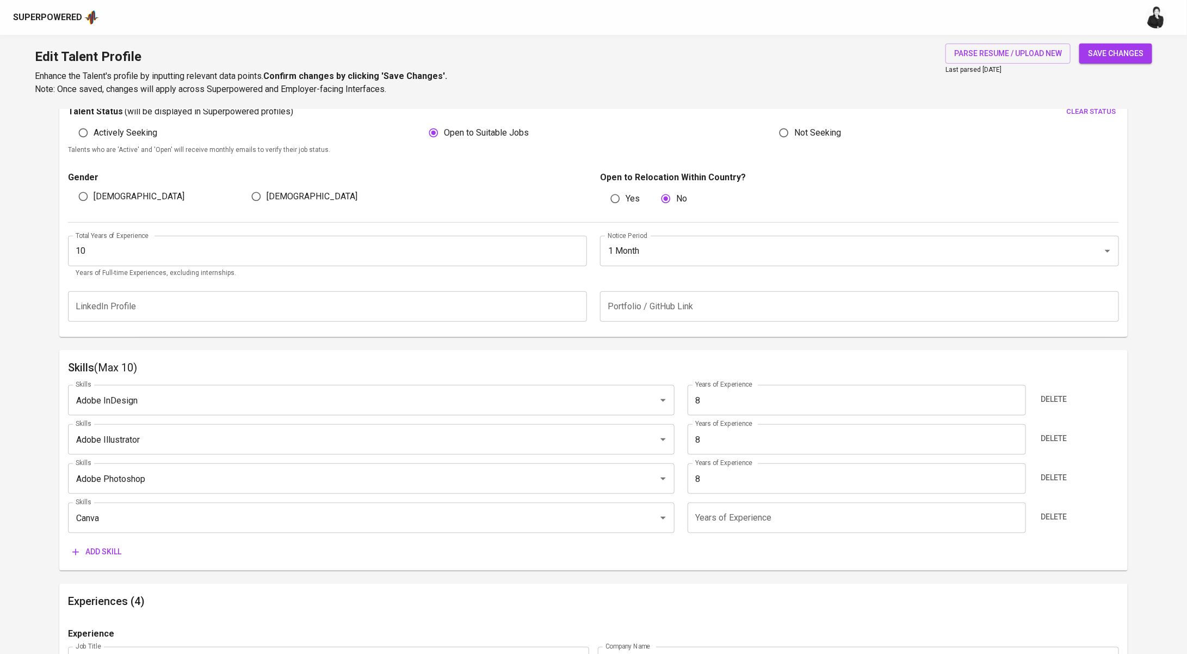
click at [829, 531] on input "number" at bounding box center [857, 517] width 338 height 30
type input "8"
click at [114, 553] on span "Add skill" at bounding box center [96, 552] width 49 height 14
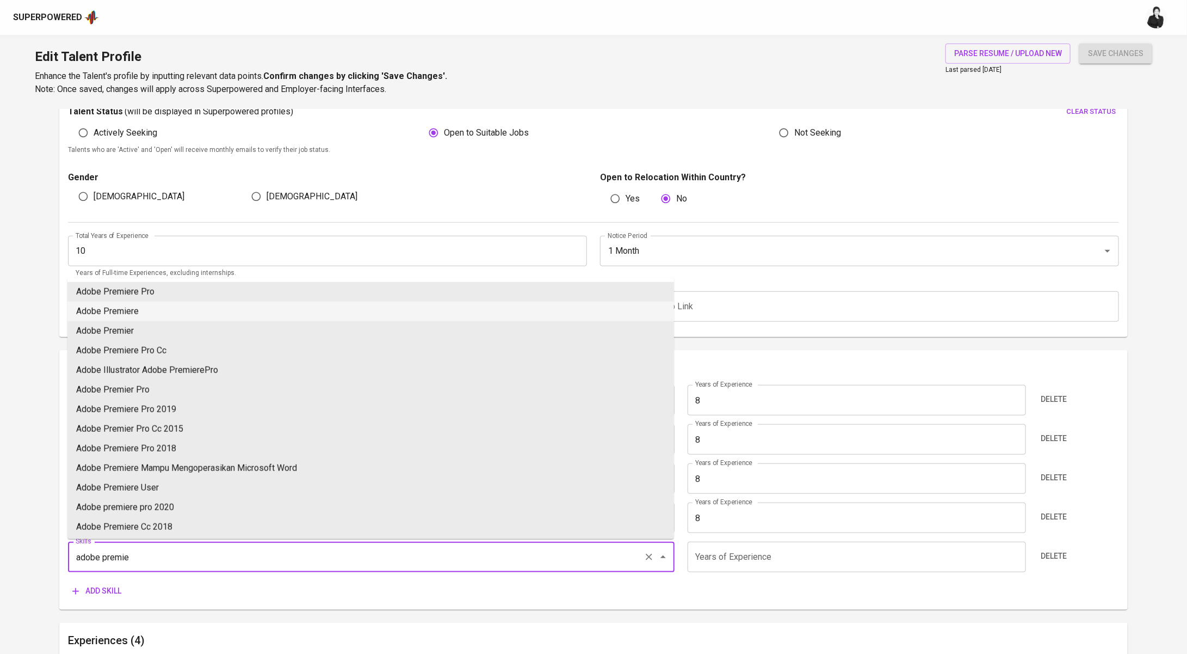
click at [231, 312] on li "Adobe Premiere" at bounding box center [370, 311] width 607 height 20
type input "Adobe Premiere"
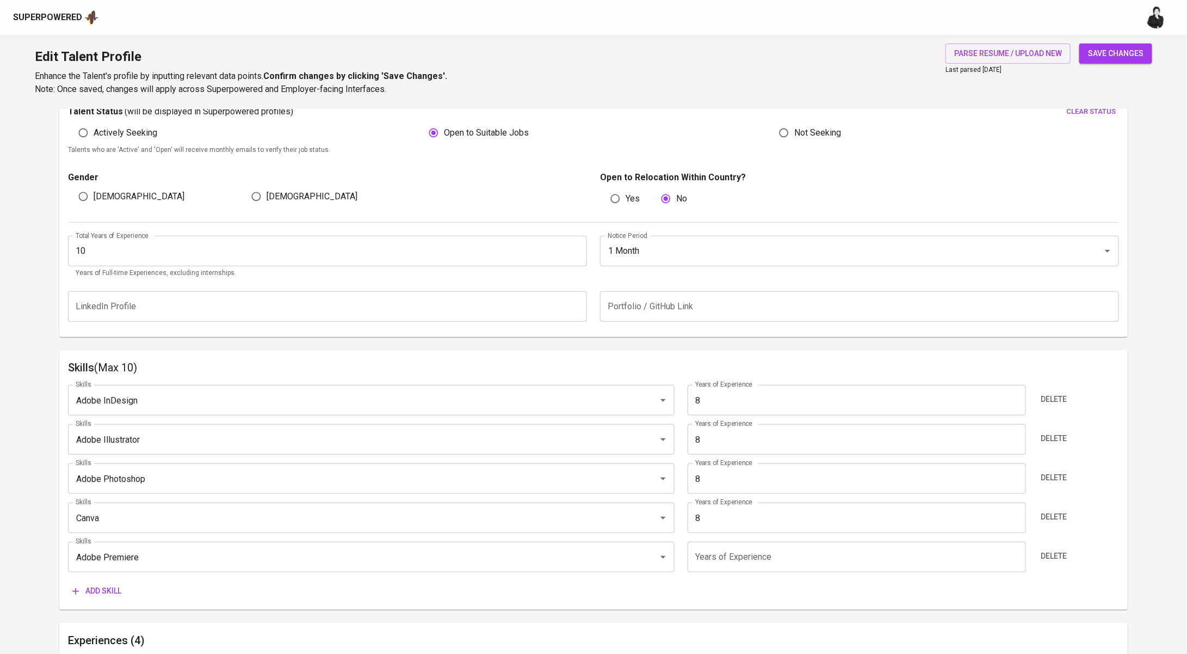
click at [716, 563] on input "number" at bounding box center [857, 556] width 338 height 30
type input "8"
click at [102, 594] on span "Add skill" at bounding box center [96, 591] width 49 height 14
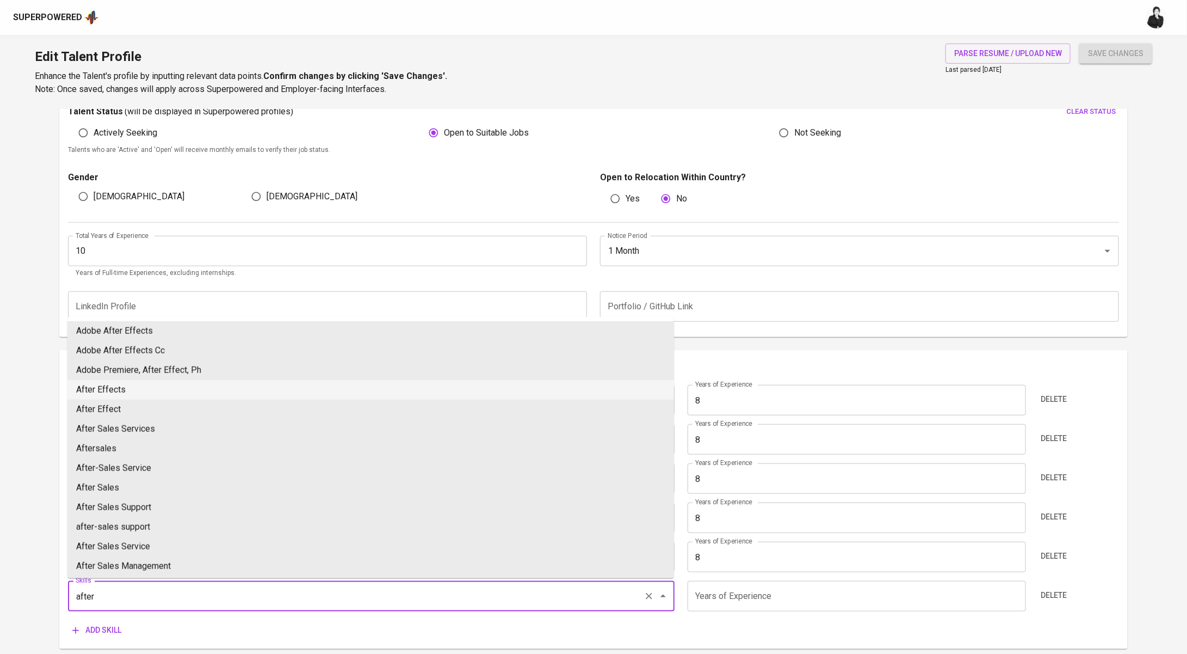
click at [165, 390] on li "After Effects" at bounding box center [370, 390] width 607 height 20
type input "After Effects"
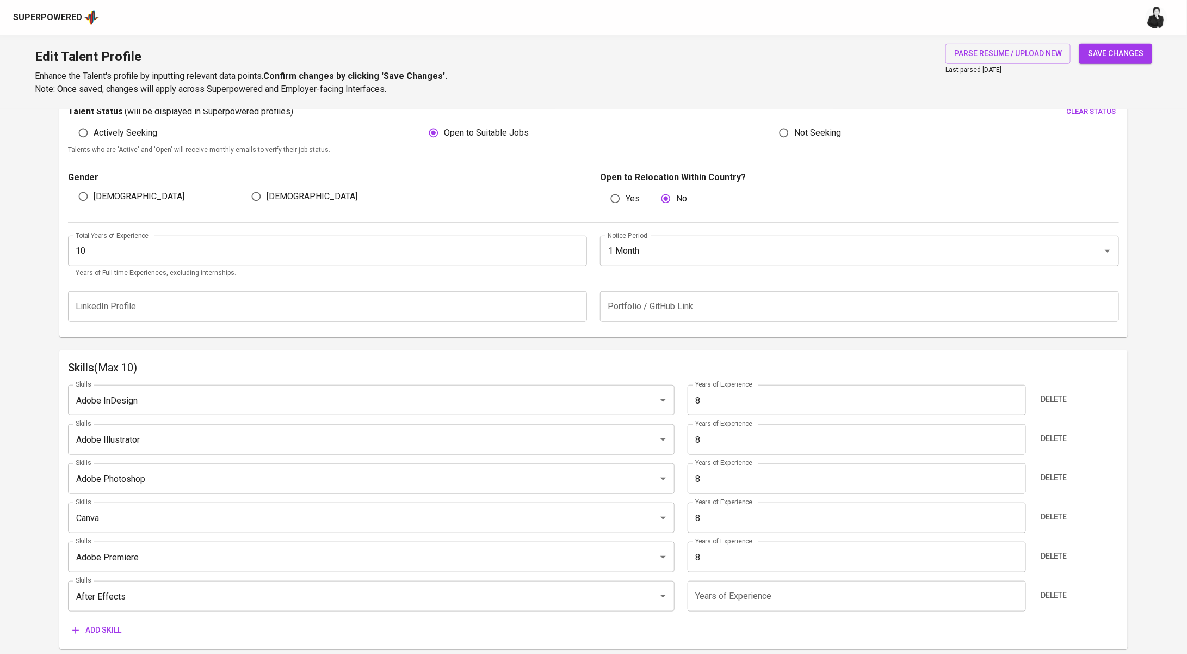
click at [752, 593] on input "number" at bounding box center [857, 596] width 338 height 30
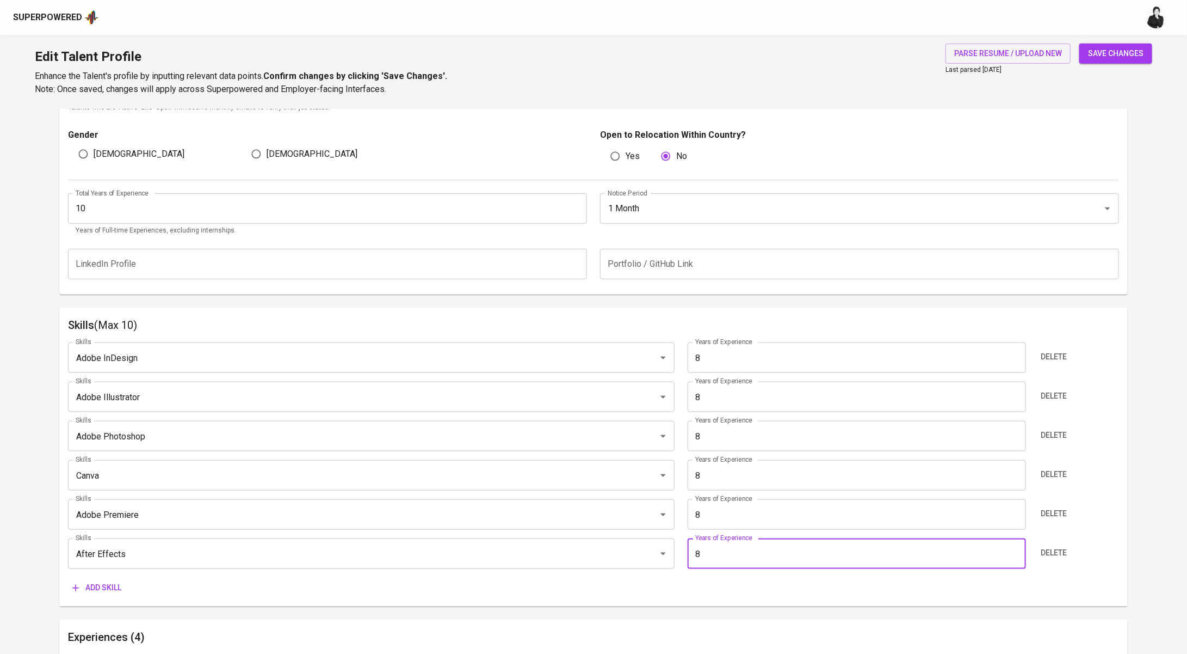
scroll to position [423, 0]
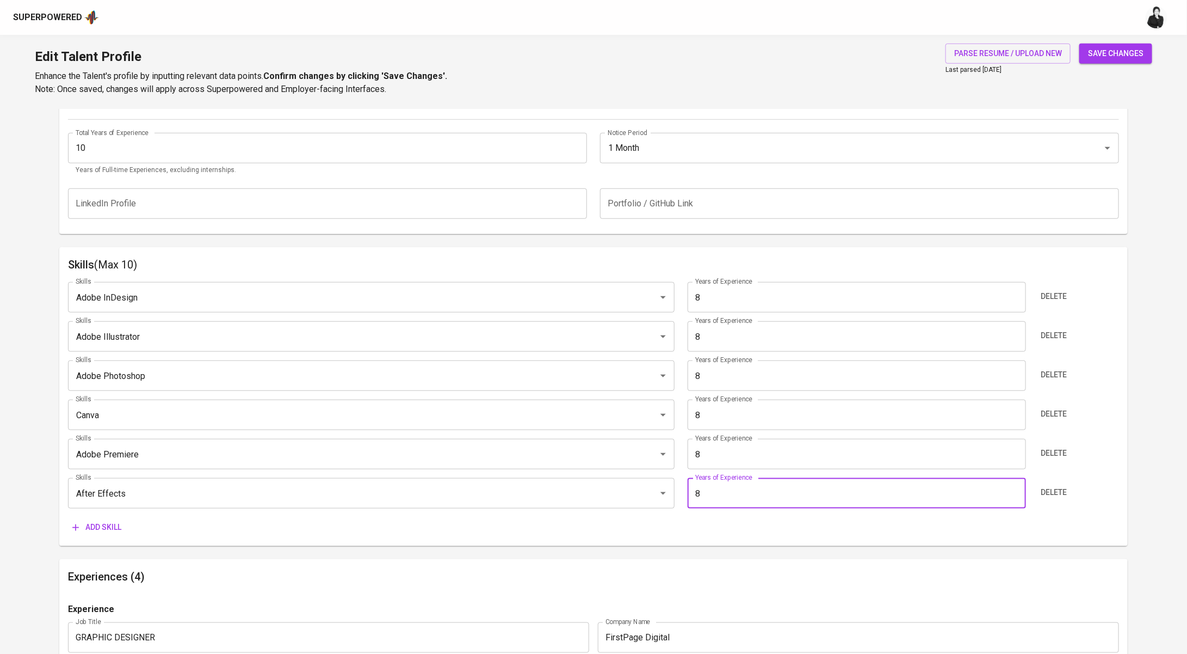
type input "8"
click at [94, 530] on span "Add skill" at bounding box center [96, 527] width 49 height 14
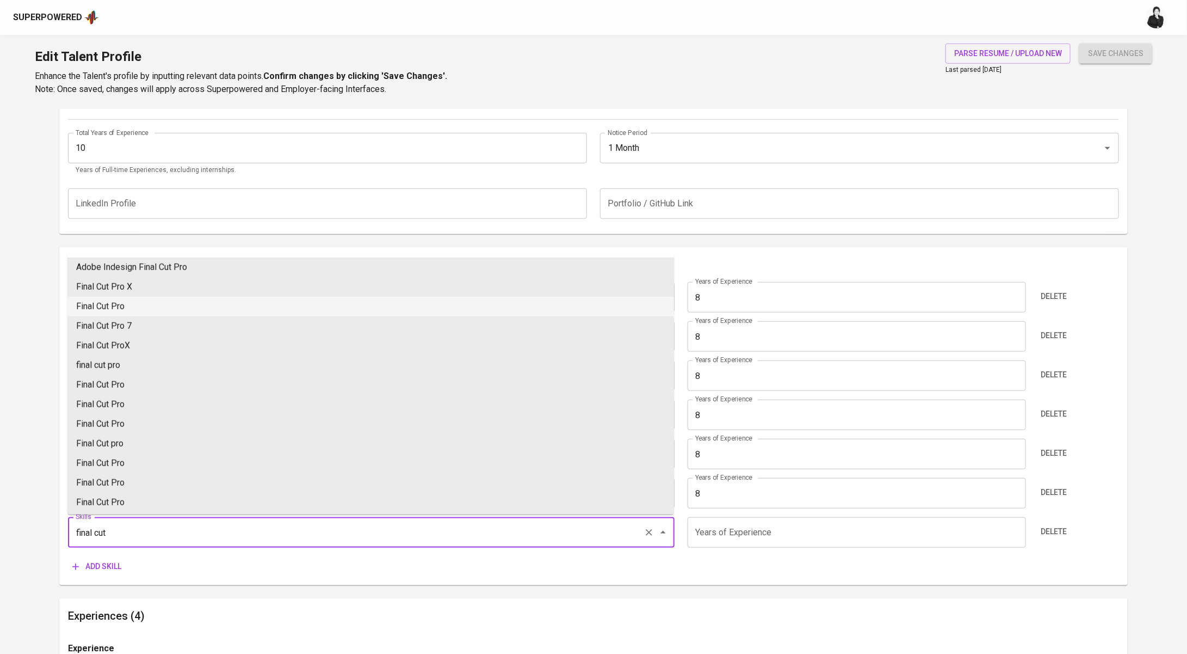
click at [172, 300] on li "Final Cut Pro" at bounding box center [370, 307] width 607 height 20
type input "Final Cut Pro"
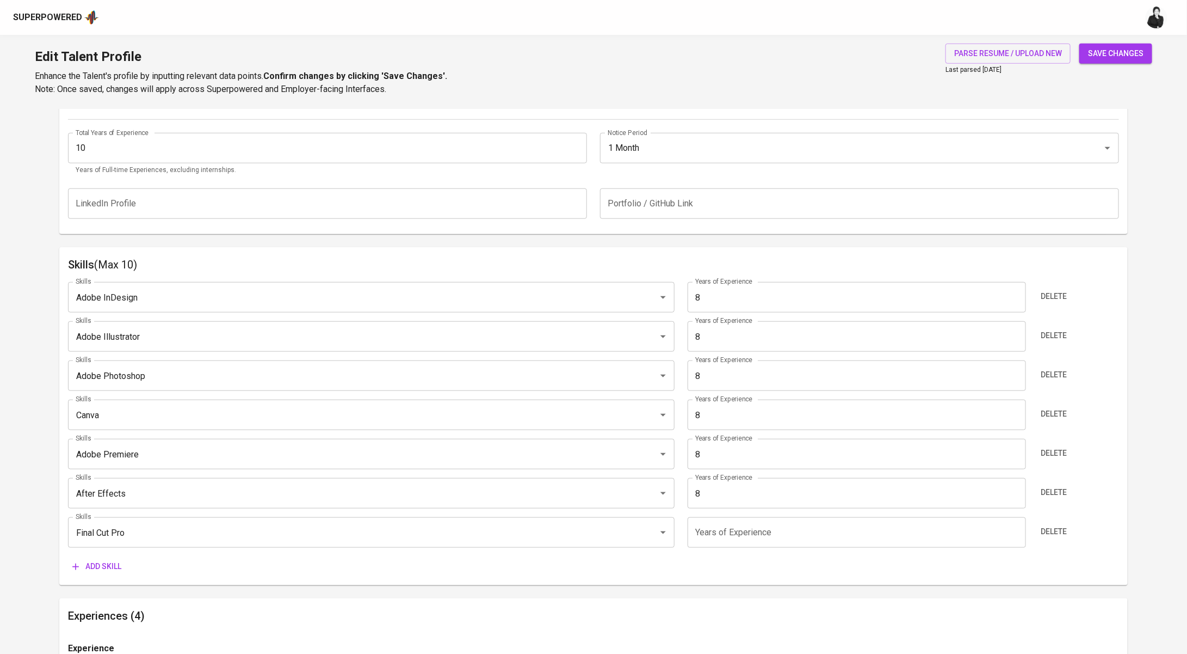
click at [745, 532] on input "number" at bounding box center [857, 532] width 338 height 30
type input "8"
click at [85, 566] on span "Add skill" at bounding box center [96, 566] width 49 height 14
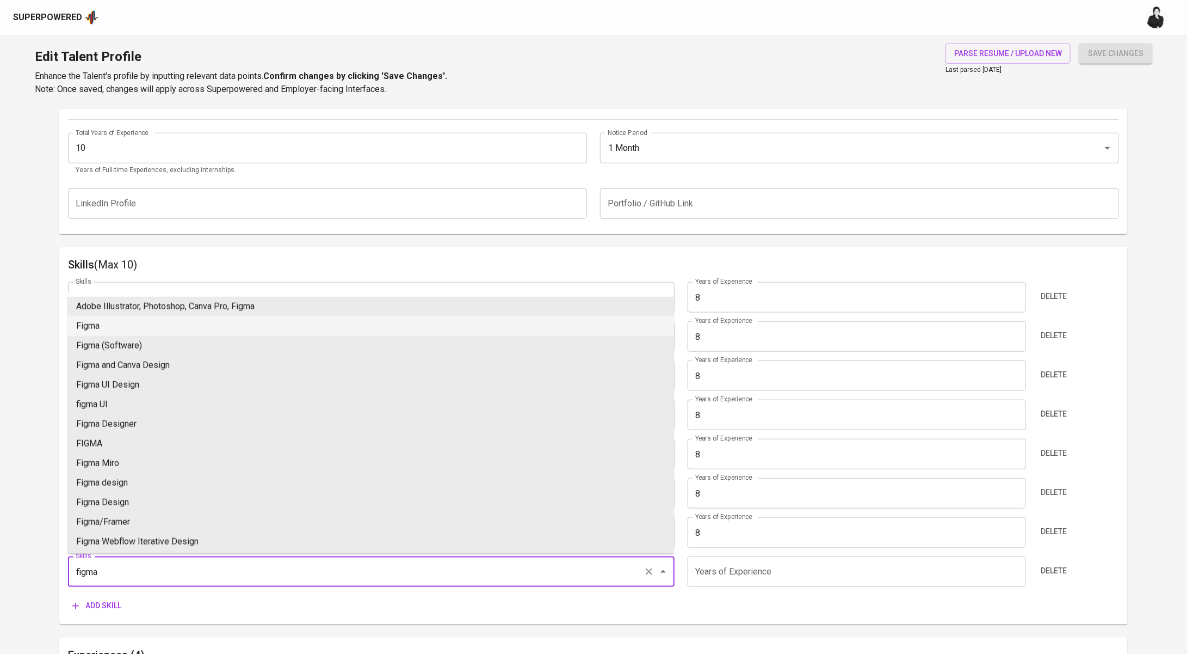
click at [153, 328] on li "Figma" at bounding box center [370, 326] width 607 height 20
type input "Figma"
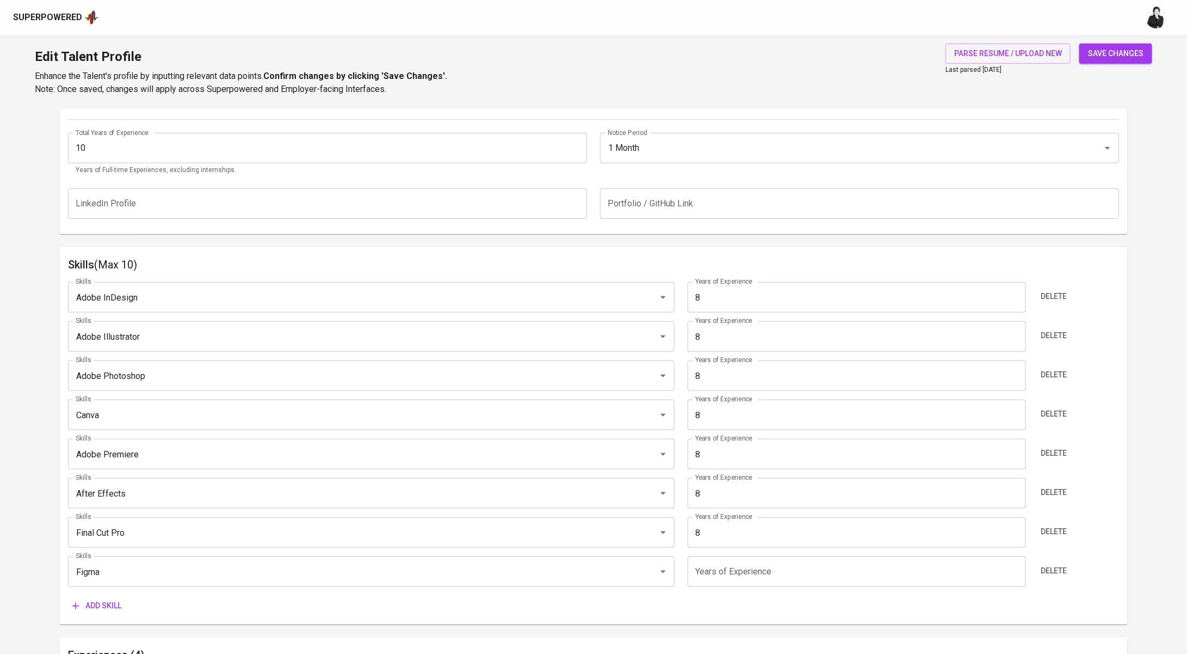
click at [727, 567] on input "number" at bounding box center [857, 571] width 338 height 30
type input "8"
click at [107, 593] on div "Skills Adobe InDesign Skills Years of Experience 8 Years of Experience Delete S…" at bounding box center [593, 444] width 1051 height 342
click at [108, 599] on span "Add skill" at bounding box center [96, 606] width 49 height 14
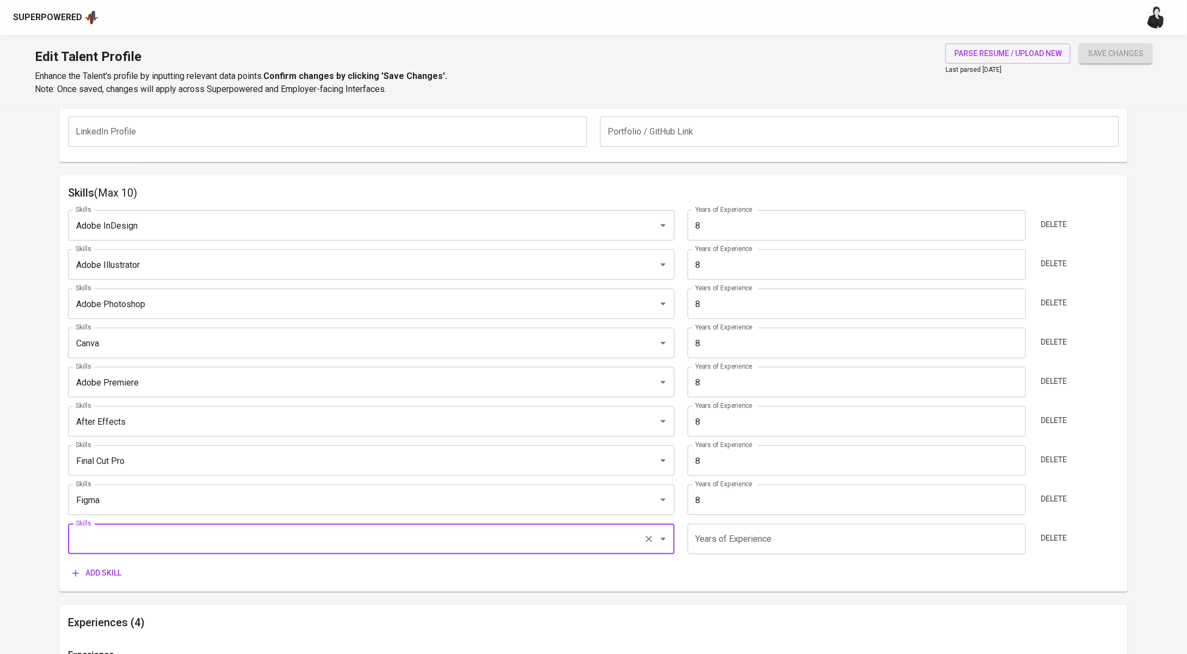
scroll to position [572, 0]
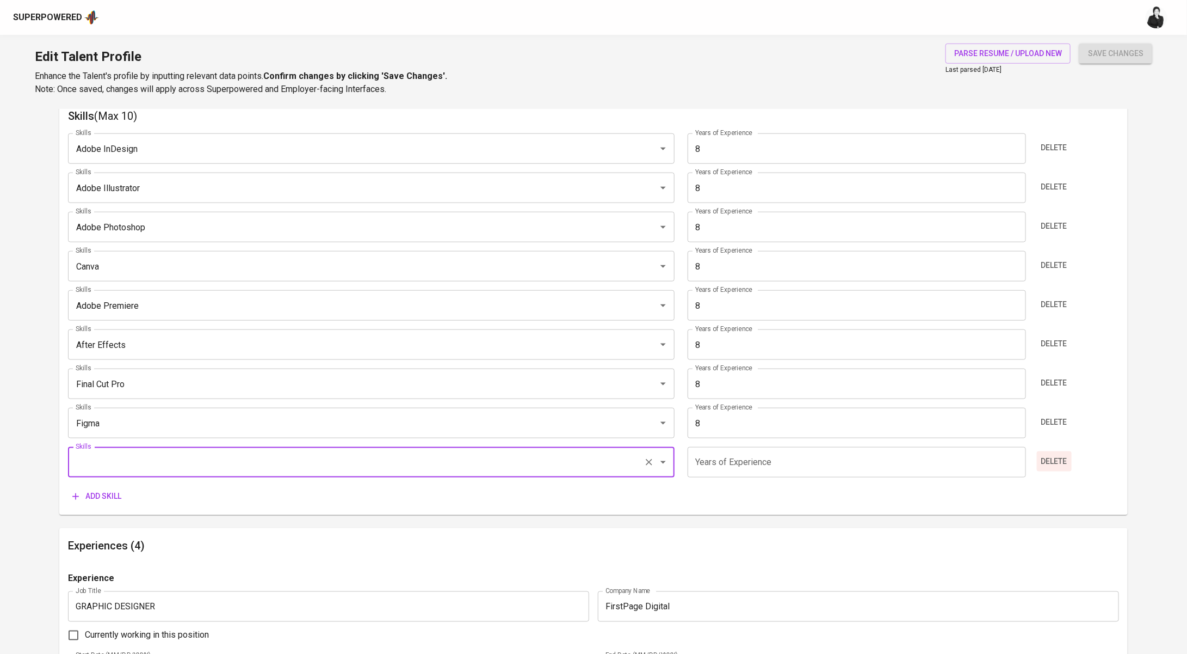
click at [1058, 463] on span "Delete" at bounding box center [1055, 461] width 26 height 14
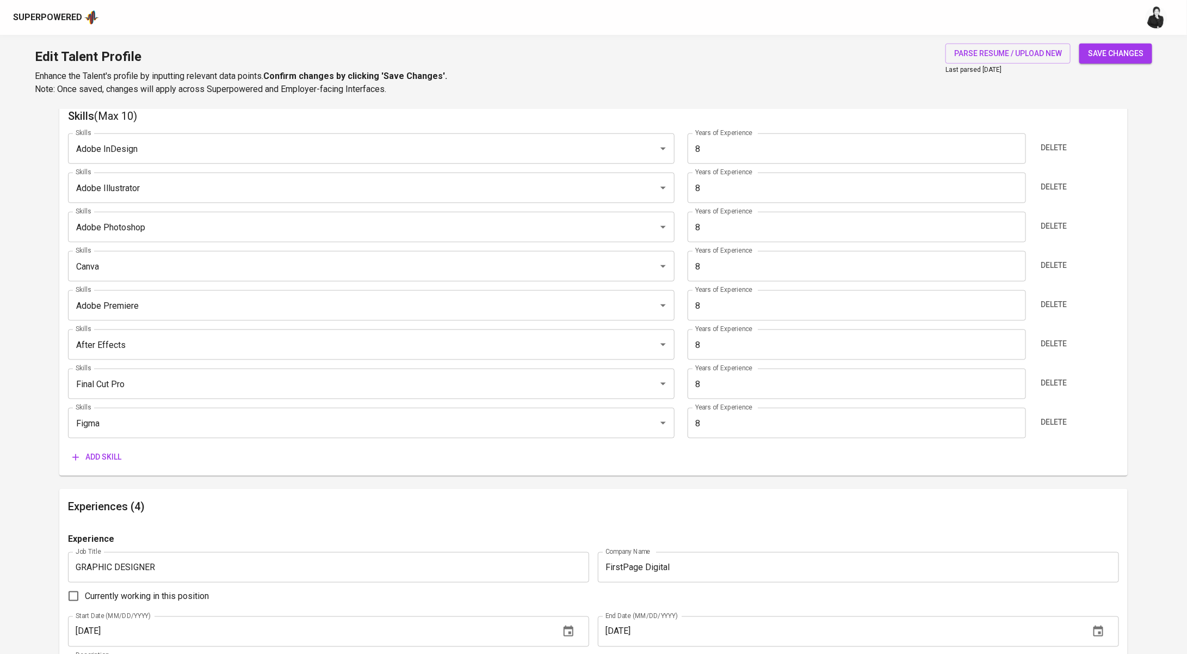
click at [1116, 59] on span "save changes" at bounding box center [1116, 54] width 56 height 14
type input "Figma"
type input "Final Cut Pro"
type input "Adobe After Effects"
type input "Adobe Premiere Pro"
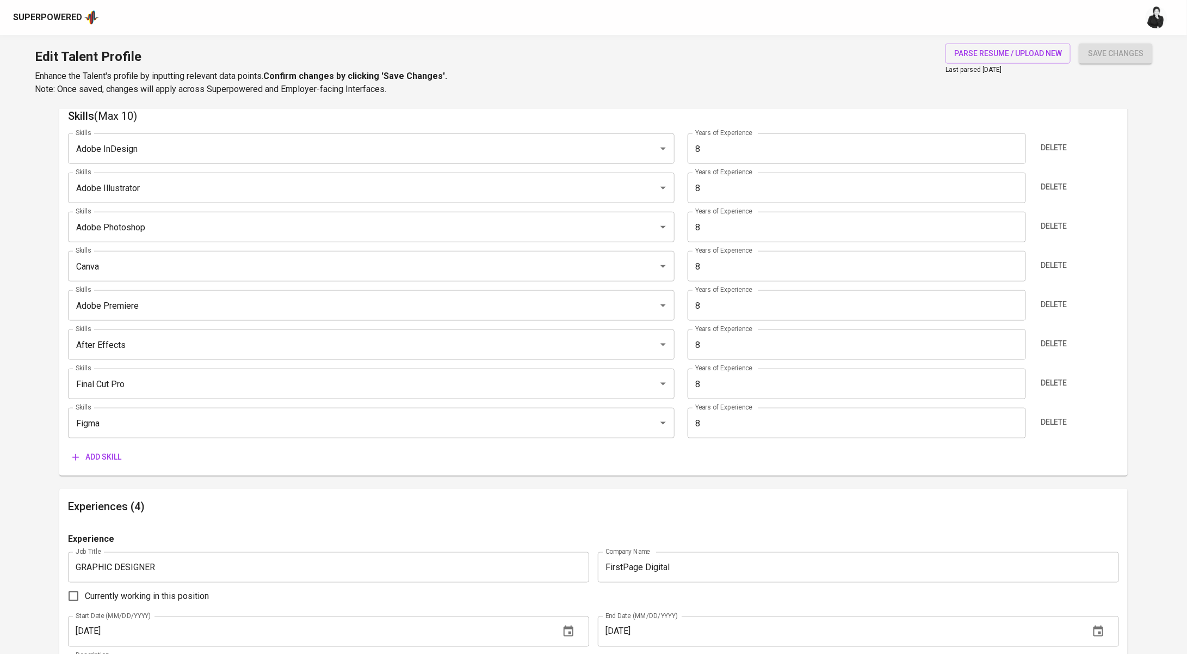
type input "Canva"
type input "Adobe Photoshop"
type input "Adobe Illustrator"
type input "Adobe InDesign"
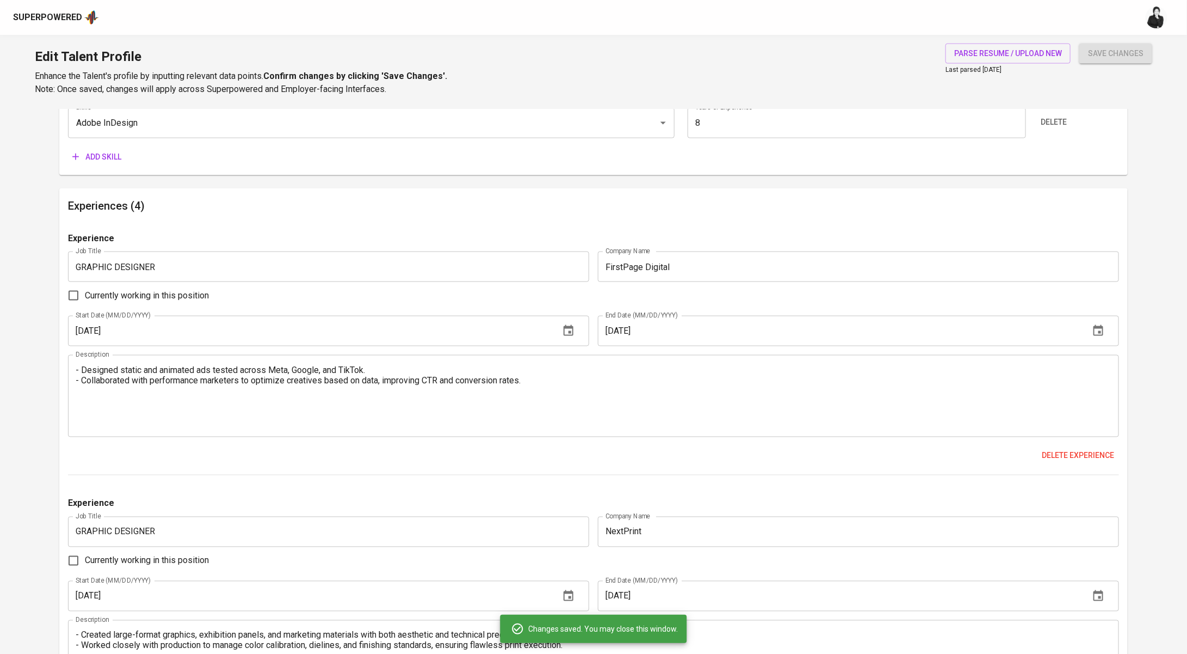
scroll to position [0, 0]
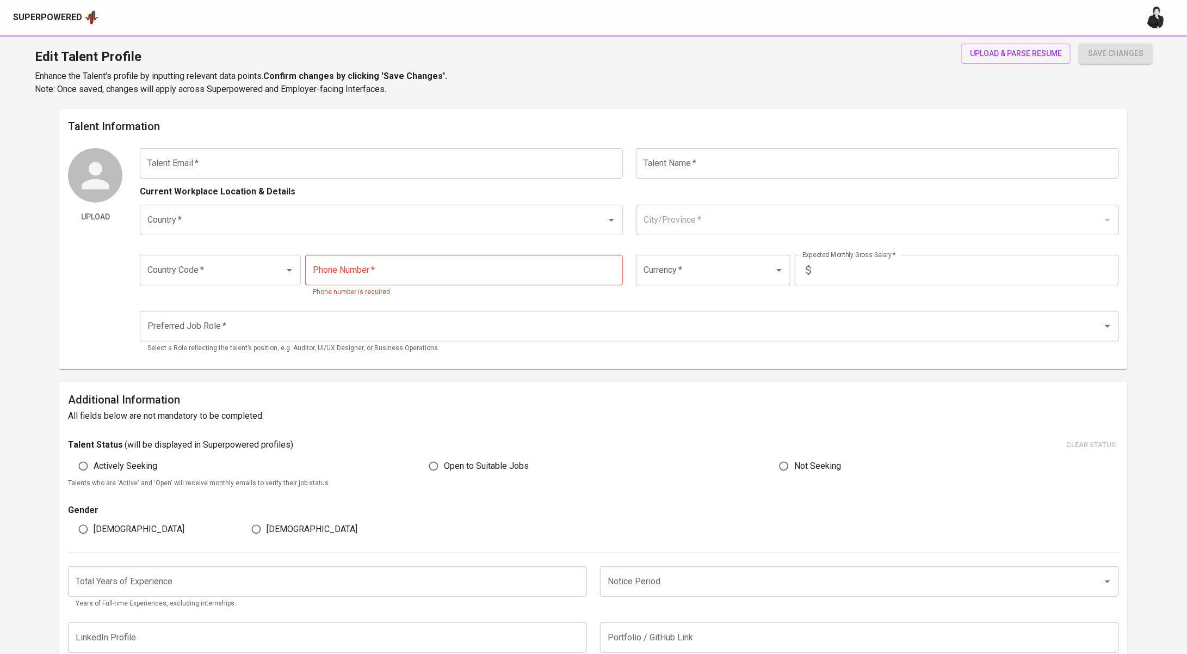
type input "[EMAIL_ADDRESS][DOMAIN_NAME]"
type input "[PERSON_NAME]"
type input "[GEOGRAPHIC_DATA]"
type input "[GEOGRAPHIC_DATA], [GEOGRAPHIC_DATA]"
type input "+62"
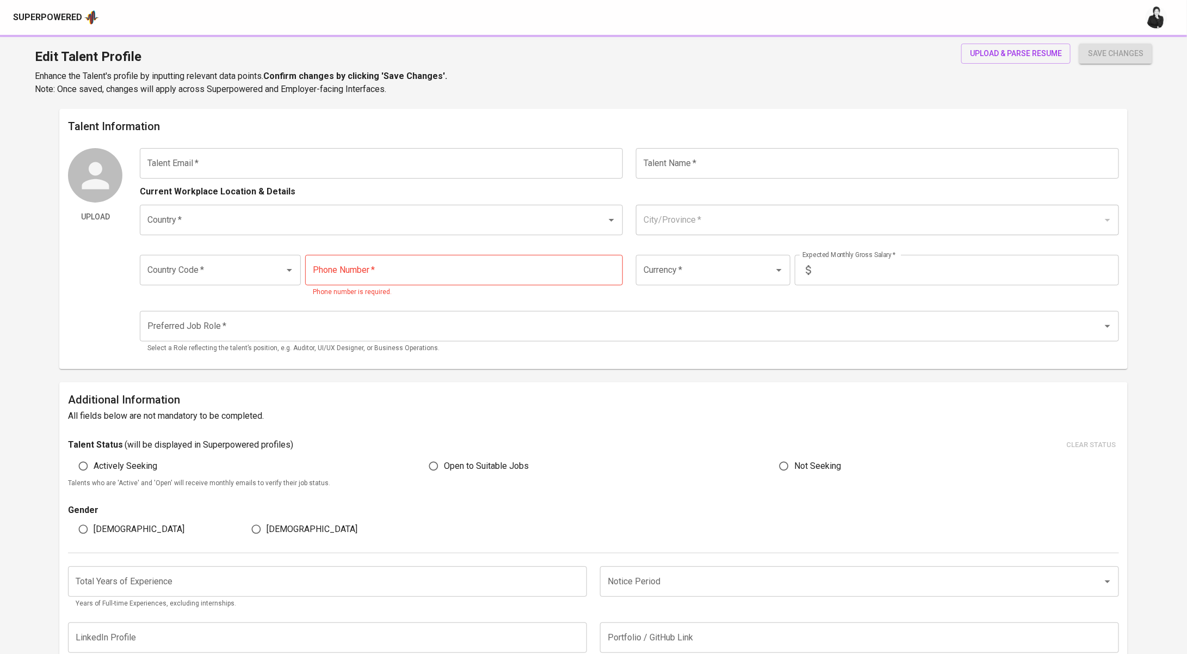
type input "[PHONE_NUMBER]"
type input "IDR"
type input "Creative Executive"
radio input "true"
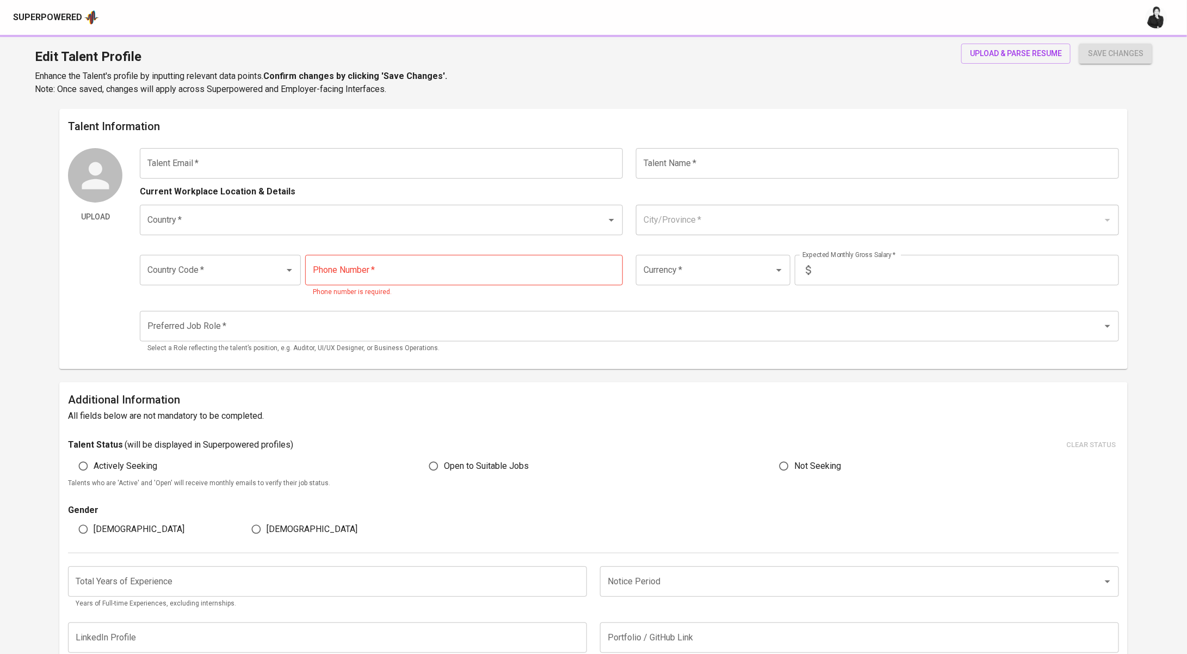
type input "8"
type input "1 Month"
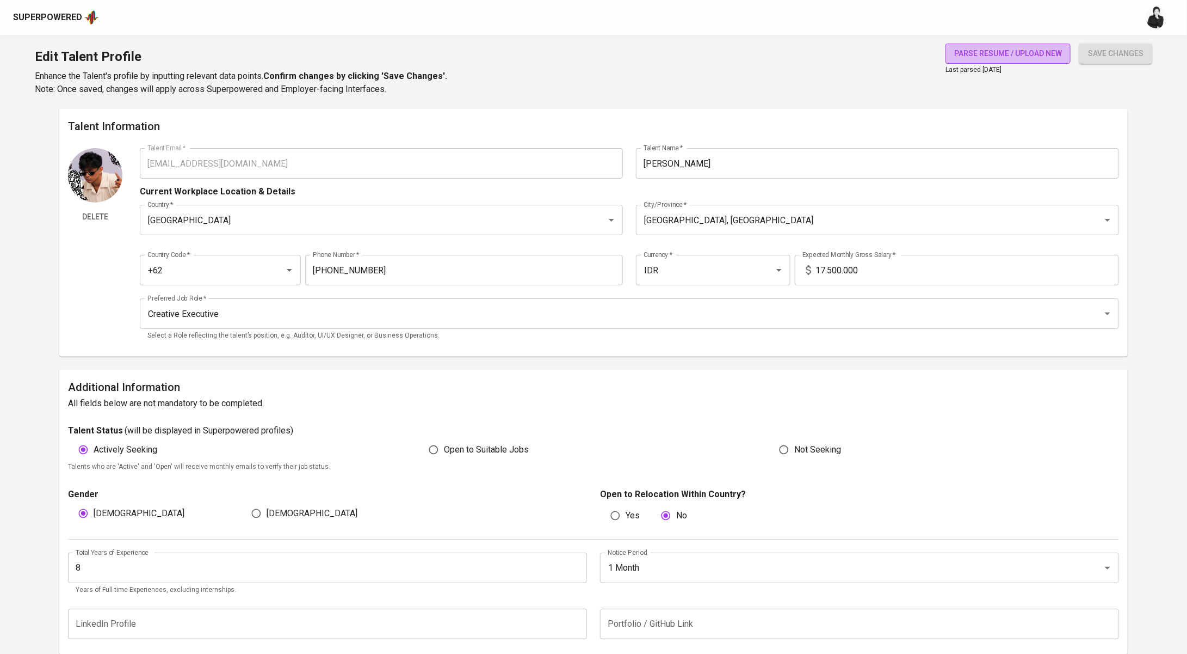
click at [994, 49] on span "parse resume / upload new" at bounding box center [1008, 54] width 108 height 14
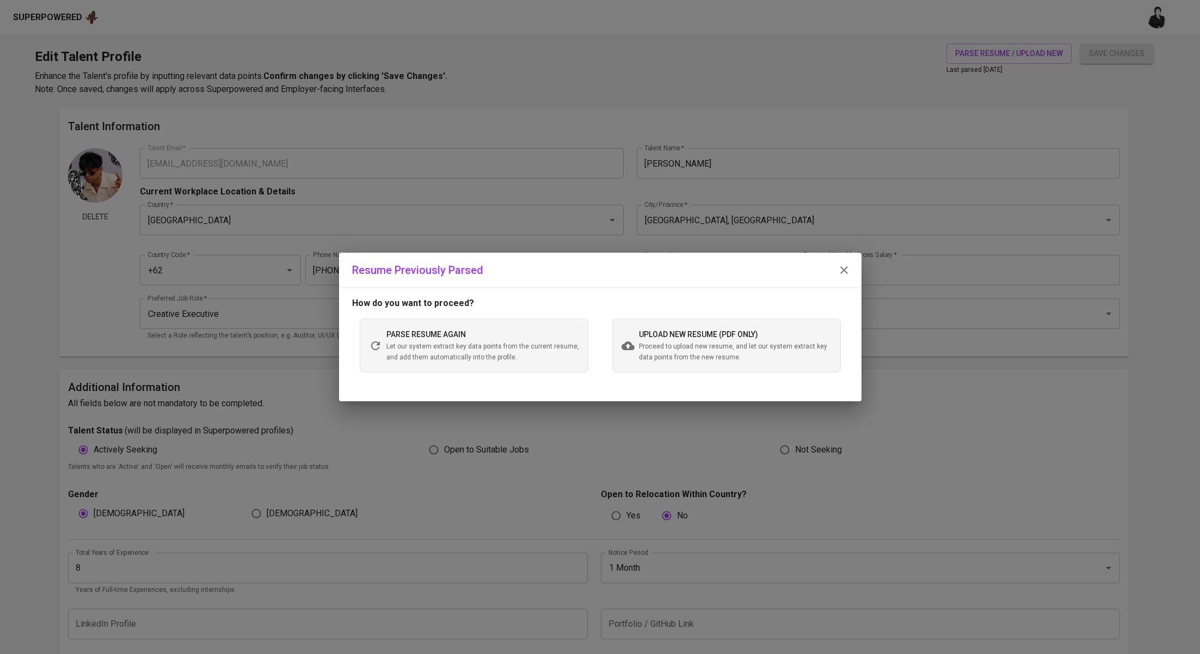
click at [655, 343] on span "Proceed to upload new resume, and let our system extract key data points from t…" at bounding box center [735, 352] width 193 height 22
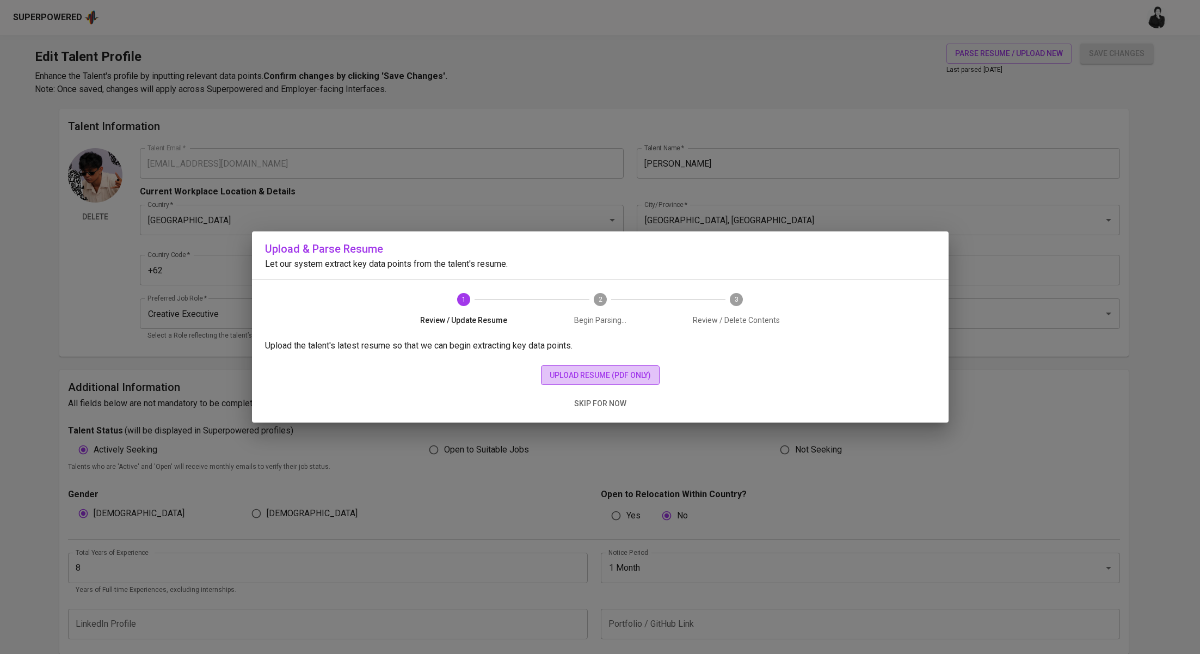
click at [631, 369] on span "upload resume (pdf only)" at bounding box center [600, 375] width 101 height 14
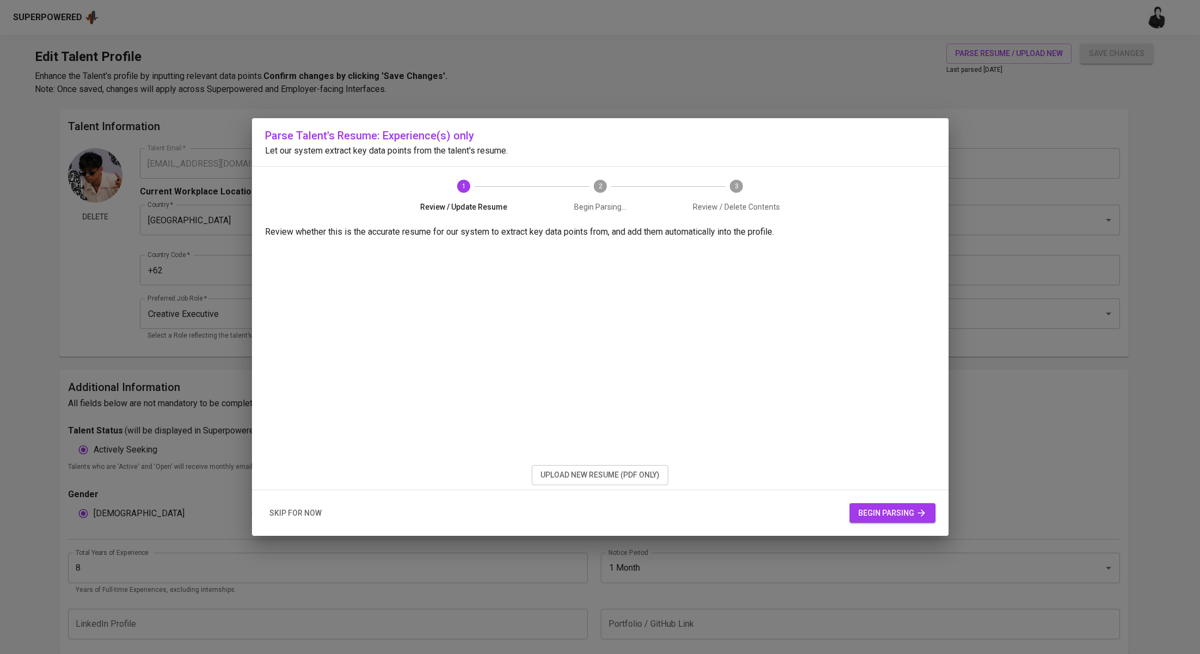
click at [878, 509] on span "begin parsing" at bounding box center [892, 513] width 69 height 14
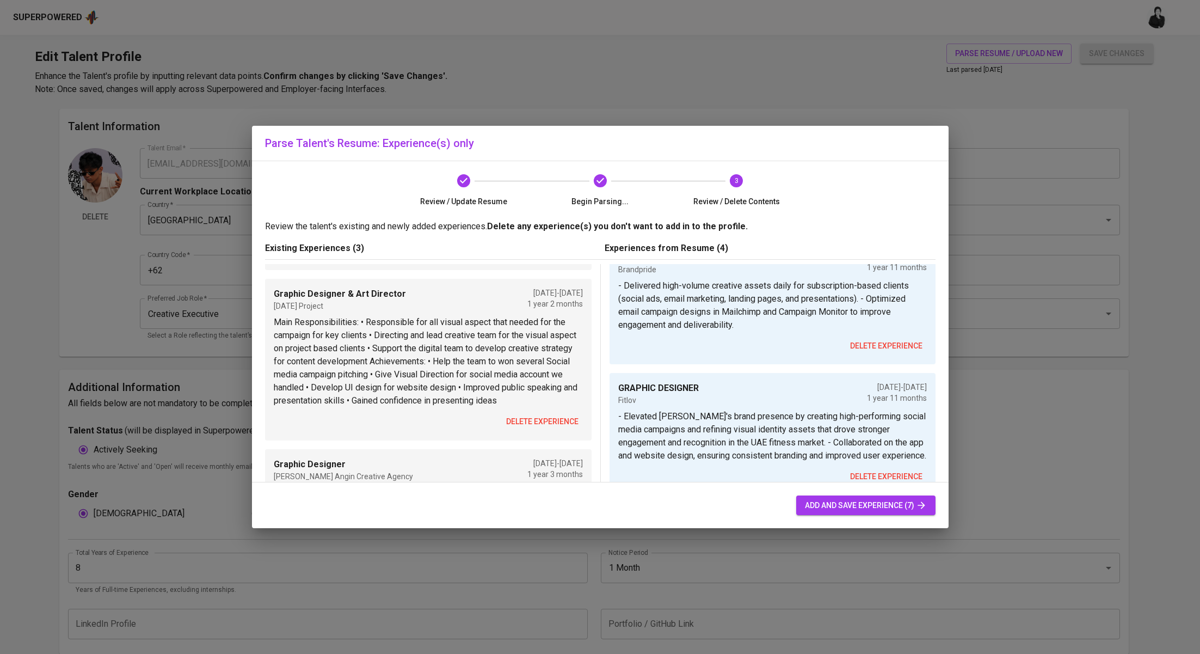
scroll to position [421, 0]
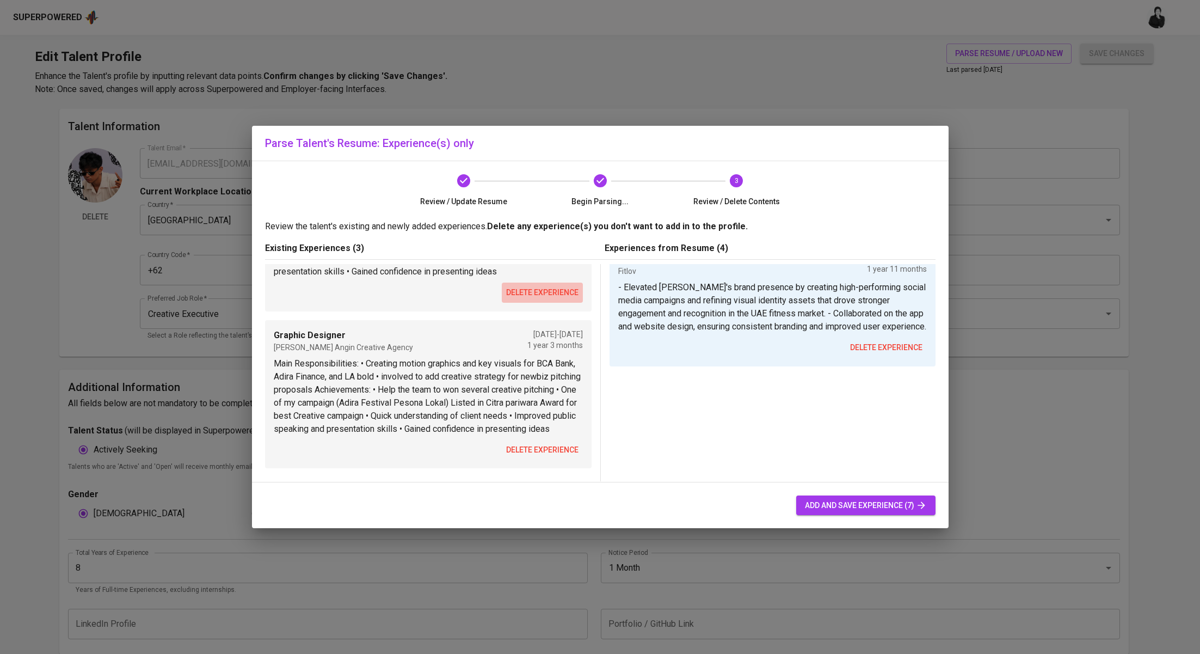
click at [543, 286] on span "delete experience" at bounding box center [542, 293] width 72 height 14
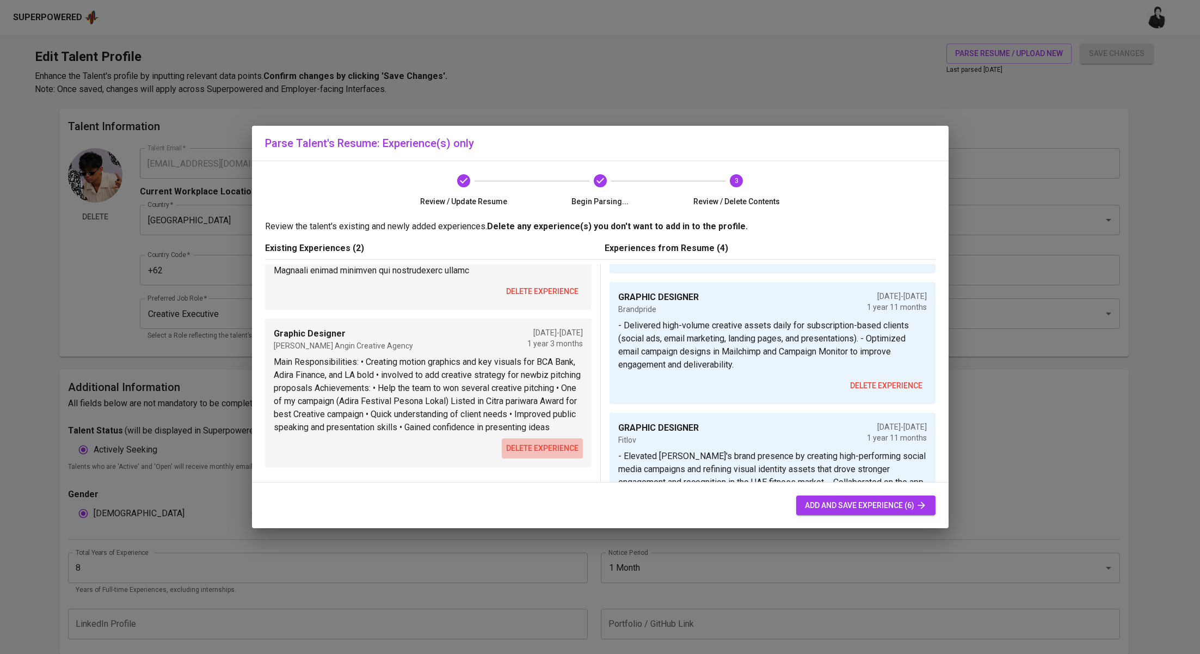
click at [540, 450] on span "delete experience" at bounding box center [542, 448] width 72 height 14
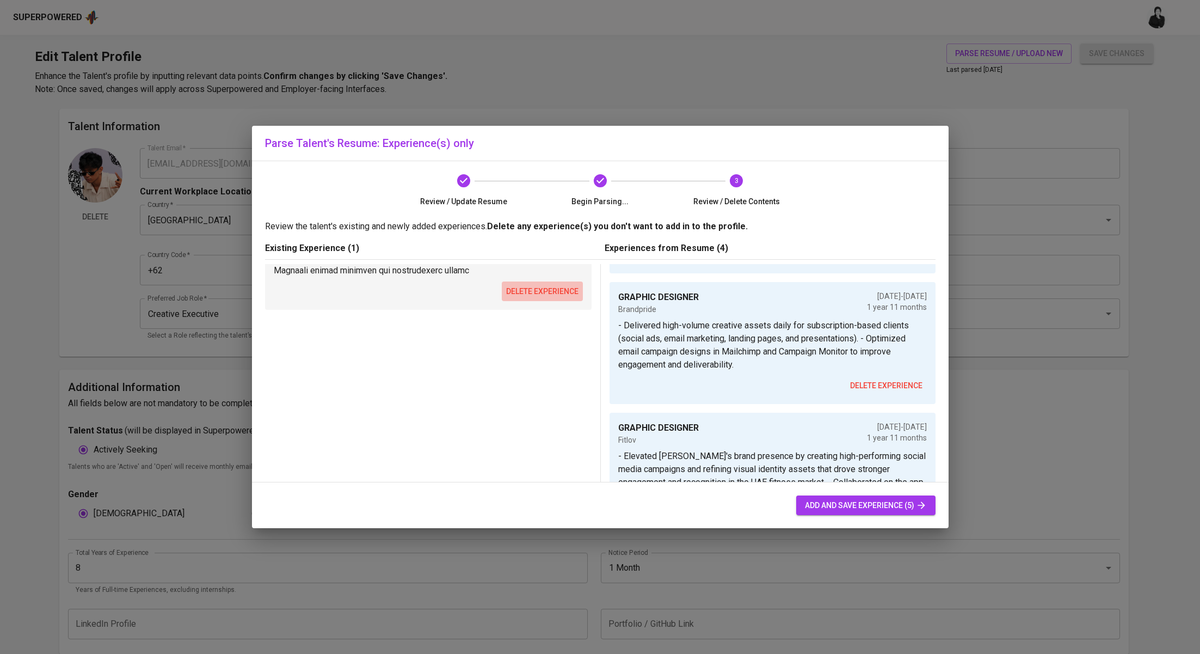
click at [538, 285] on span "delete experience" at bounding box center [542, 292] width 72 height 14
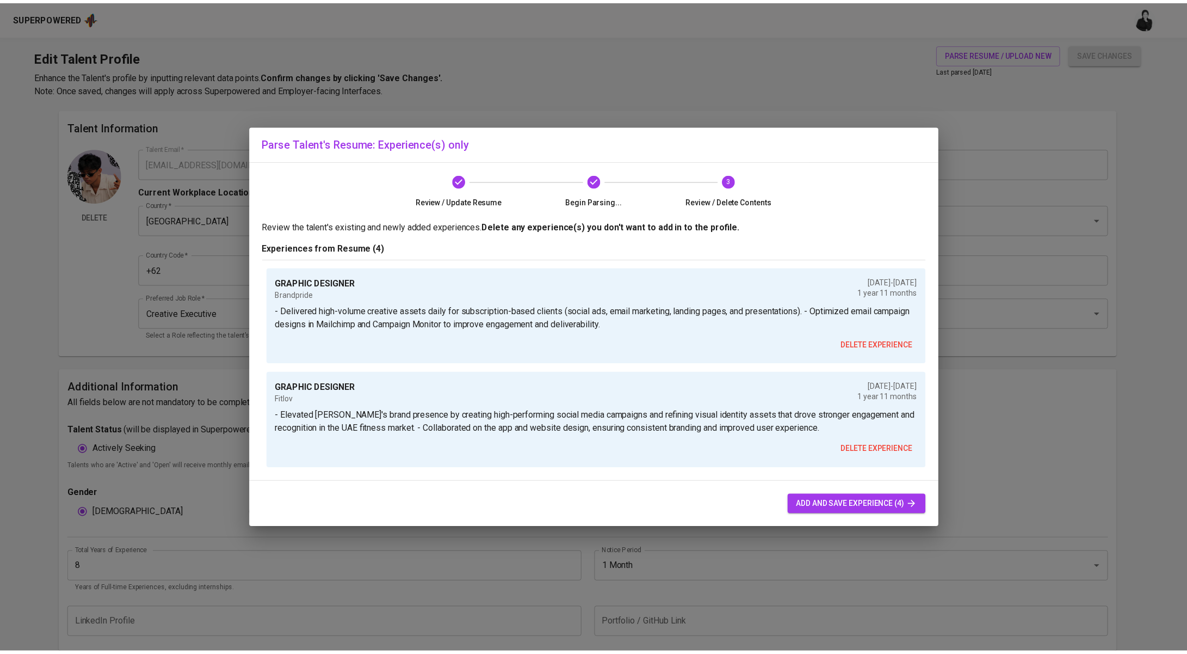
scroll to position [0, 0]
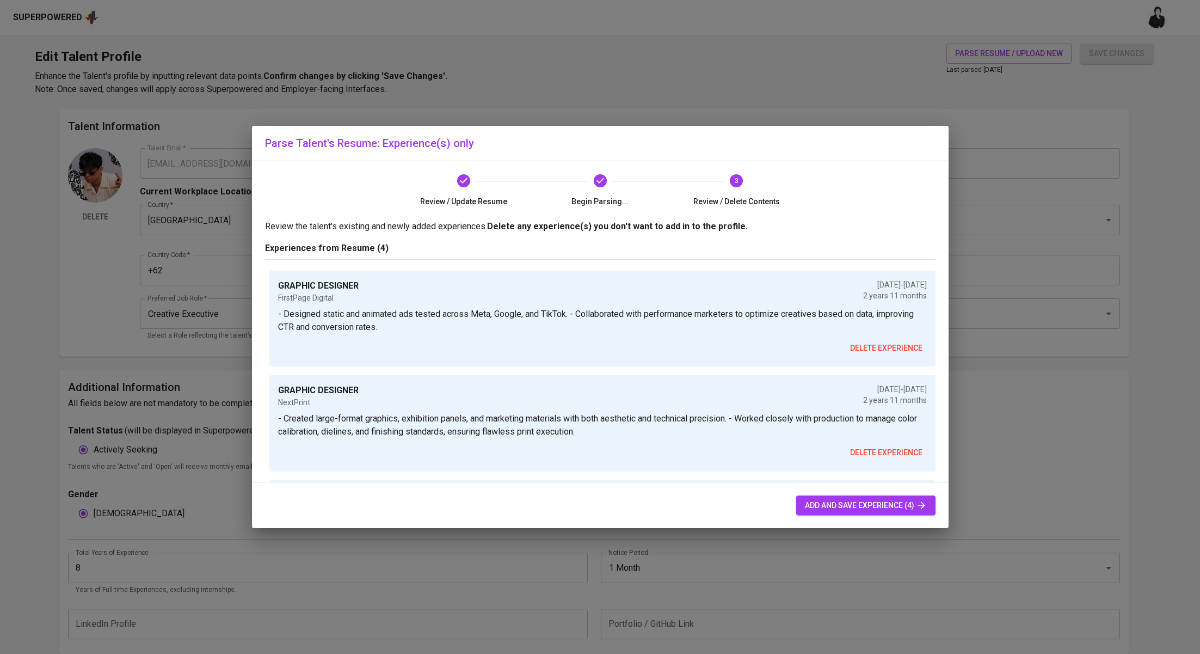
click at [874, 503] on span "add and save experience (4)" at bounding box center [866, 505] width 122 height 14
type input "GRAPHIC DESIGNER"
type input "FirstPage Digital"
checkbox input "false"
type input "01/01/2023"
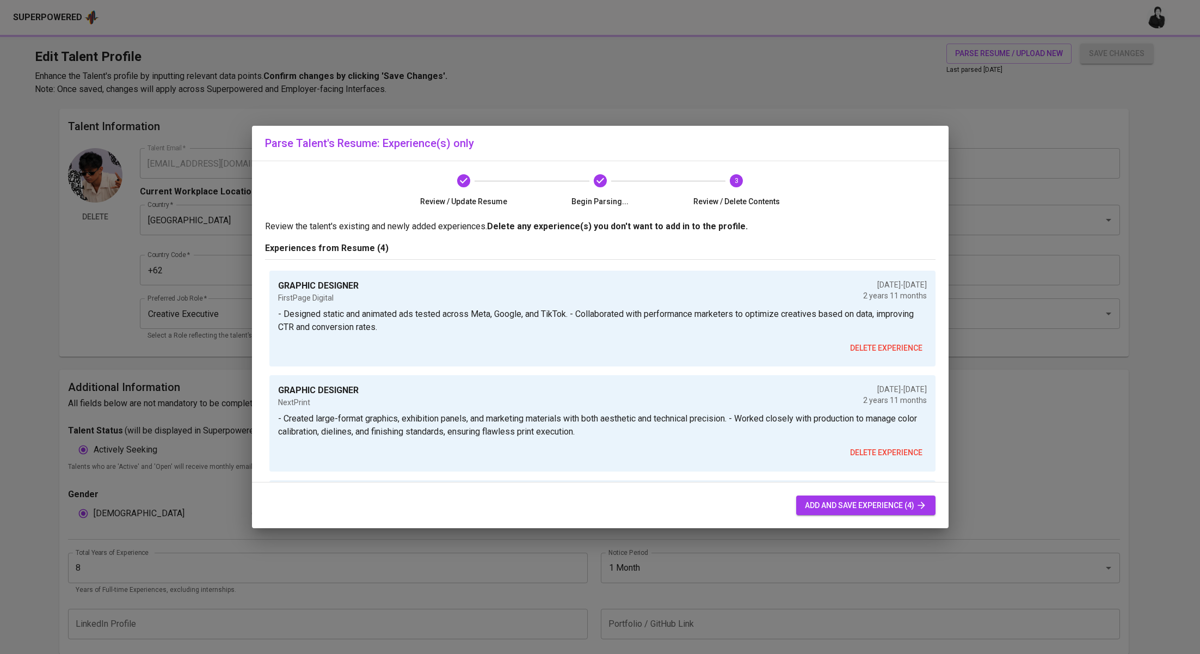
type input "12/01/2025"
type textarea "- Designed static and animated ads tested across Meta, Google, and TikTok. - Co…"
type input "GRAPHIC DESIGNER"
type input "NextPrint"
type input "01/01/2022"
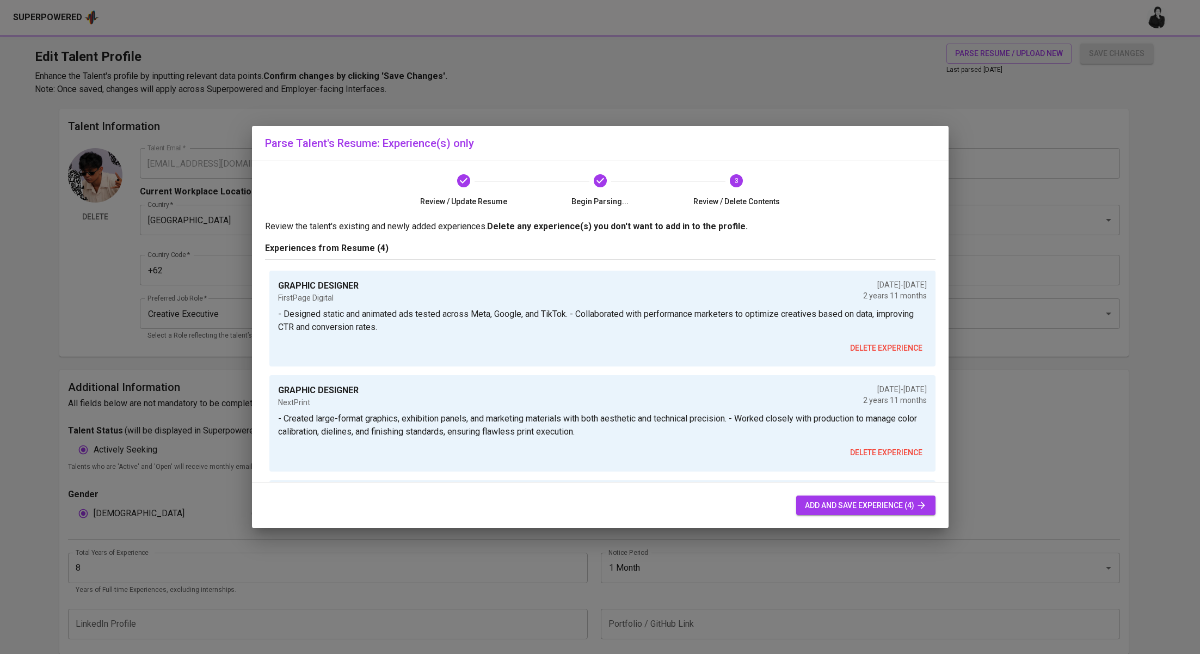
type input "12/01/2024"
type textarea "- Created large-format graphics, exhibition panels, and marketing materials wit…"
type input "GRAPHIC DESIGNER"
type input "Brandpride"
type input "01/01/2021"
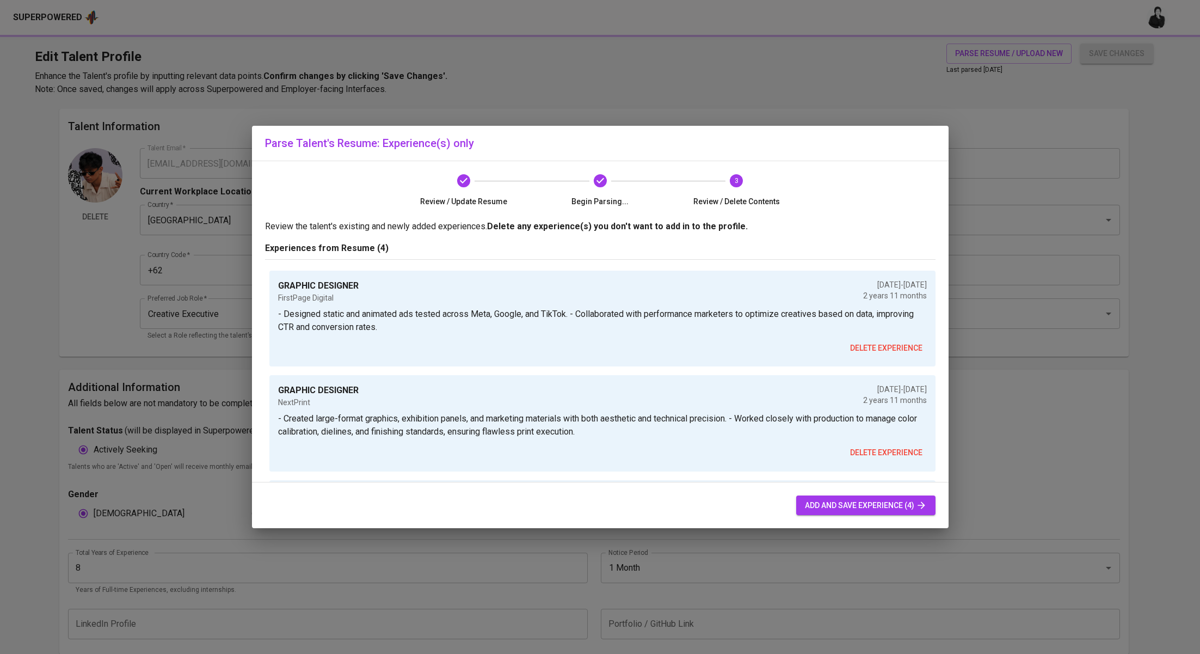
type input "12/01/2022"
type textarea "- Delivered high-volume creative assets daily for subscription-based clients (s…"
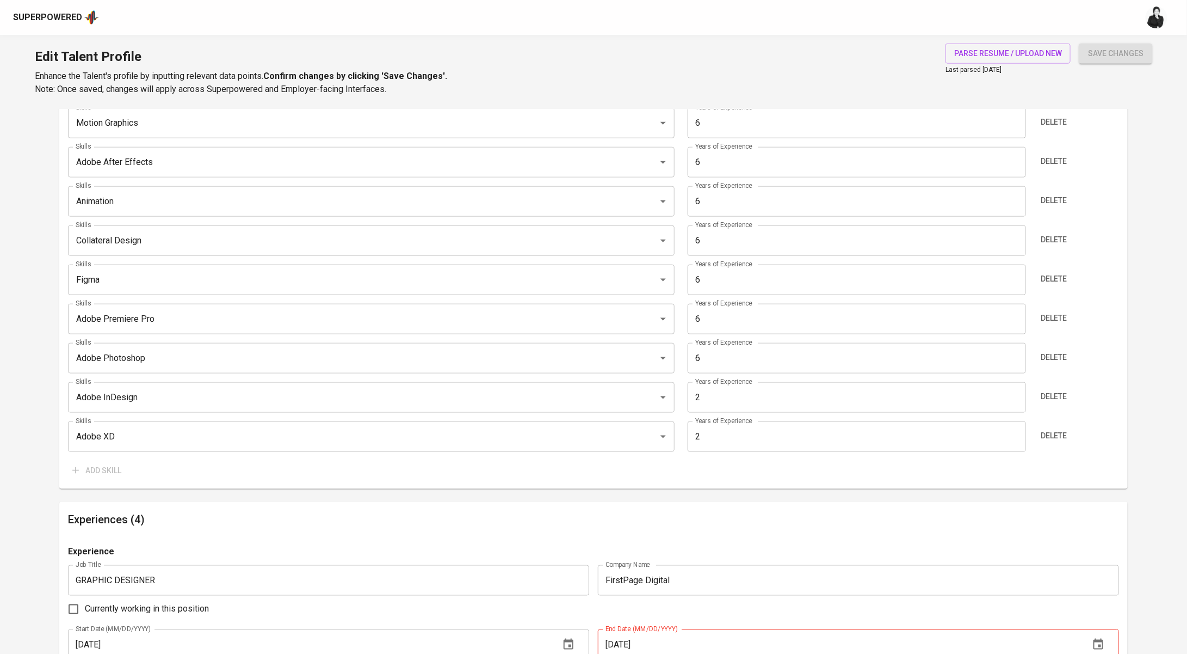
scroll to position [642, 0]
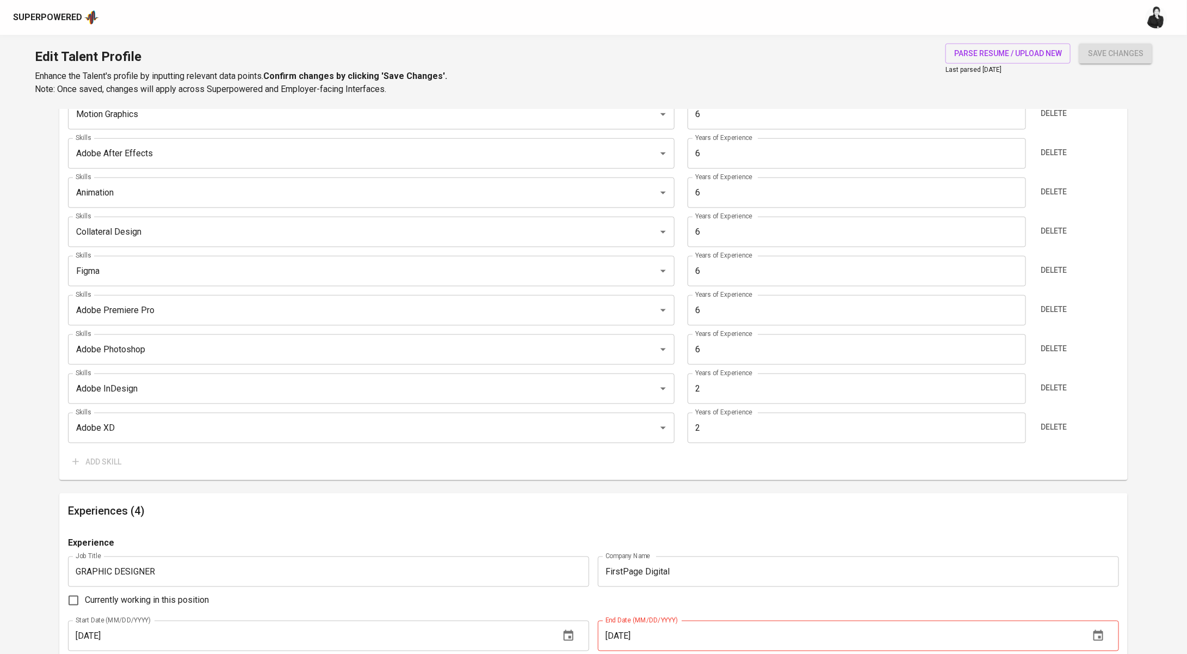
click at [745, 393] on input "2" at bounding box center [857, 388] width 338 height 30
type input "3"
click at [749, 427] on input "2" at bounding box center [857, 427] width 338 height 30
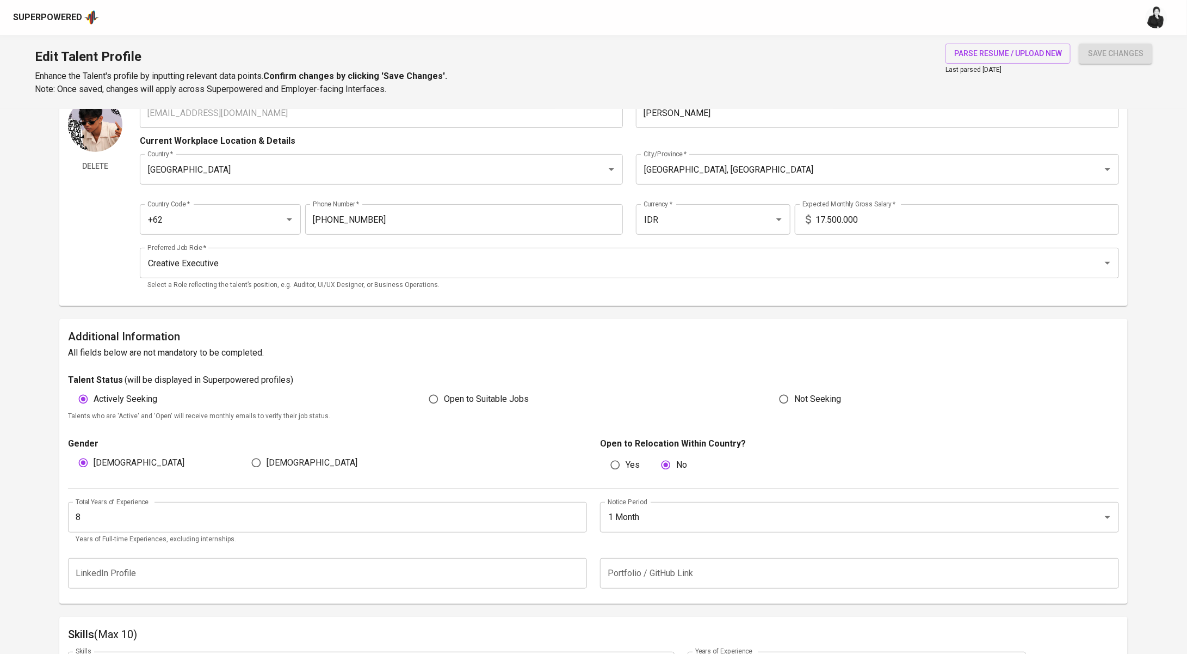
scroll to position [0, 0]
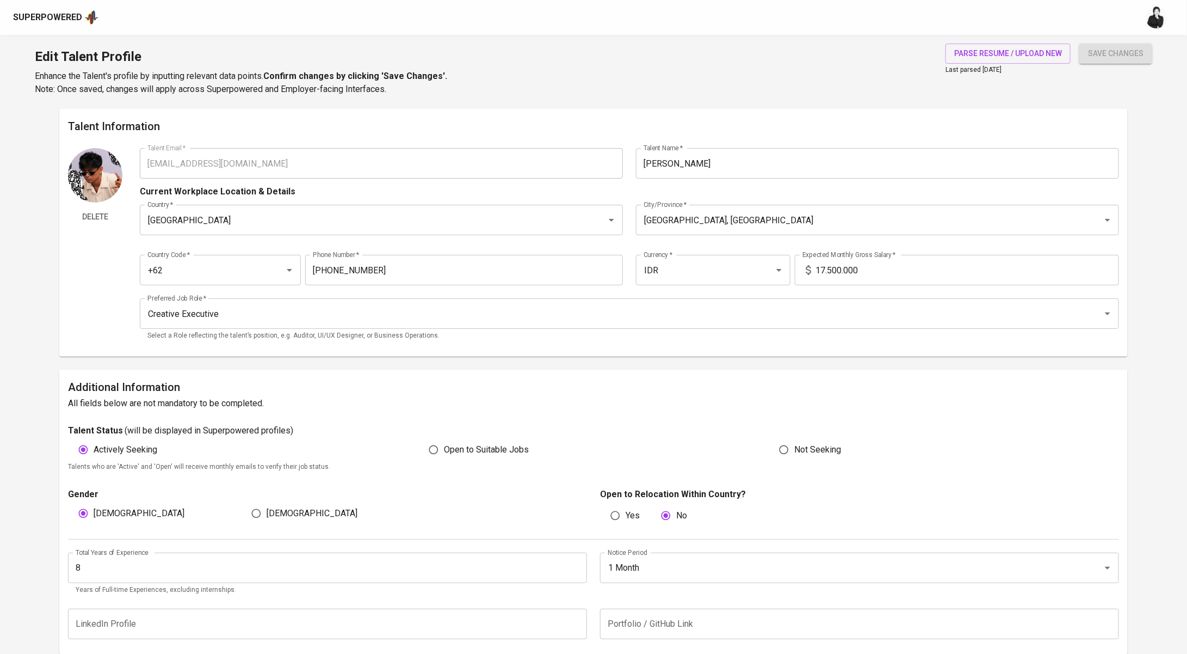
type input "1"
drag, startPoint x: 873, startPoint y: 264, endPoint x: 809, endPoint y: 265, distance: 64.8
click at [809, 265] on div "17.500.000 Expected Monthly Gross Salary *" at bounding box center [957, 270] width 324 height 30
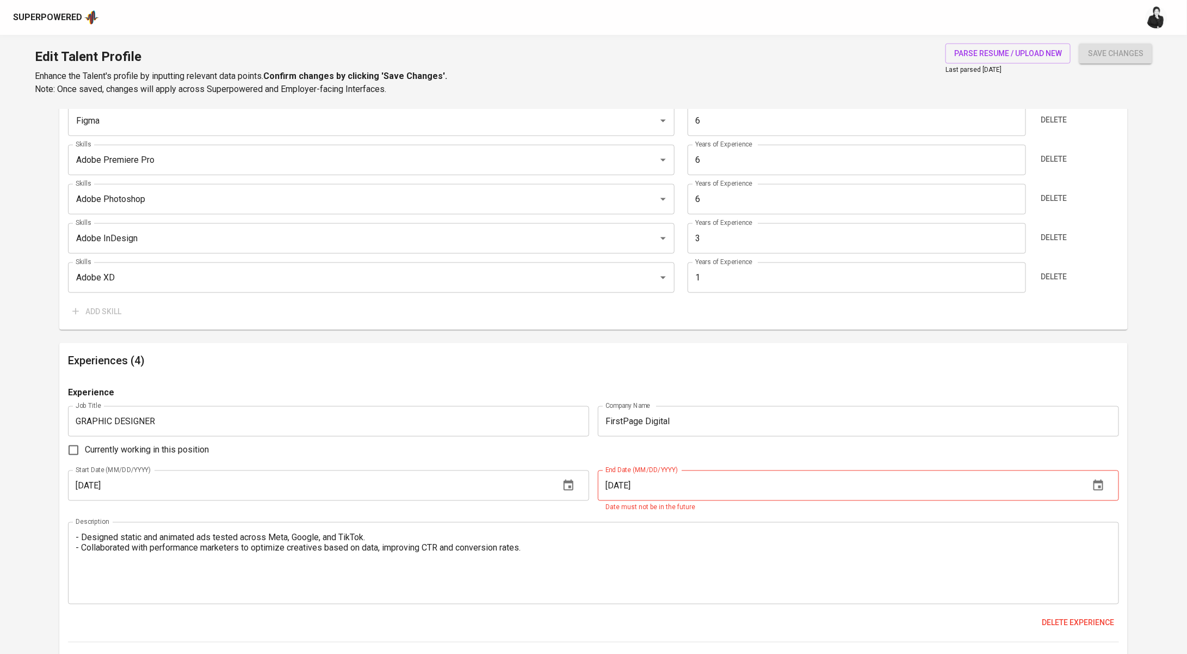
scroll to position [804, 0]
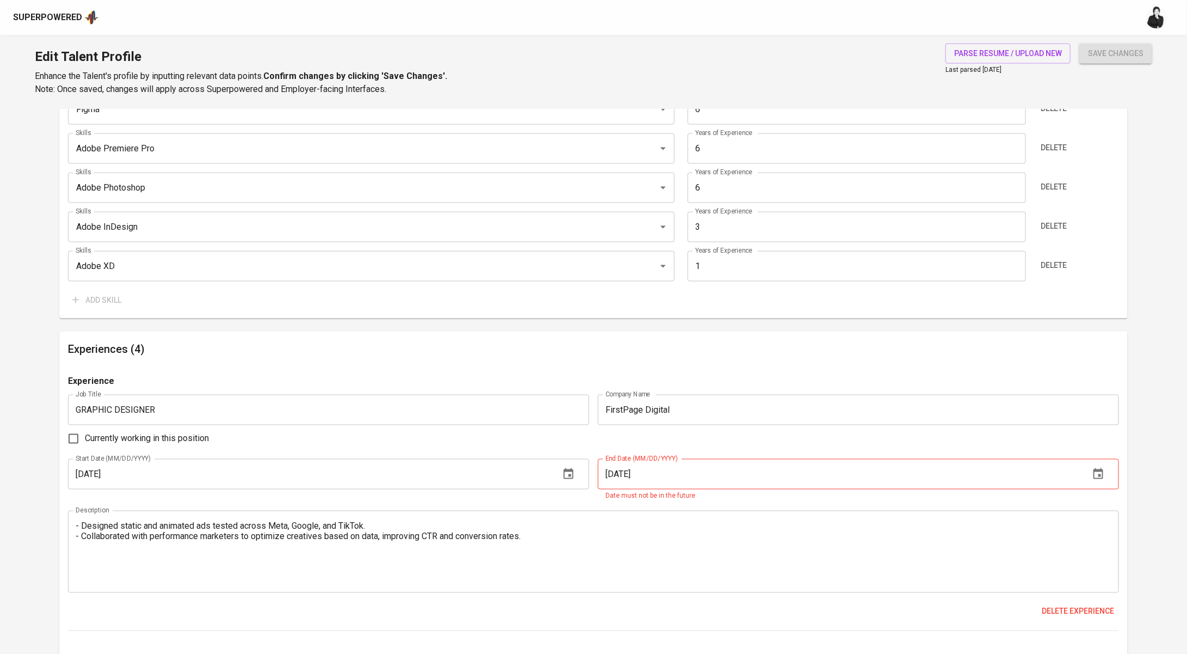
type input "10.000.000"
click at [769, 270] on input "1" at bounding box center [857, 266] width 338 height 30
type input "3"
click at [905, 377] on div "Experience" at bounding box center [593, 385] width 1051 height 20
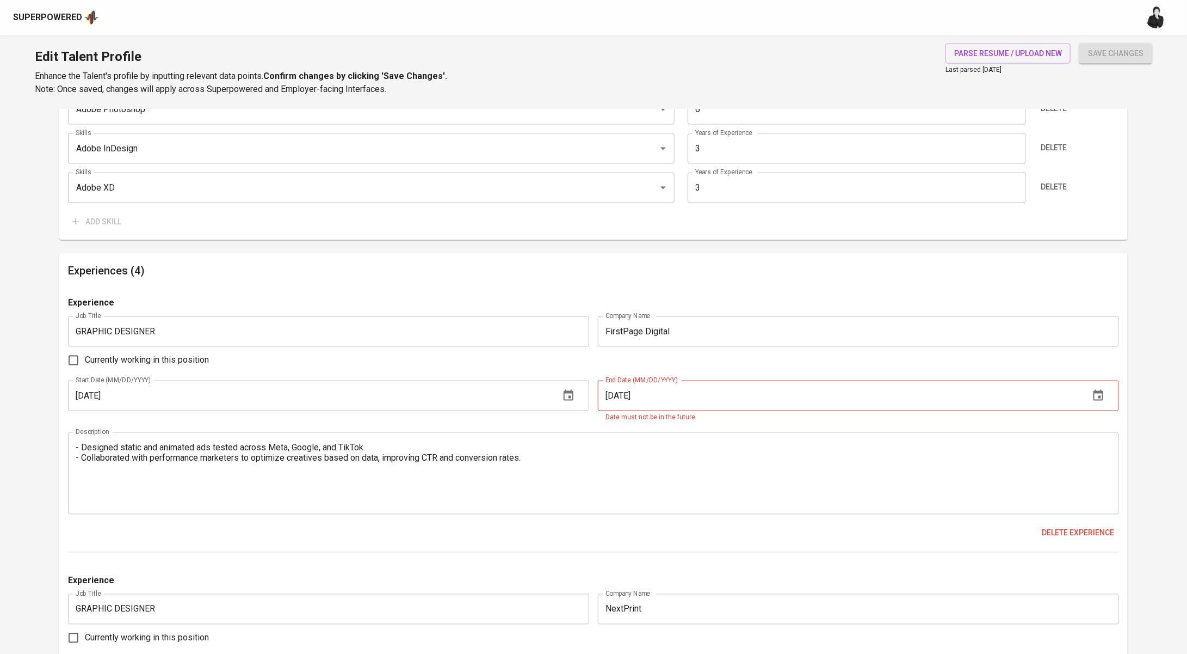
scroll to position [934, 0]
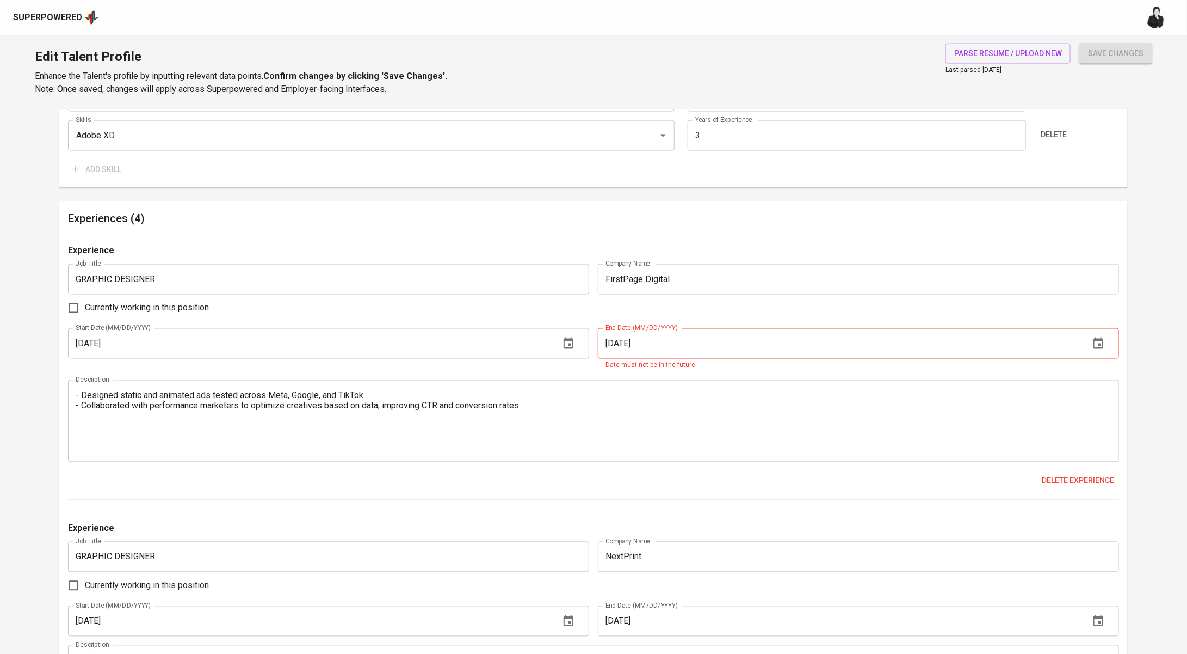
click at [889, 342] on input "12/01/2025" at bounding box center [839, 343] width 483 height 30
click at [1101, 341] on icon "button" at bounding box center [1098, 343] width 13 height 13
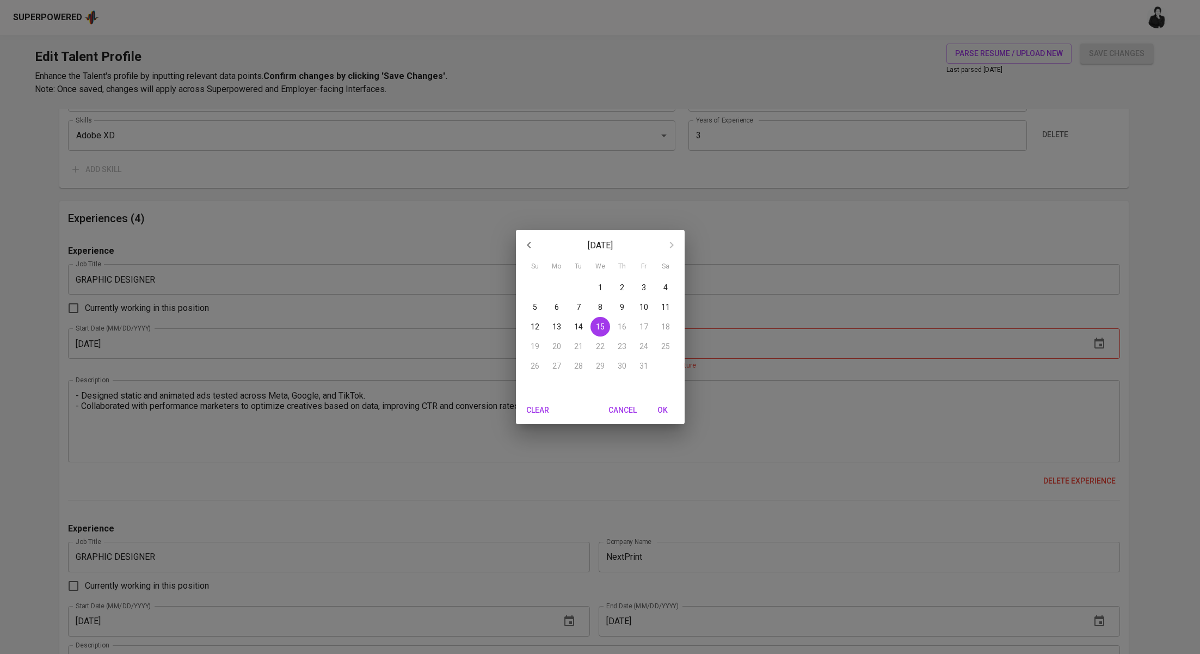
click at [719, 426] on div "October 2025 Su Mo Tu We Th Fr Sa 28 29 30 1 2 3 4 5 6 7 8 9 10 11 12 13 14 15 …" at bounding box center [600, 327] width 1200 height 654
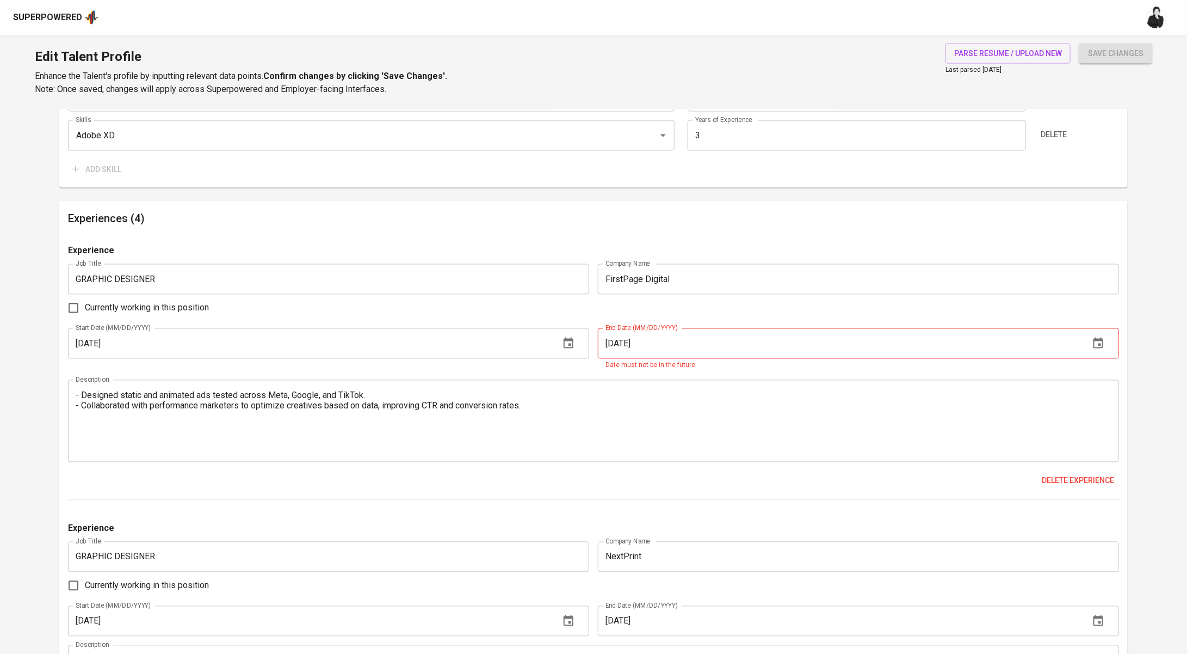
click at [630, 339] on input "12/01/2025" at bounding box center [839, 343] width 483 height 30
click at [615, 343] on input "12/12/2025" at bounding box center [839, 343] width 483 height 30
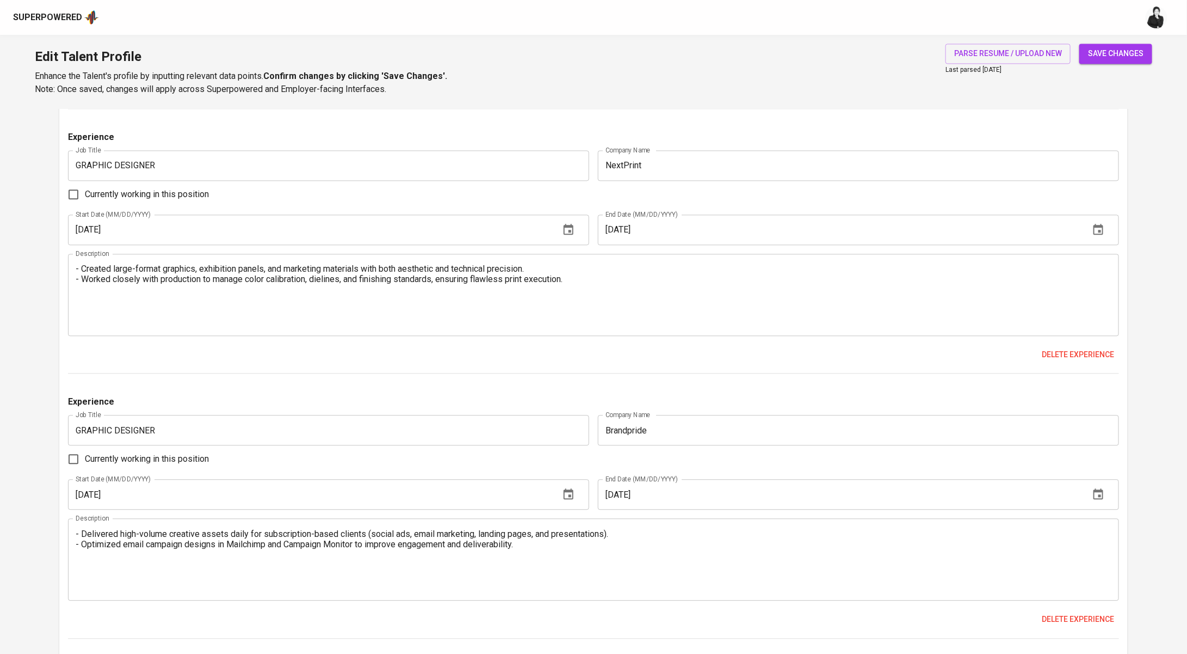
scroll to position [1414, 0]
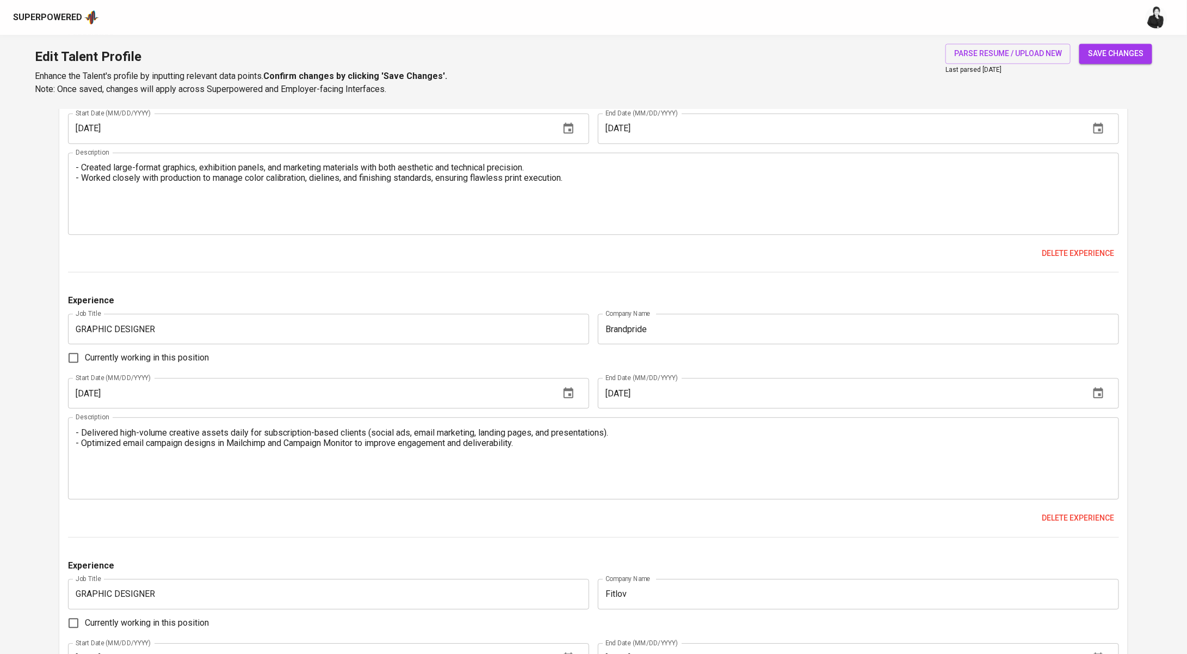
type input "01/12/2025"
click at [1129, 54] on span "save changes" at bounding box center [1116, 54] width 56 height 14
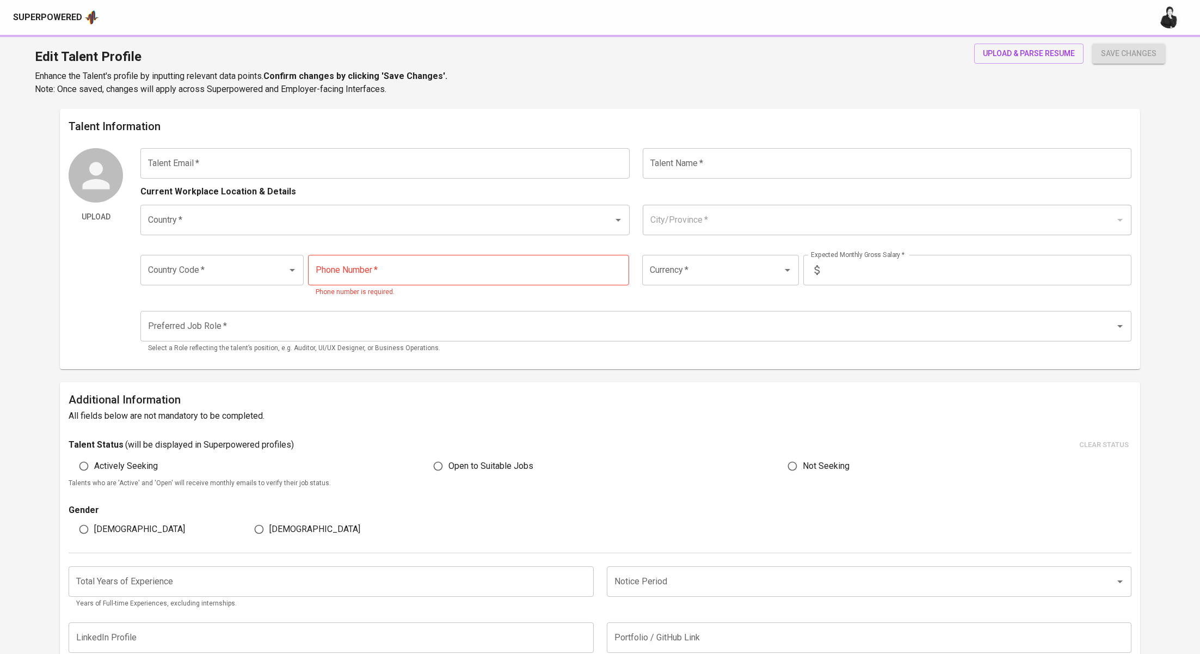
type input "[EMAIL_ADDRESS][DOMAIN_NAME]"
type input "[PERSON_NAME]"
type input "[GEOGRAPHIC_DATA]"
type input "[GEOGRAPHIC_DATA], [GEOGRAPHIC_DATA]"
type input "+62"
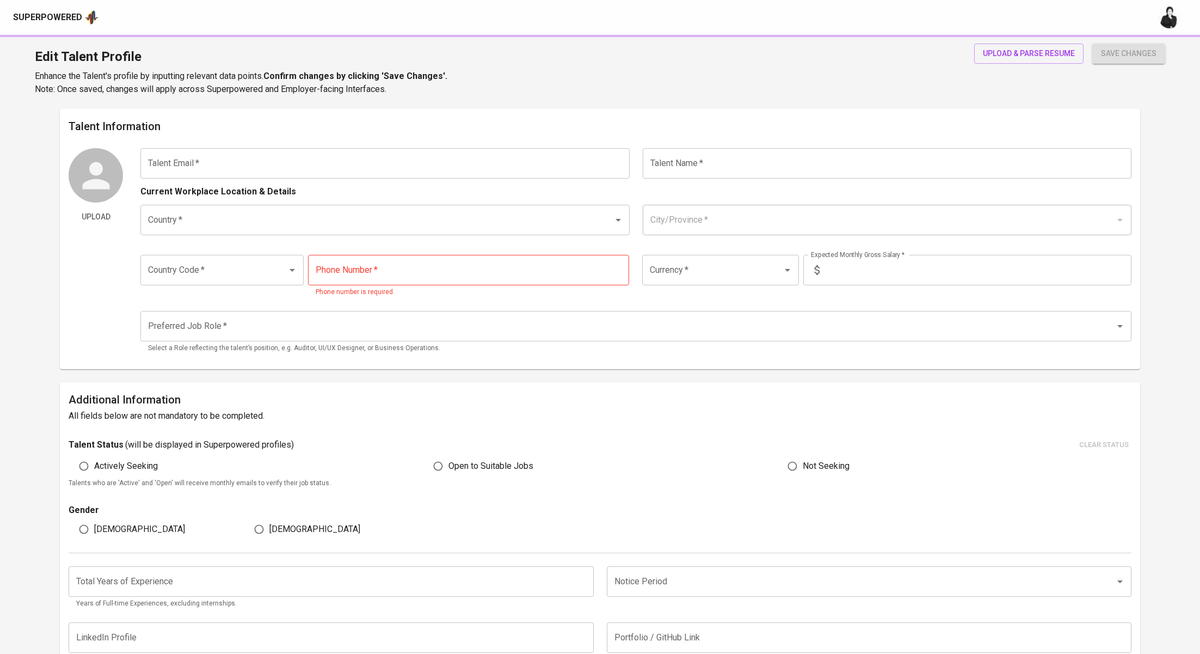
type input "[PHONE_NUMBER]"
type input "IDR"
type input "Creative Executive"
radio input "true"
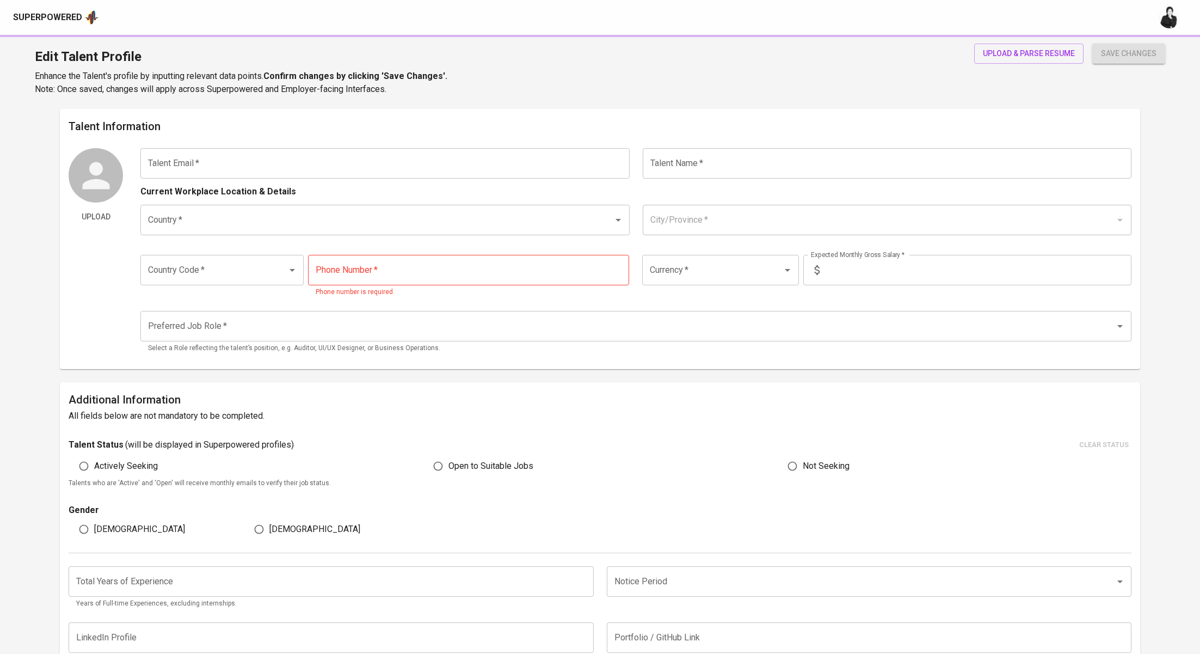
type input "8"
type input "1 Month"
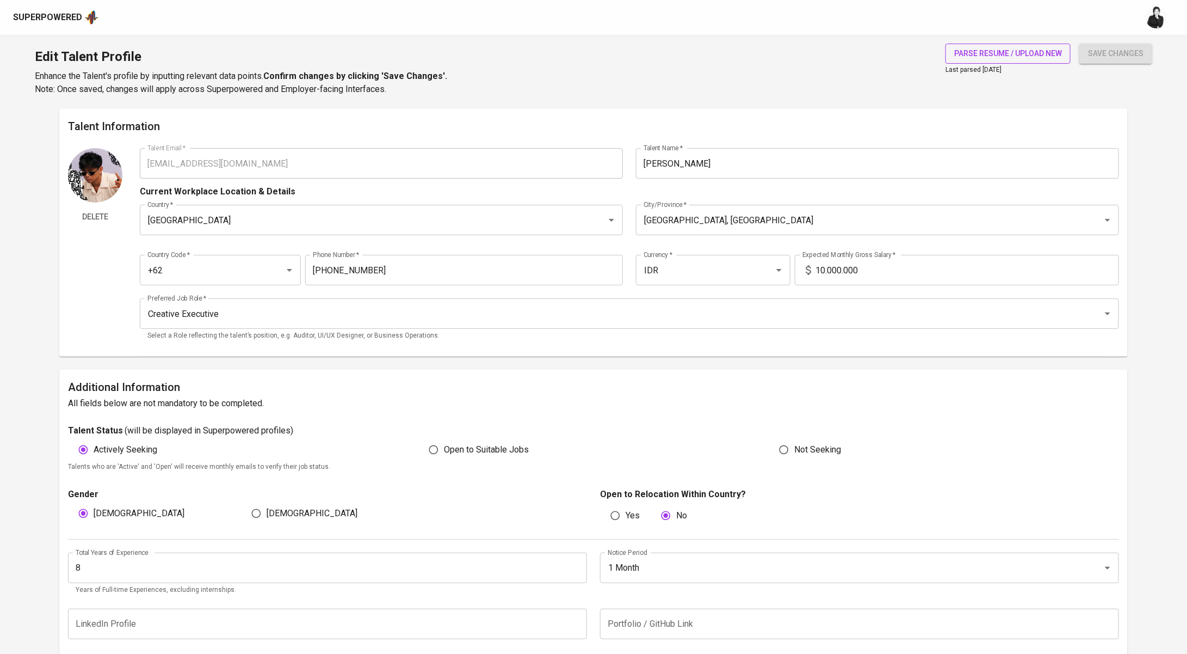
click at [992, 54] on span "parse resume / upload new" at bounding box center [1008, 54] width 108 height 14
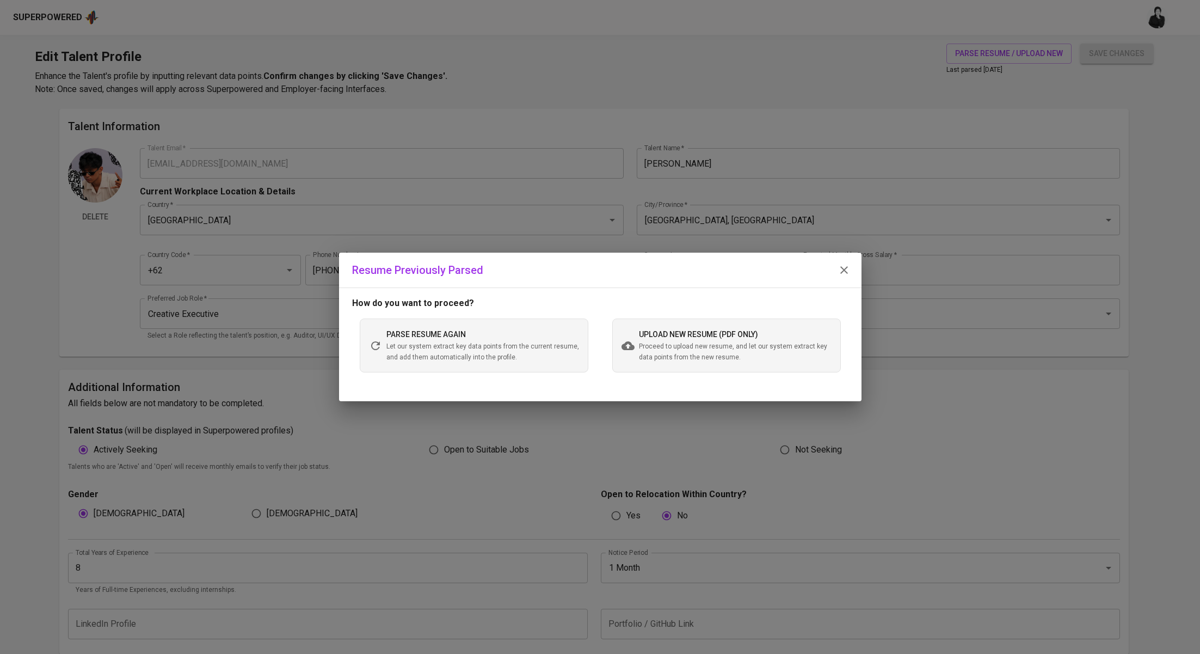
click at [659, 354] on span "Proceed to upload new resume, and let our system extract key data points from t…" at bounding box center [735, 352] width 193 height 22
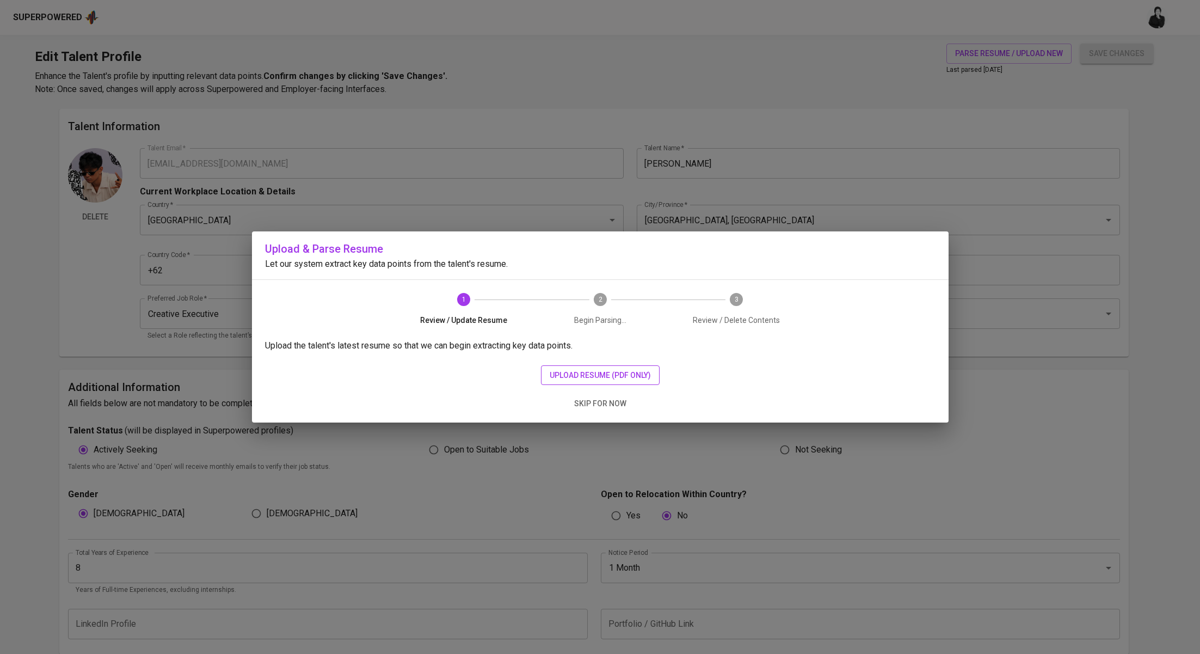
click at [611, 377] on span "upload resume (pdf only)" at bounding box center [600, 375] width 101 height 14
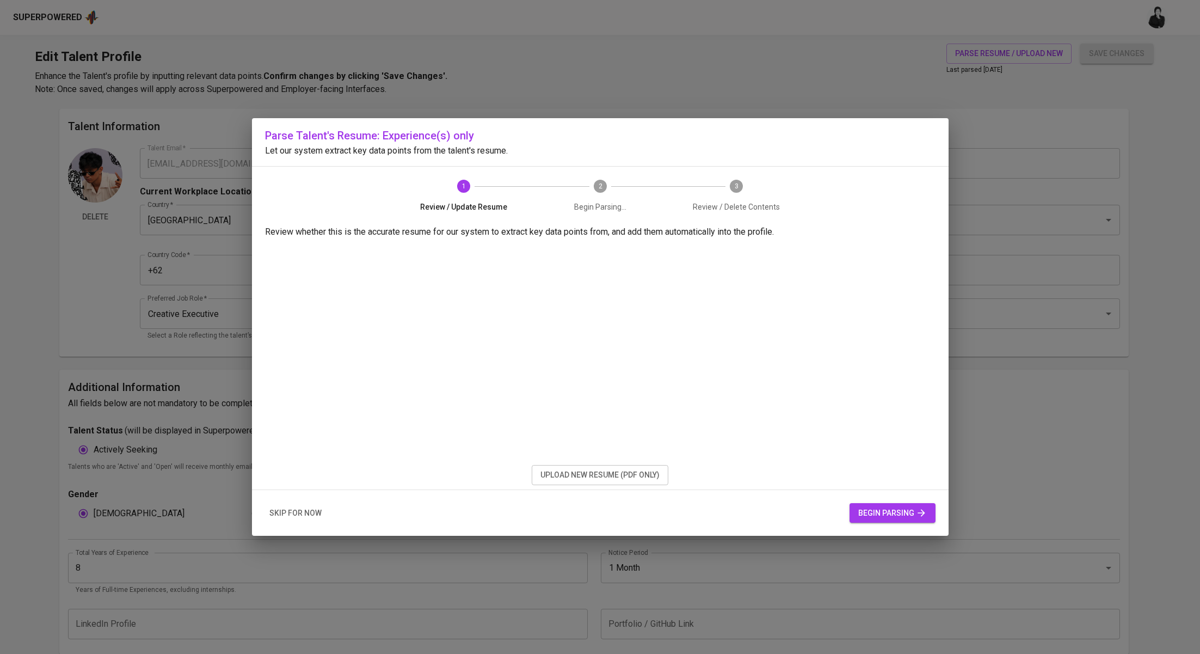
click at [879, 506] on span "begin parsing" at bounding box center [892, 513] width 69 height 14
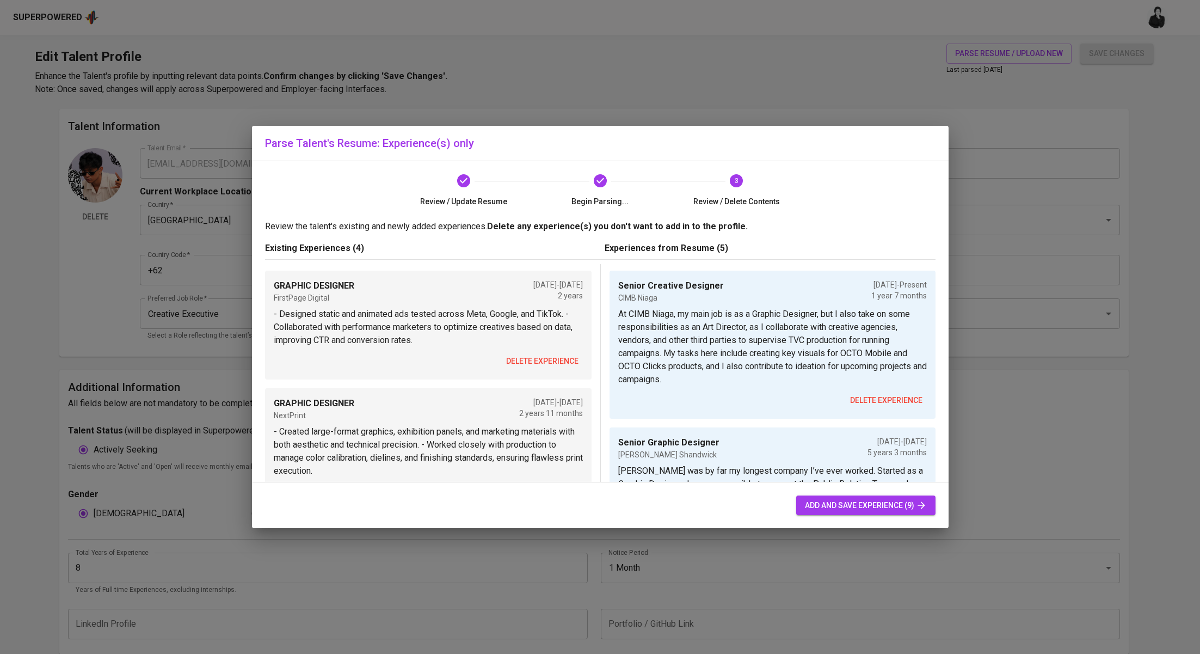
click at [538, 356] on span "delete experience" at bounding box center [542, 361] width 72 height 14
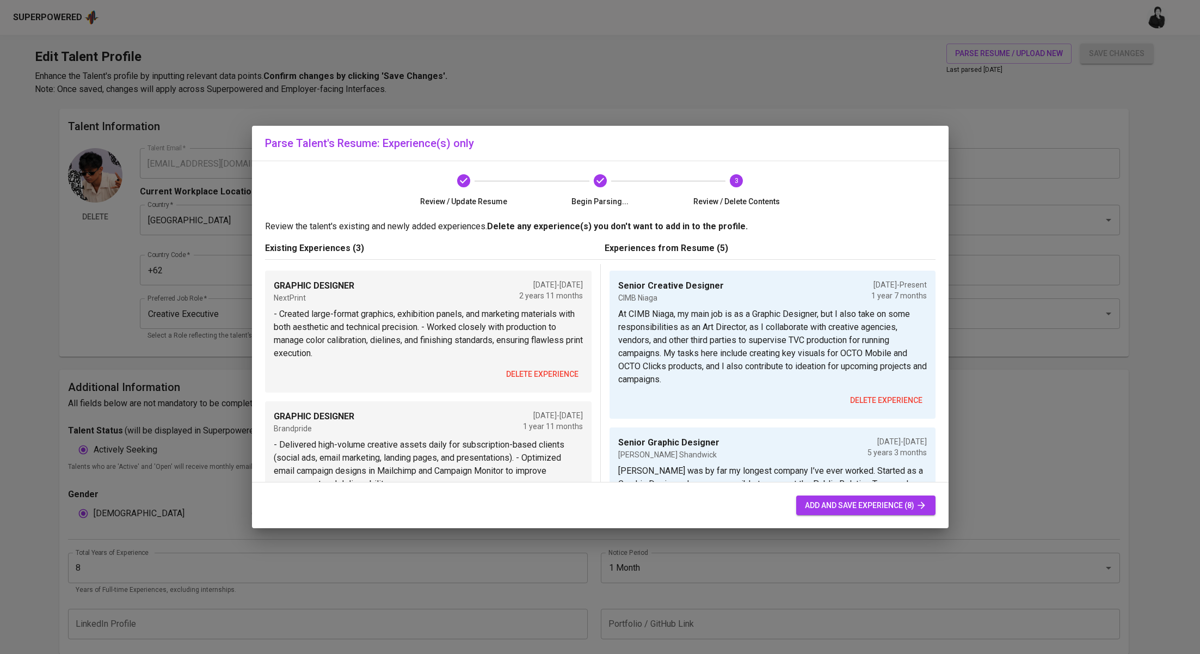
click at [538, 356] on p "- Created large-format graphics, exhibition panels, and marketing materials wit…" at bounding box center [428, 333] width 309 height 52
click at [541, 370] on span "delete experience" at bounding box center [542, 374] width 72 height 14
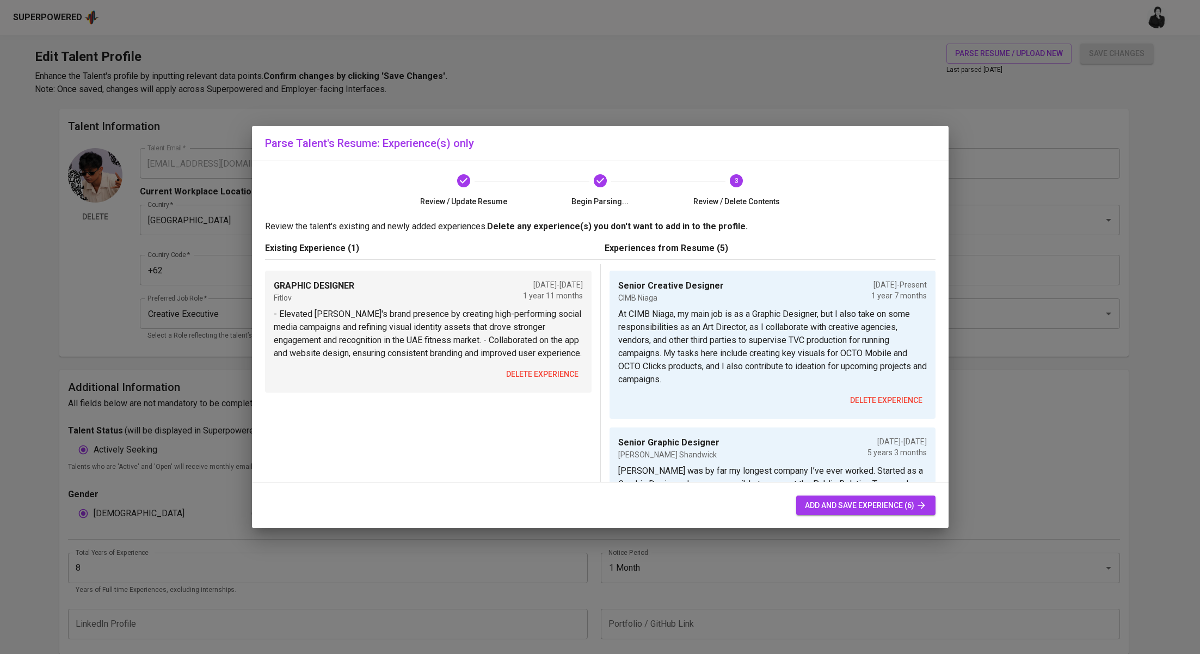
click at [541, 370] on span "delete experience" at bounding box center [542, 374] width 72 height 14
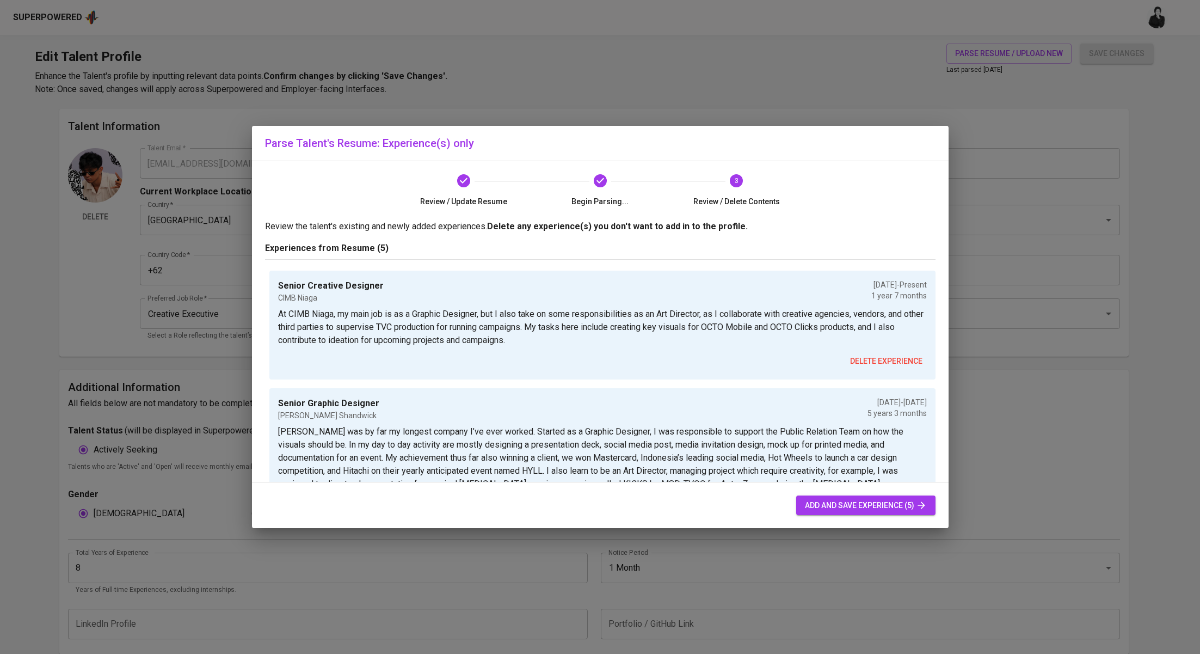
click at [918, 504] on icon "button" at bounding box center [921, 505] width 11 height 11
type input "Senior Creative Designer"
type input "CIMB Niaga"
checkbox input "true"
type input "03/01/2024"
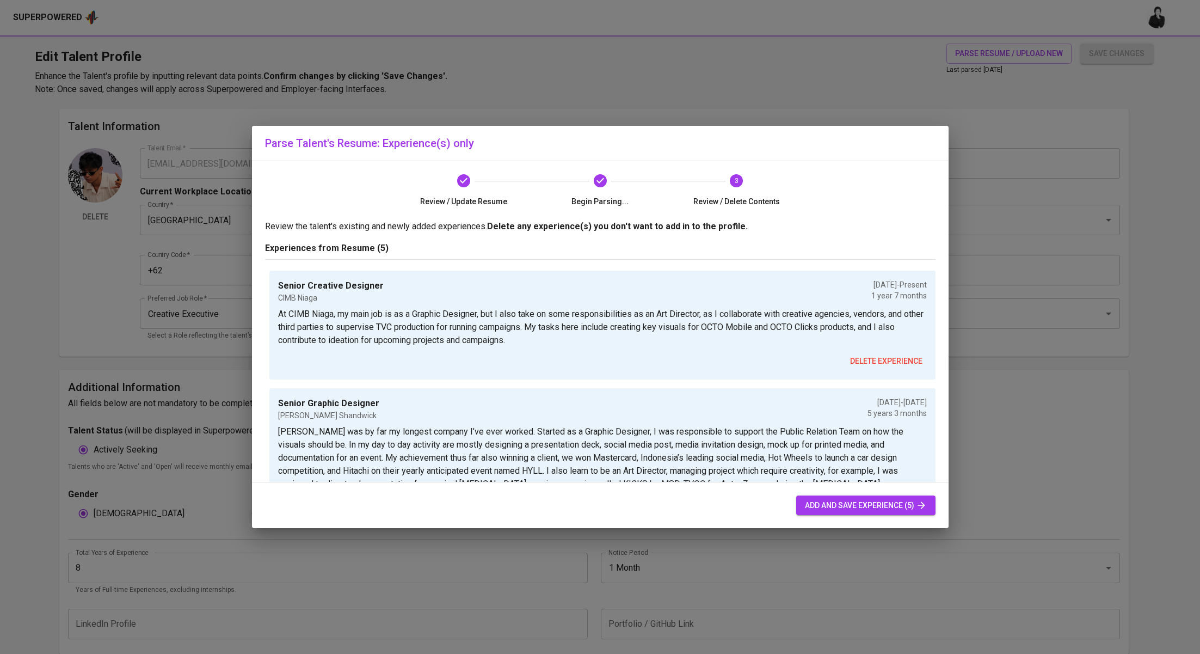
type textarea "At CIMB Niaga, my main job is as a Graphic Designer, but I also take on some re…"
type input "Senior Graphic Designer"
type input "Weber Shandwick"
type input "01/01/2019"
type input "04/01/2024"
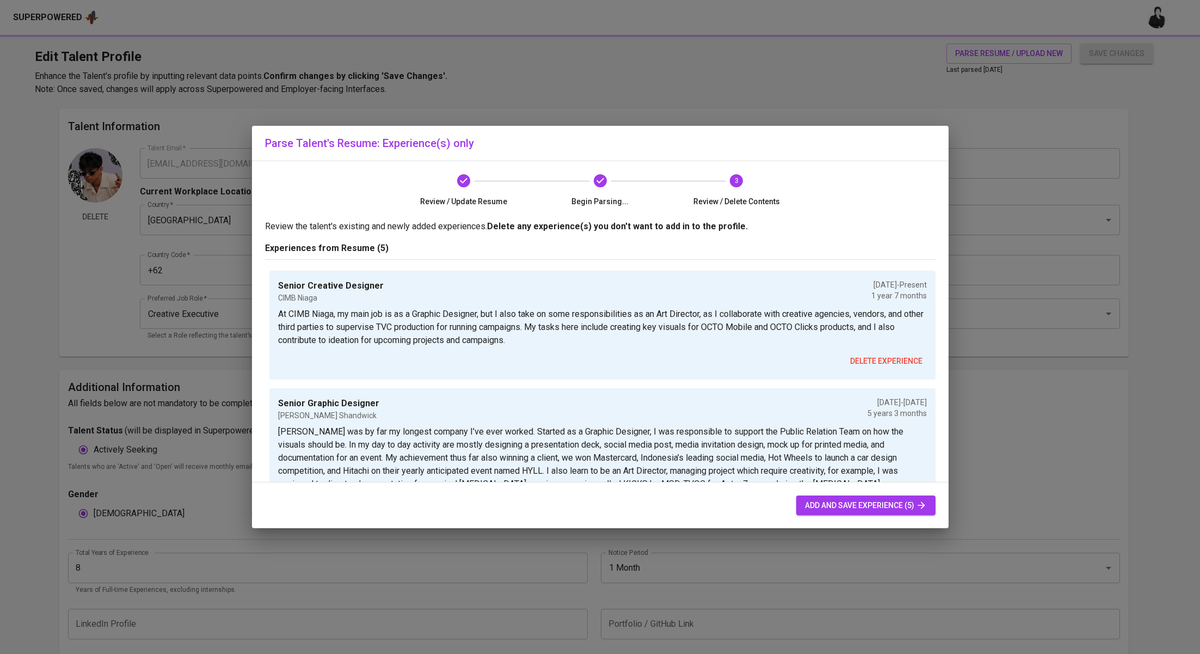
type textarea "Weber Shandwick was by far my longest company I’ve ever worked. Started as a Gr…"
type input "Graphic Designer & Art Director"
type input "Today’s Project"
type input "10/01/2020"
type input "12/01/2021"
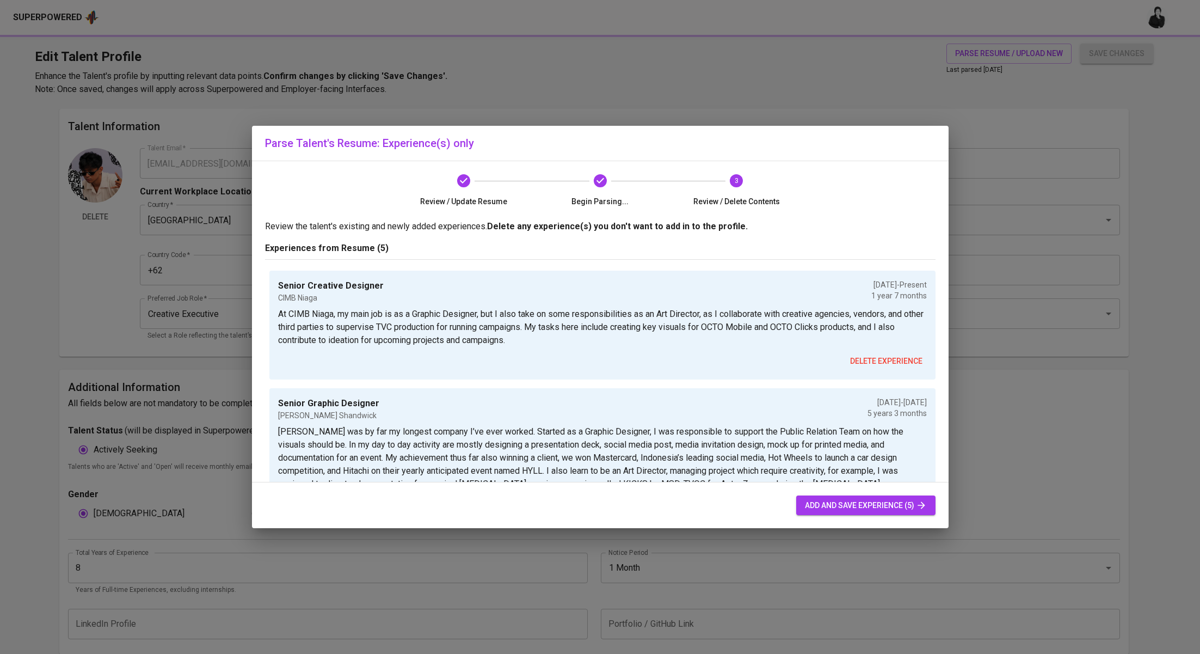
type textarea "During the pandemic, I found myself juggling two different jobs, which turned o…"
type input "Graphic Designer & Motion Graphic Artist"
type input "Pilar Mata Angin"
type input "09/01/2017"
type input "12/01/2018"
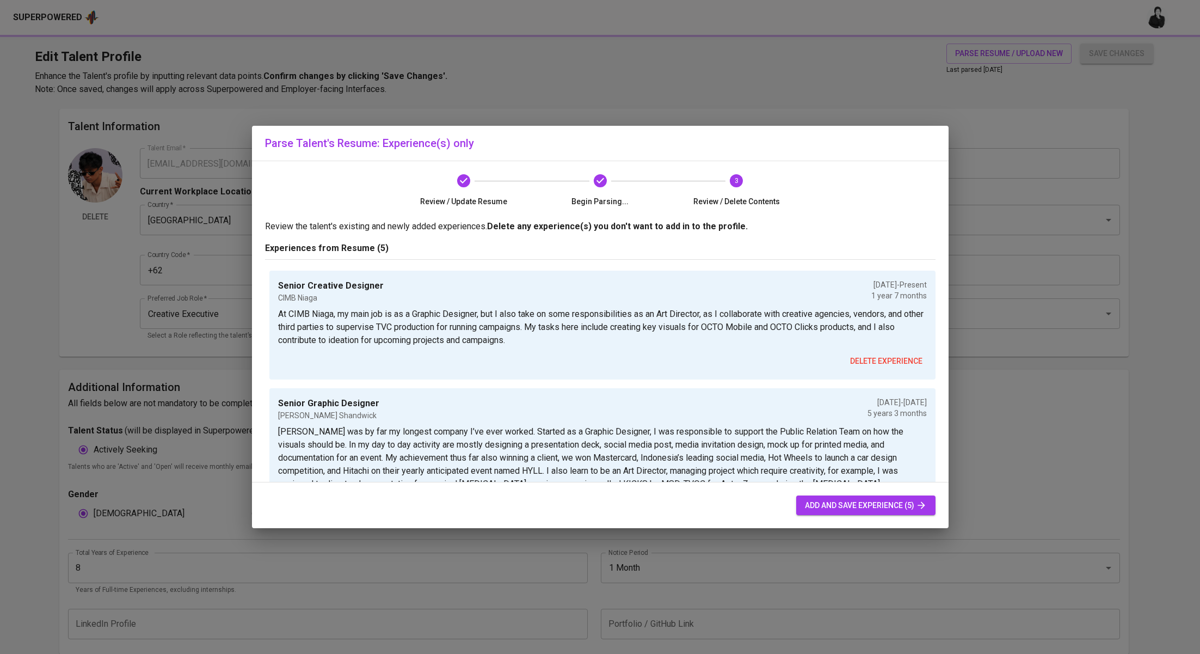
type textarea "And this is where the fun part for me as a Junior Graphic Designer begin, I was…"
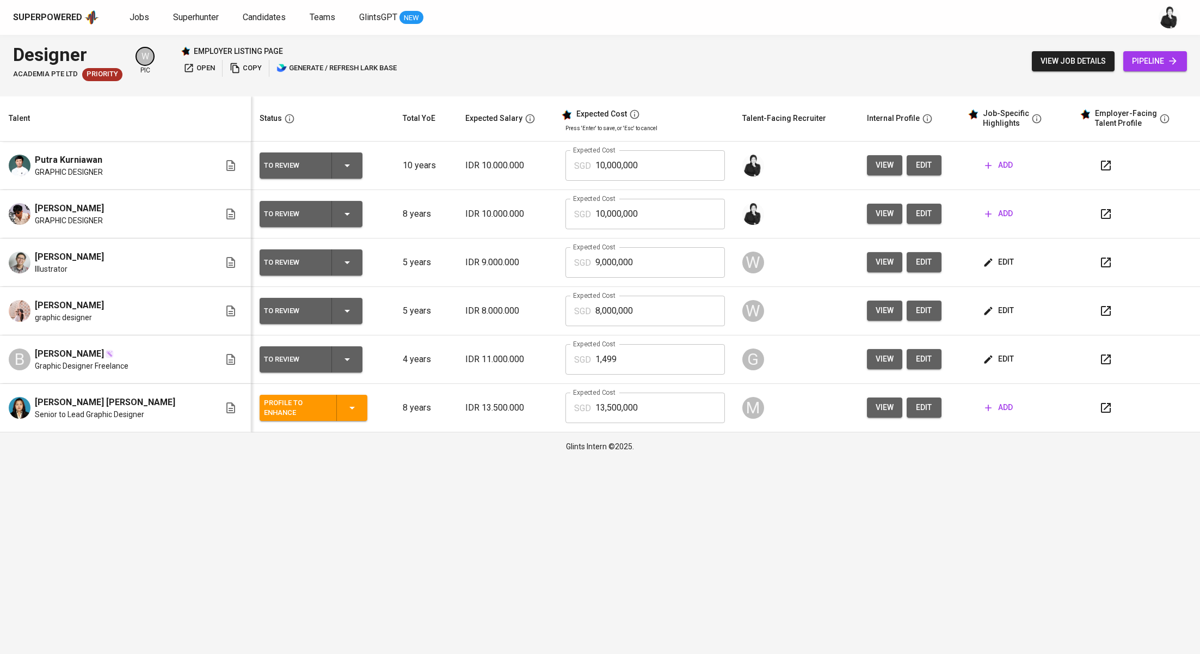
click at [1107, 164] on button "button" at bounding box center [1106, 165] width 26 height 26
click at [983, 167] on icon "button" at bounding box center [988, 165] width 11 height 11
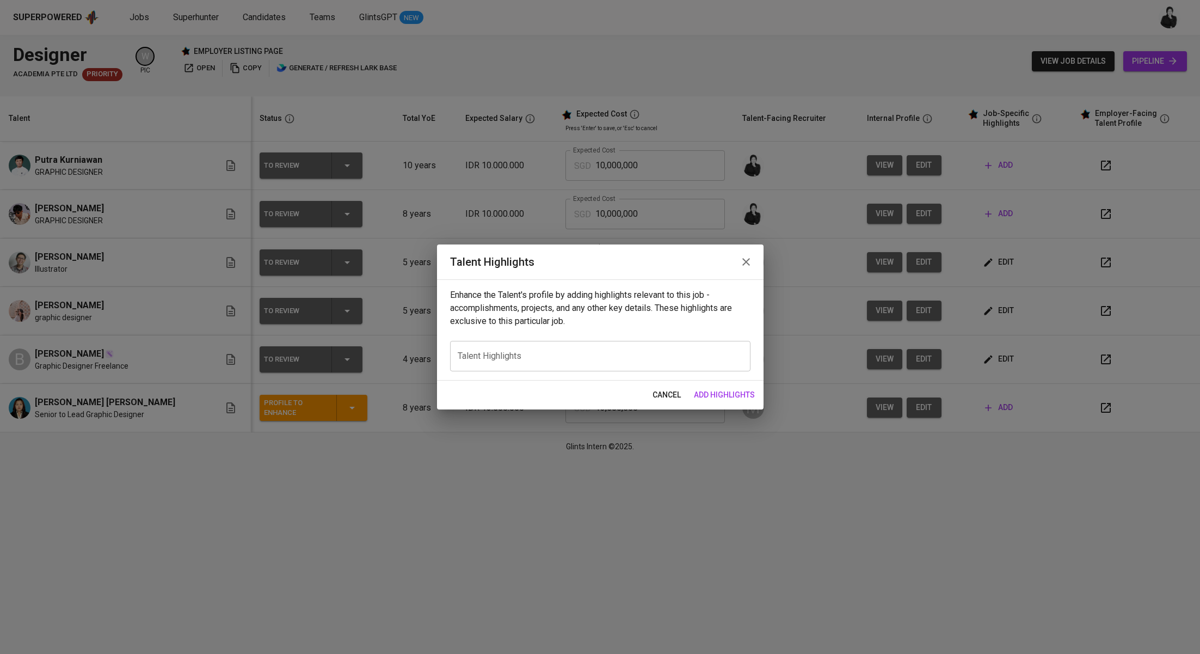
click at [670, 355] on textarea at bounding box center [600, 356] width 285 height 10
paste textarea "Lorem ipsumd sita c adipis el seddo eiusmod tempor incididunt utlabo Etdolorem …"
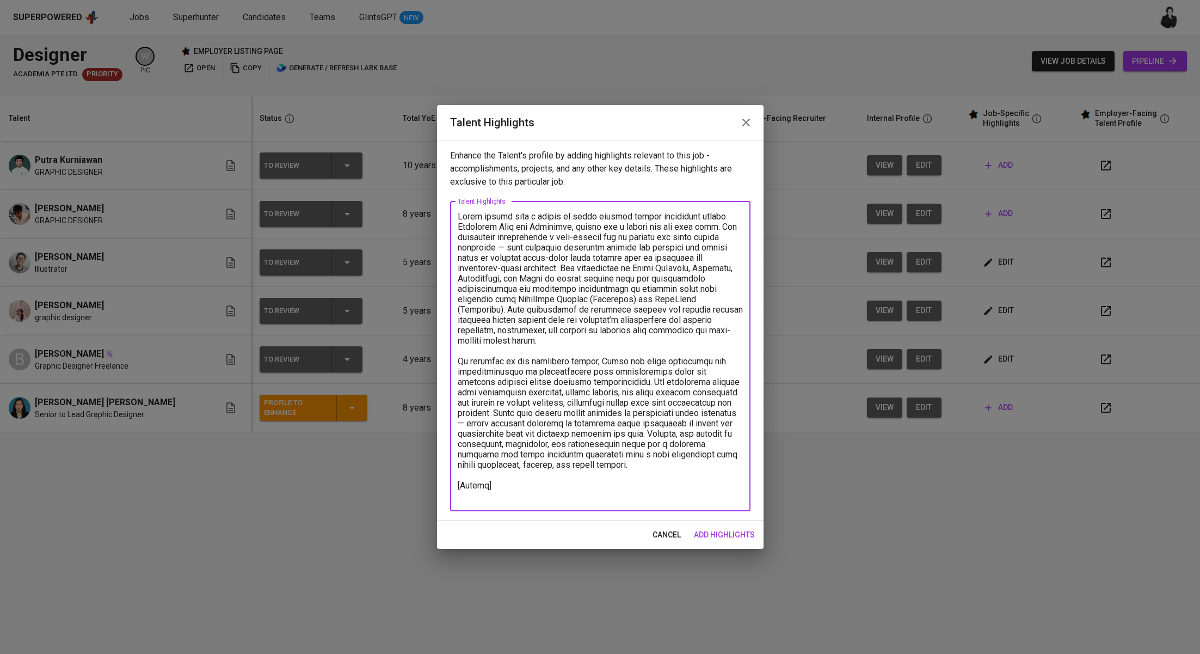
paste textarea "[URL][DOMAIN_NAME]"
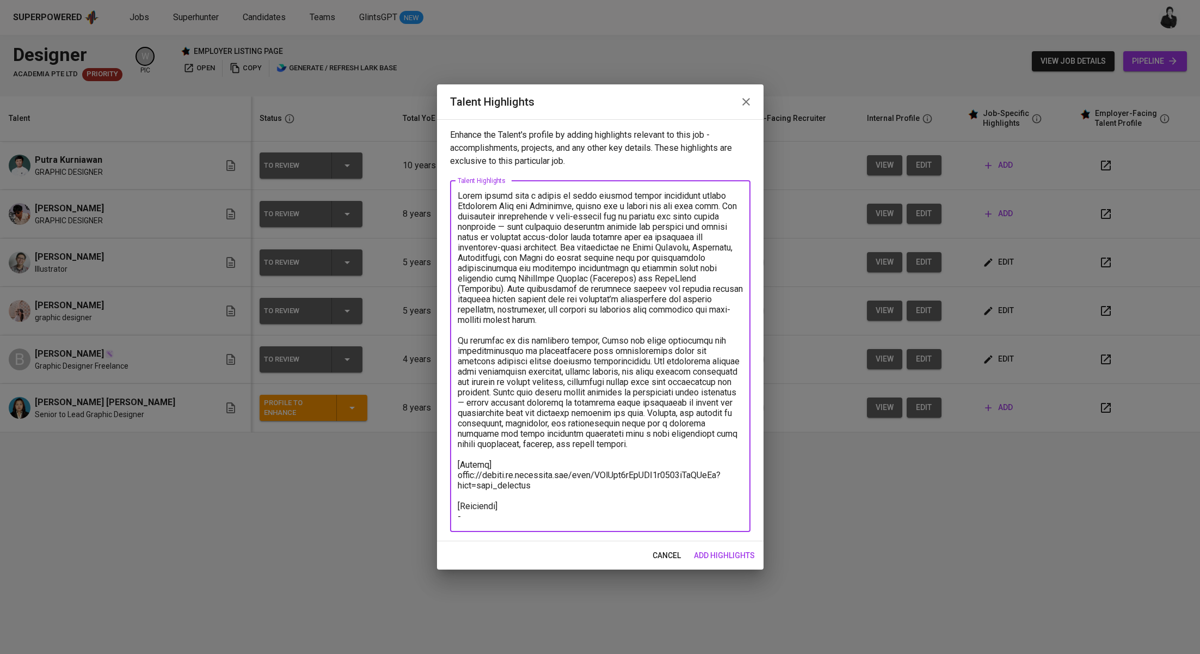
paste textarea "[URL][DOMAIN_NAME]"
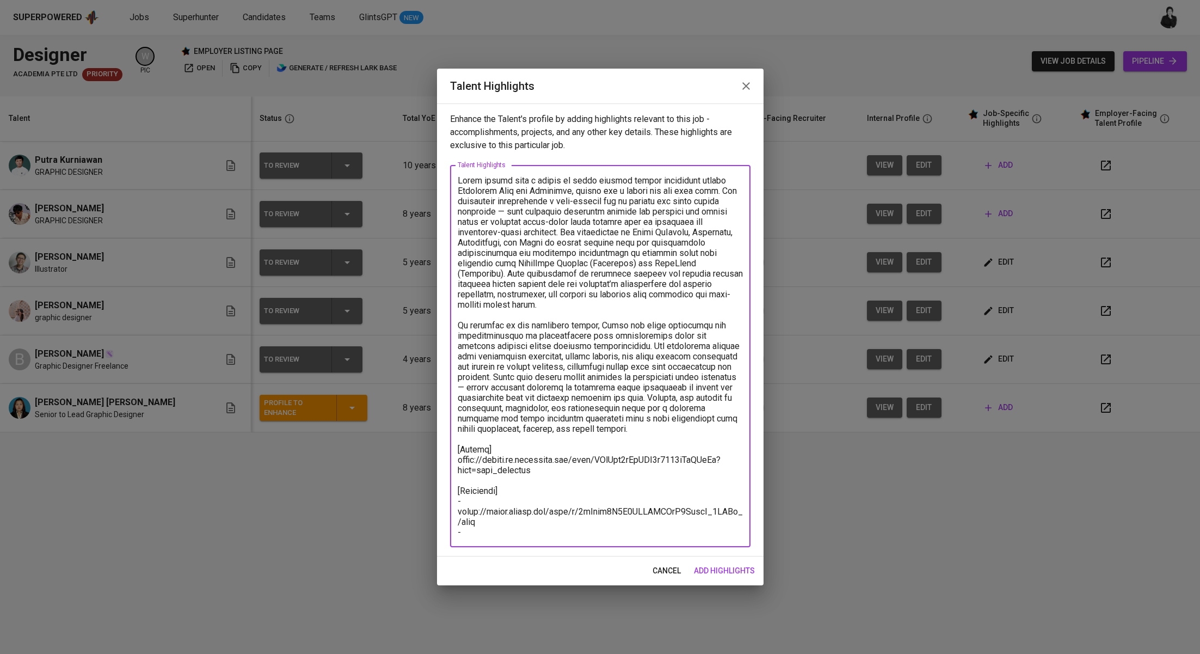
paste textarea "portfolio relate to education : [URL][DOMAIN_NAME]"
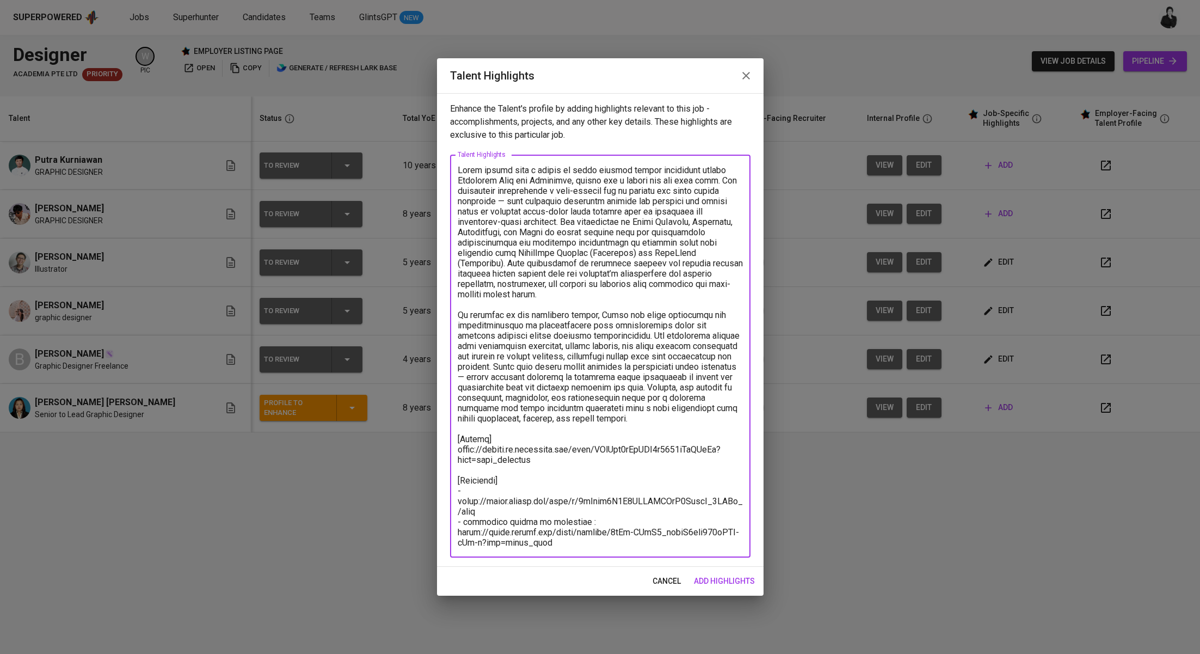
click at [518, 522] on textarea at bounding box center [600, 356] width 285 height 383
drag, startPoint x: 575, startPoint y: 522, endPoint x: 460, endPoint y: 522, distance: 115.4
click at [460, 522] on textarea at bounding box center [600, 356] width 285 height 383
paste textarea "Education-related portfolio"
drag, startPoint x: 461, startPoint y: 525, endPoint x: 510, endPoint y: 510, distance: 50.6
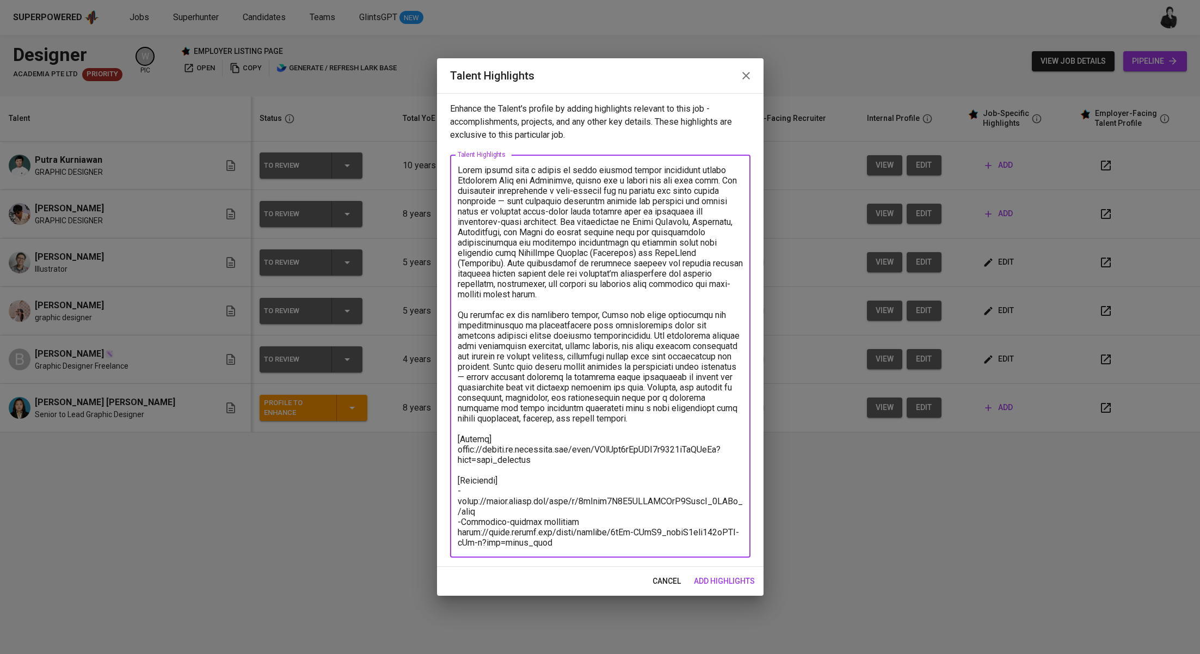
click at [461, 525] on textarea at bounding box center [600, 356] width 285 height 383
click at [576, 524] on textarea at bounding box center [600, 356] width 285 height 383
click at [575, 543] on textarea at bounding box center [600, 356] width 285 height 383
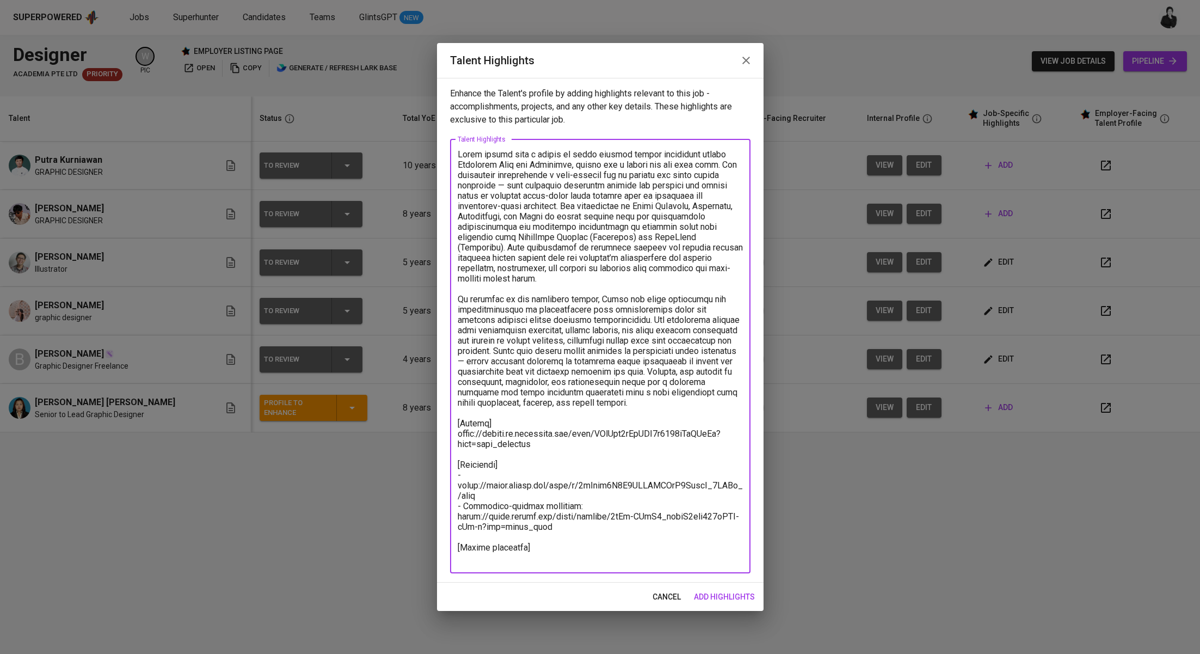
paste textarea "Basic Salary – 878.63 SGD BPJS Health (5%) – 48.81 SGD BPJS Manpower (6.24%) – …"
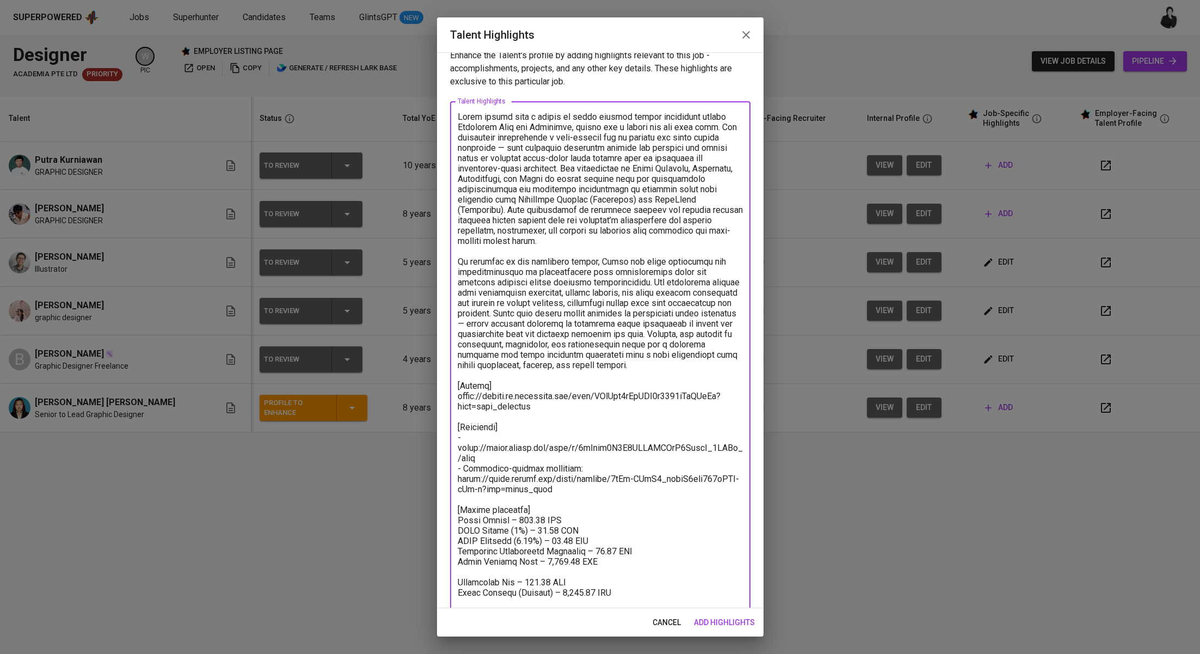
scroll to position [31, 0]
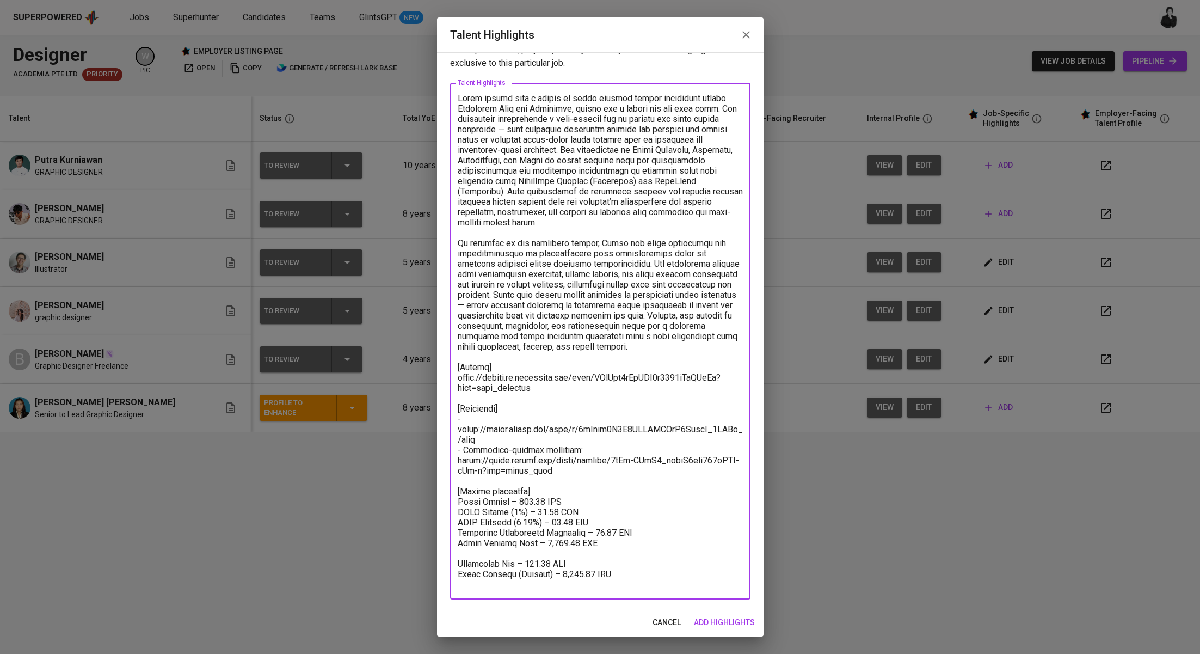
drag, startPoint x: 618, startPoint y: 586, endPoint x: 448, endPoint y: 579, distance: 170.4
click at [448, 579] on div "Enhance the Talent's profile by adding highlights relevant to this job - accomp…" at bounding box center [600, 330] width 326 height 556
click at [538, 501] on textarea at bounding box center [600, 341] width 285 height 496
paste textarea "Total Pricing (Monthly) – 1,405.07 SGD"
click at [556, 514] on textarea at bounding box center [600, 346] width 285 height 507
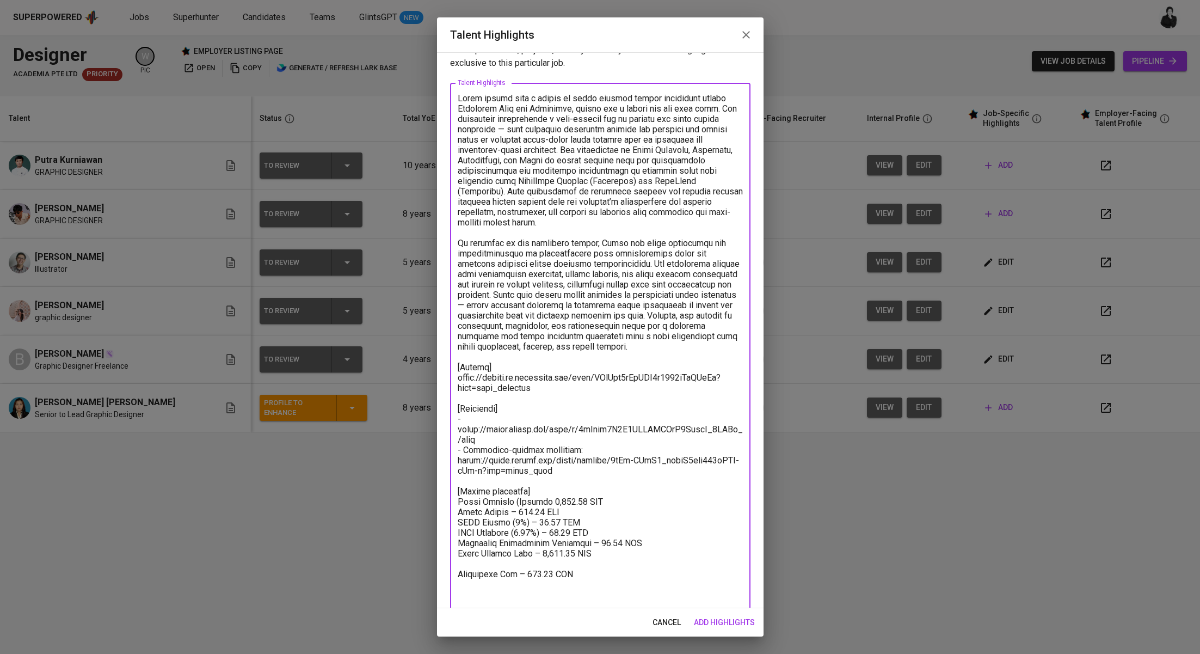
click at [513, 513] on textarea at bounding box center [600, 346] width 285 height 507
click at [514, 518] on textarea at bounding box center [600, 346] width 285 height 507
drag, startPoint x: 526, startPoint y: 535, endPoint x: 512, endPoint y: 535, distance: 14.7
click at [510, 535] on textarea at bounding box center [600, 346] width 285 height 507
drag, startPoint x: 554, startPoint y: 544, endPoint x: 525, endPoint y: 543, distance: 28.9
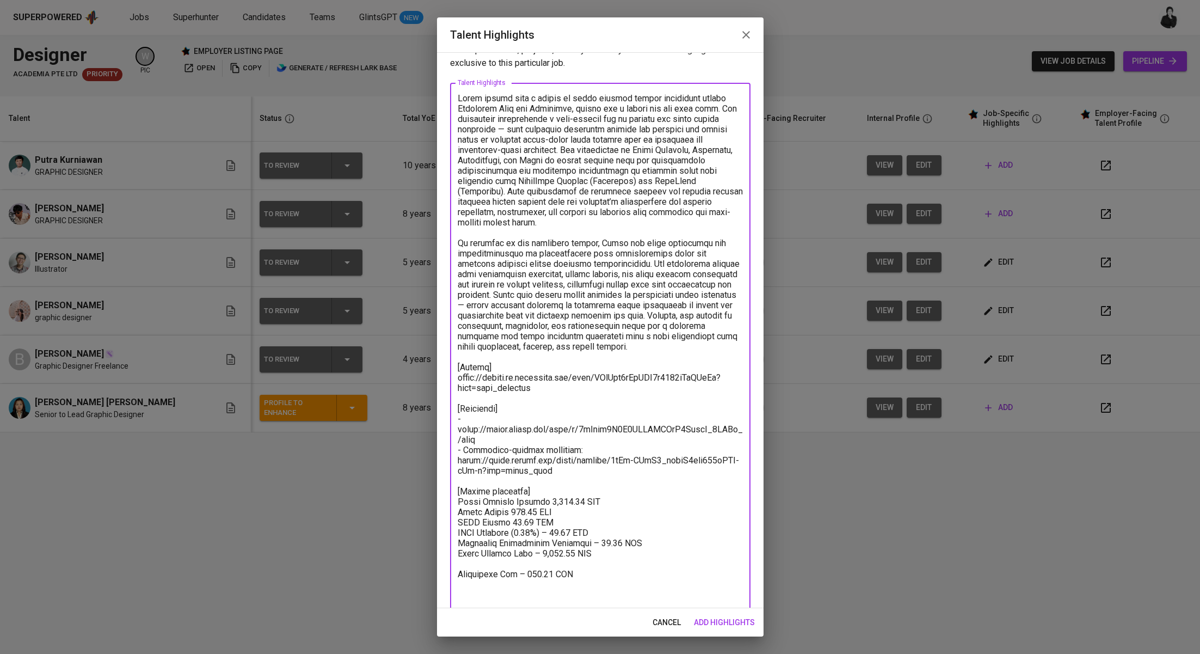
click at [525, 543] on textarea at bounding box center [600, 346] width 285 height 507
drag, startPoint x: 588, startPoint y: 554, endPoint x: 589, endPoint y: 546, distance: 8.3
click at [587, 553] on textarea at bounding box center [600, 346] width 285 height 507
drag, startPoint x: 594, startPoint y: 565, endPoint x: 438, endPoint y: 564, distance: 156.2
click at [438, 564] on div "Enhance the Talent's profile by adding highlights relevant to this job - accomp…" at bounding box center [600, 330] width 326 height 556
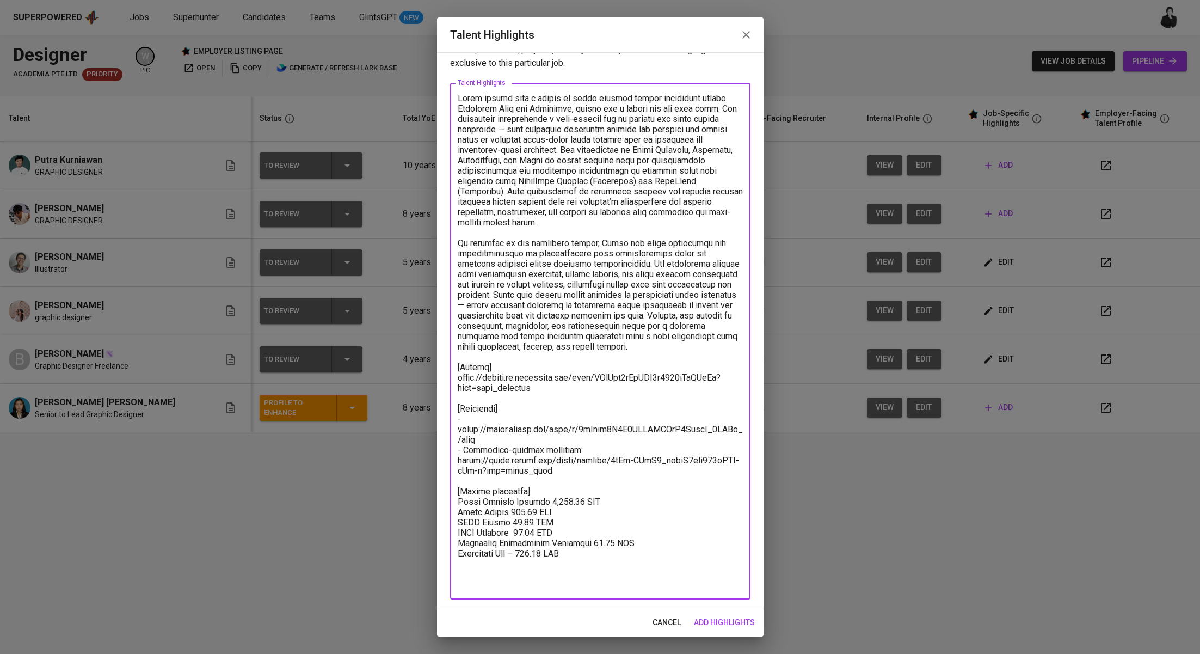
scroll to position [21, 0]
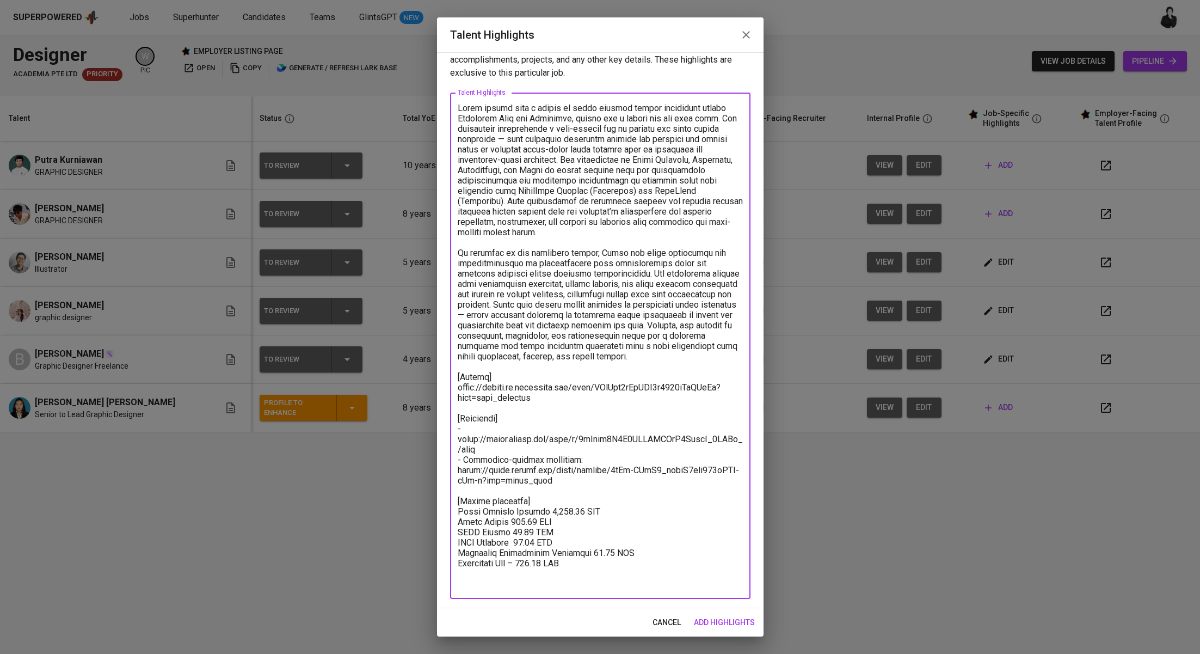
click at [563, 574] on textarea at bounding box center [600, 346] width 285 height 486
drag, startPoint x: 534, startPoint y: 576, endPoint x: 539, endPoint y: 568, distance: 9.3
click at [535, 575] on textarea at bounding box center [600, 346] width 285 height 486
click at [590, 574] on textarea at bounding box center [600, 346] width 285 height 486
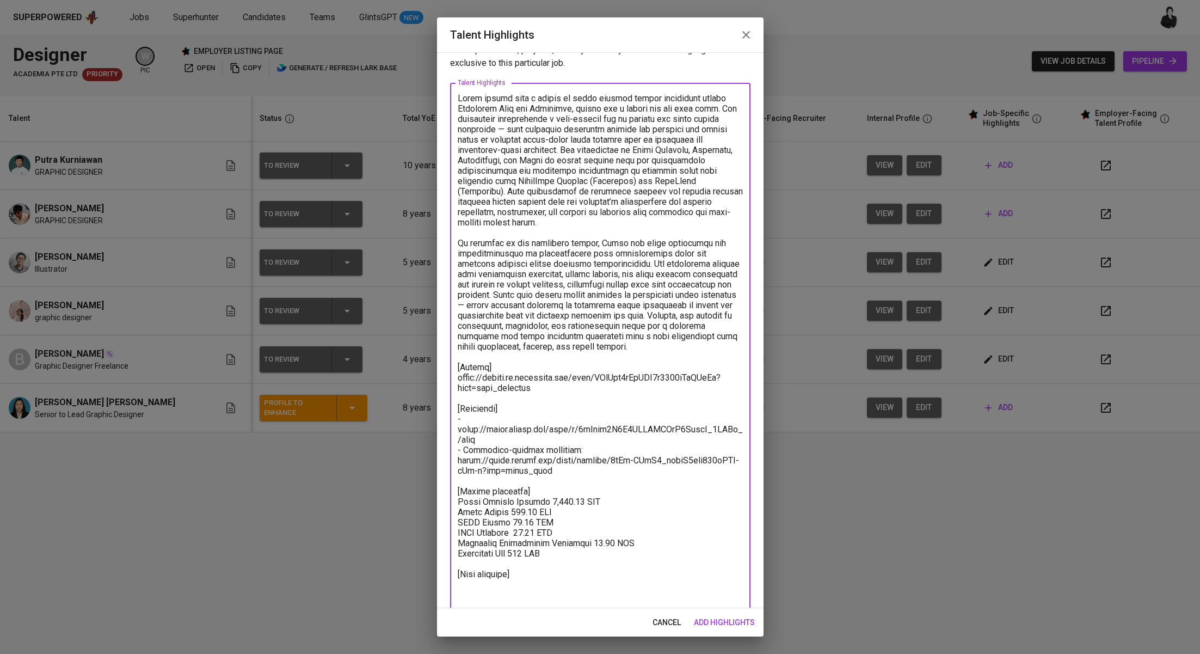
paste textarea "https://glints.sg.larksuite.com/minutes/obsggx47cpu5clg33oq59n2m?from=from_copy…"
type textarea "Lorem ipsumd sita c adipis el seddo eiusmod tempor incididunt utlabo Etdolorem …"
click at [713, 623] on span "add highlights" at bounding box center [724, 622] width 61 height 14
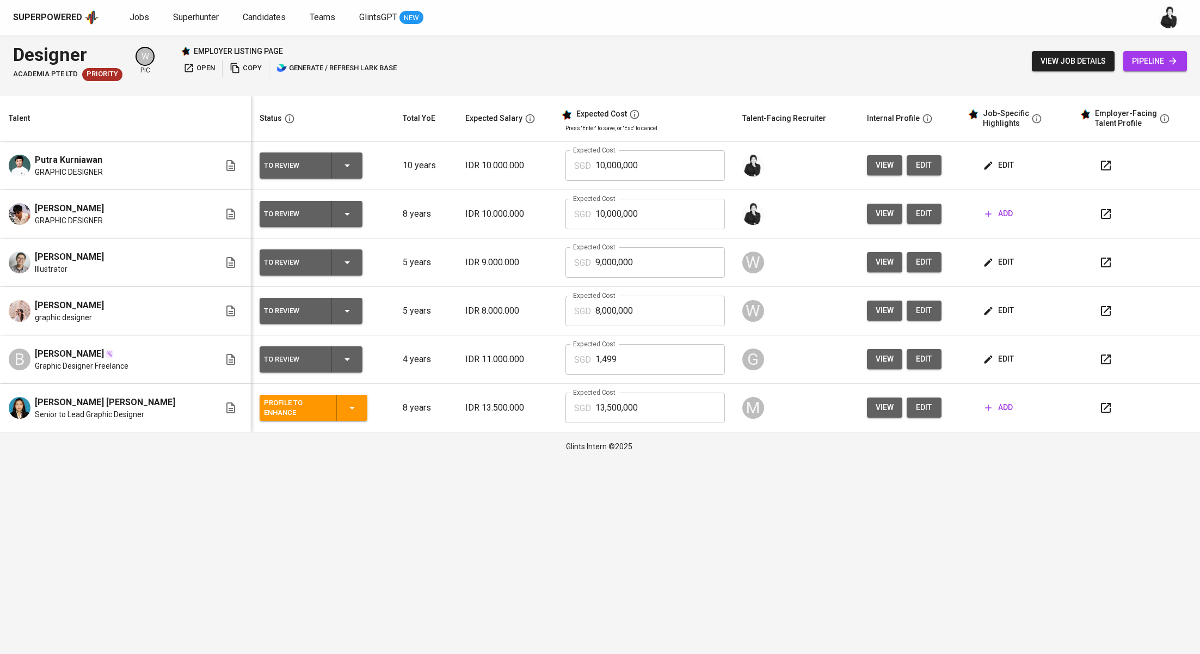
click at [995, 160] on span "edit" at bounding box center [999, 165] width 29 height 14
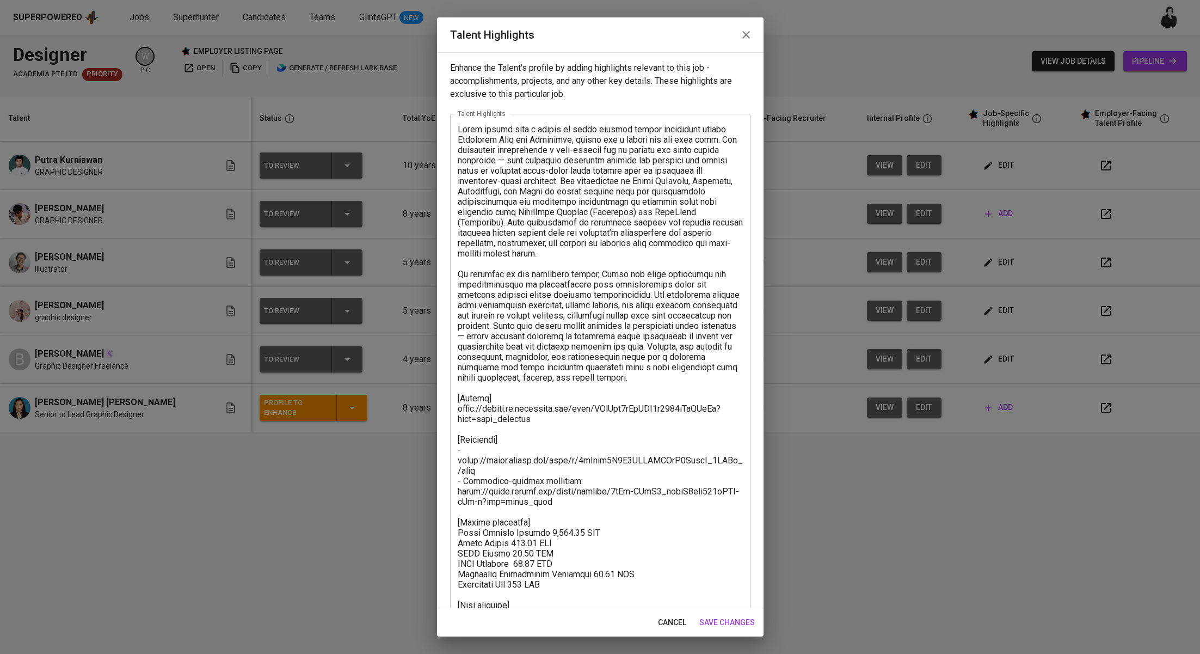
click at [742, 34] on icon "button" at bounding box center [746, 34] width 13 height 13
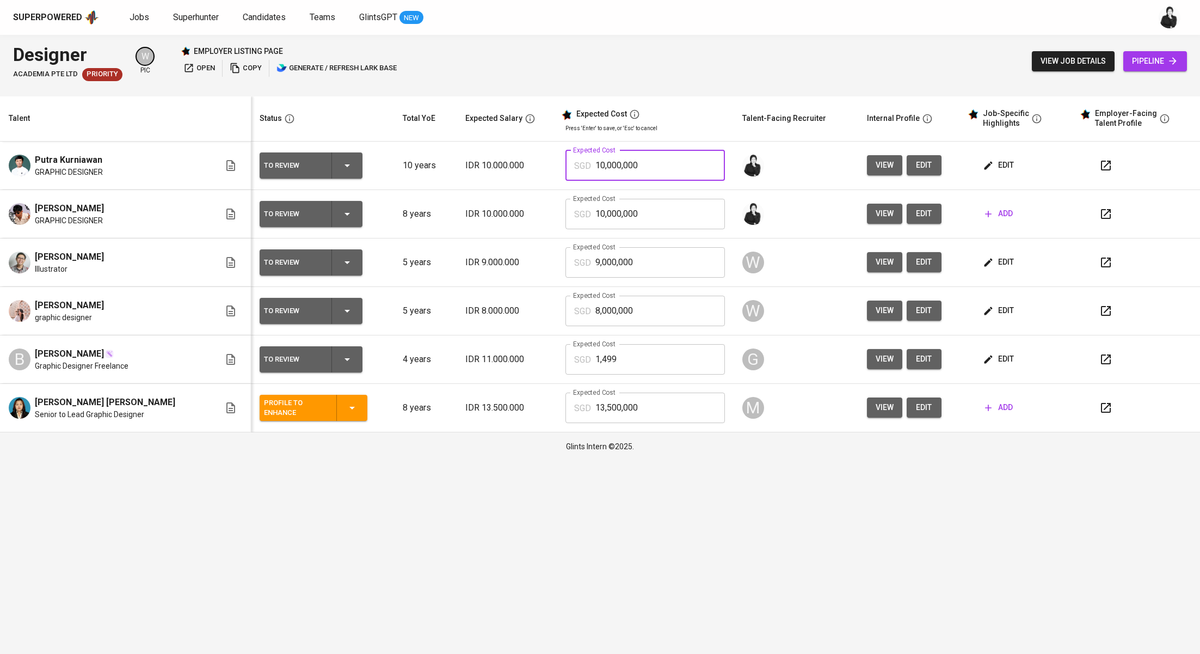
drag, startPoint x: 648, startPoint y: 159, endPoint x: 566, endPoint y: 163, distance: 82.2
click at [565, 163] on div "SGD 10,000,000 Expected Cost" at bounding box center [644, 165] width 159 height 30
drag, startPoint x: 620, startPoint y: 162, endPoint x: 544, endPoint y: 163, distance: 76.7
click at [557, 163] on td "Expected Cost SGD 10,000,000 Expected Cost" at bounding box center [645, 165] width 177 height 48
type input "1,405"
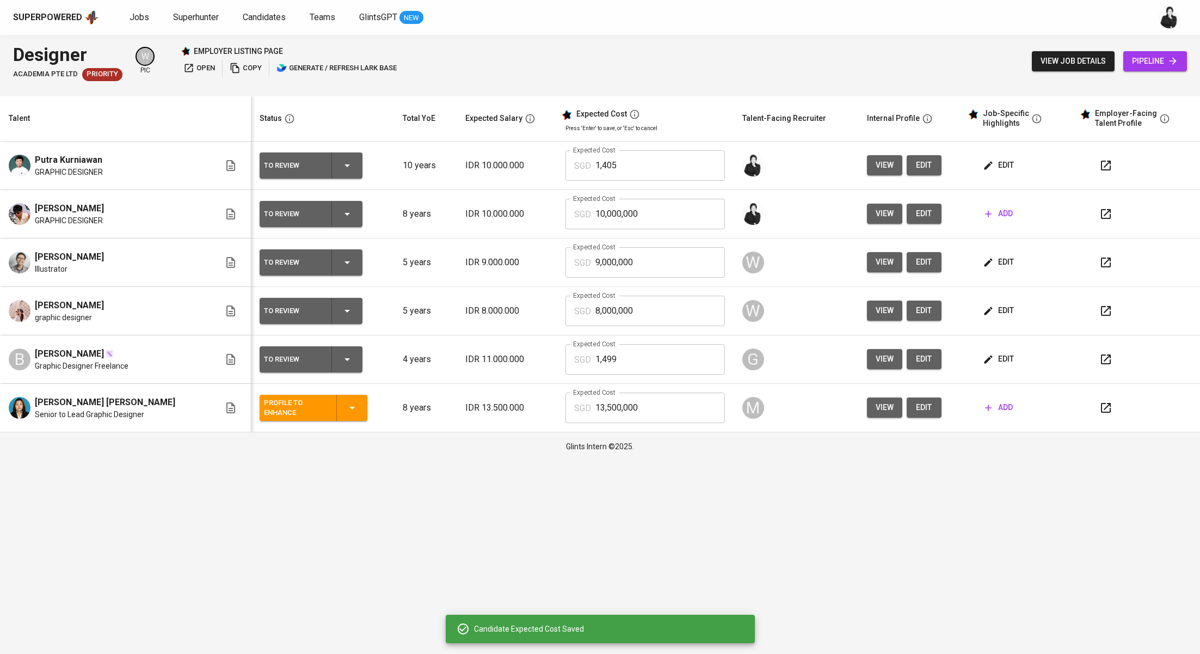
click at [1093, 171] on button "button" at bounding box center [1106, 165] width 26 height 26
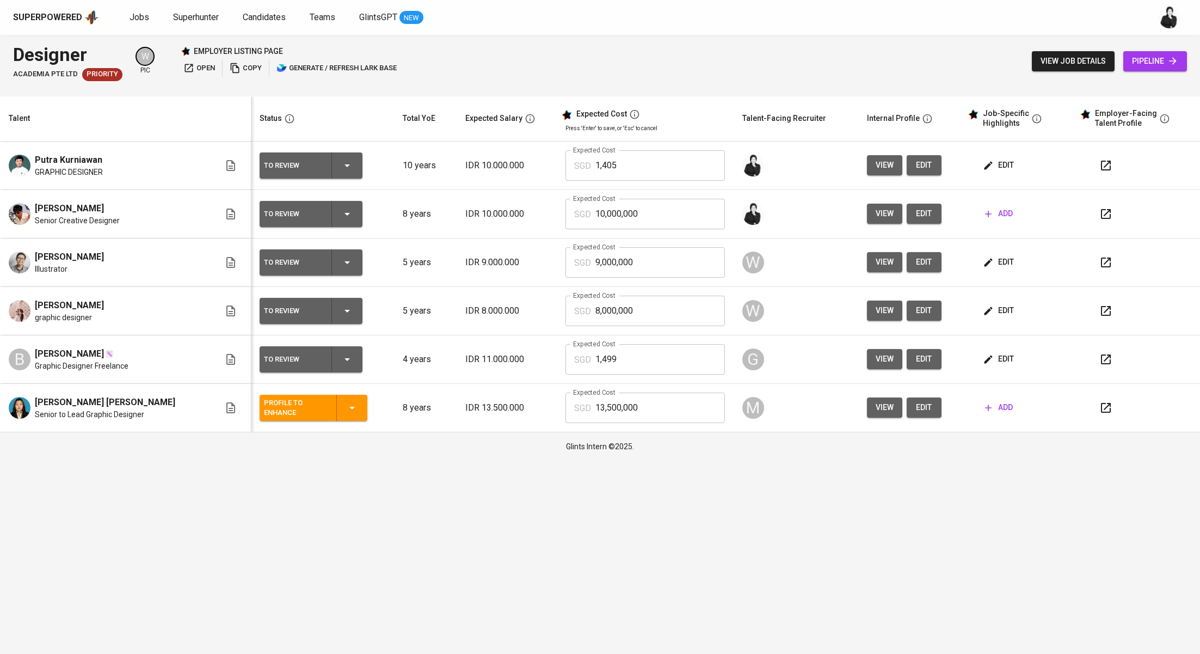
click at [1101, 215] on icon "button" at bounding box center [1105, 213] width 13 height 13
drag, startPoint x: 621, startPoint y: 148, endPoint x: 611, endPoint y: 155, distance: 12.2
click at [611, 154] on td "Expected Cost SGD 1,405 Expected Cost" at bounding box center [645, 165] width 177 height 48
drag, startPoint x: 607, startPoint y: 164, endPoint x: 574, endPoint y: 164, distance: 33.7
click at [574, 164] on div "SGD 1,405 Expected Cost" at bounding box center [644, 165] width 159 height 30
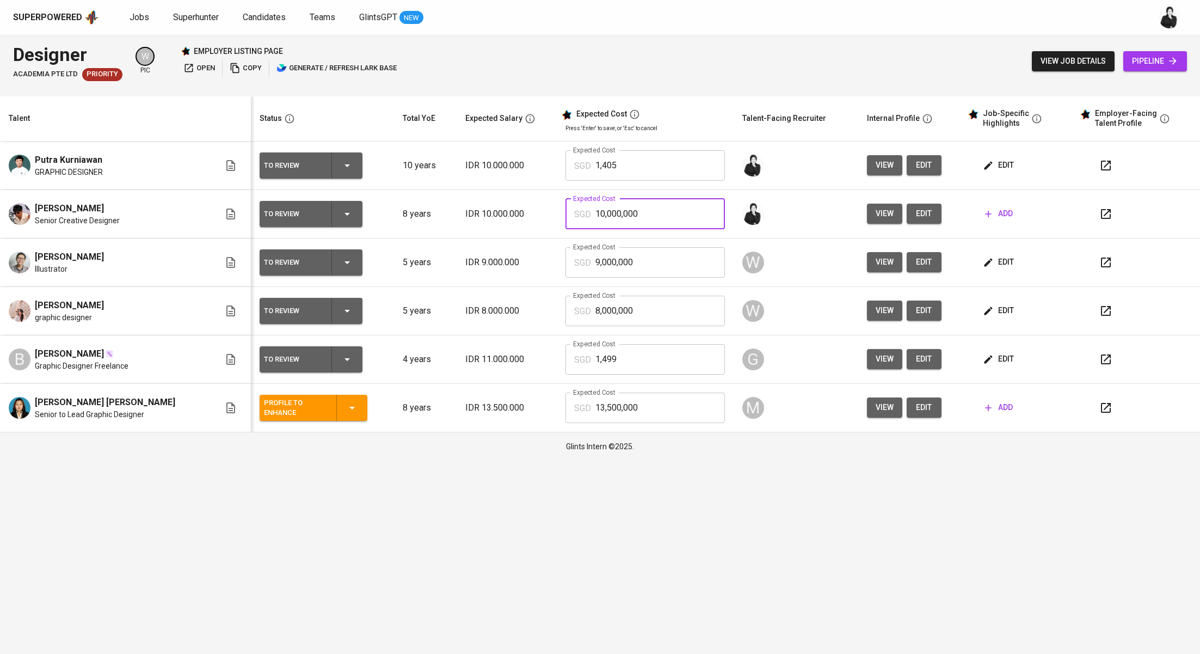
drag, startPoint x: 632, startPoint y: 218, endPoint x: 576, endPoint y: 207, distance: 57.1
click at [567, 209] on div "SGD 10,000,000 Expected Cost" at bounding box center [644, 214] width 159 height 30
paste input ",405"
type input "1,405"
click at [1108, 216] on button "button" at bounding box center [1106, 214] width 26 height 26
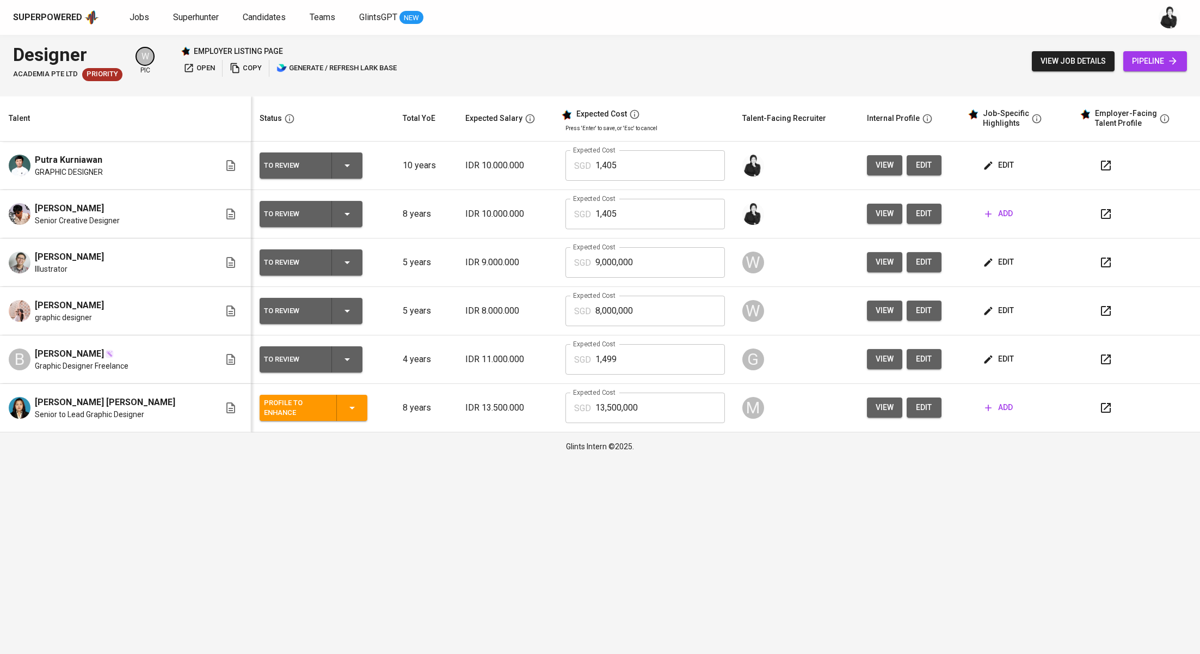
click at [989, 214] on span "add" at bounding box center [999, 214] width 28 height 14
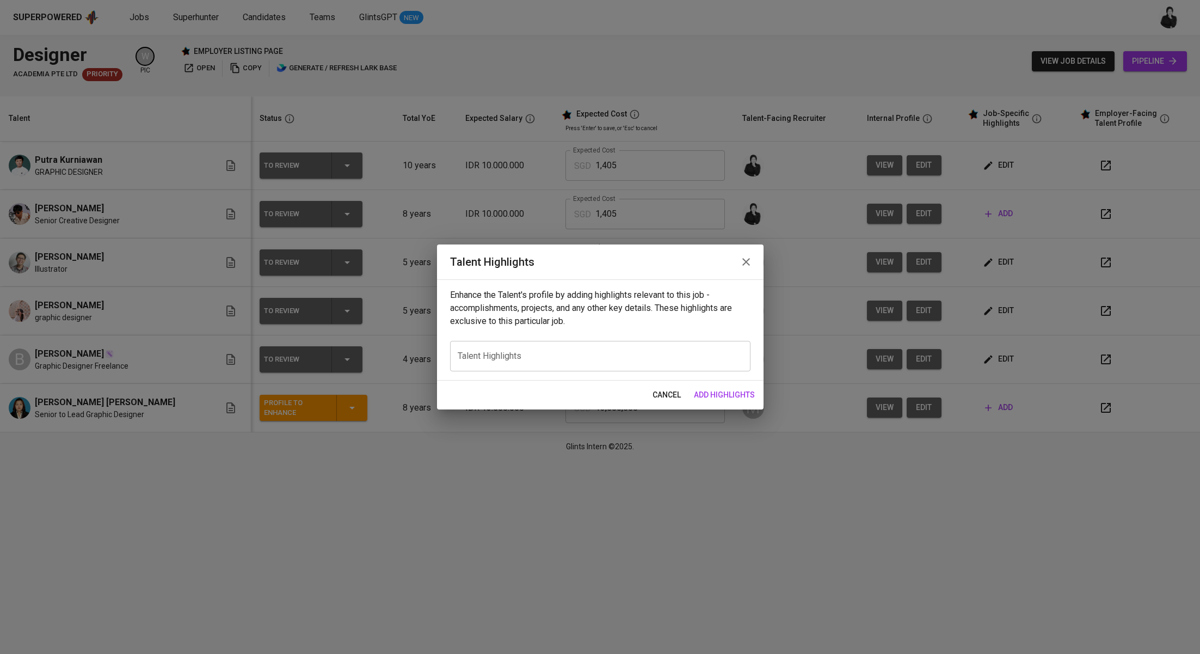
click at [570, 349] on div "x Talent Highlights" at bounding box center [600, 356] width 300 height 30
paste textarea "Lore ip d sitametco adi elit-seddoei temporin utla etdo mag aliqu en admin-ve q…"
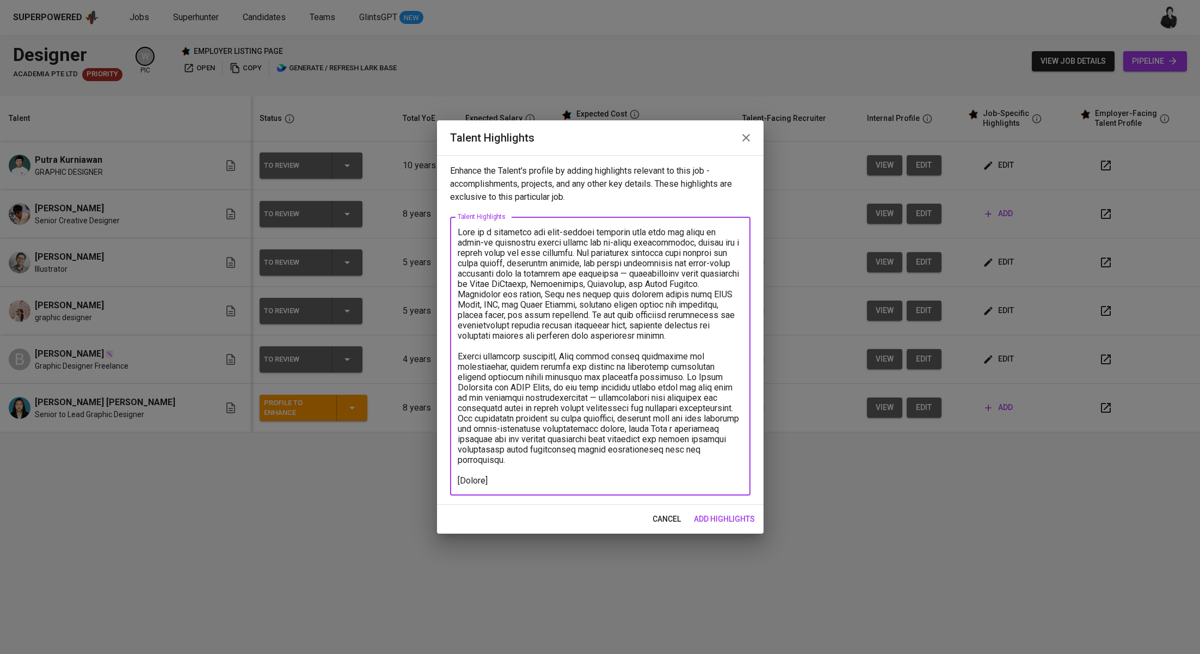
paste textarea "[URL][DOMAIN_NAME]"
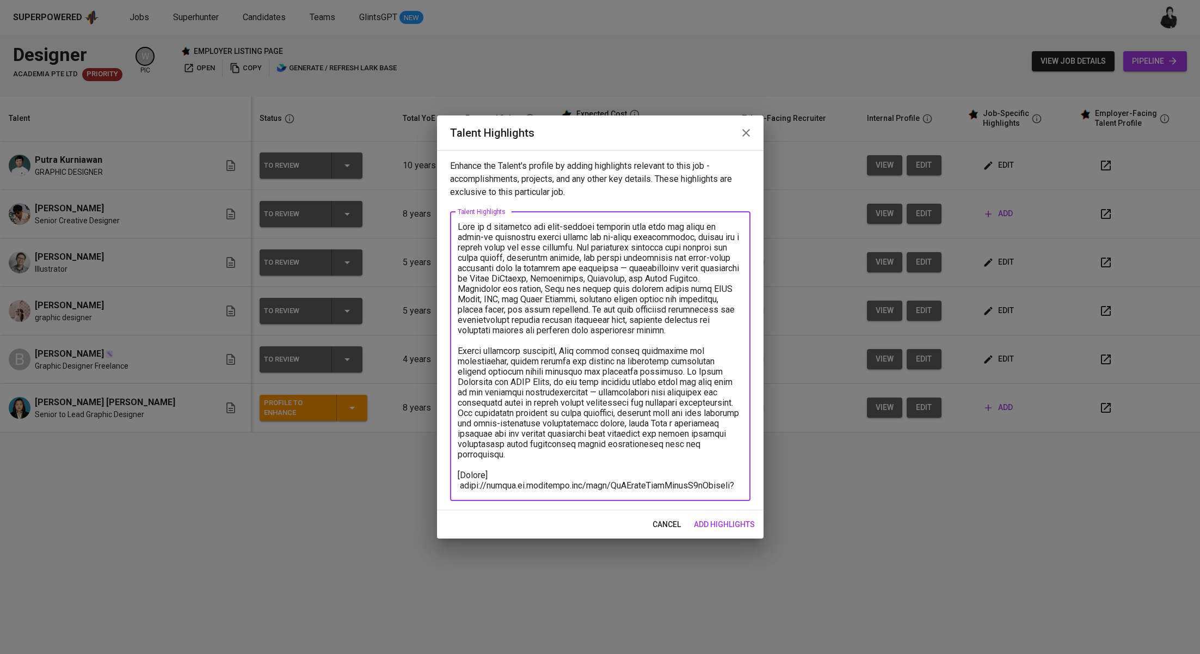
click at [458, 475] on textarea at bounding box center [600, 355] width 285 height 269
click at [573, 488] on textarea at bounding box center [600, 355] width 285 height 269
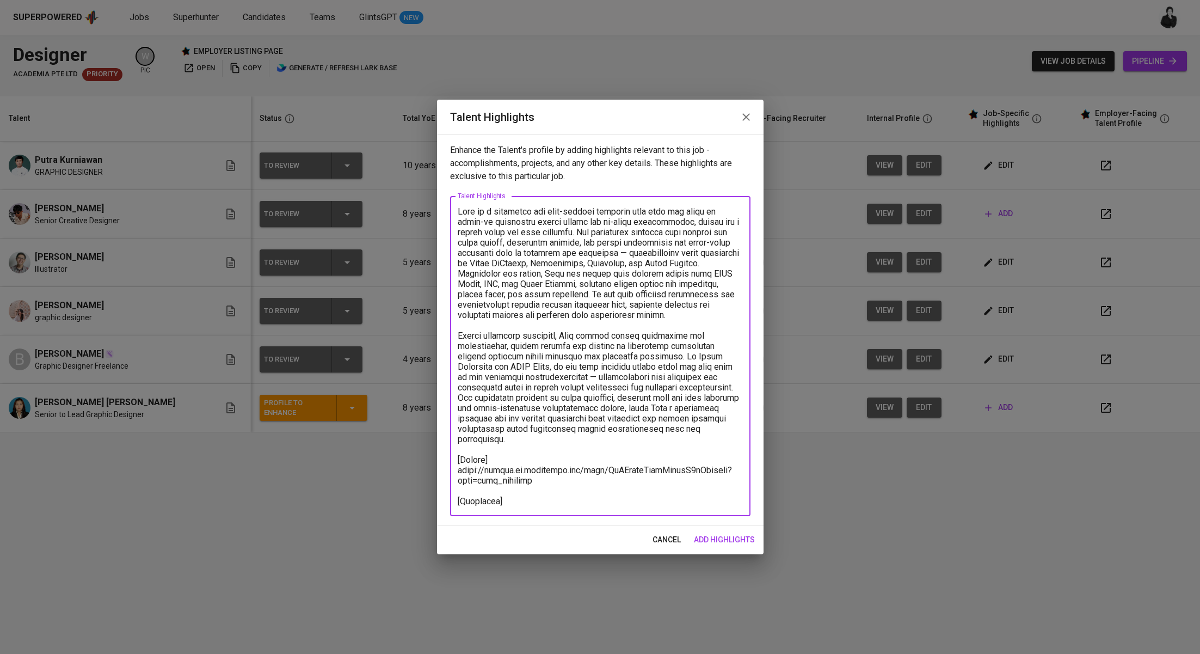
paste textarea "[URL][DOMAIN_NAME]"
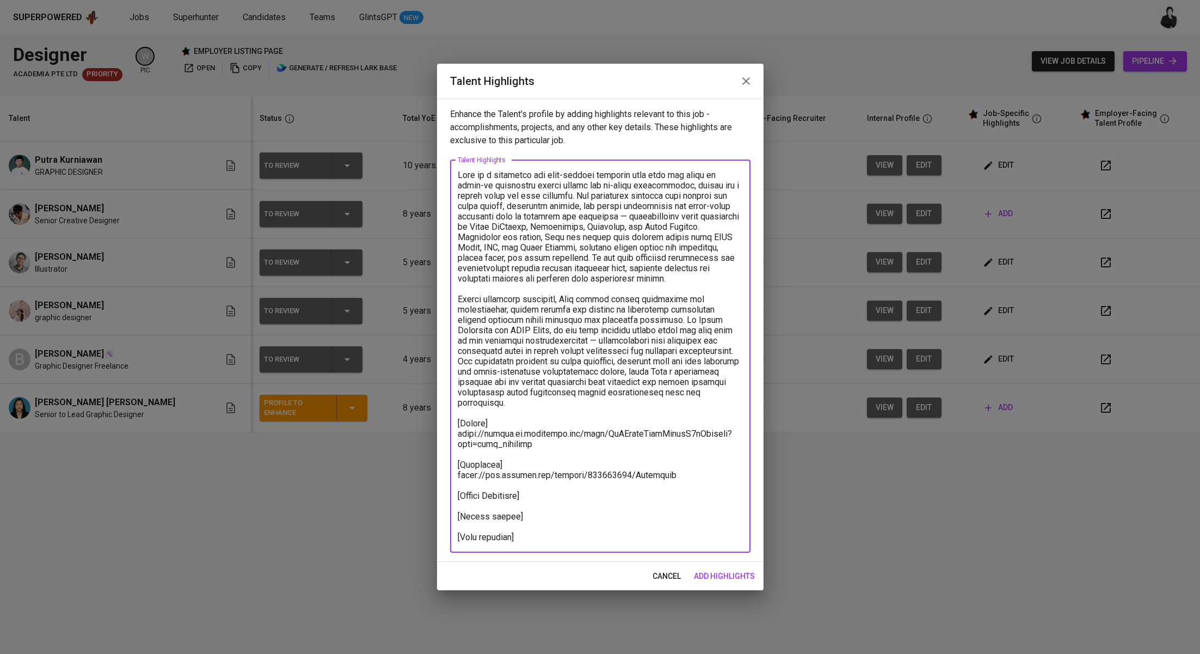
click at [501, 512] on textarea at bounding box center [600, 356] width 285 height 372
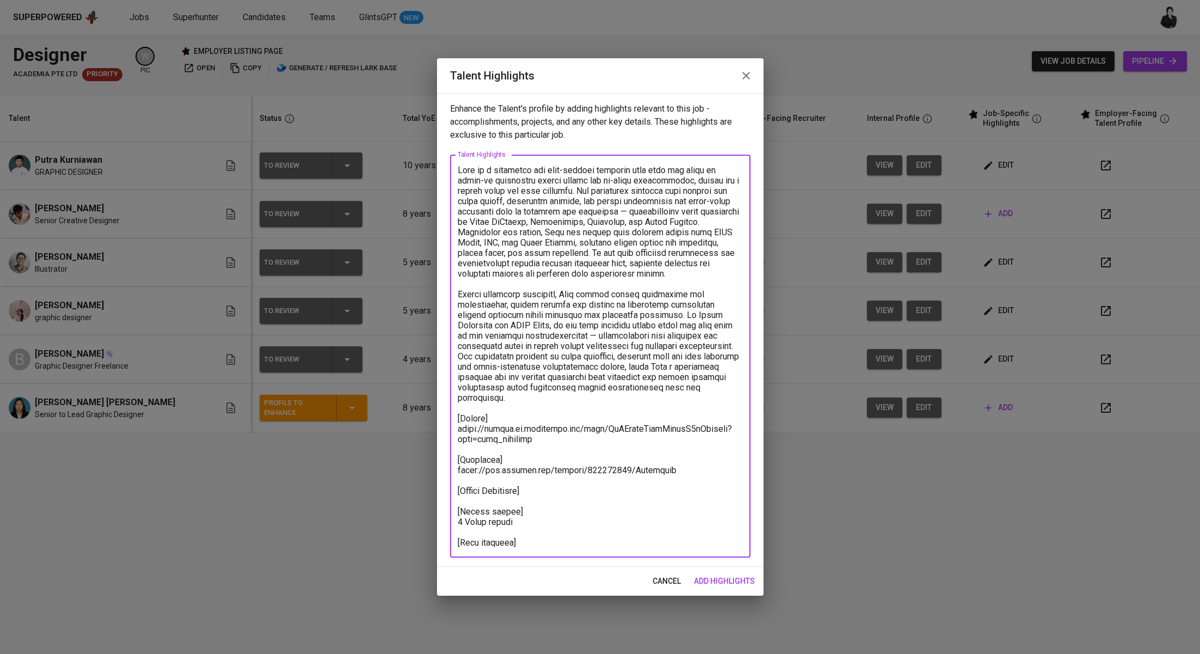
click at [529, 529] on textarea at bounding box center [600, 356] width 285 height 383
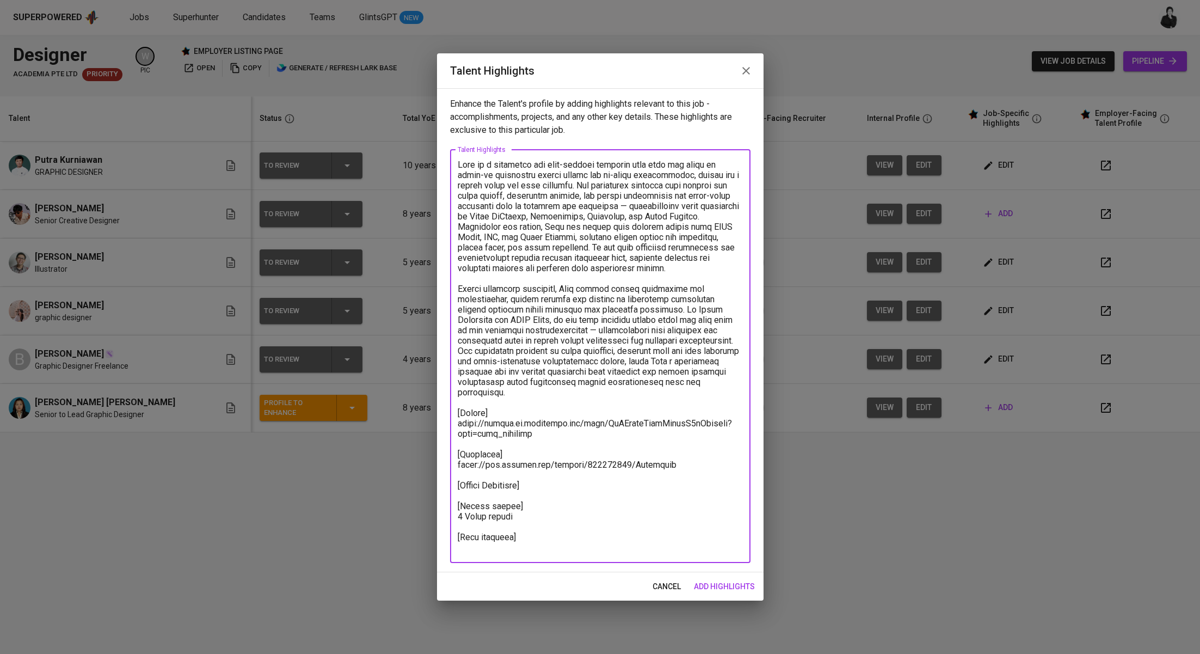
paste textarea "[URL][DOMAIN_NAME]"
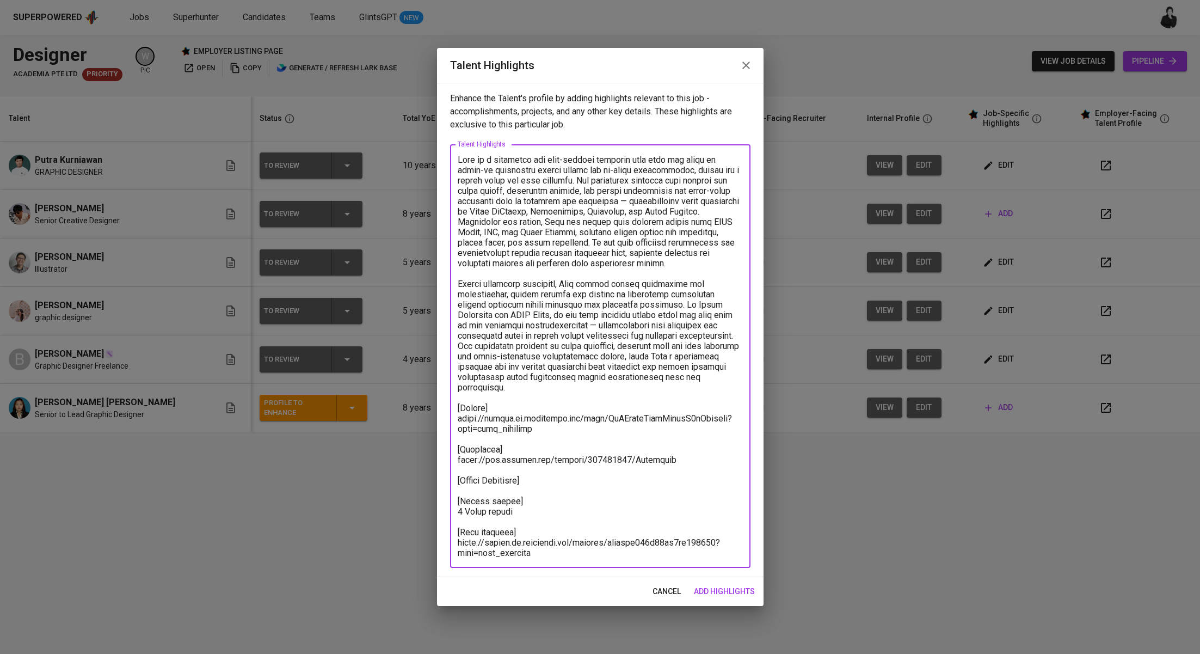
type textarea "Lore ip d sitametco adi elit-seddoei temporin utla etdo mag aliqu en admin-ve q…"
click at [721, 588] on span "add highlights" at bounding box center [724, 591] width 61 height 14
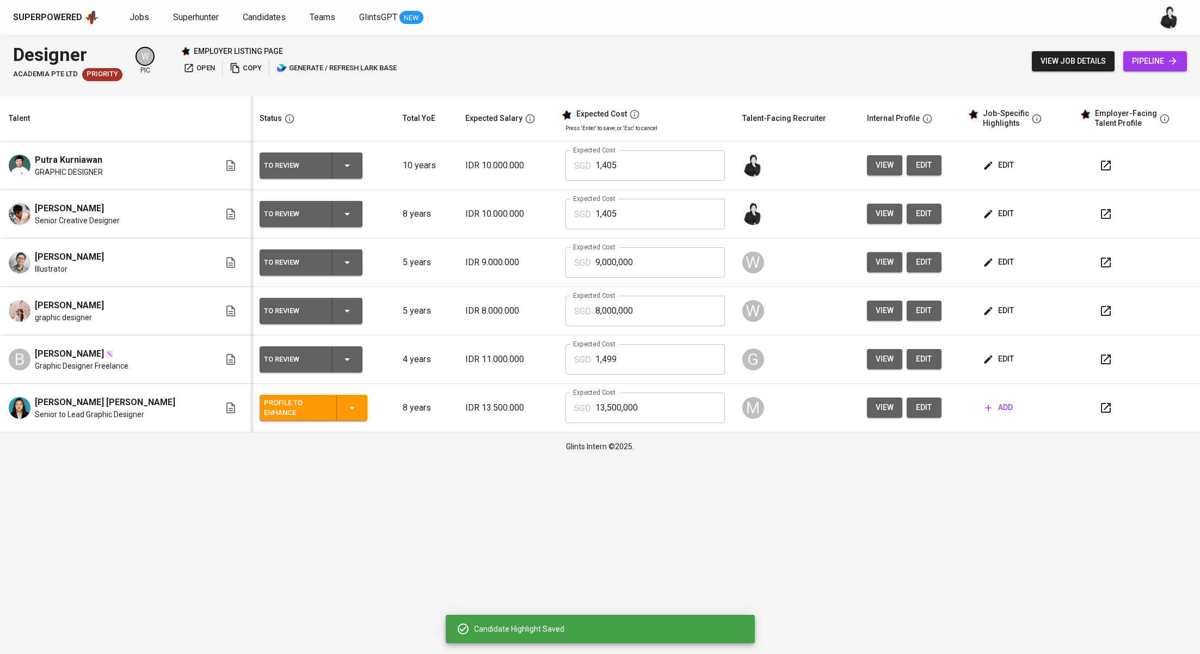
click at [988, 157] on button "edit" at bounding box center [1000, 165] width 38 height 20
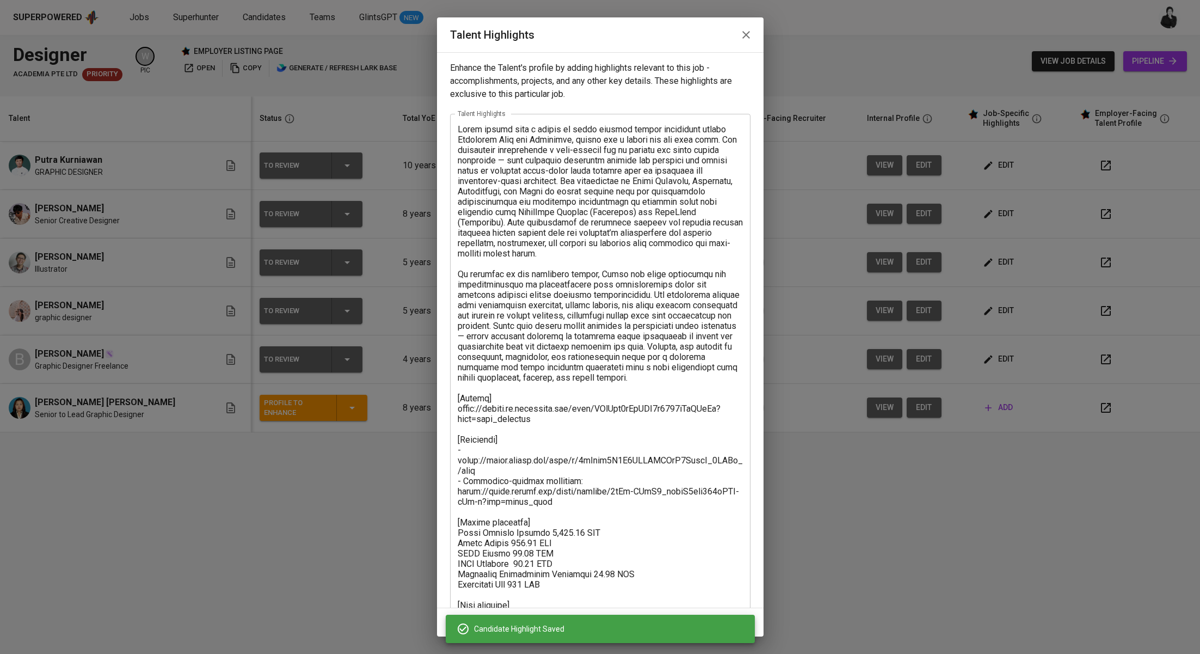
scroll to position [52, 0]
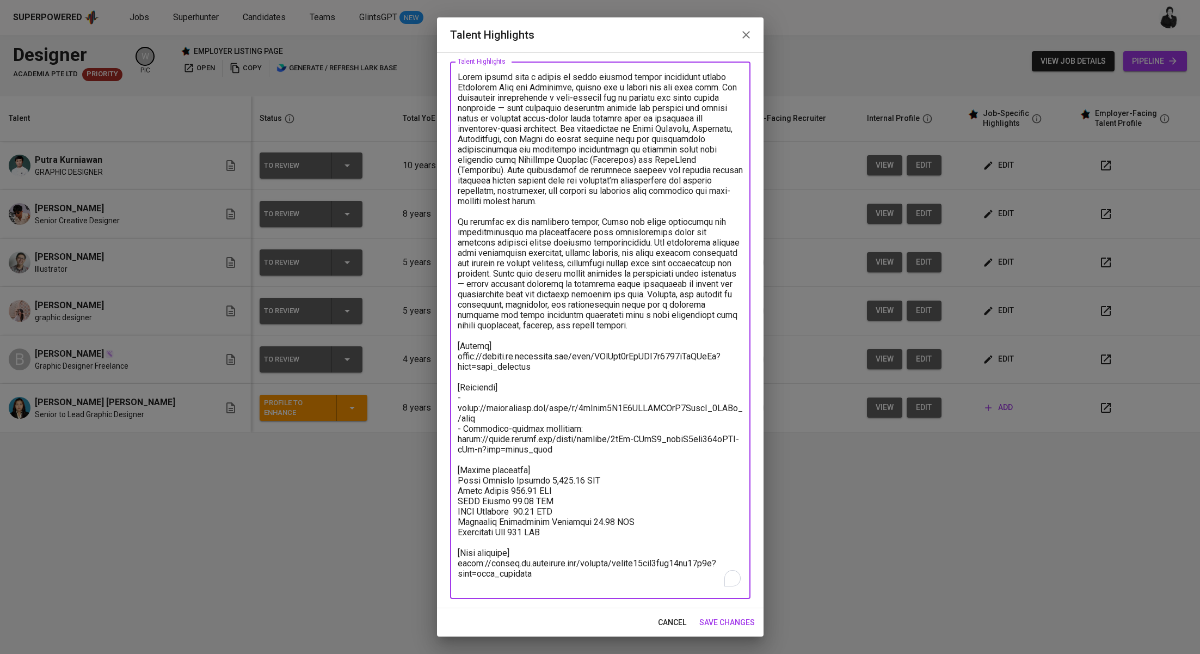
drag, startPoint x: 574, startPoint y: 538, endPoint x: 452, endPoint y: 476, distance: 137.3
click at [452, 476] on div "x Talent Highlights" at bounding box center [600, 329] width 300 height 537
click at [750, 33] on icon "button" at bounding box center [746, 34] width 13 height 13
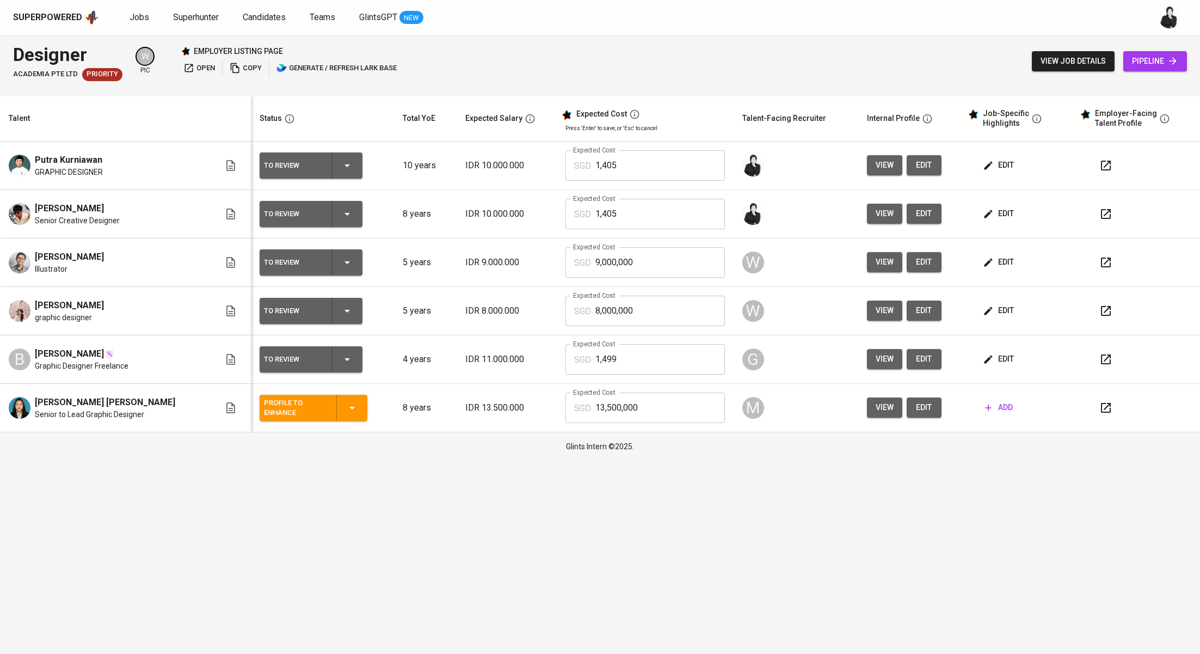
click at [915, 210] on span "edit" at bounding box center [923, 214] width 17 height 14
click at [997, 212] on span "edit" at bounding box center [999, 214] width 29 height 14
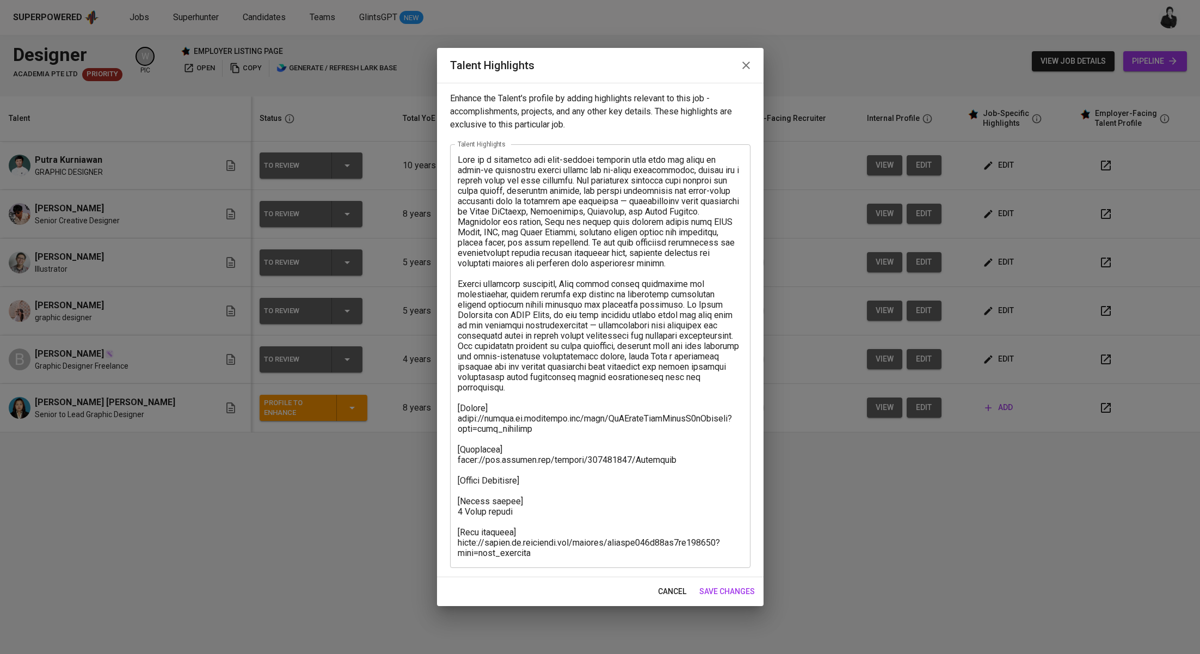
click at [559, 468] on textarea at bounding box center [600, 356] width 285 height 403
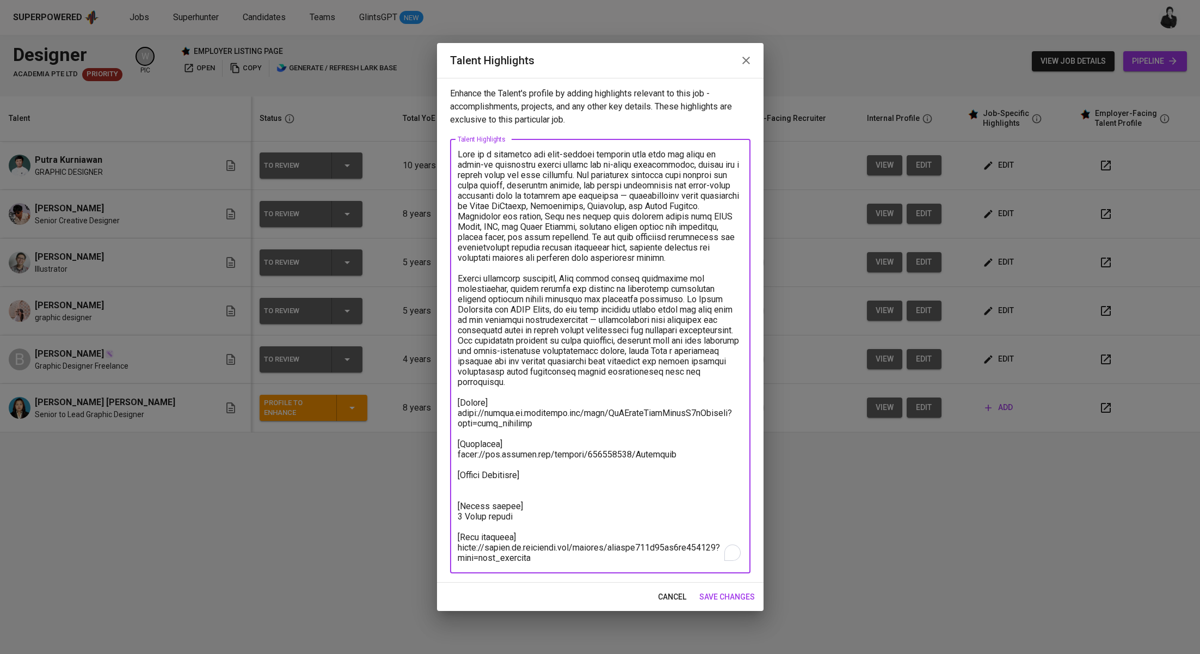
paste textarea "Total Pricing Monthly 1,405.07 SGD Basic Salary 878.63 SGD BPJS Health 48.81 SG…"
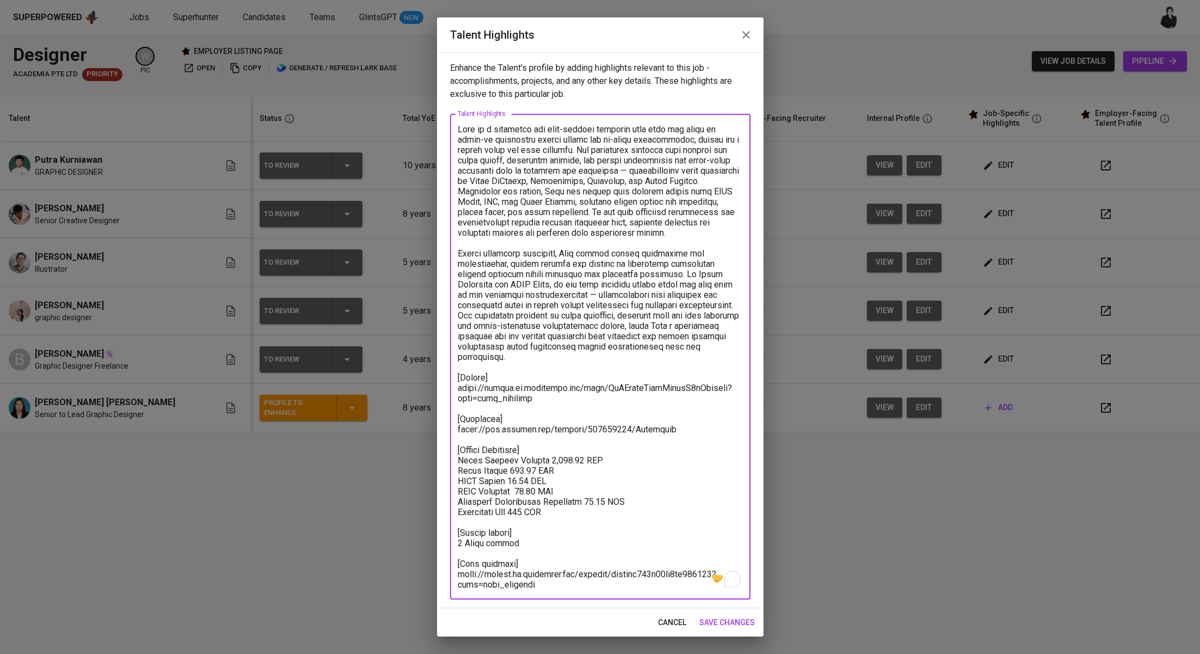
type textarea "Lore ip d sitametco adi elit-seddoei temporin utla etdo mag aliqu en admin-ve q…"
click at [709, 622] on span "save changes" at bounding box center [727, 622] width 56 height 14
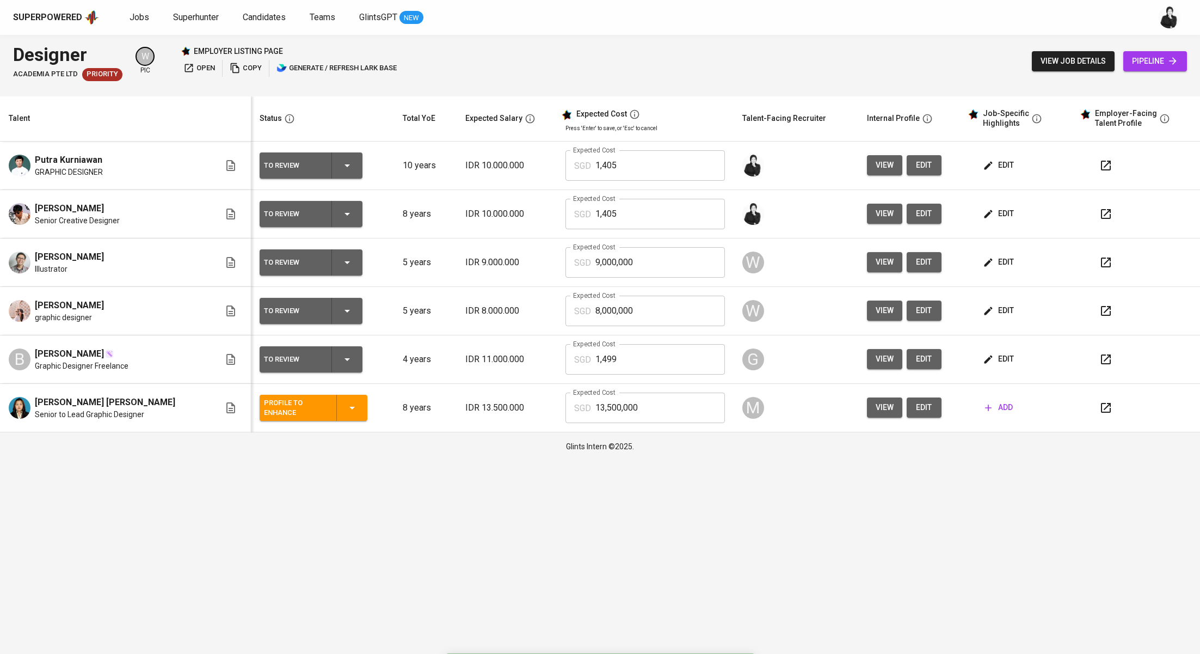
click at [1103, 164] on icon "button" at bounding box center [1105, 165] width 13 height 13
click at [1102, 217] on icon "button" at bounding box center [1105, 213] width 13 height 13
click at [920, 223] on button "edit" at bounding box center [924, 214] width 35 height 20
click at [993, 208] on span "edit" at bounding box center [999, 214] width 29 height 14
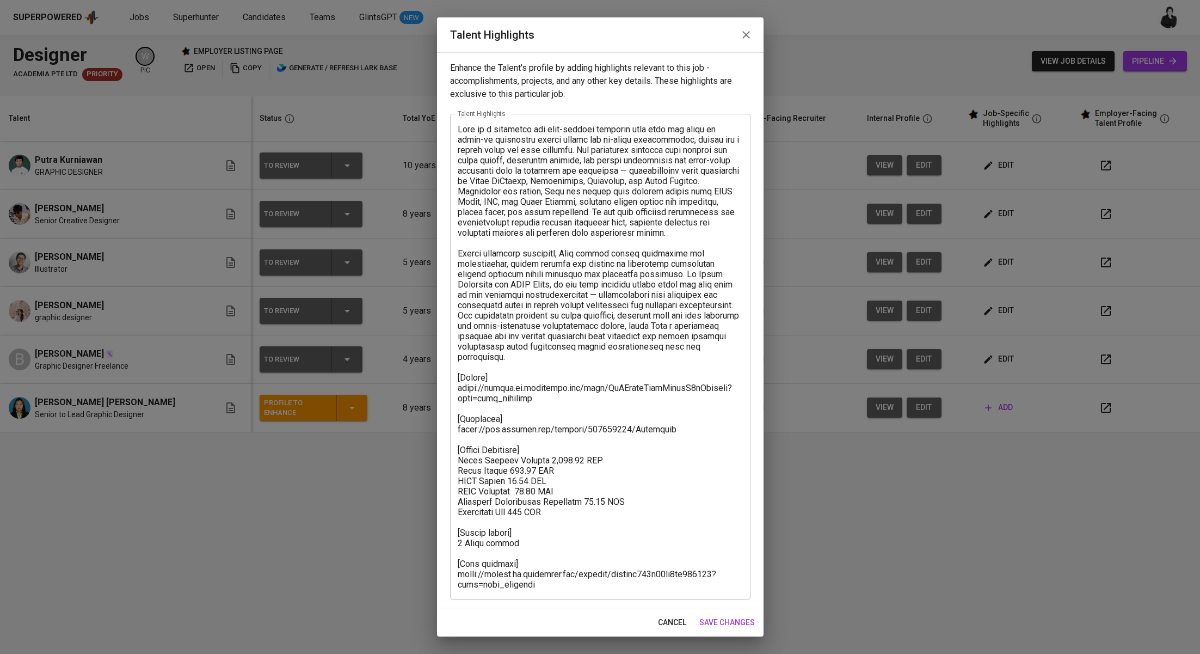
scroll to position [0, 0]
click at [553, 574] on textarea at bounding box center [600, 356] width 285 height 465
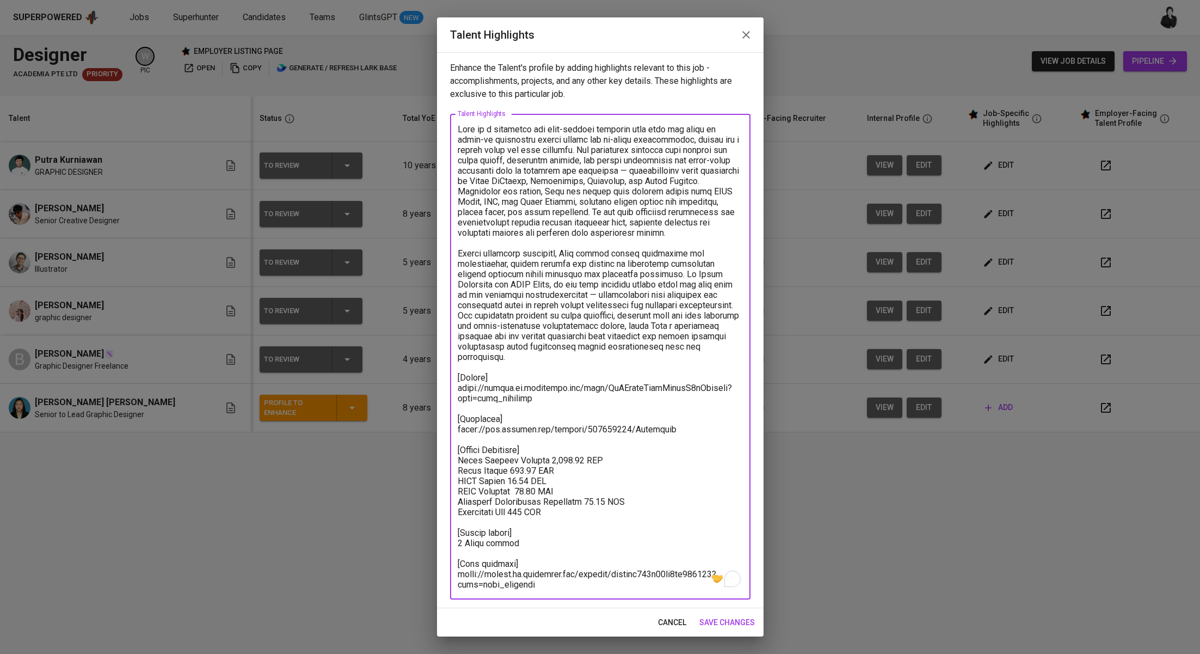
click at [459, 422] on textarea "To enrich screen reader interactions, please activate Accessibility in Grammarl…" at bounding box center [600, 356] width 285 height 465
click at [698, 421] on textarea "To enrich screen reader interactions, please activate Accessibility in Grammarl…" at bounding box center [600, 356] width 285 height 465
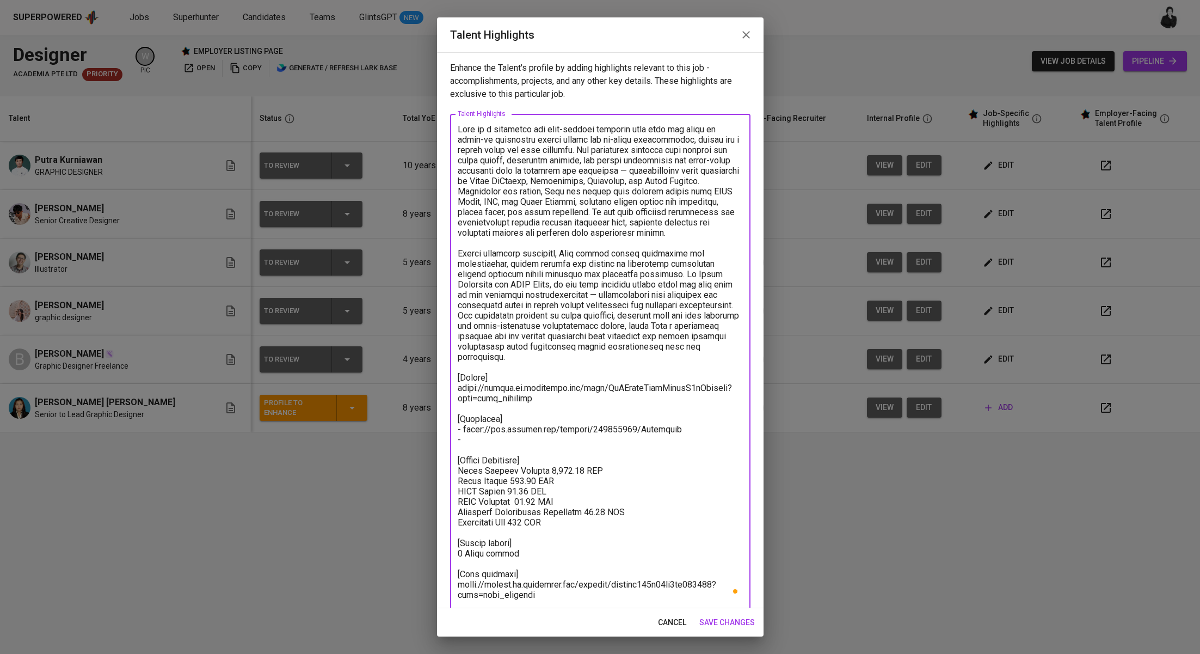
paste textarea "https://docs.google.com/presentation/d/1taInD7FJb_G9XTNgqn6WEYdSJJJ6jPp5GmErZEF…"
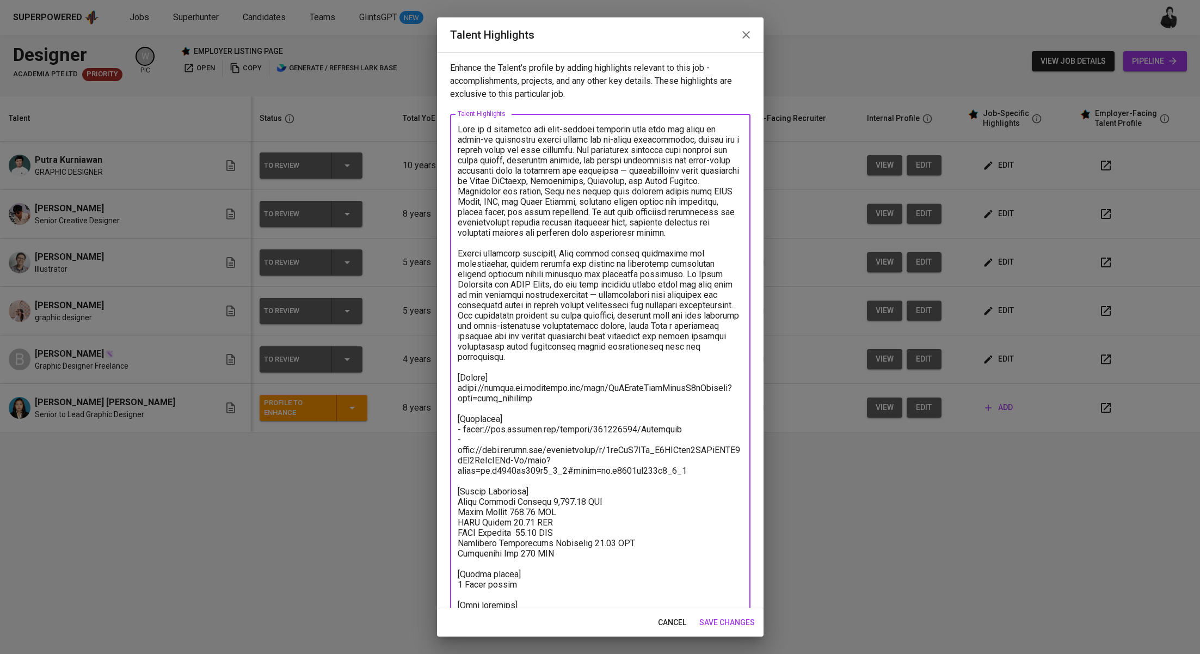
type textarea "Adib is a versatile and well-rounded designer with over six years of hands-on e…"
click at [726, 621] on span "save changes" at bounding box center [727, 622] width 56 height 14
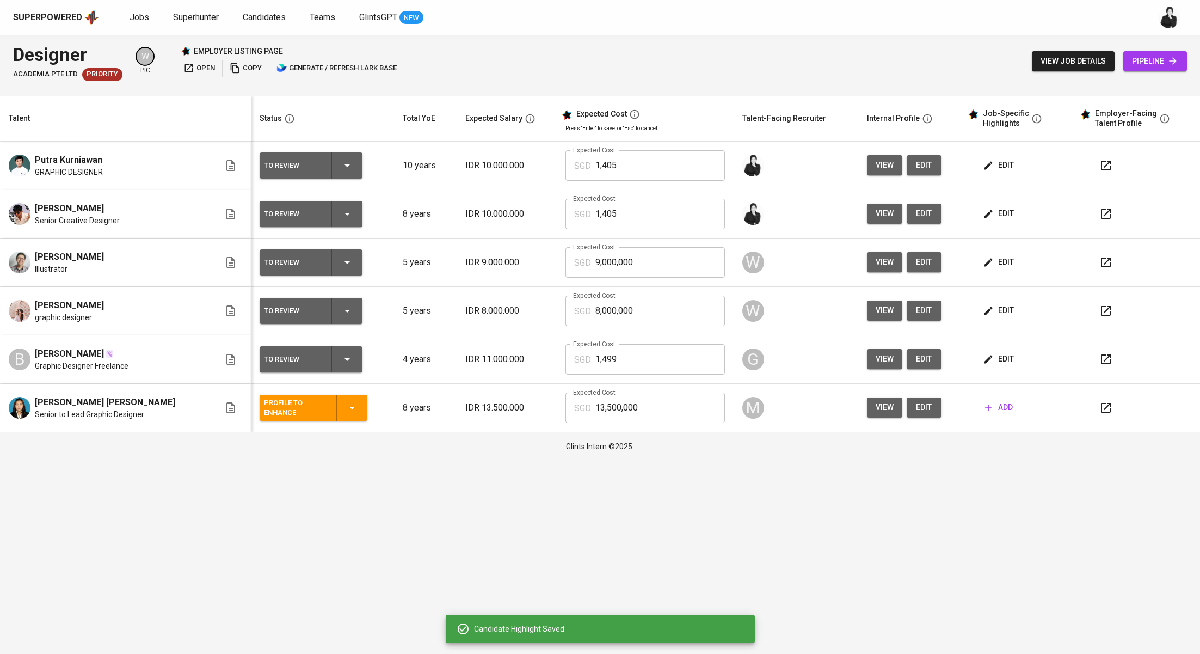
click at [1100, 212] on icon "button" at bounding box center [1105, 213] width 13 height 13
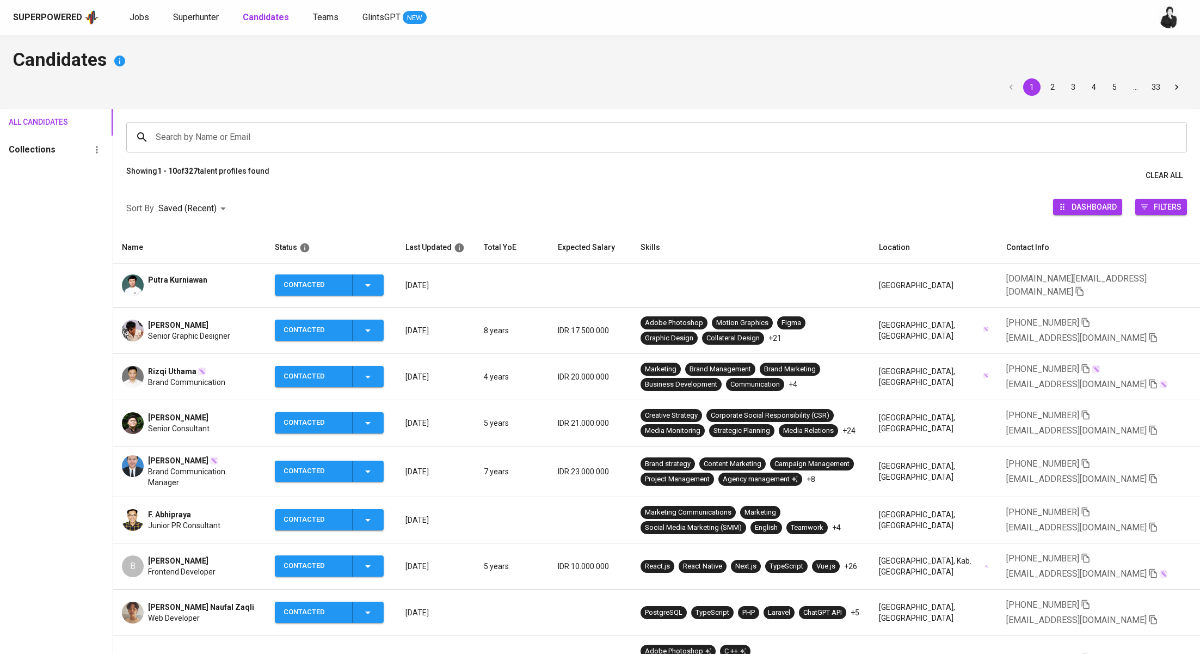
click at [193, 330] on span "Senior Graphic Designer" at bounding box center [189, 335] width 82 height 11
click at [169, 319] on span "Adib Daffa" at bounding box center [178, 324] width 60 height 11
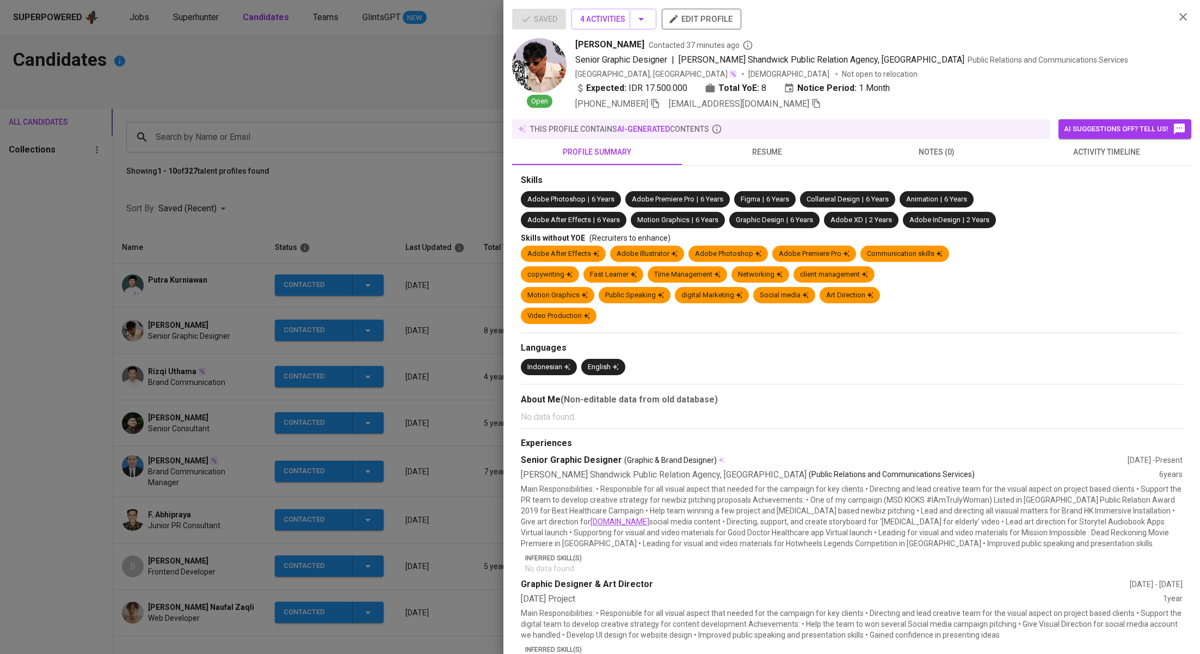
click at [1105, 152] on span "activity timeline" at bounding box center [1106, 152] width 157 height 14
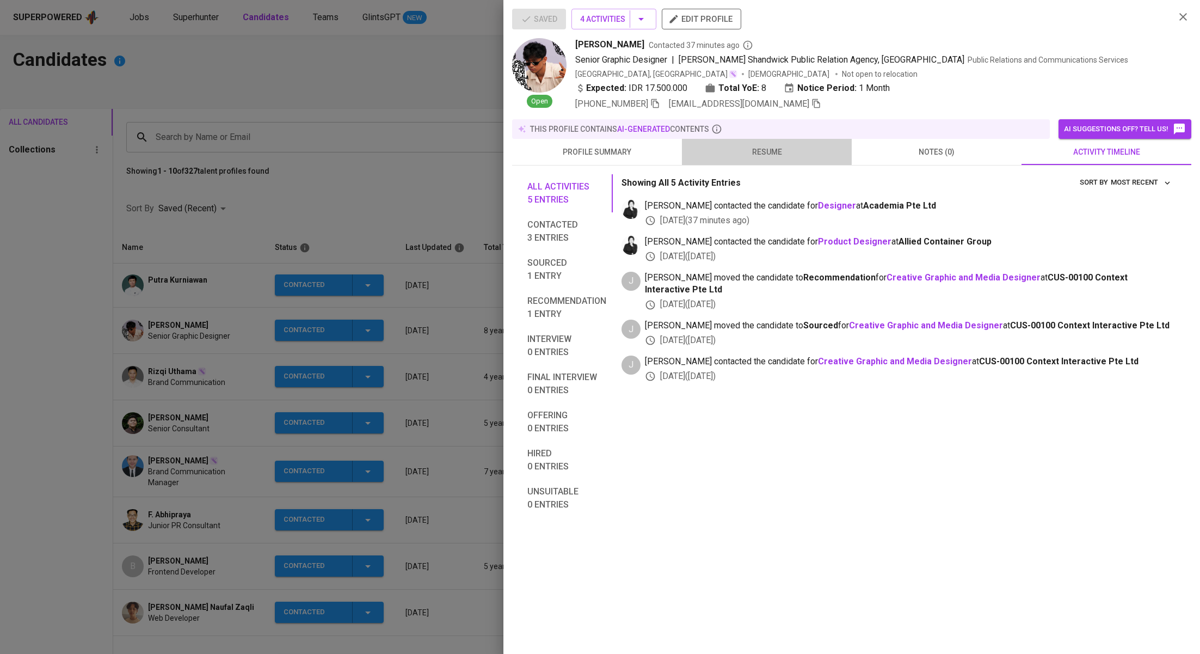
click at [782, 148] on span "resume" at bounding box center [766, 152] width 157 height 14
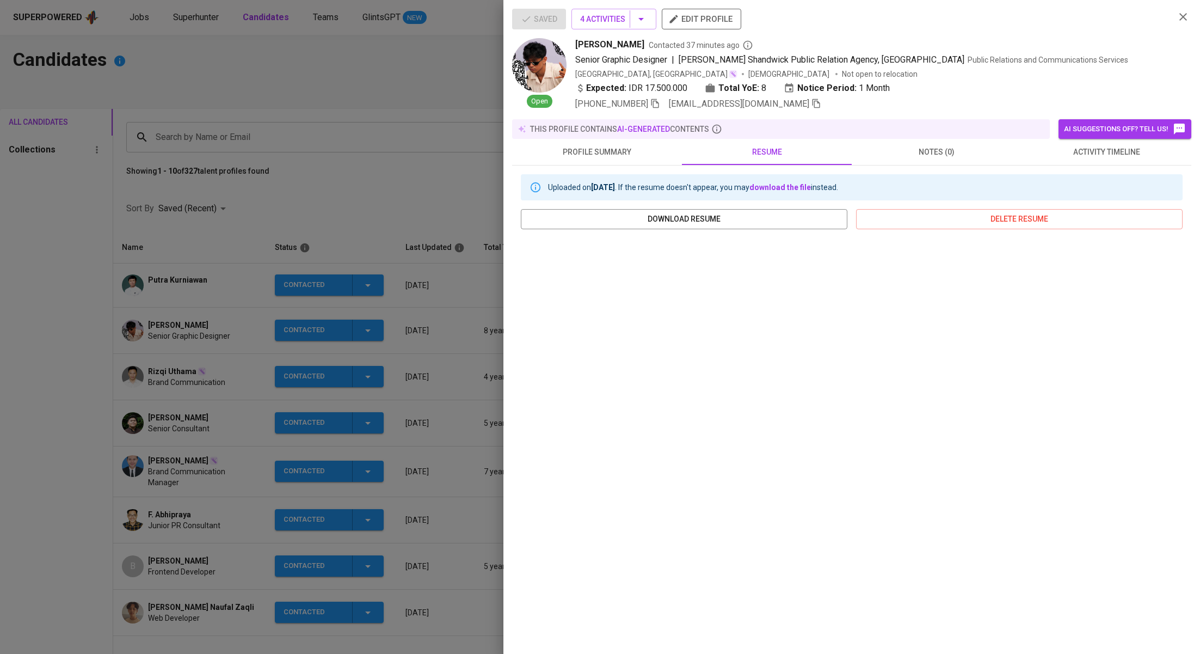
click at [632, 146] on span "profile summary" at bounding box center [597, 152] width 157 height 14
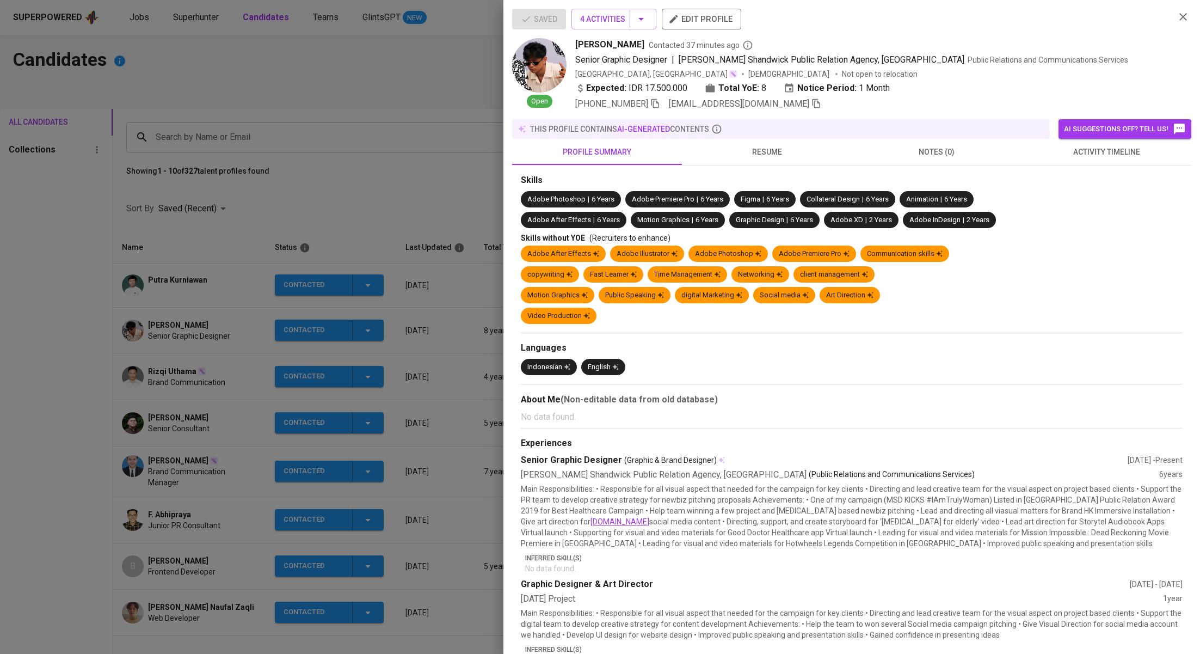
click at [757, 149] on span "resume" at bounding box center [766, 152] width 157 height 14
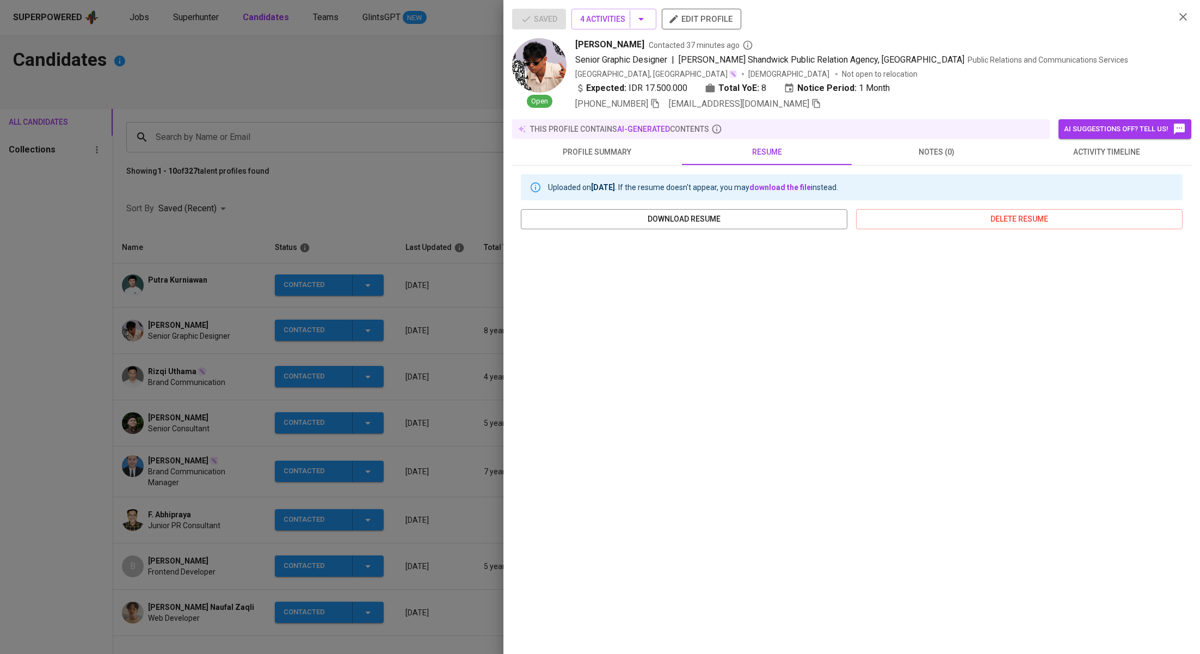
click at [603, 150] on span "profile summary" at bounding box center [597, 152] width 157 height 14
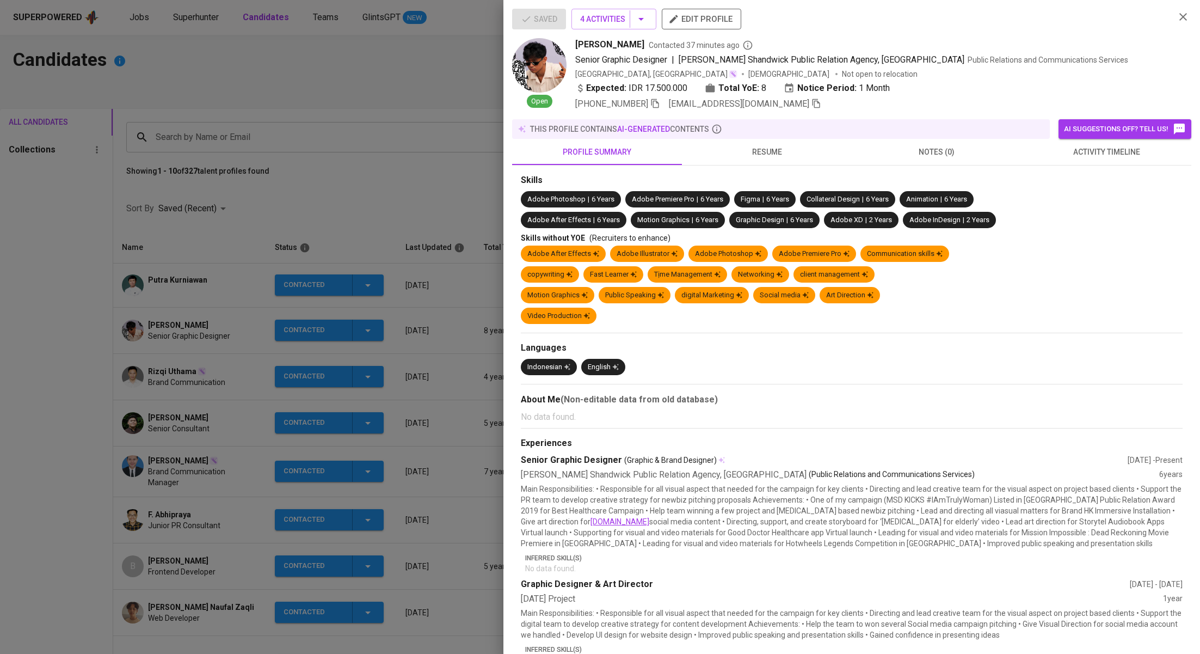
click at [339, 156] on div at bounding box center [600, 327] width 1200 height 654
click at [135, 17] on div at bounding box center [600, 327] width 1200 height 654
click at [1188, 21] on icon "button" at bounding box center [1182, 16] width 13 height 13
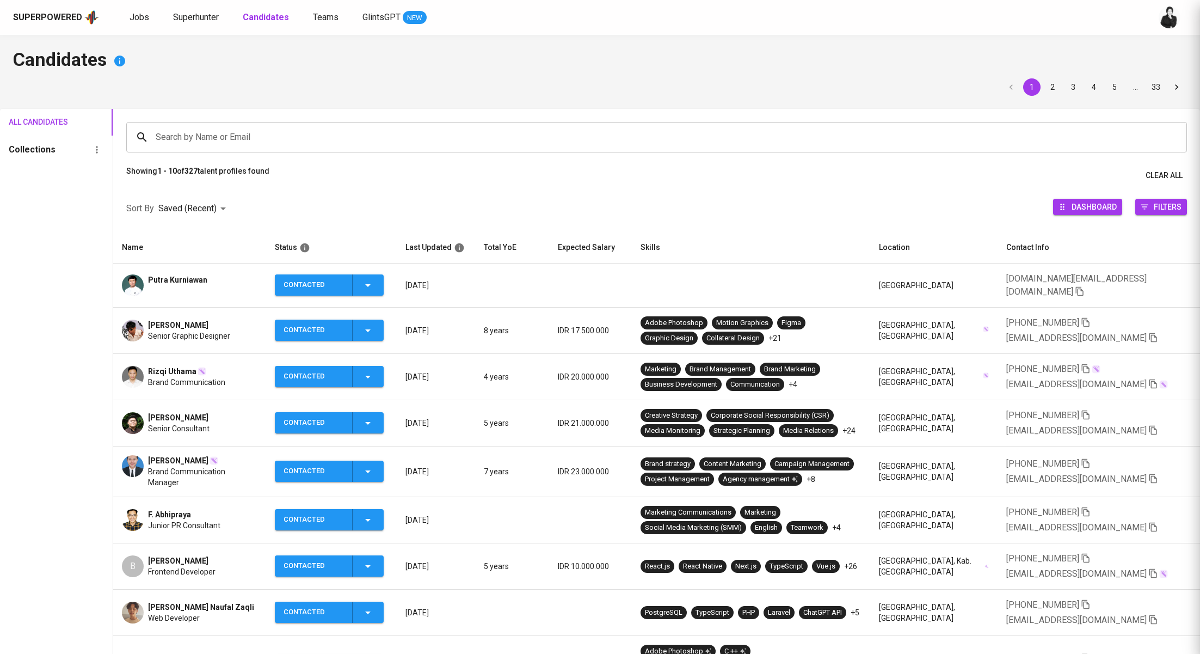
click at [137, 20] on span "Jobs" at bounding box center [140, 17] width 20 height 10
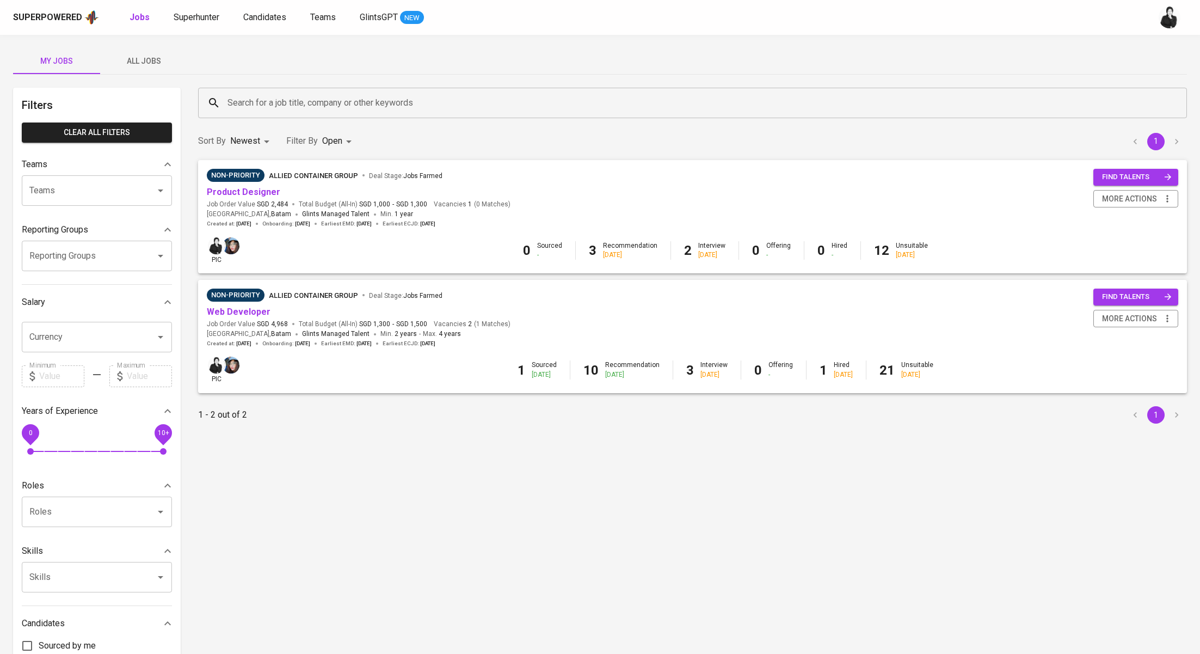
click at [132, 64] on span "All Jobs" at bounding box center [144, 61] width 74 height 14
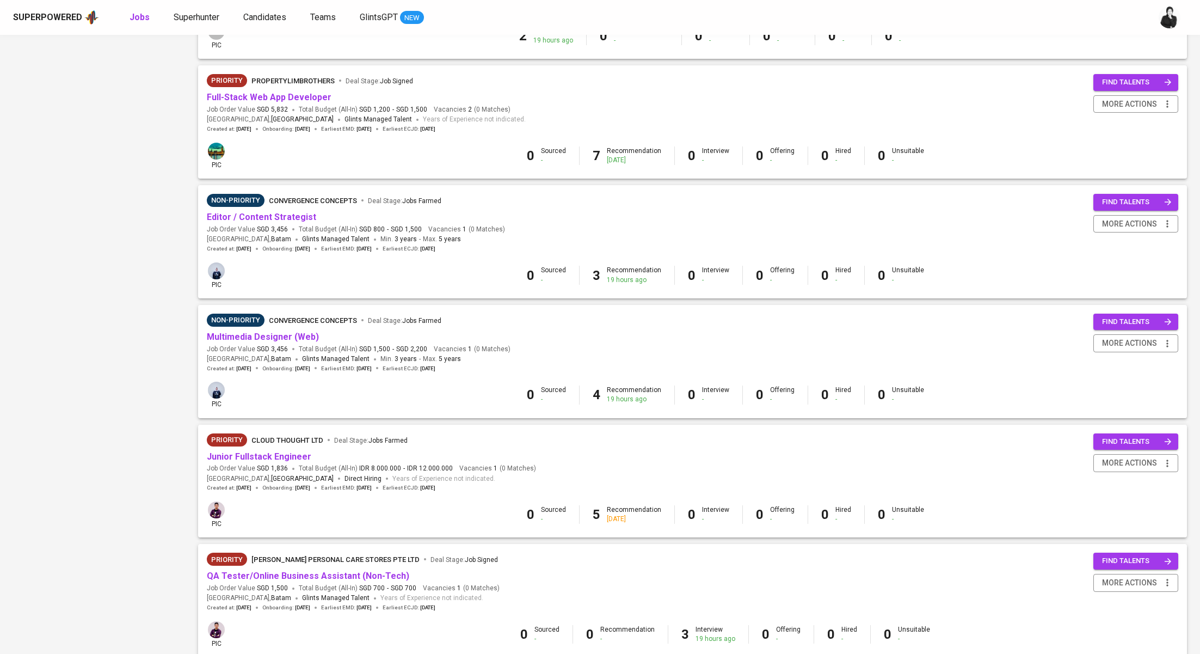
scroll to position [771, 0]
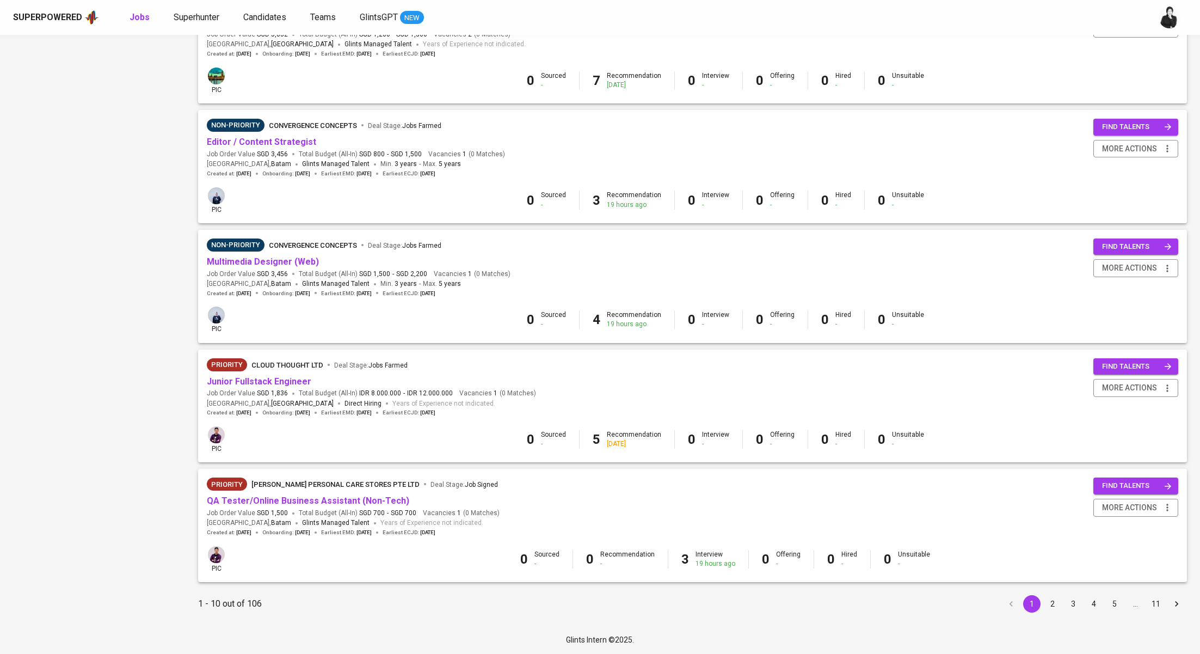
click at [1053, 593] on div "1 - 10 out of 106 1 2 3 4 5 … 11" at bounding box center [693, 603] width 1002 height 30
click at [1053, 604] on button "2" at bounding box center [1052, 603] width 17 height 17
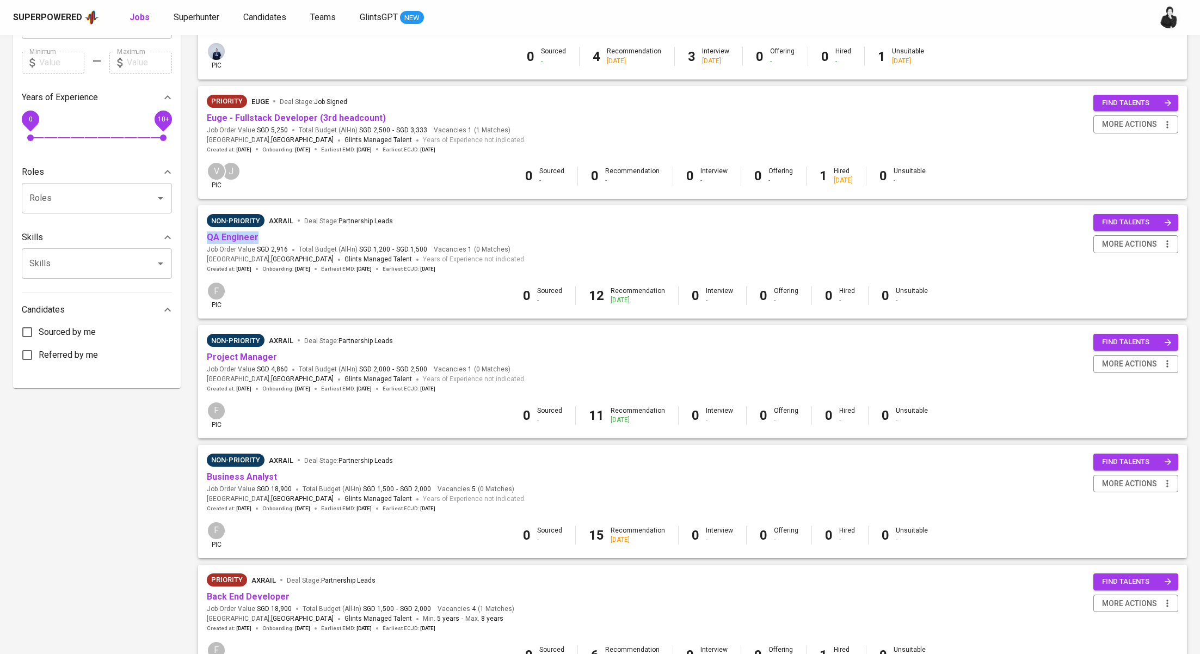
scroll to position [348, 0]
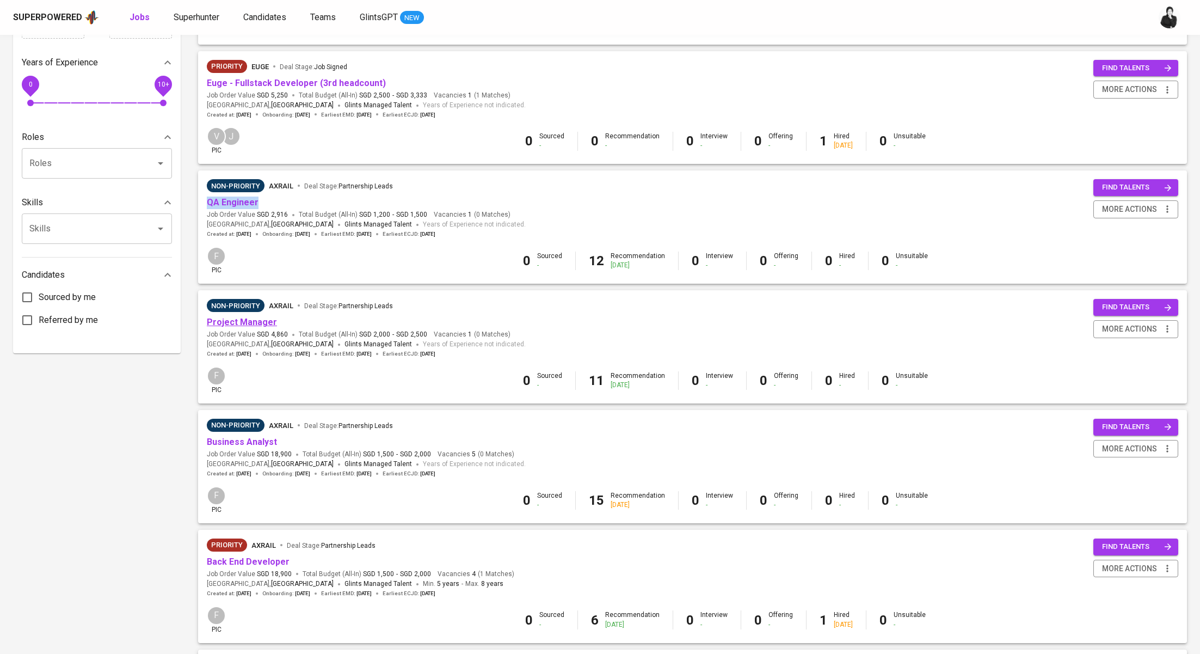
click at [264, 325] on link "Project Manager" at bounding box center [242, 322] width 70 height 10
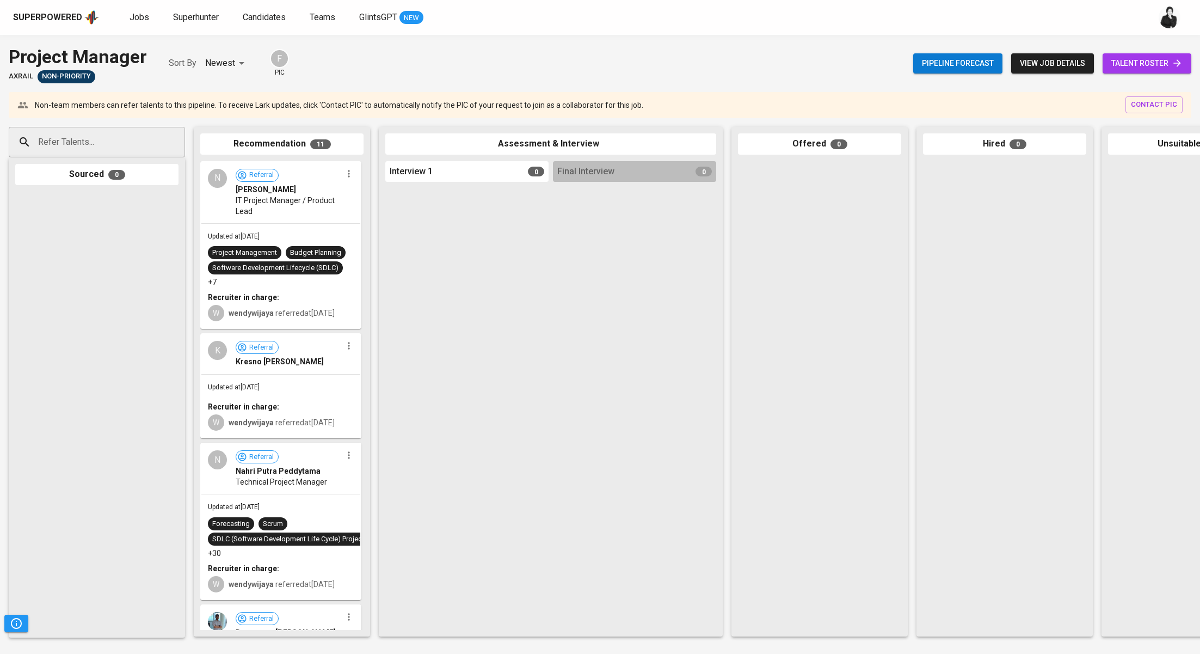
click at [1130, 65] on span "talent roster" at bounding box center [1146, 64] width 71 height 14
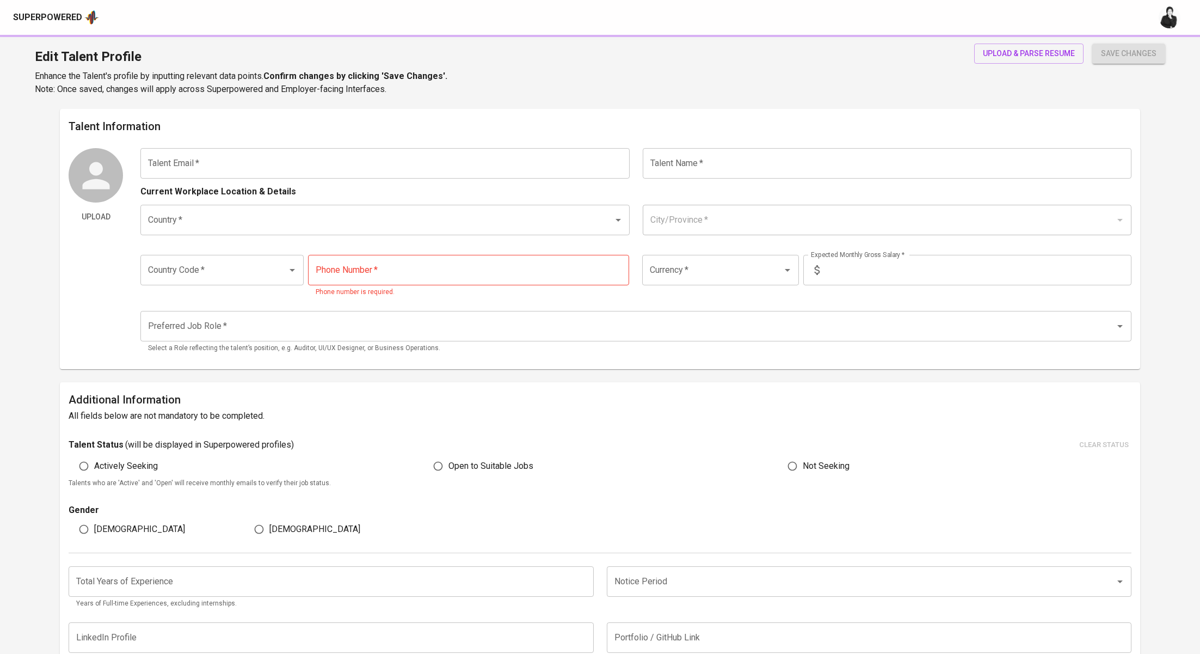
type input "7daffa14@gmail.com"
type input "Adib Daffa"
type input "[GEOGRAPHIC_DATA]"
type input "Jakarta Selatan, DKI Jakarta"
type input "+62"
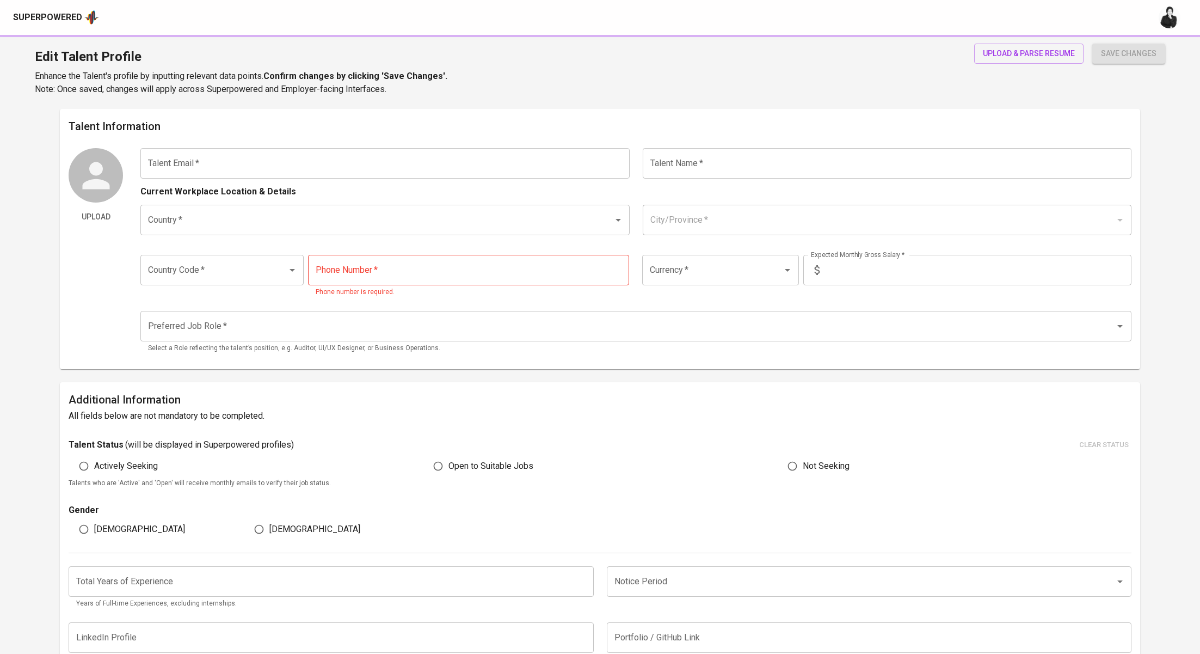
type input "812-1633-3281"
type input "IDR"
type input "Creative Executive"
radio input "true"
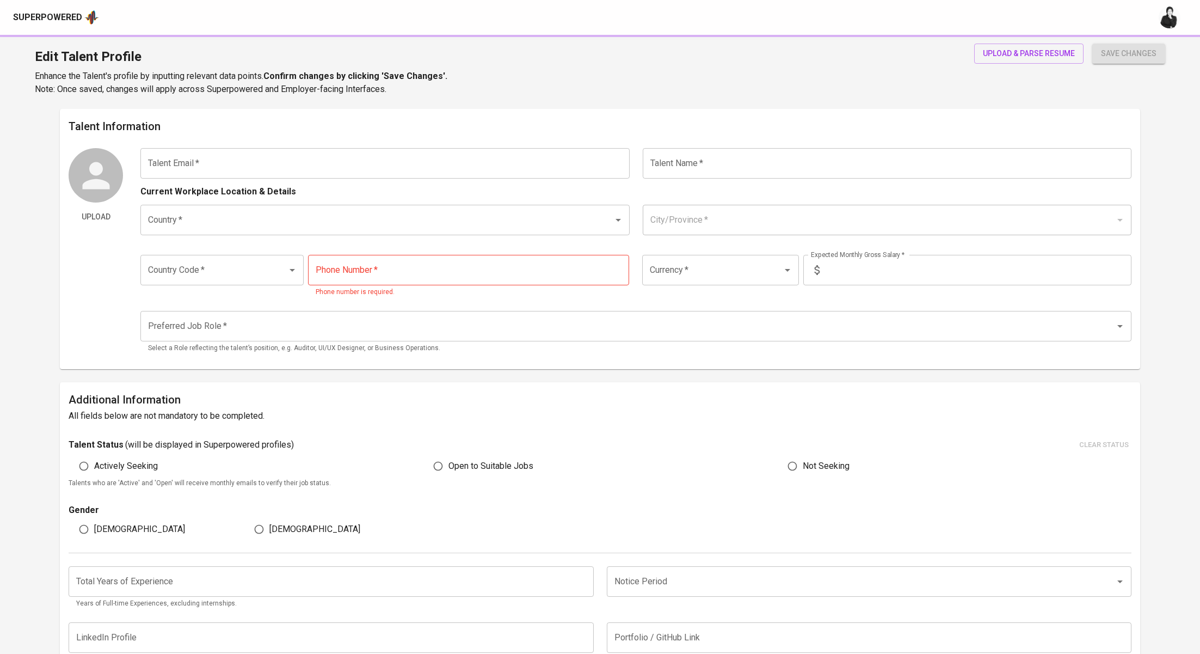
type input "8"
type input "1 Month"
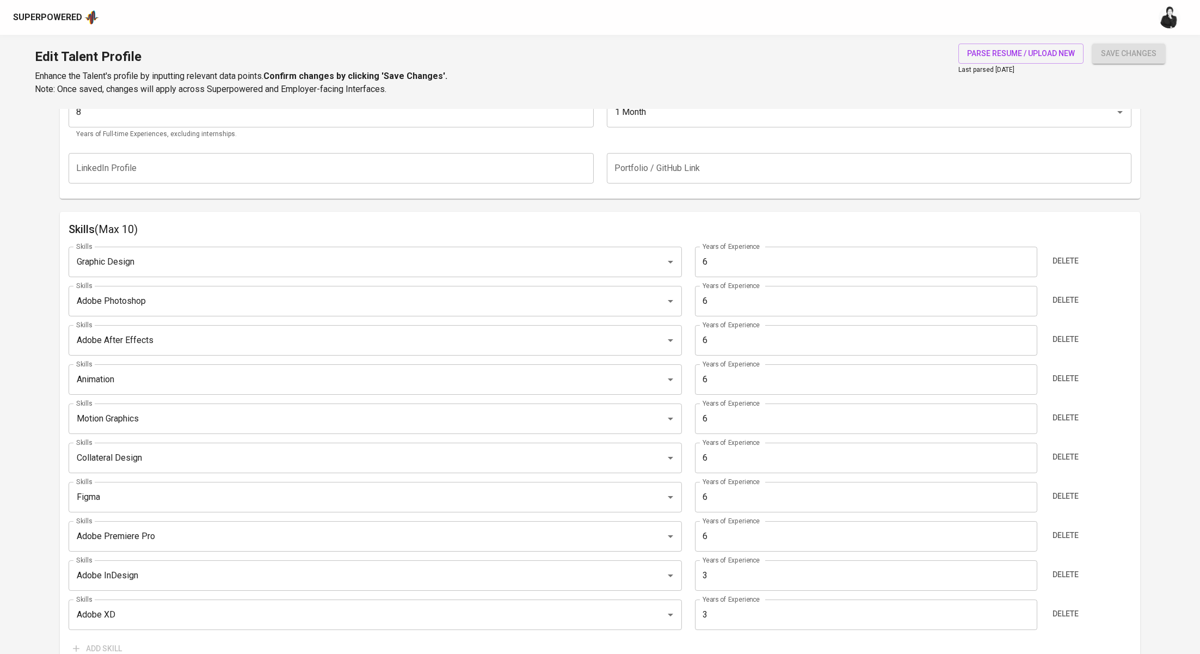
scroll to position [459, 0]
click at [745, 521] on input "6" at bounding box center [866, 532] width 342 height 30
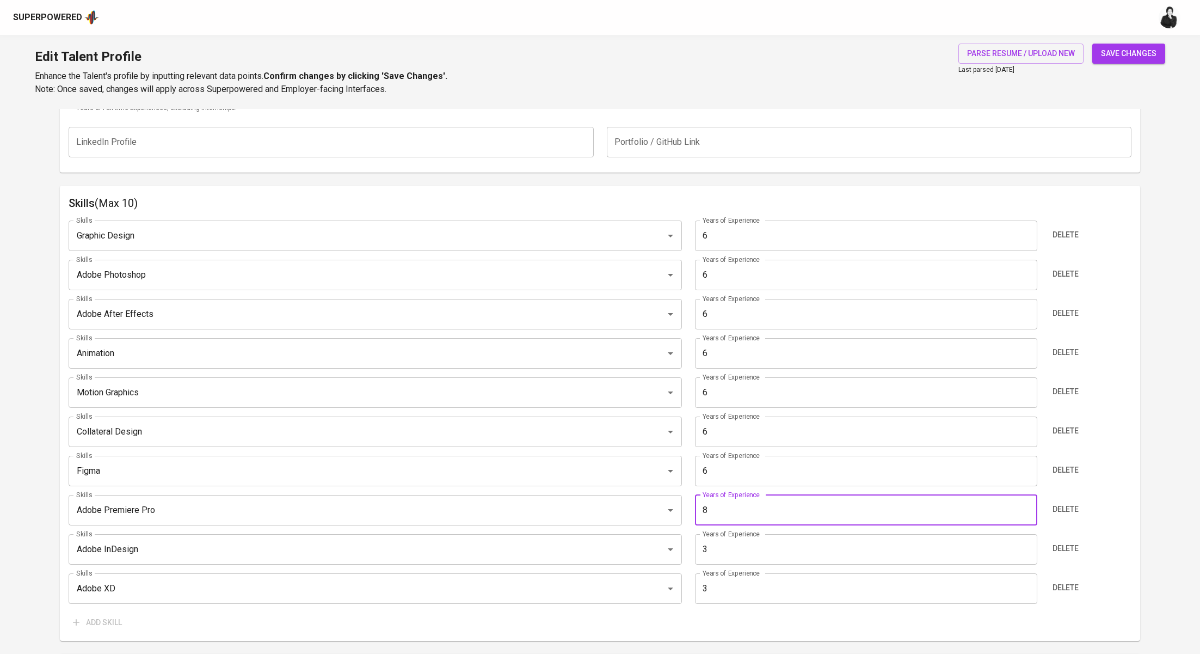
scroll to position [485, 0]
type input "8"
click at [1069, 232] on span "Delete" at bounding box center [1065, 232] width 26 height 14
click at [1069, 264] on span "Delete" at bounding box center [1065, 271] width 26 height 14
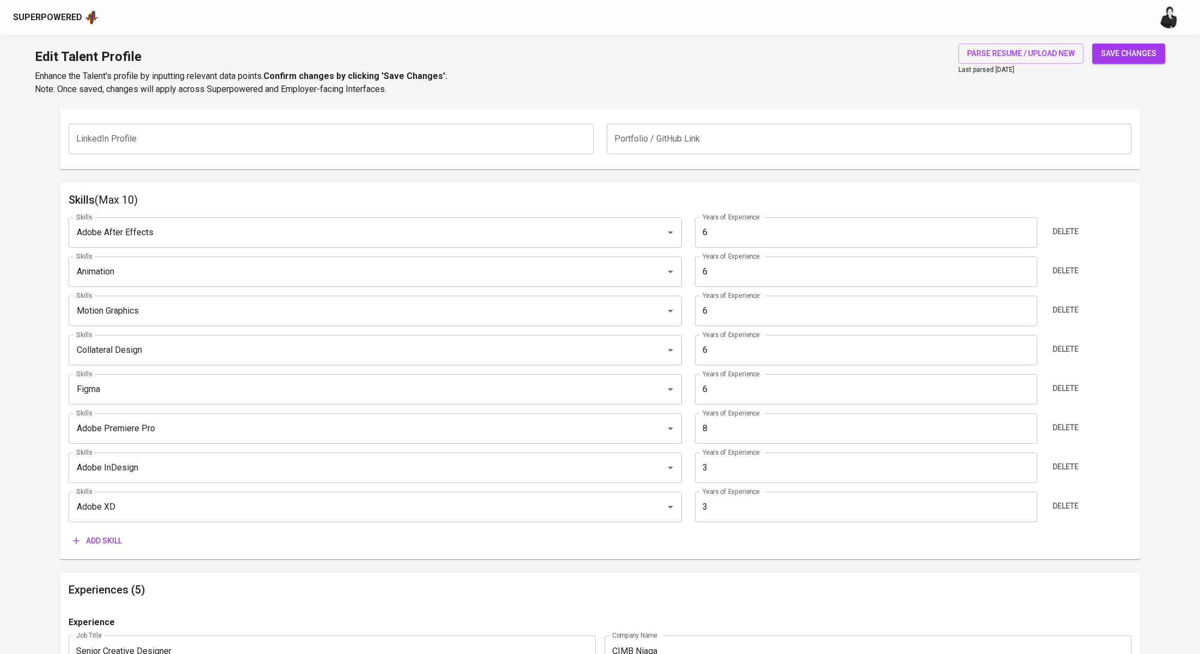
click at [1069, 232] on span "Delete" at bounding box center [1065, 232] width 26 height 14
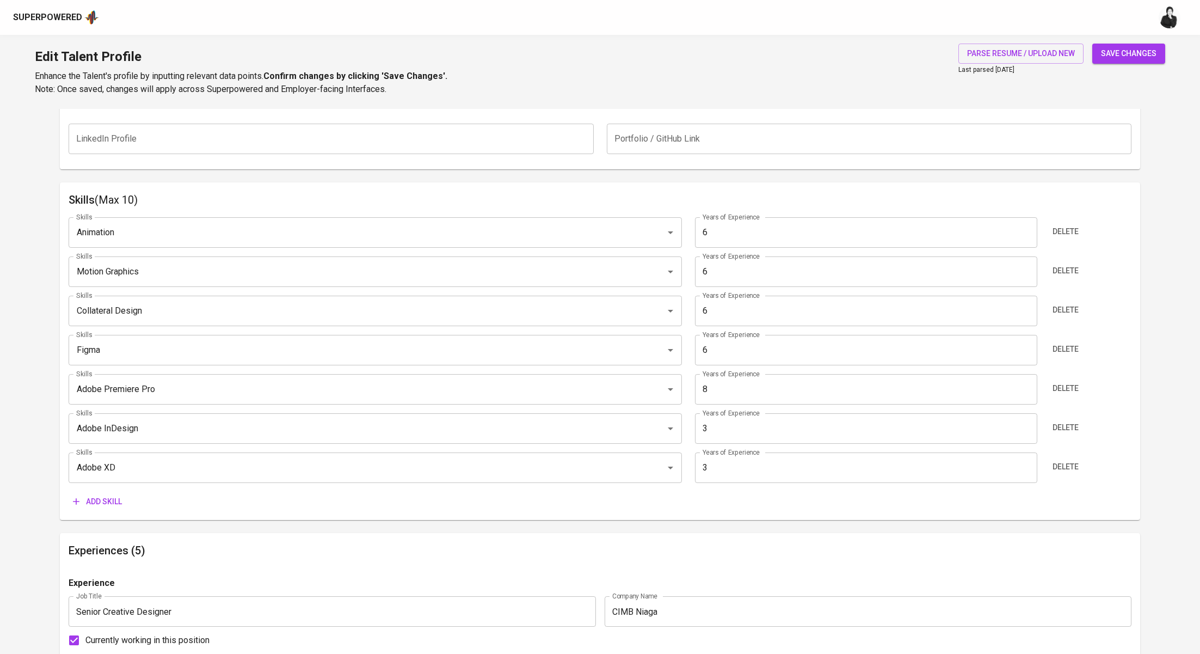
click at [1069, 232] on span "Delete" at bounding box center [1065, 232] width 26 height 14
click at [1069, 264] on span "Delete" at bounding box center [1065, 271] width 26 height 14
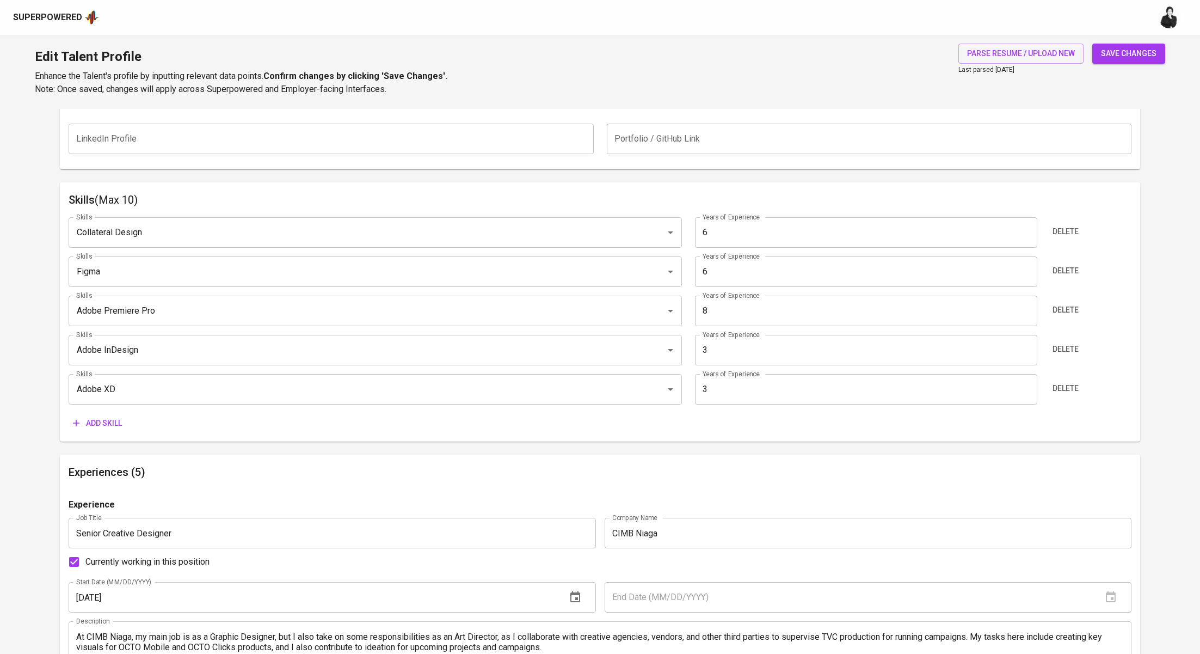
click at [1069, 232] on span "Delete" at bounding box center [1065, 232] width 26 height 14
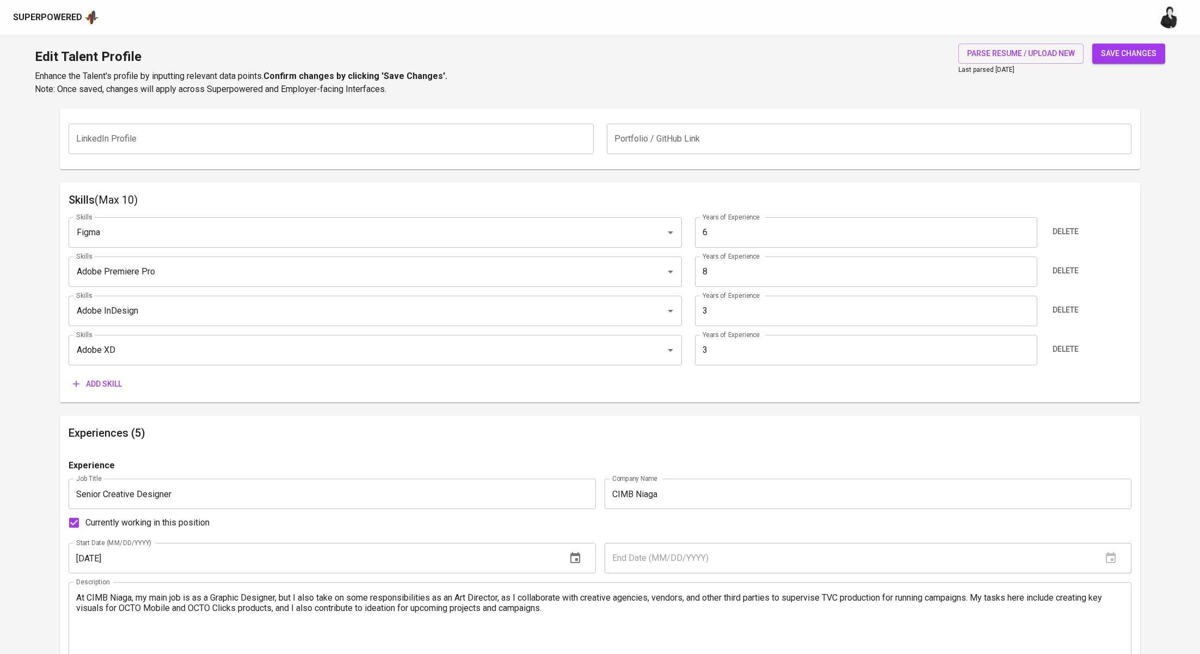
click at [1069, 232] on span "Delete" at bounding box center [1065, 232] width 26 height 14
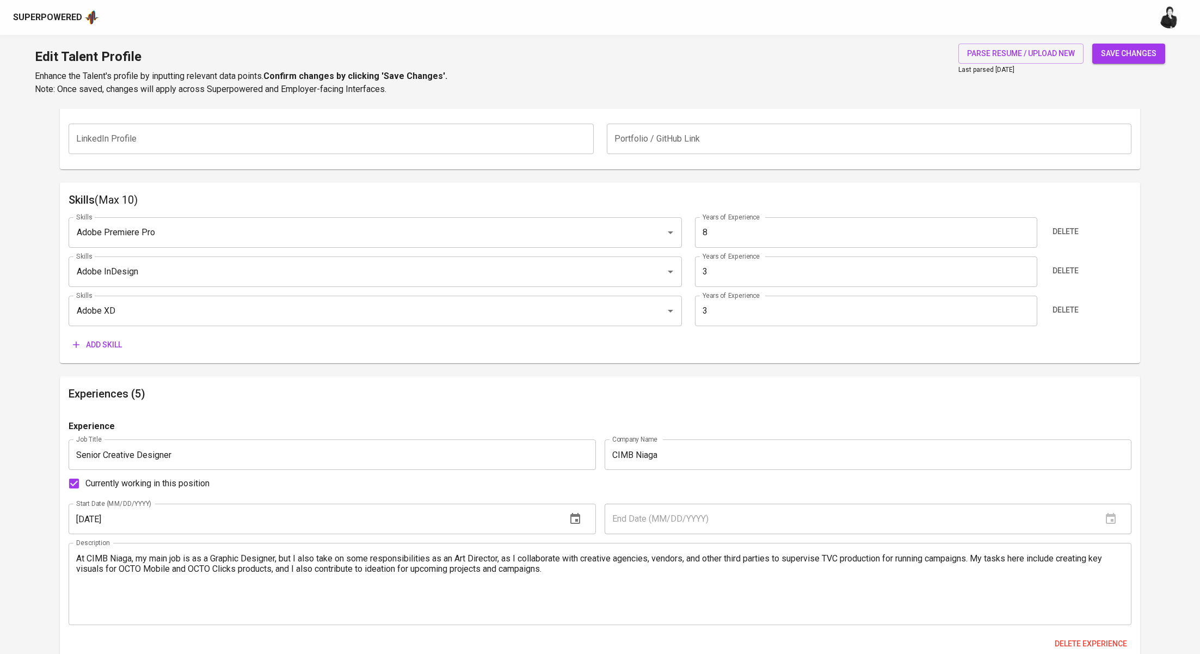
click at [872, 230] on input "8" at bounding box center [866, 232] width 342 height 30
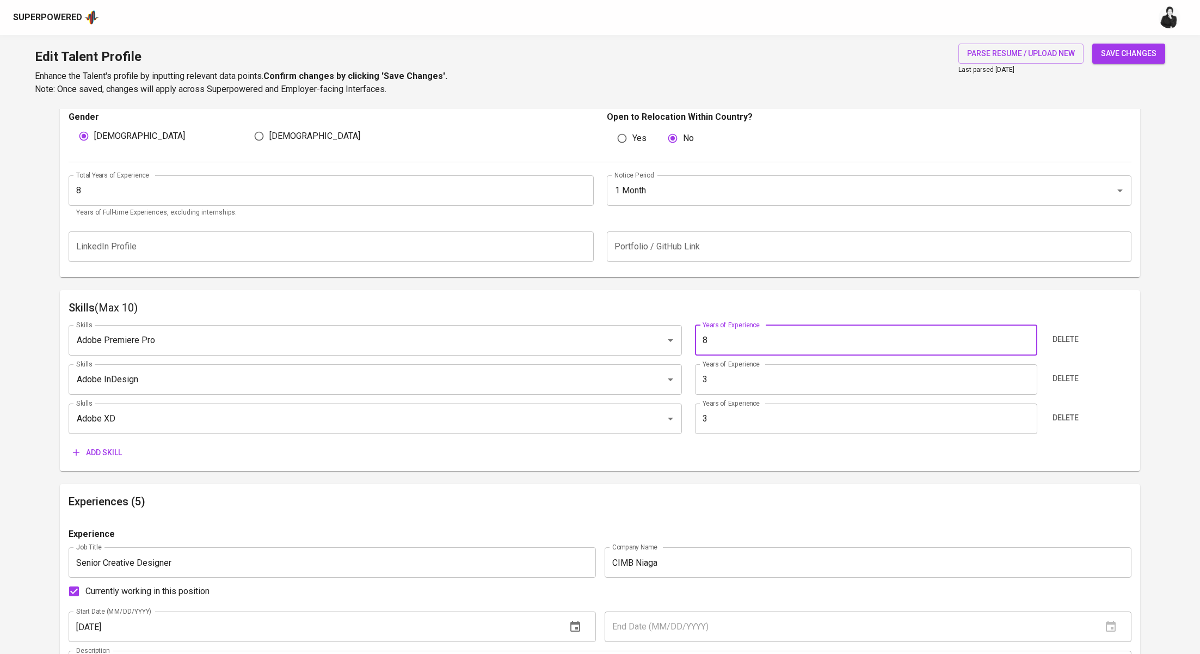
scroll to position [440, 0]
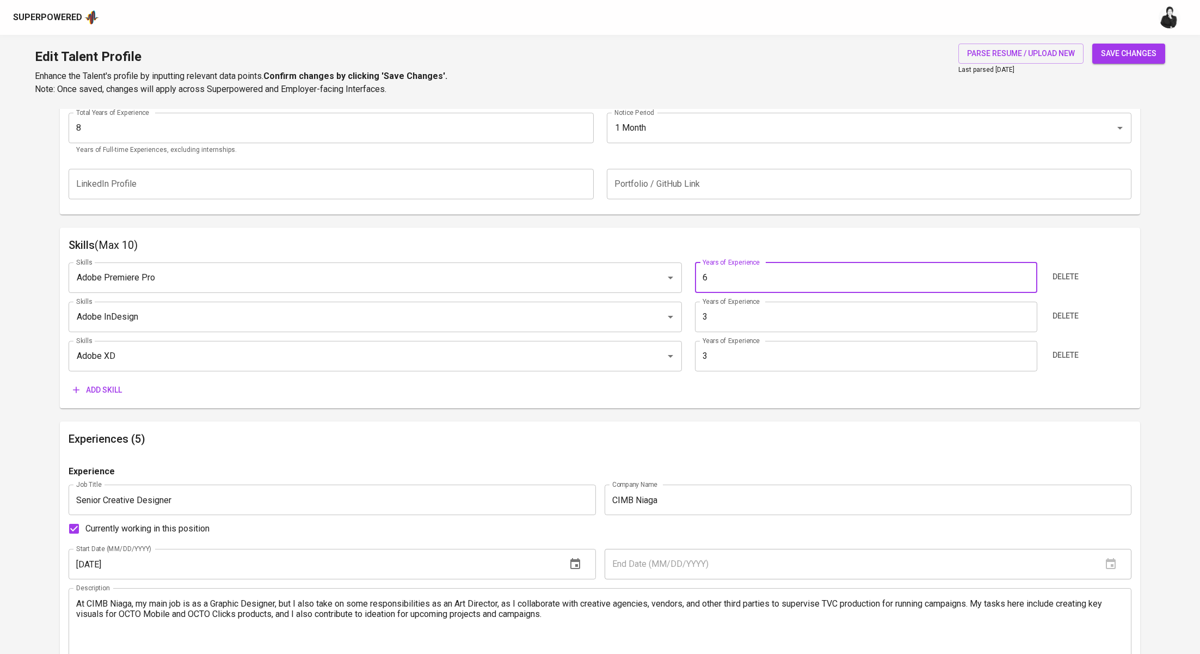
type input "6"
click at [1069, 355] on span "Delete" at bounding box center [1065, 355] width 26 height 14
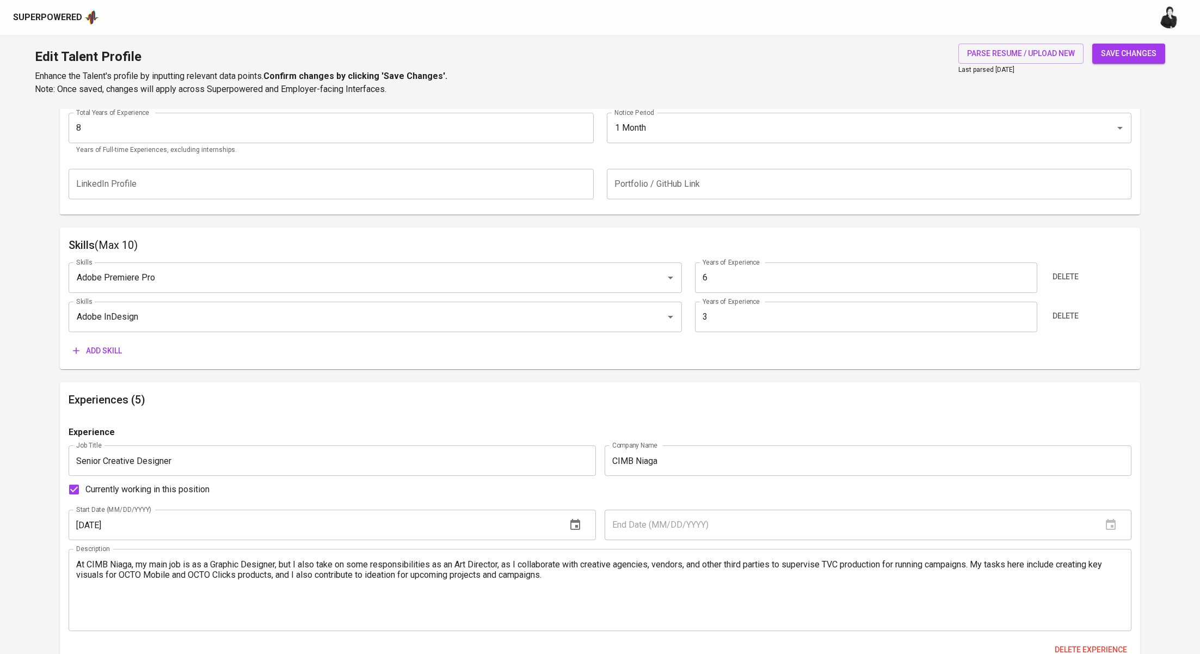
click at [103, 345] on span "Add skill" at bounding box center [97, 351] width 49 height 14
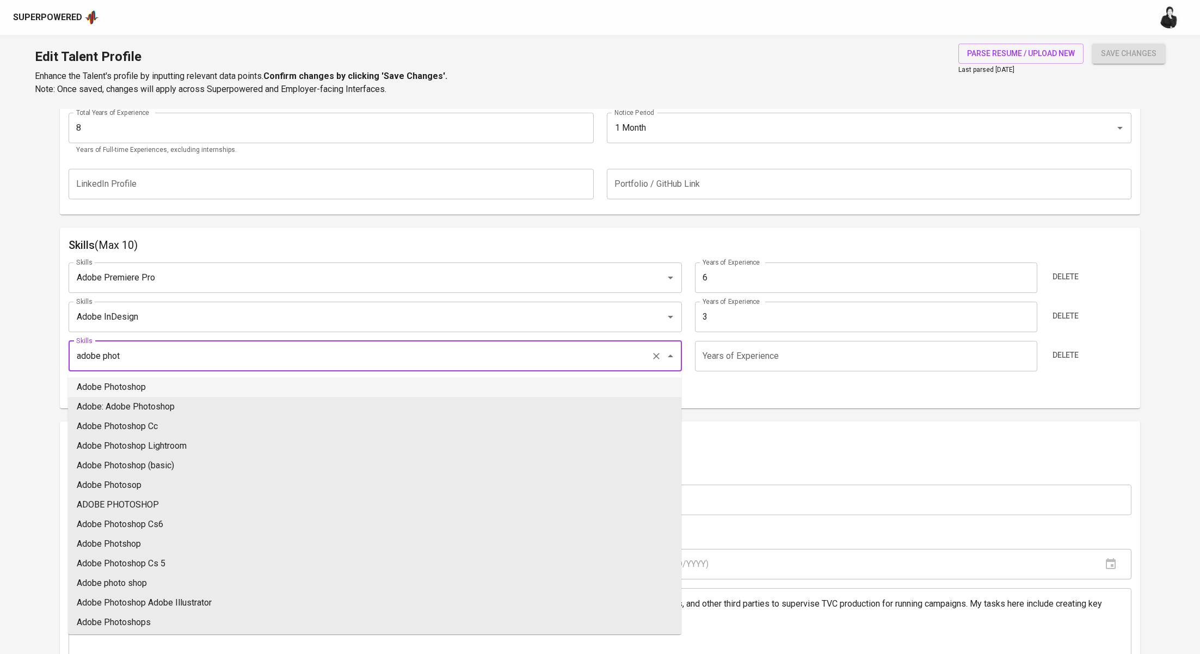
click at [119, 388] on li "Adobe Photoshop" at bounding box center [374, 387] width 613 height 20
type input "Adobe Photoshop"
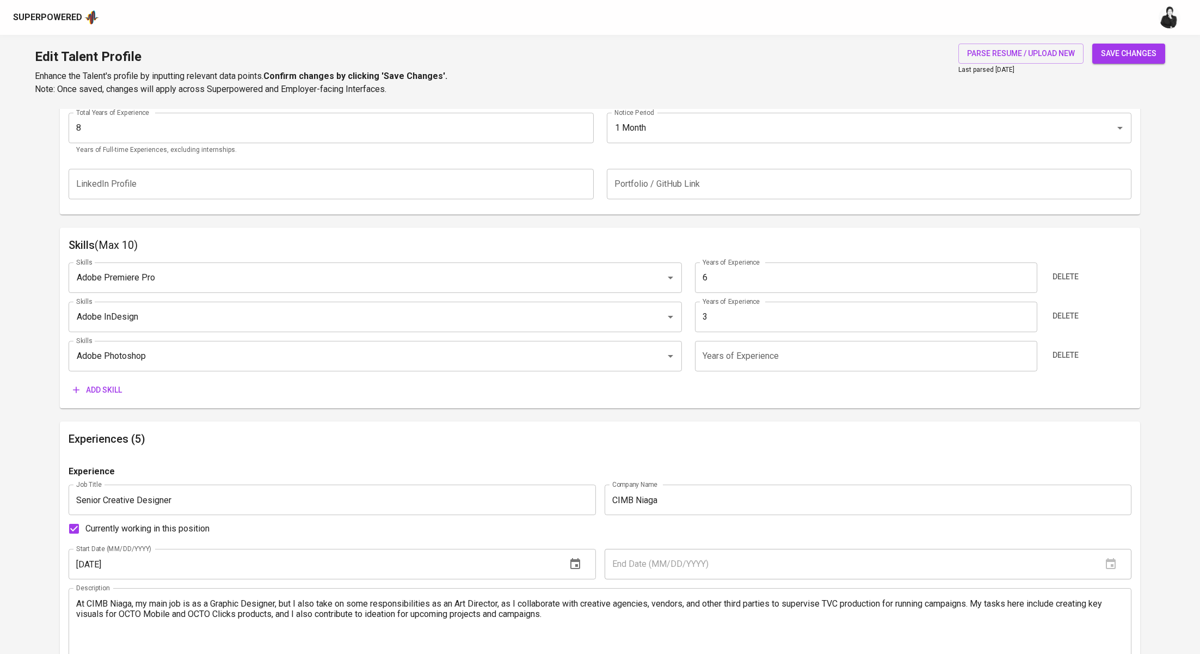
click at [775, 358] on input "number" at bounding box center [866, 356] width 342 height 30
type input "6"
click at [101, 394] on span "Add skill" at bounding box center [97, 390] width 49 height 14
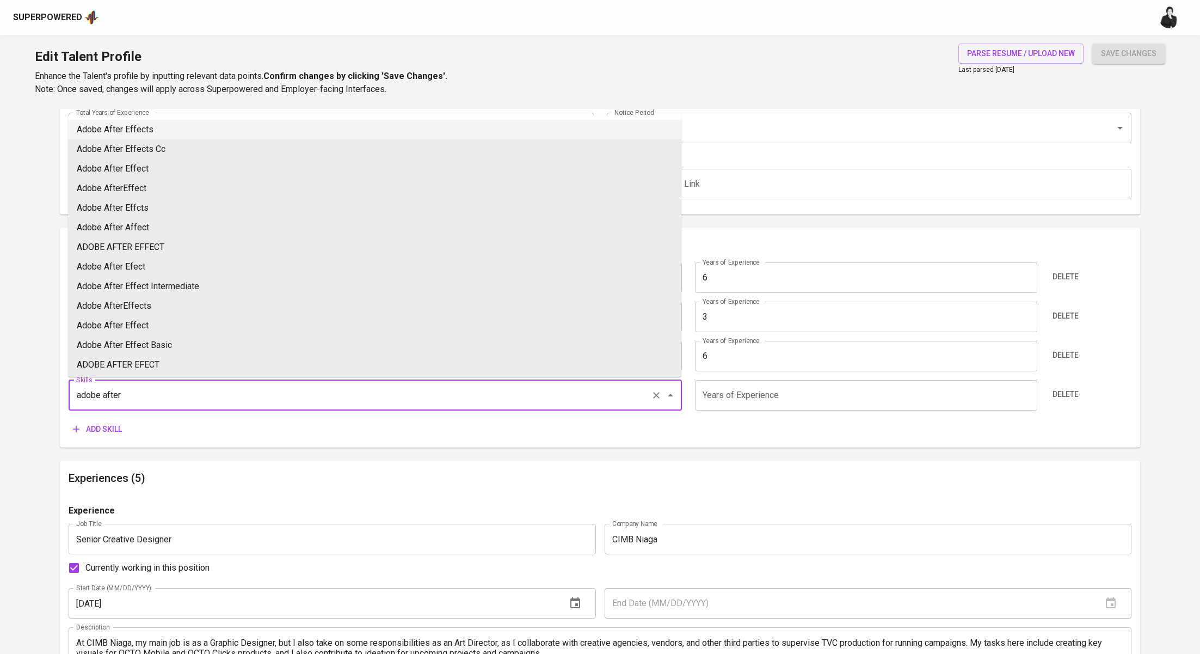
click at [189, 134] on li "Adobe After Effects" at bounding box center [374, 130] width 613 height 20
type input "Adobe After Effects"
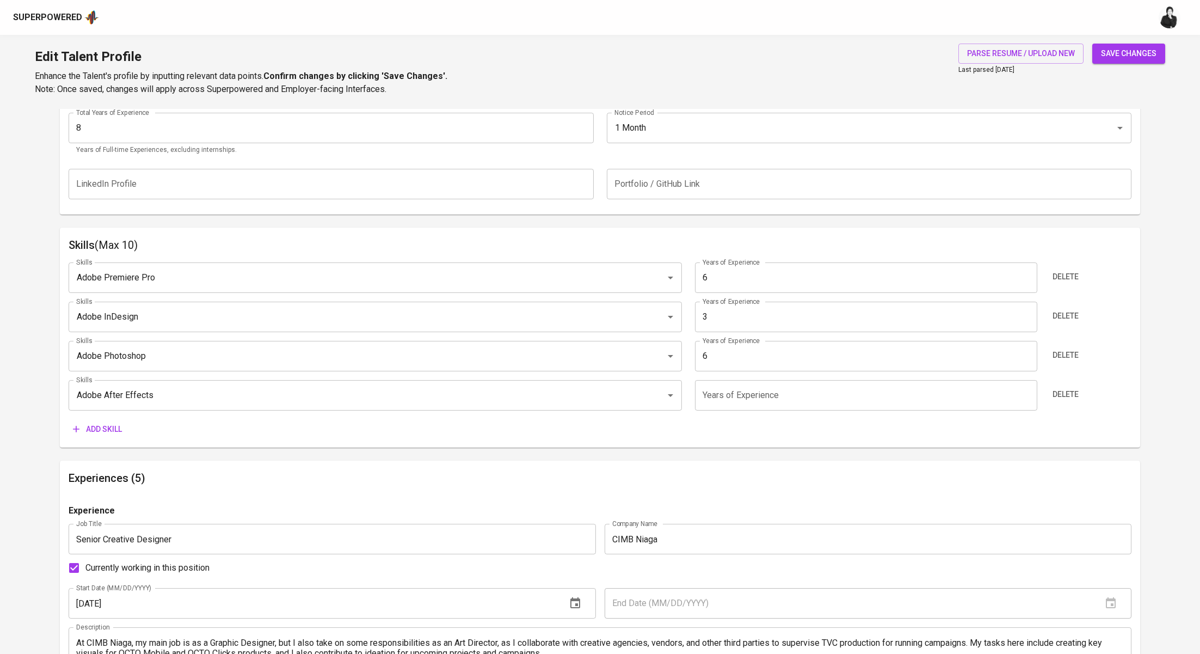
click at [749, 399] on input "number" at bounding box center [866, 395] width 342 height 30
type input "6"
click at [108, 432] on span "Add skill" at bounding box center [97, 429] width 49 height 14
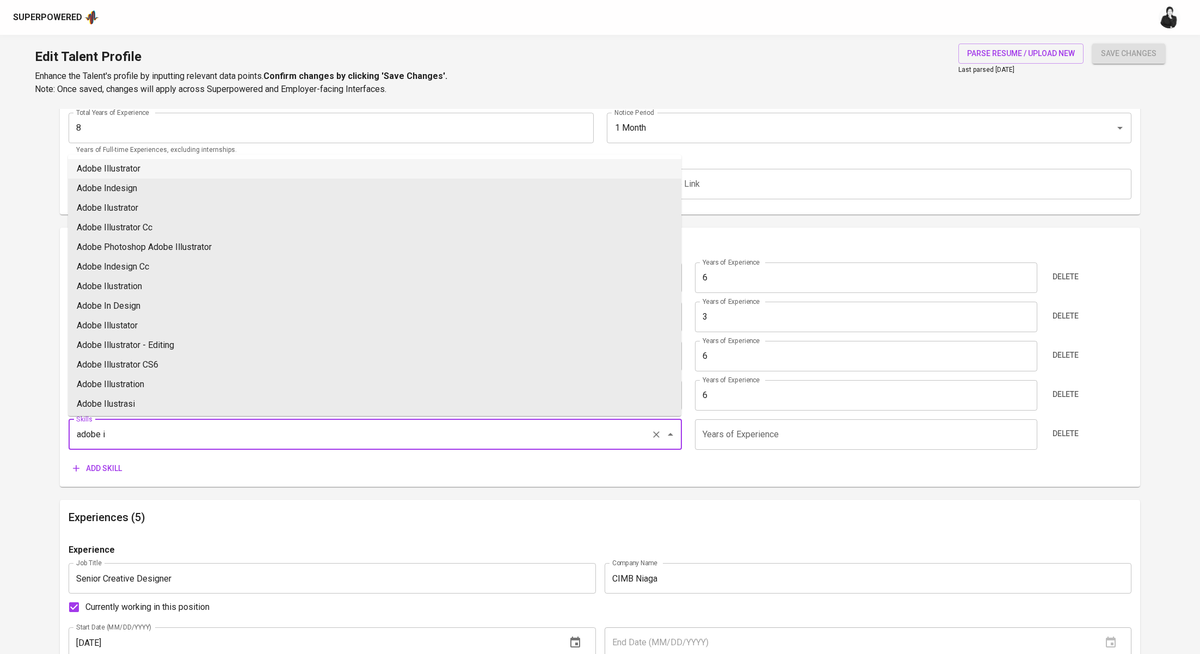
click at [212, 171] on li "Adobe Illustrator" at bounding box center [374, 169] width 613 height 20
type input "Adobe Illustrator"
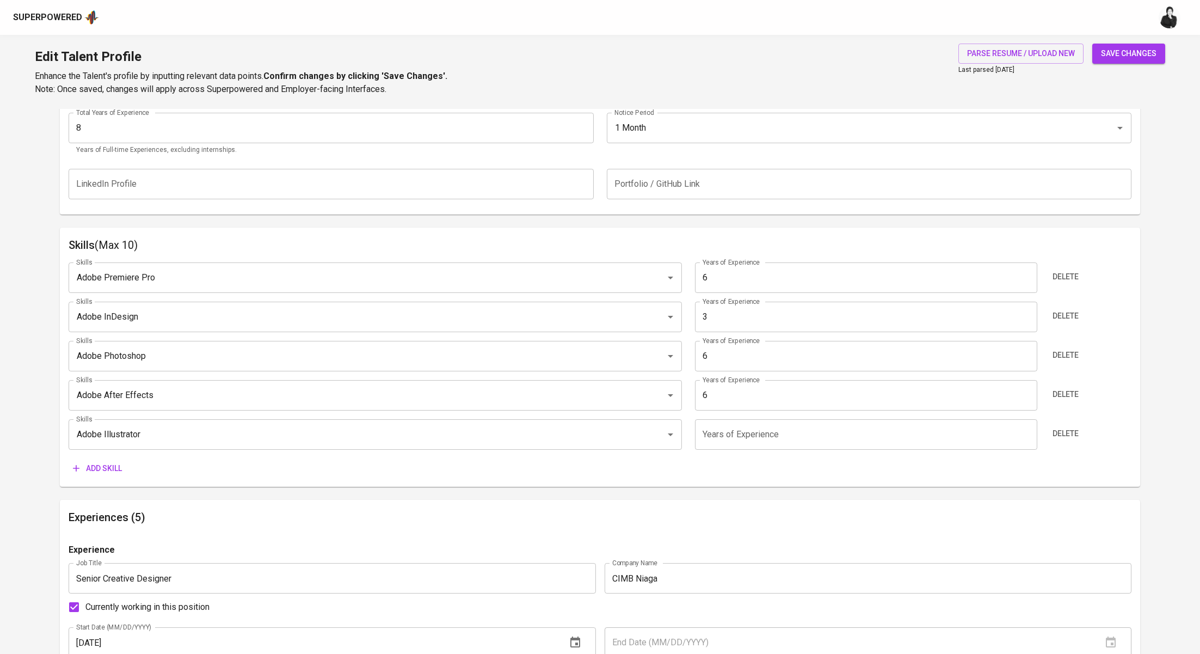
click at [748, 435] on input "number" at bounding box center [866, 434] width 342 height 30
type input "6"
click at [1142, 57] on span "save changes" at bounding box center [1129, 54] width 56 height 14
type input "Adobe Illustrator"
type input "Adobe After Effects"
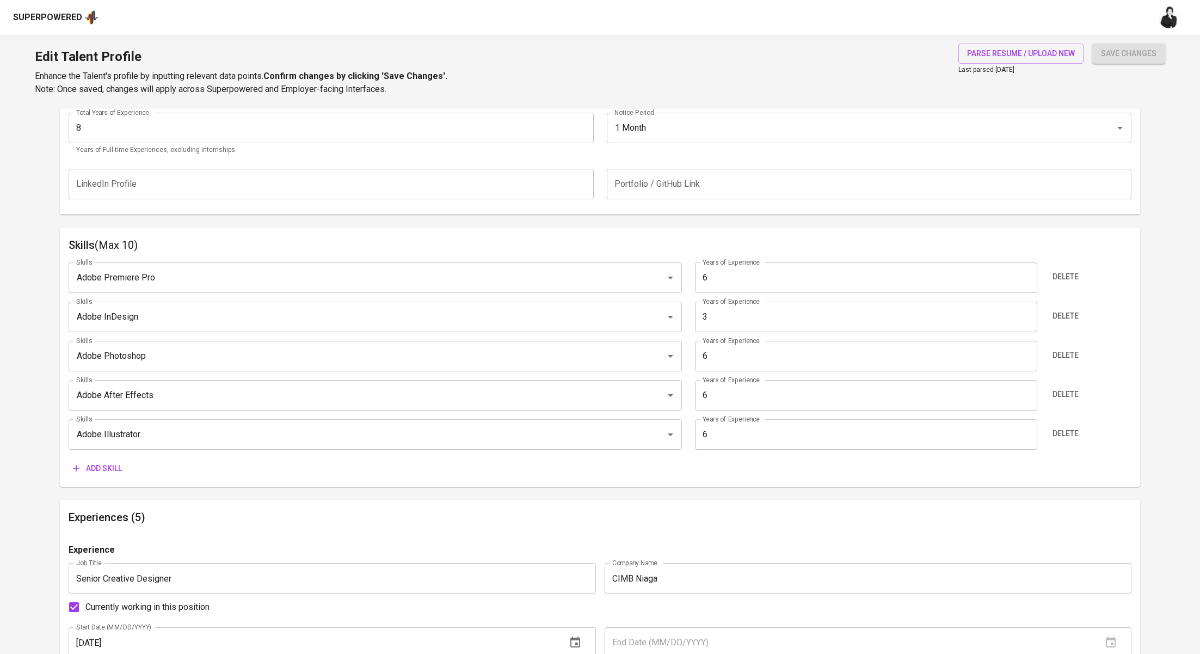
type input "6"
type input "Adobe Premiere Pro"
type input "Adobe InDesign"
type input "3"
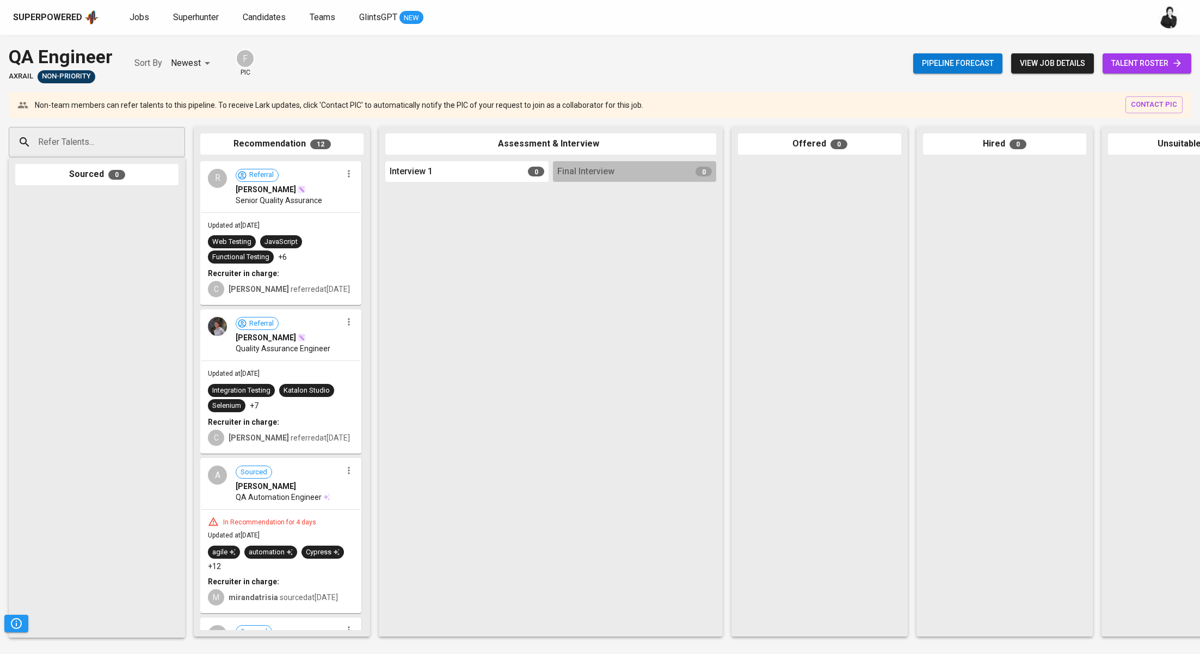
click at [1127, 69] on span "talent roster" at bounding box center [1146, 64] width 71 height 14
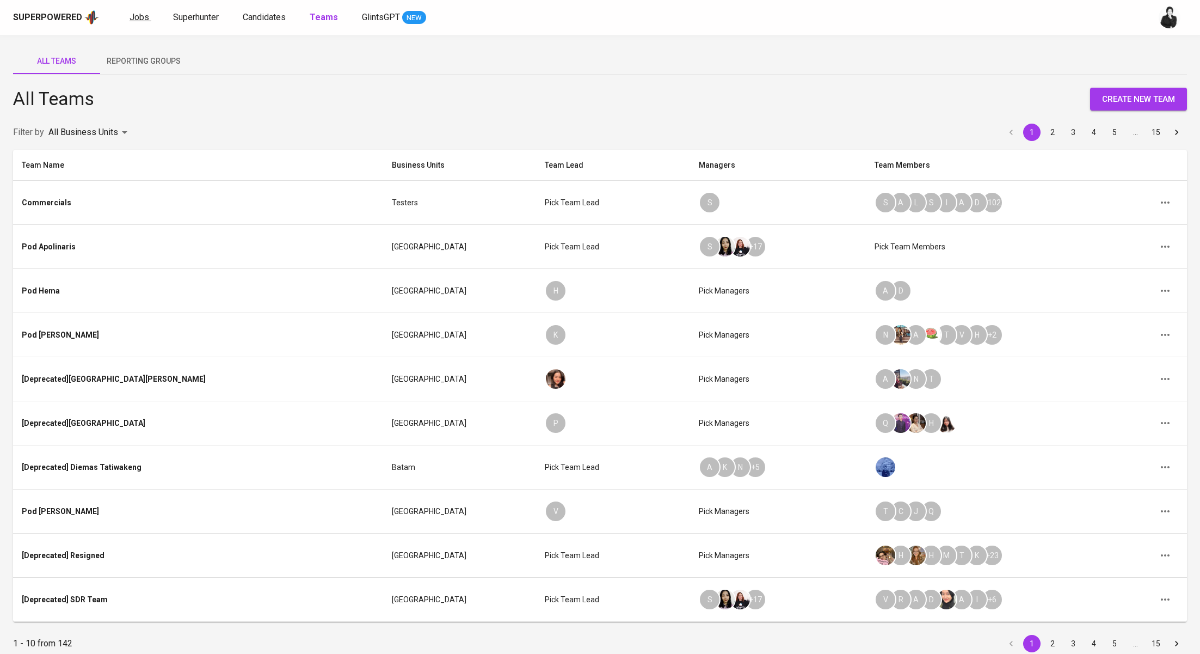
click at [143, 23] on link "Jobs" at bounding box center [141, 18] width 22 height 14
